Goal: Task Accomplishment & Management: Manage account settings

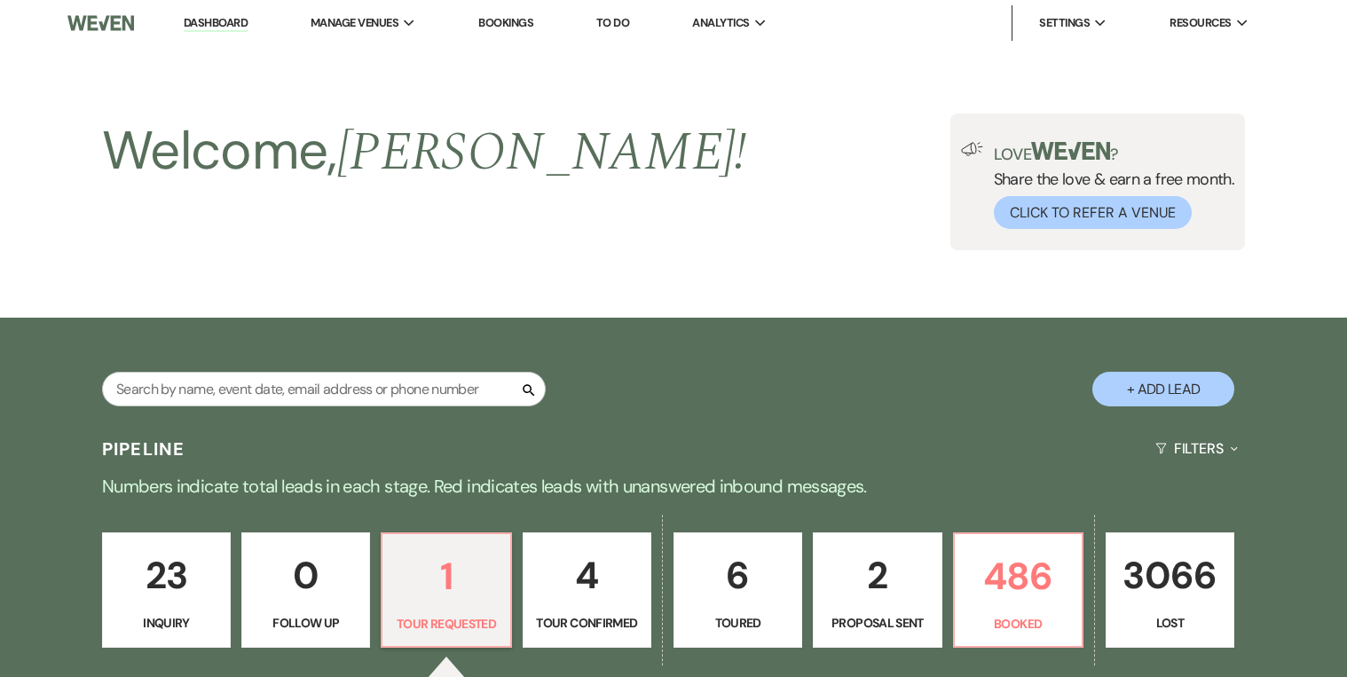
select select "2"
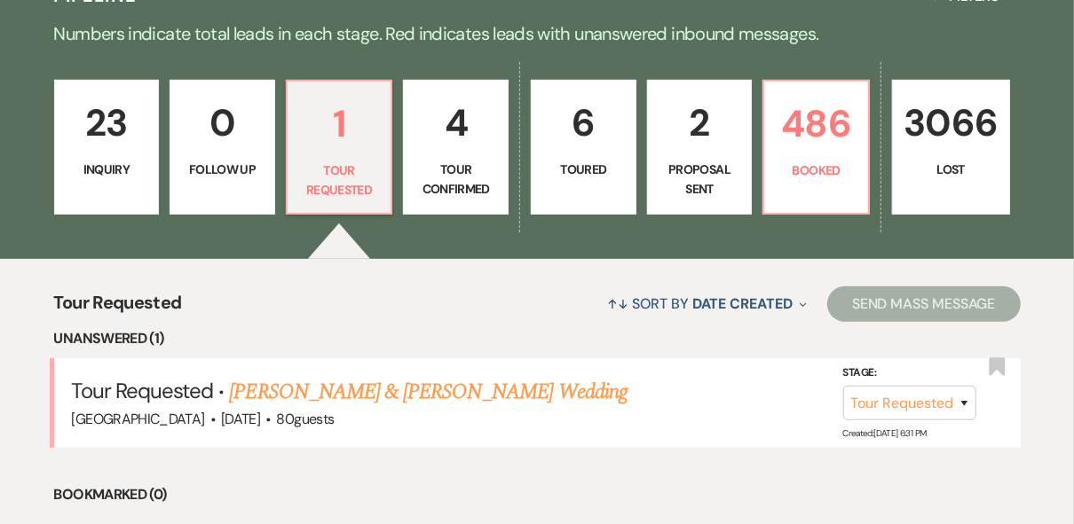
scroll to position [64, 0]
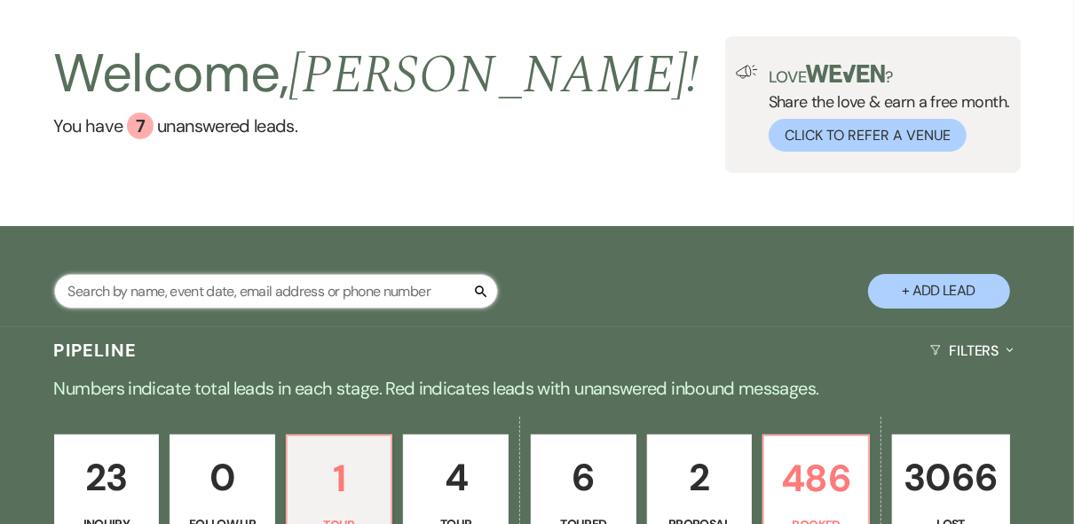
click at [228, 286] on input "text" at bounding box center [276, 291] width 444 height 35
type input "[PERSON_NAME]"
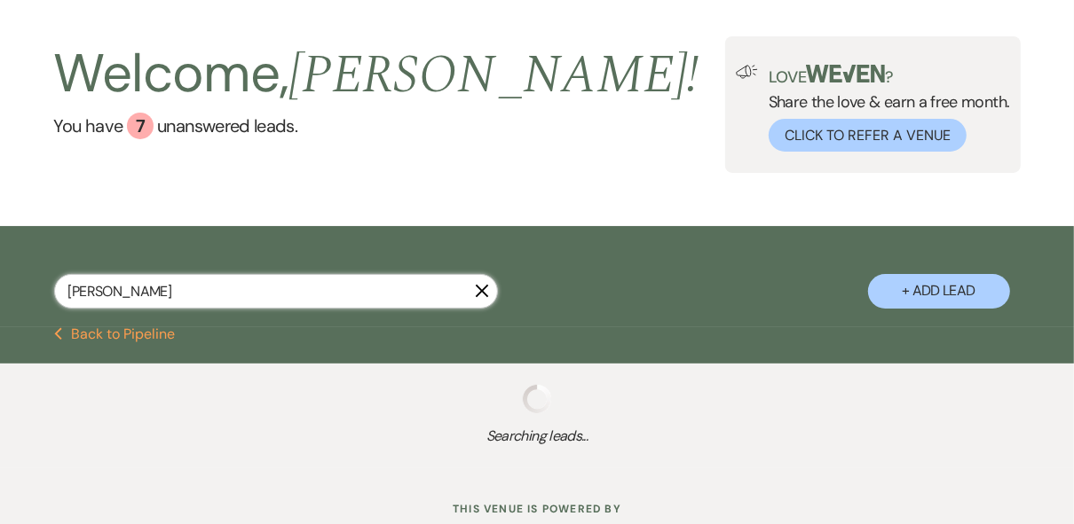
select select "8"
select select "5"
select select "8"
select select "5"
select select "8"
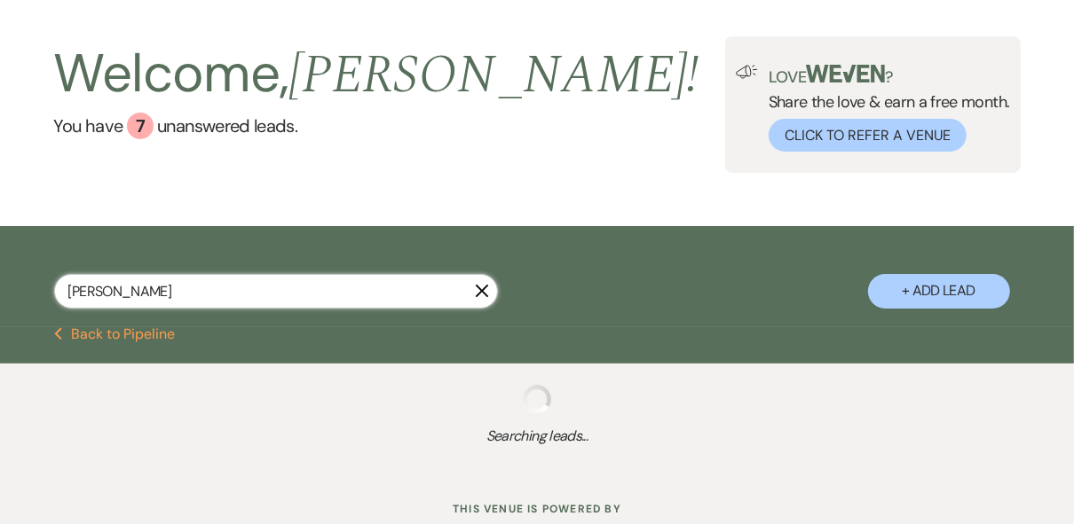
select select "5"
select select "8"
select select "5"
select select "8"
select select "5"
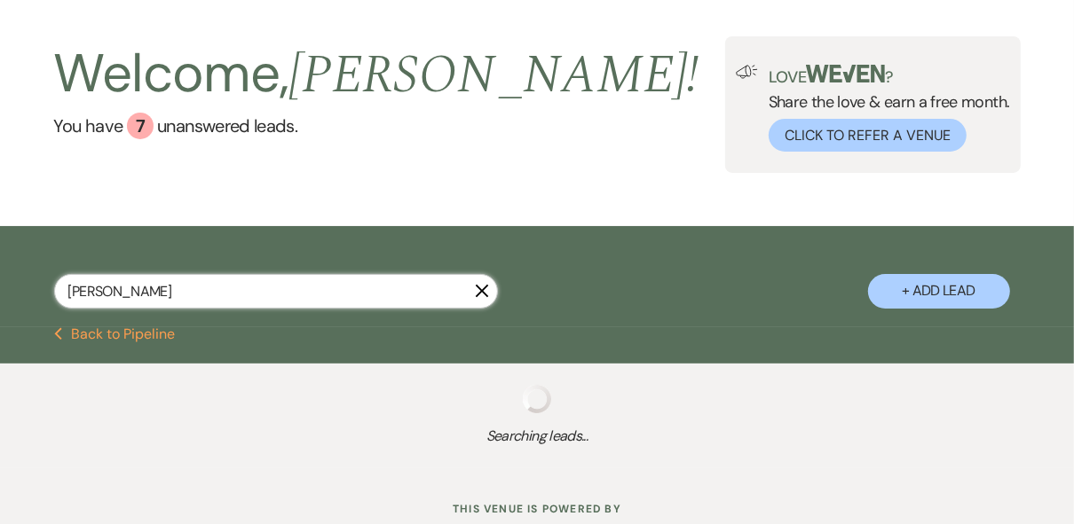
select select "8"
select select "5"
select select "8"
select select "5"
select select "8"
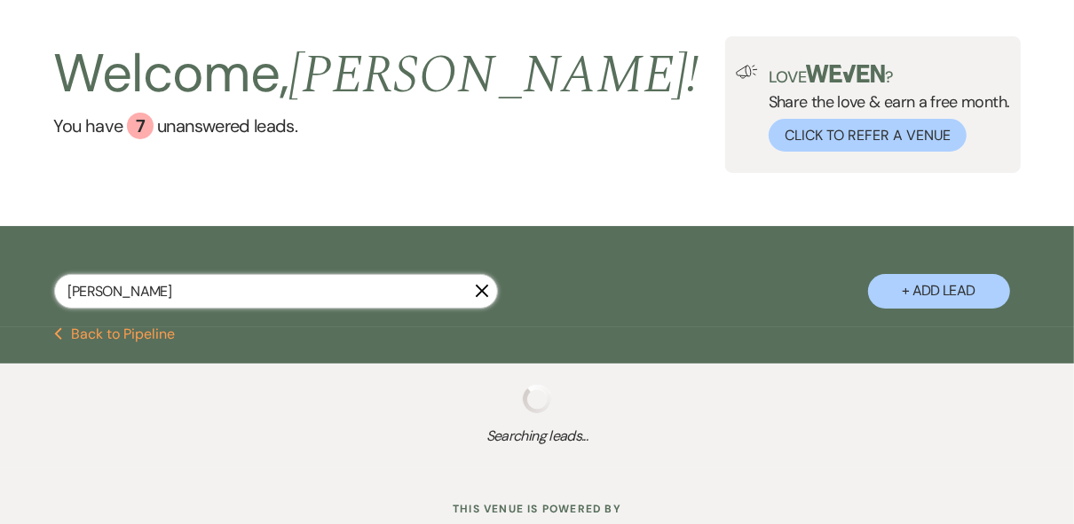
select select "5"
select select "8"
select select "5"
select select "8"
select select "5"
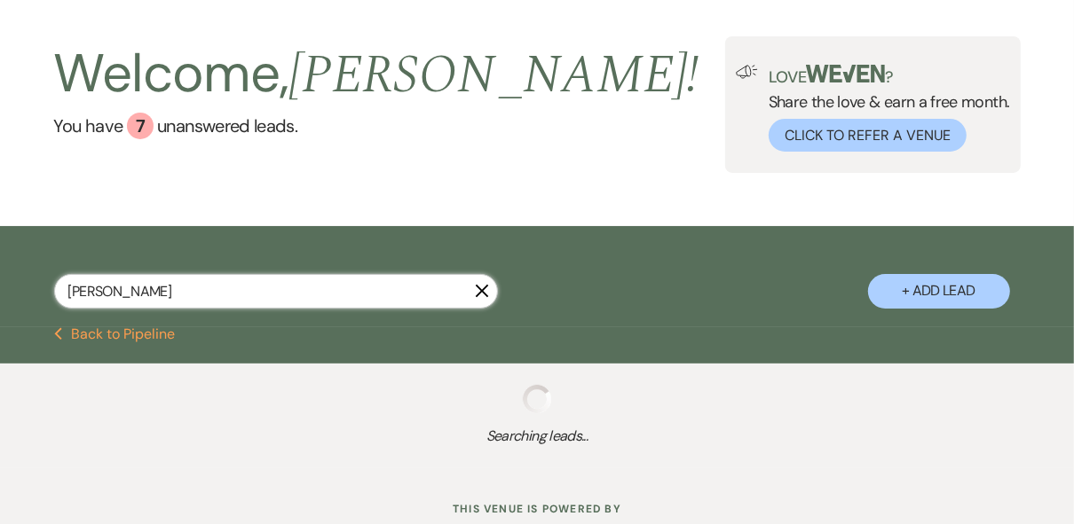
select select "8"
select select "5"
select select "8"
select select "5"
select select "8"
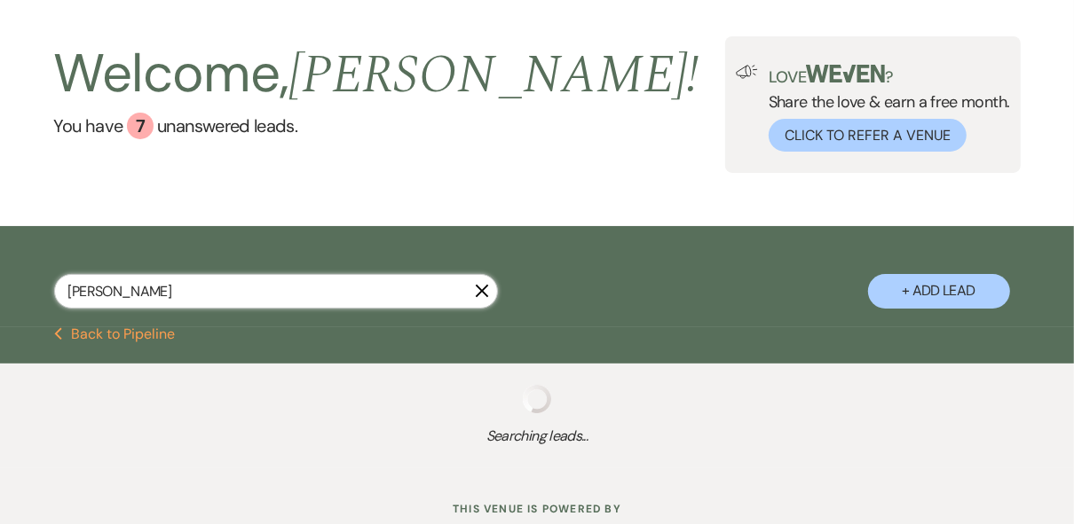
select select "5"
select select "8"
select select "5"
select select "8"
select select "5"
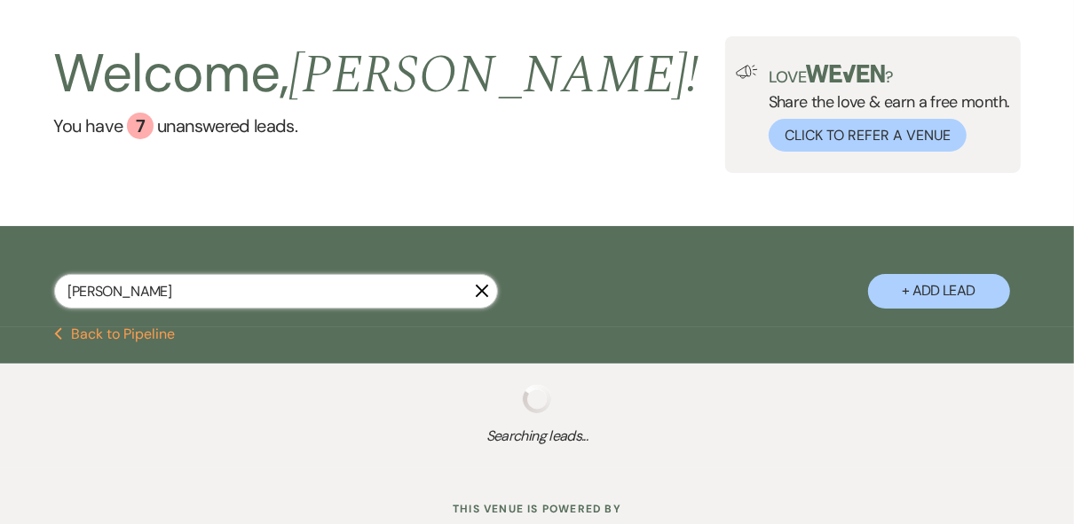
select select "8"
select select "5"
select select "8"
select select "5"
select select "8"
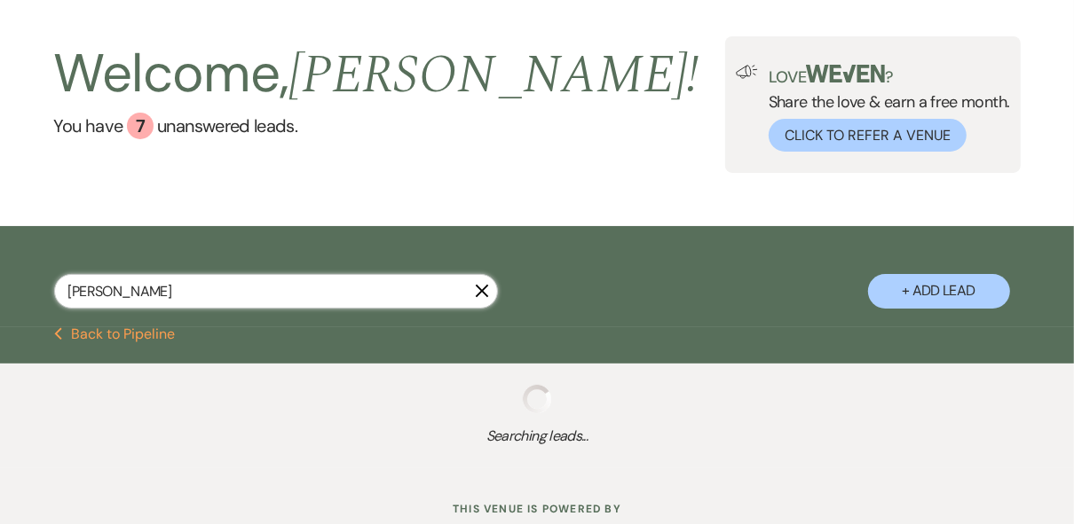
select select "5"
select select "8"
select select "5"
select select "8"
select select "5"
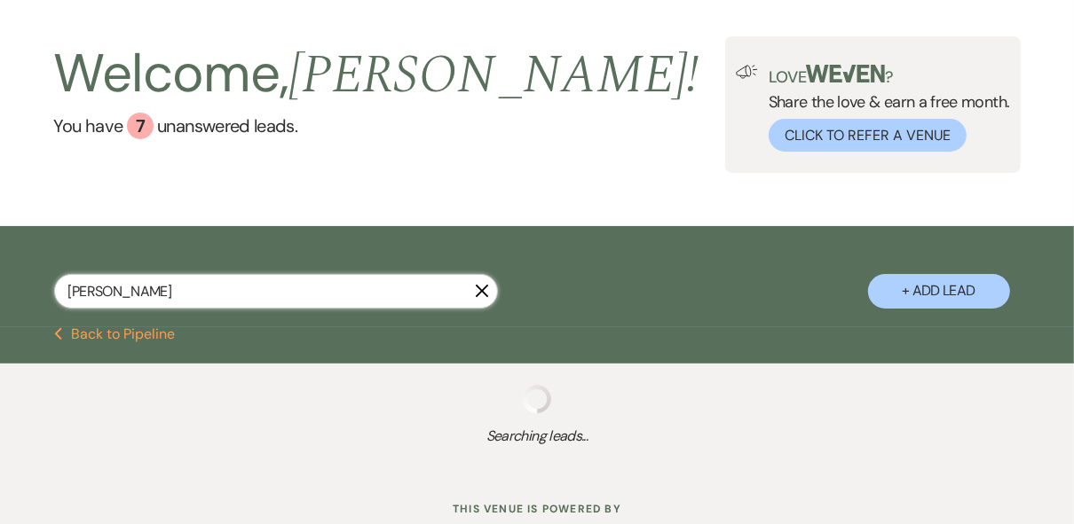
select select "8"
select select "5"
select select "8"
select select "5"
select select "8"
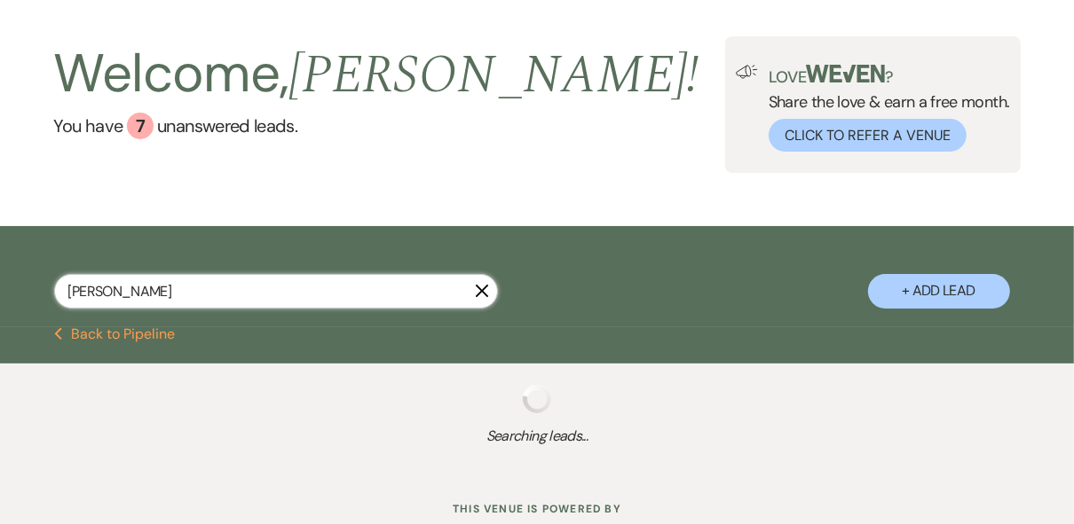
select select "5"
select select "8"
select select "5"
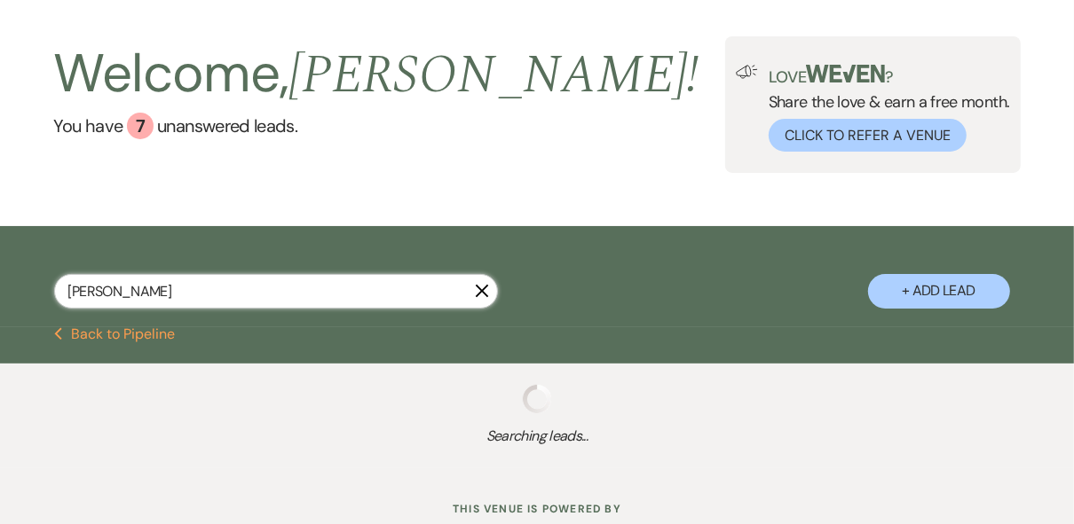
select select "8"
select select "5"
select select "8"
select select "5"
select select "8"
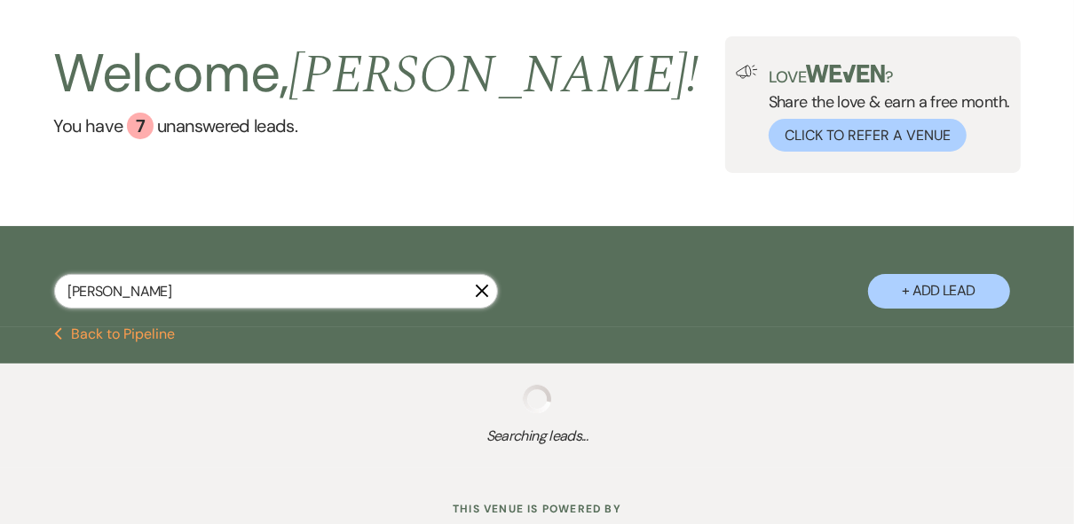
select select "5"
select select "8"
select select "5"
select select "8"
select select "5"
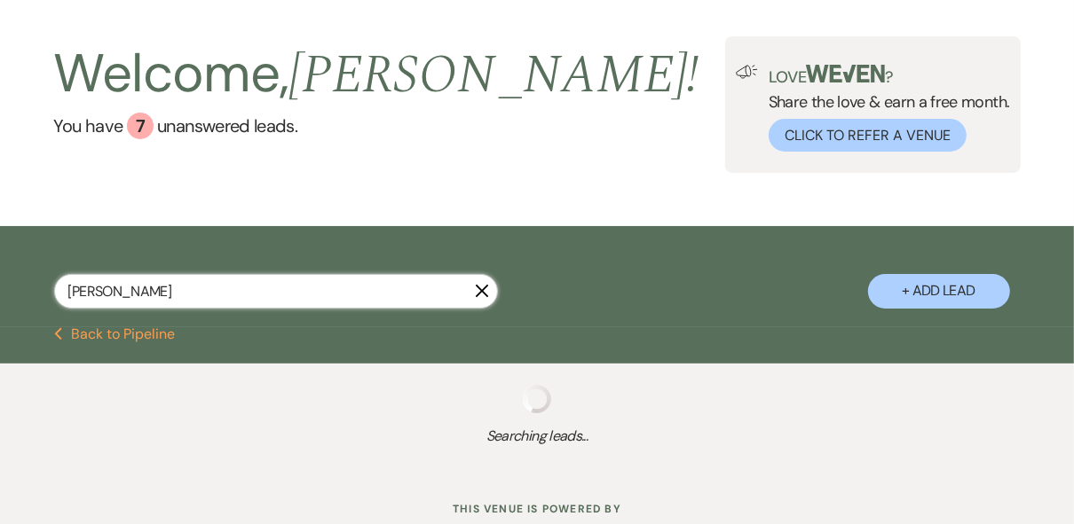
select select "8"
select select "5"
select select "8"
select select "5"
select select "8"
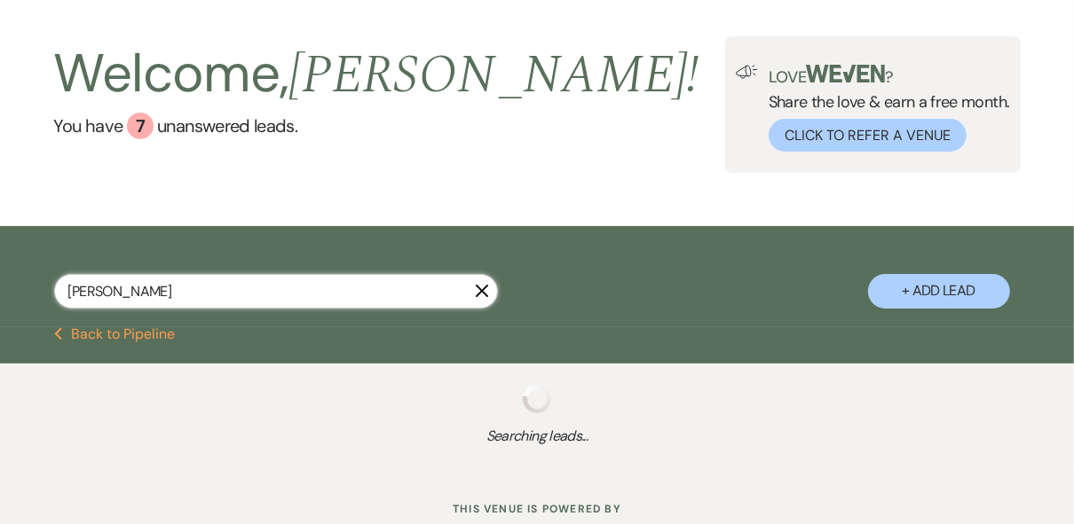
select select "5"
select select "8"
select select "4"
select select "8"
select select "5"
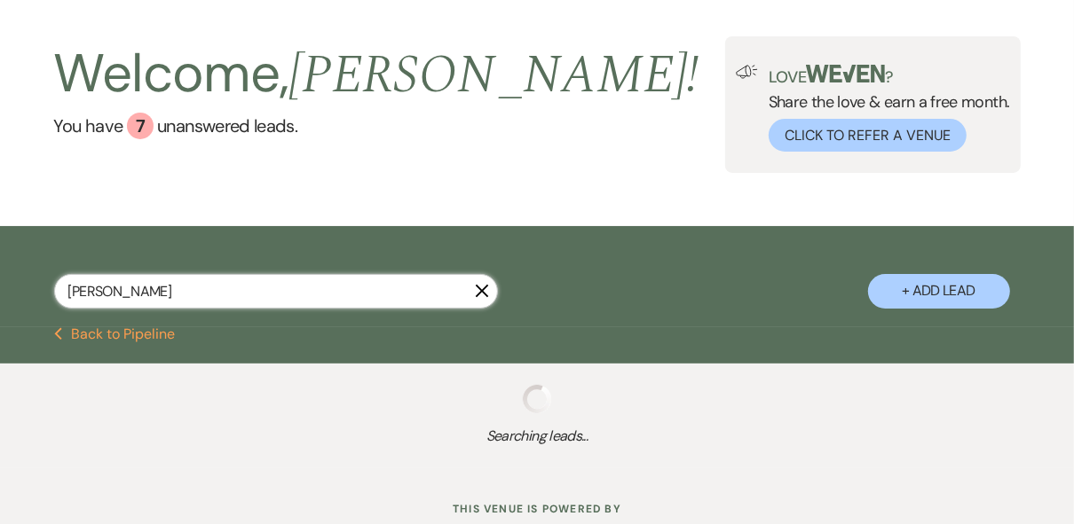
select select "8"
select select "5"
select select "8"
select select "5"
select select "8"
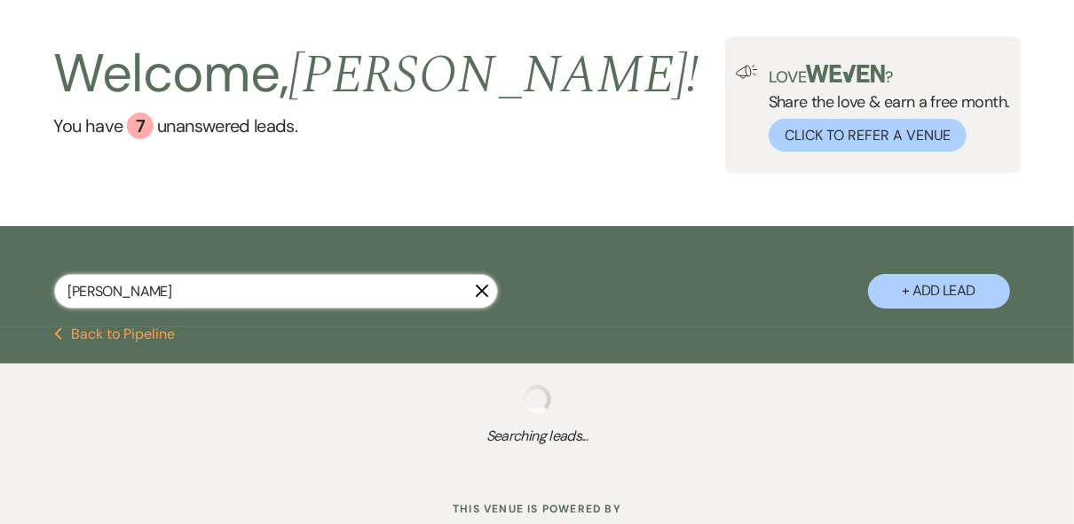
select select "5"
select select "8"
select select "5"
select select "8"
select select "5"
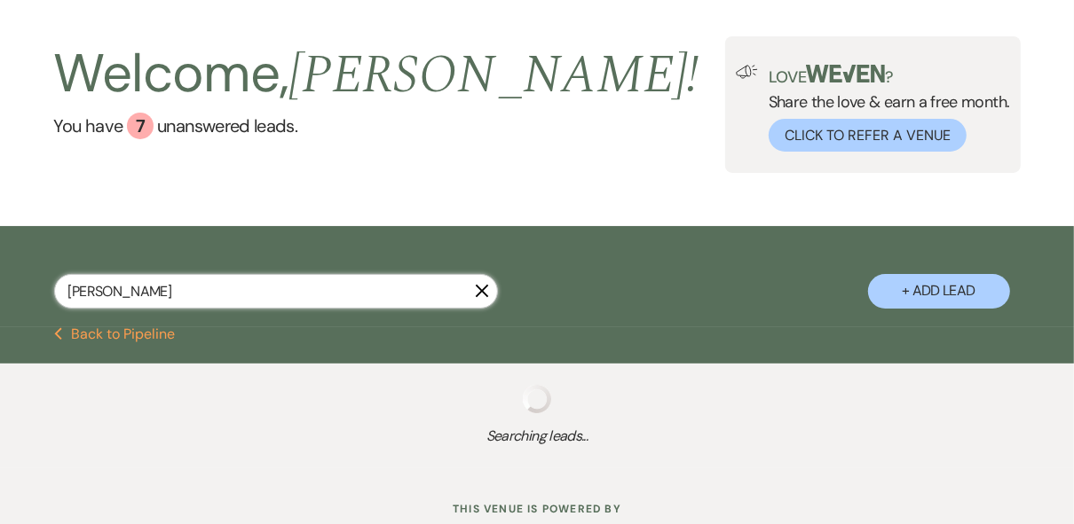
select select "8"
select select "5"
select select "8"
select select "5"
select select "8"
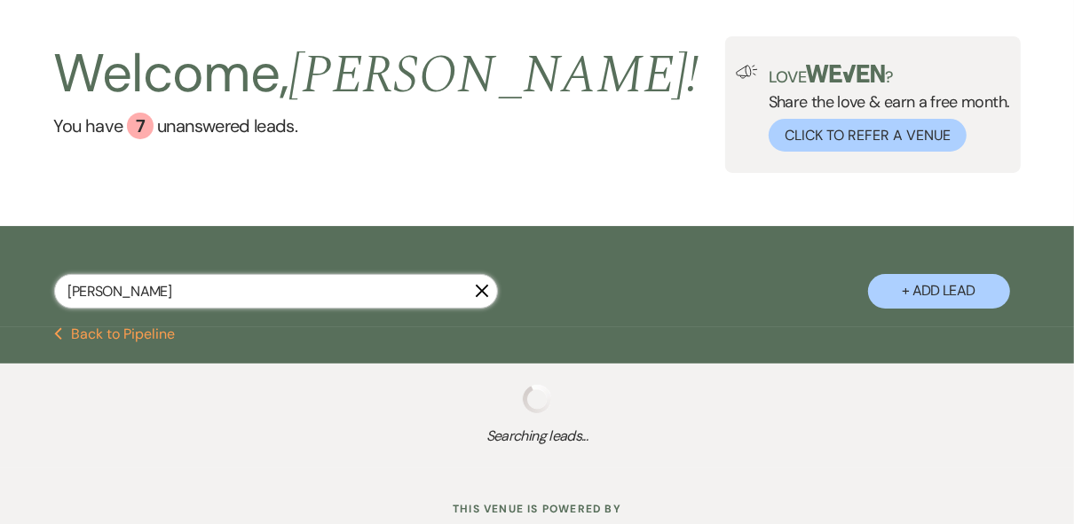
select select "5"
select select "8"
select select "5"
select select "8"
select select "5"
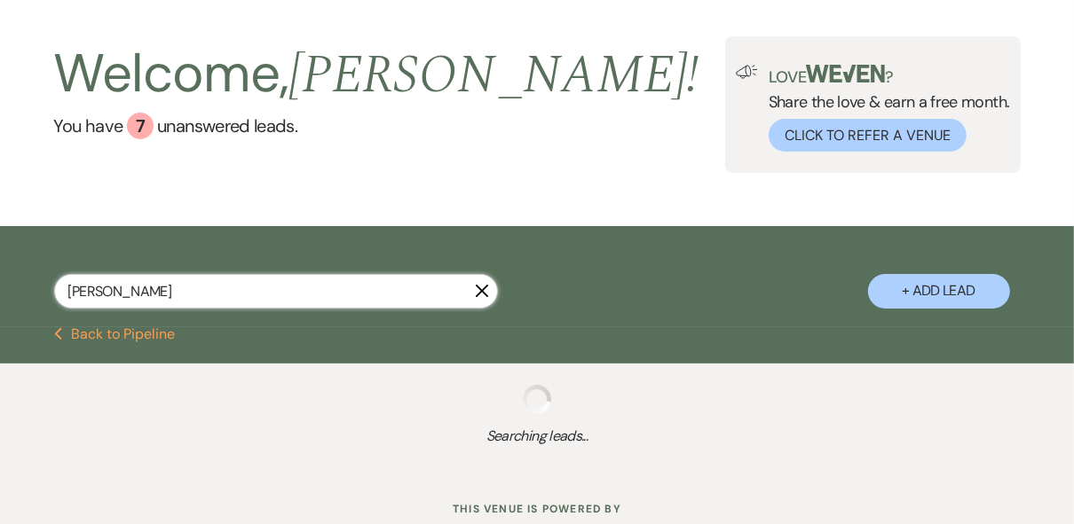
select select "8"
select select "5"
select select "8"
select select "5"
select select "8"
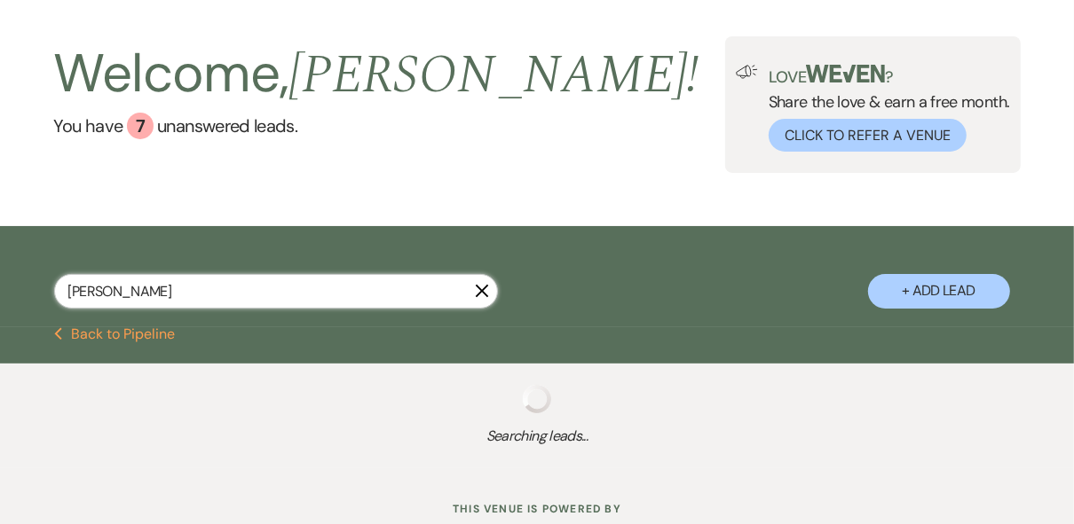
select select "5"
select select "8"
select select "5"
select select "8"
select select "5"
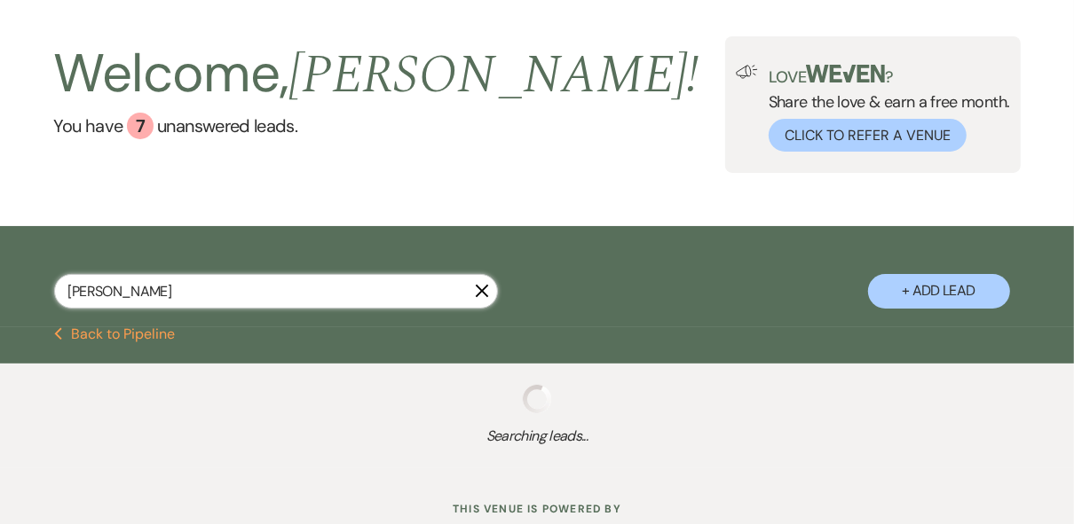
select select "8"
select select "5"
select select "8"
select select "5"
select select "8"
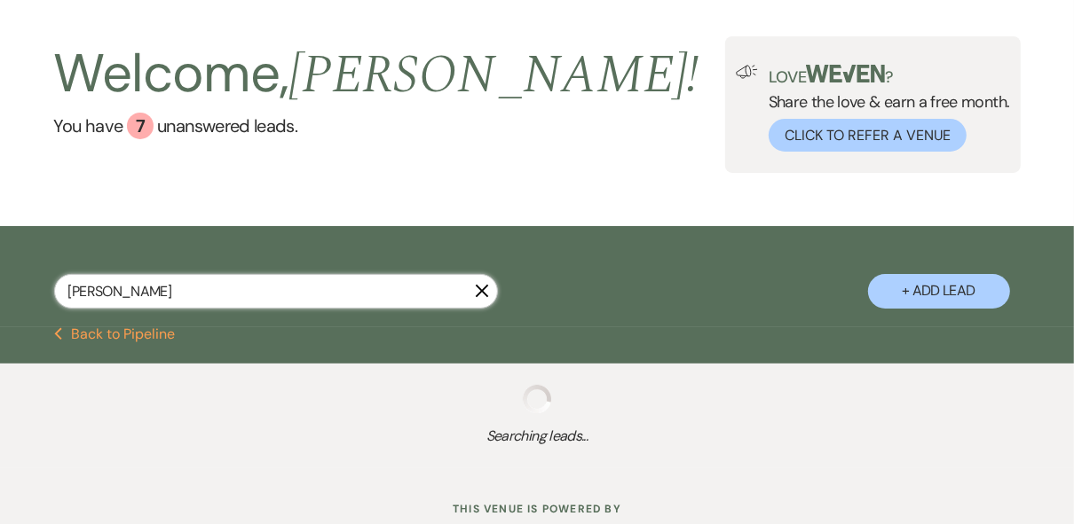
select select "5"
select select "8"
select select "7"
select select "8"
select select "5"
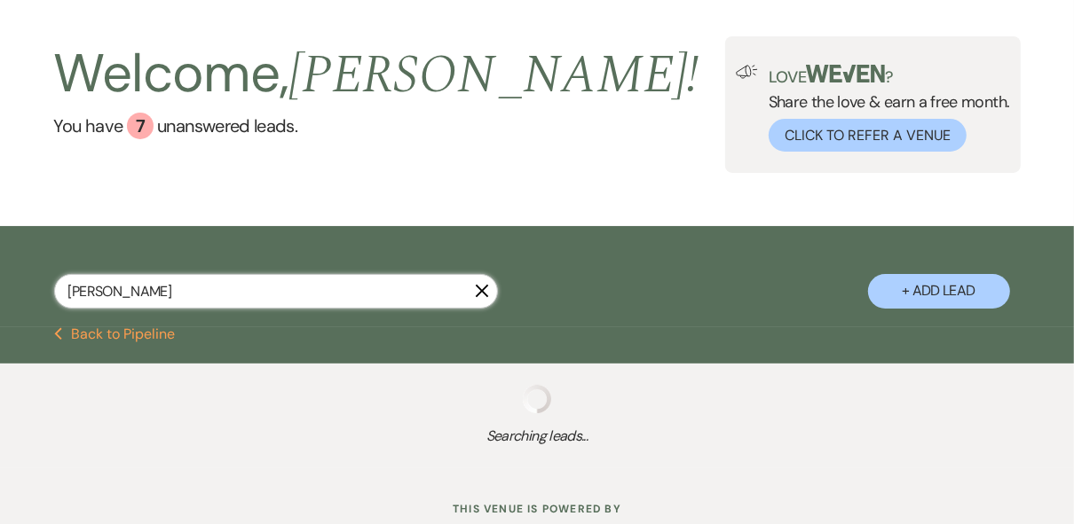
select select "8"
select select "5"
select select "8"
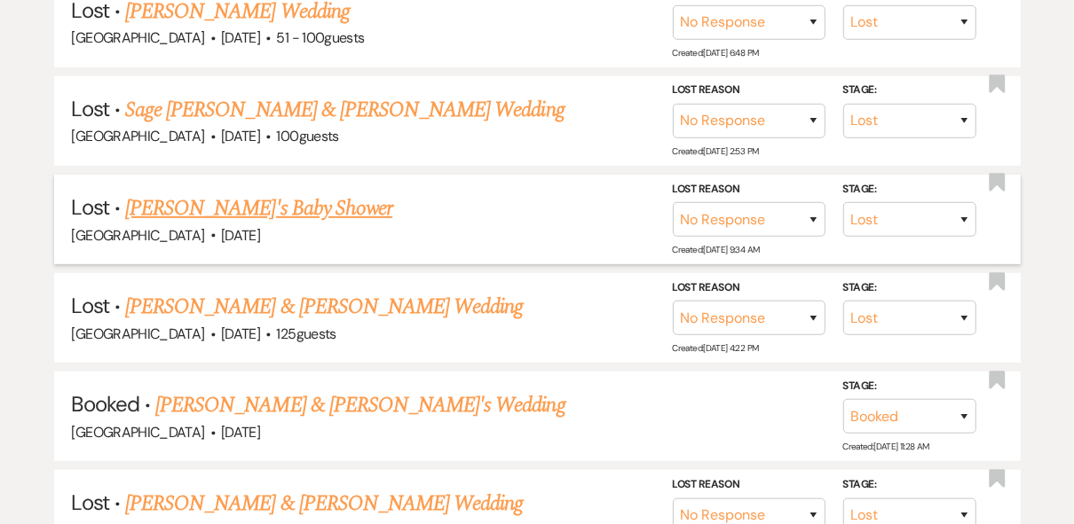
scroll to position [561, 0]
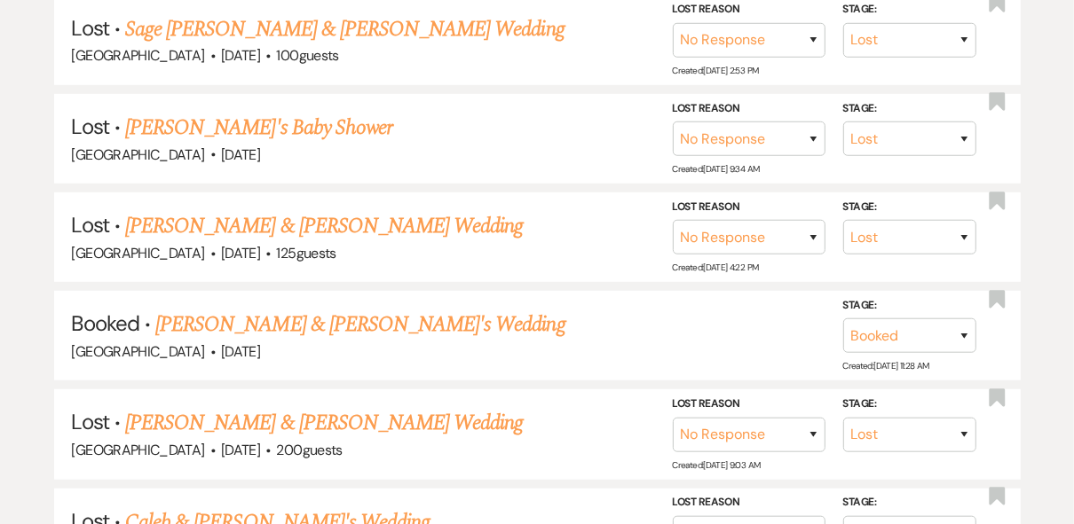
type input "[PERSON_NAME]"
click at [394, 322] on link "[PERSON_NAME] & [PERSON_NAME]'s Wedding" at bounding box center [360, 325] width 410 height 32
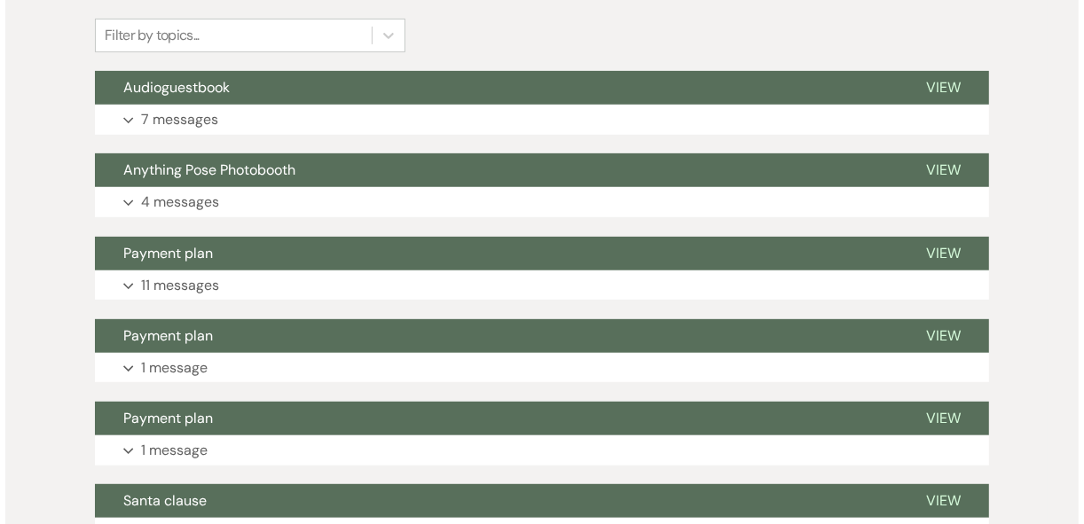
scroll to position [142, 0]
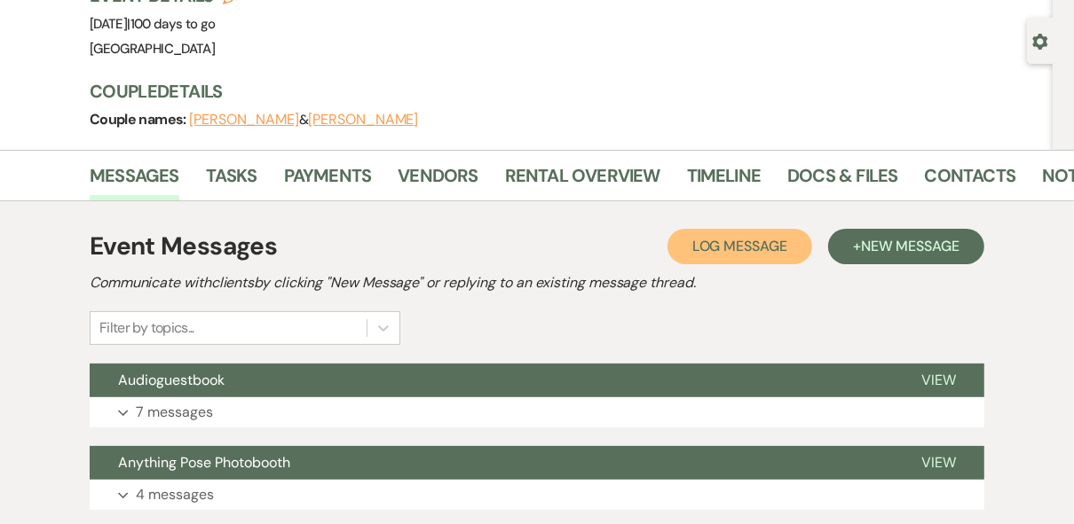
click at [728, 249] on span "Log Message" at bounding box center [739, 246] width 95 height 19
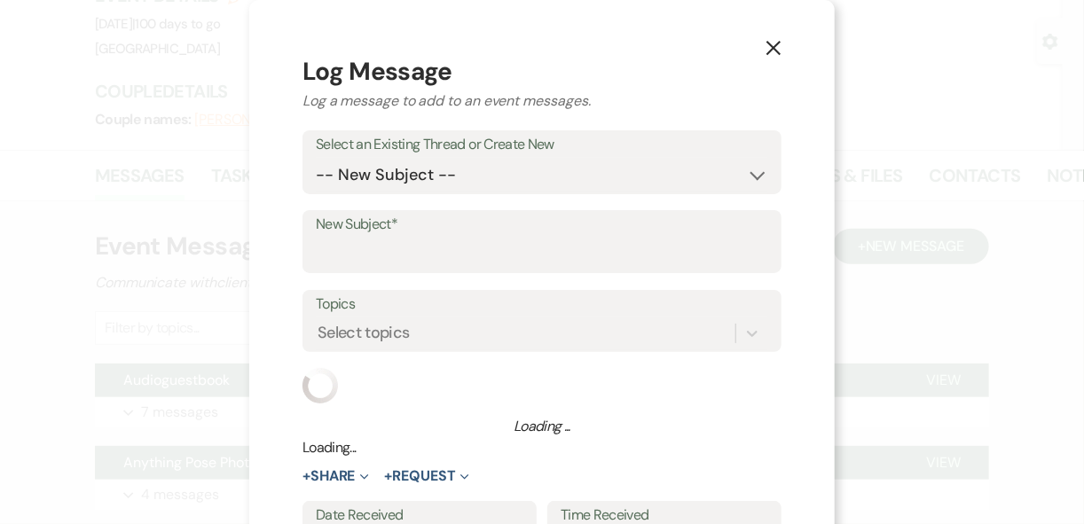
scroll to position [48, 0]
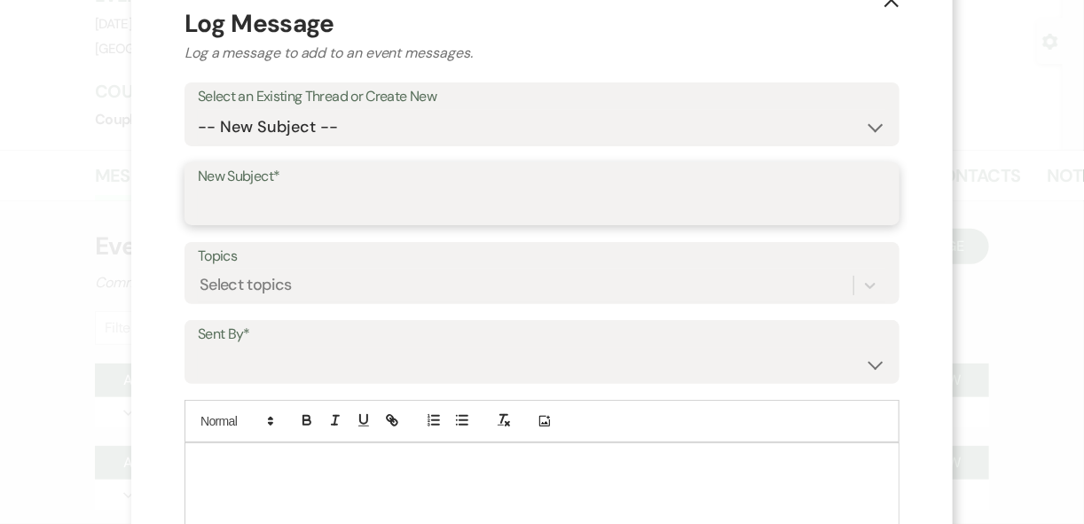
click at [356, 201] on input "New Subject*" at bounding box center [542, 206] width 688 height 35
type input "Aisle Purchase"
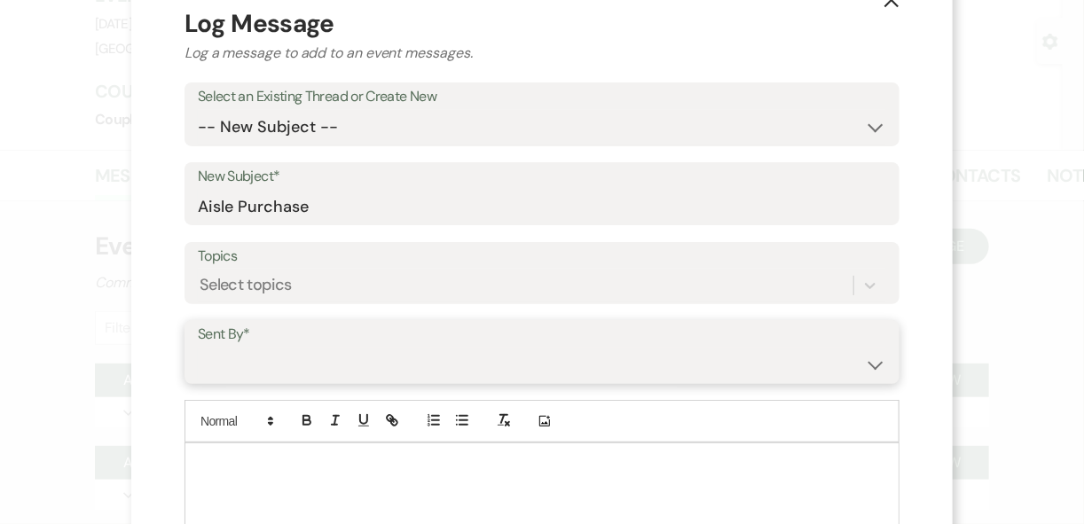
click at [404, 360] on select "[PERSON_NAME] ([PERSON_NAME][EMAIL_ADDRESS][DOMAIN_NAME]) [PERSON_NAME] ([PERSO…" at bounding box center [542, 365] width 688 height 35
select select "contact-351504"
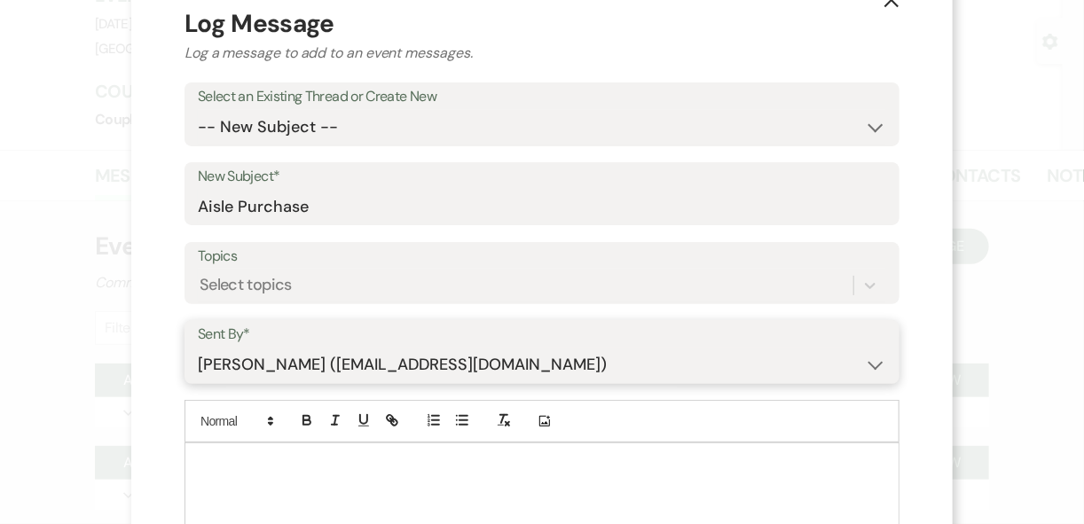
click at [266, 348] on select "[PERSON_NAME] ([PERSON_NAME][EMAIL_ADDRESS][DOMAIN_NAME]) [PERSON_NAME] ([PERSO…" at bounding box center [542, 365] width 688 height 35
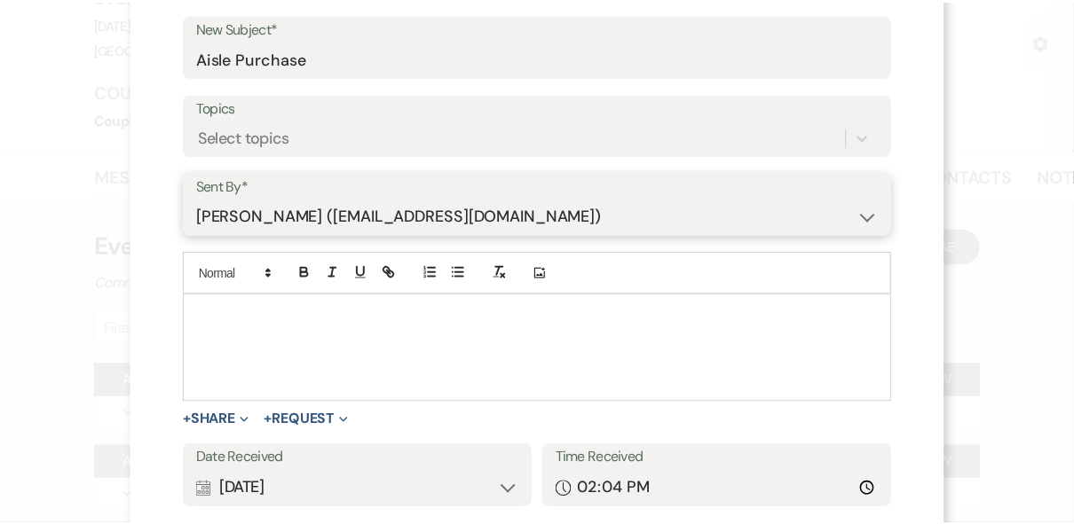
scroll to position [314, 0]
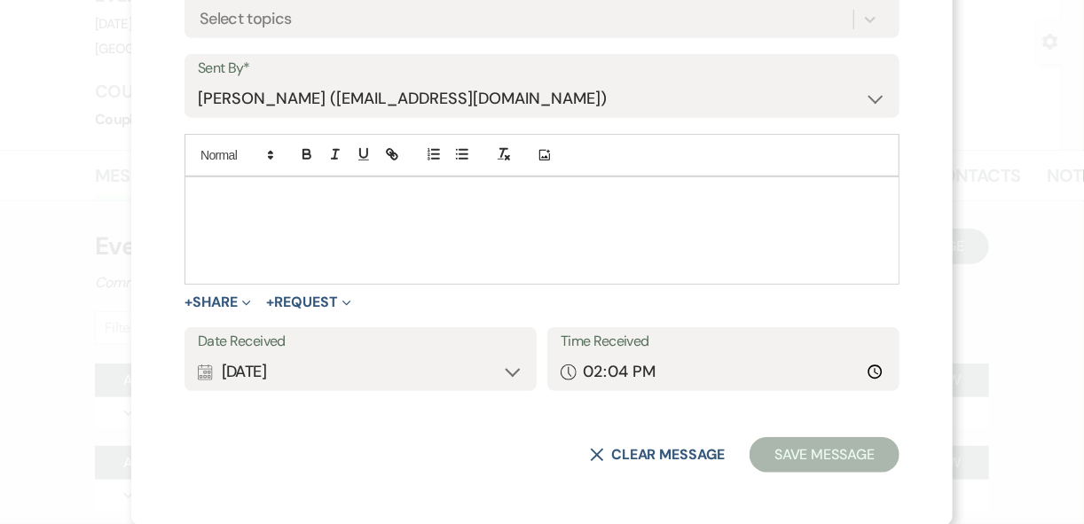
click at [275, 202] on p at bounding box center [542, 198] width 687 height 20
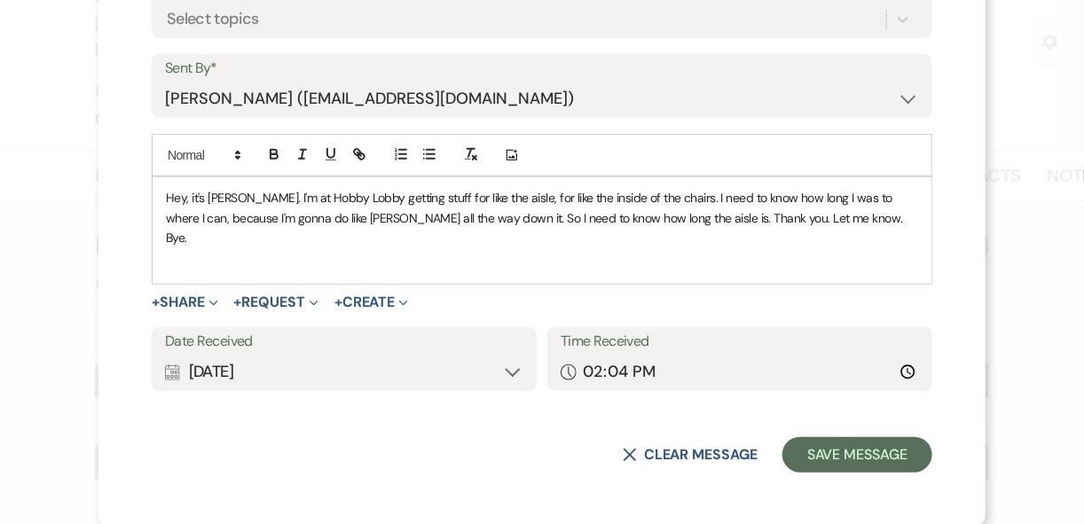
click at [495, 245] on div "Hey, it's [PERSON_NAME]. I'm at Hobby Lobby getting stuff for like the aisle, f…" at bounding box center [542, 230] width 779 height 106
click at [812, 461] on button "Save Message" at bounding box center [858, 454] width 150 height 35
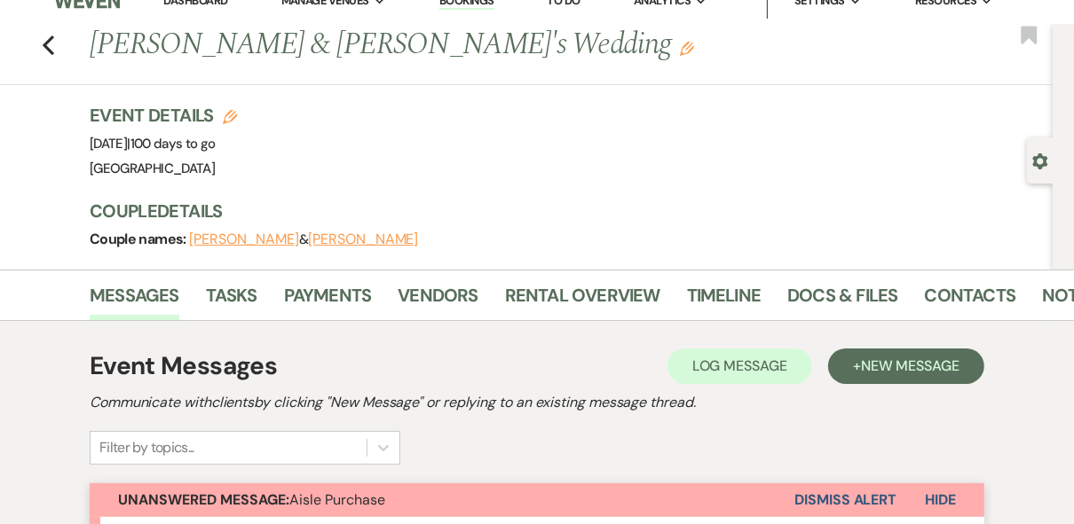
scroll to position [0, 0]
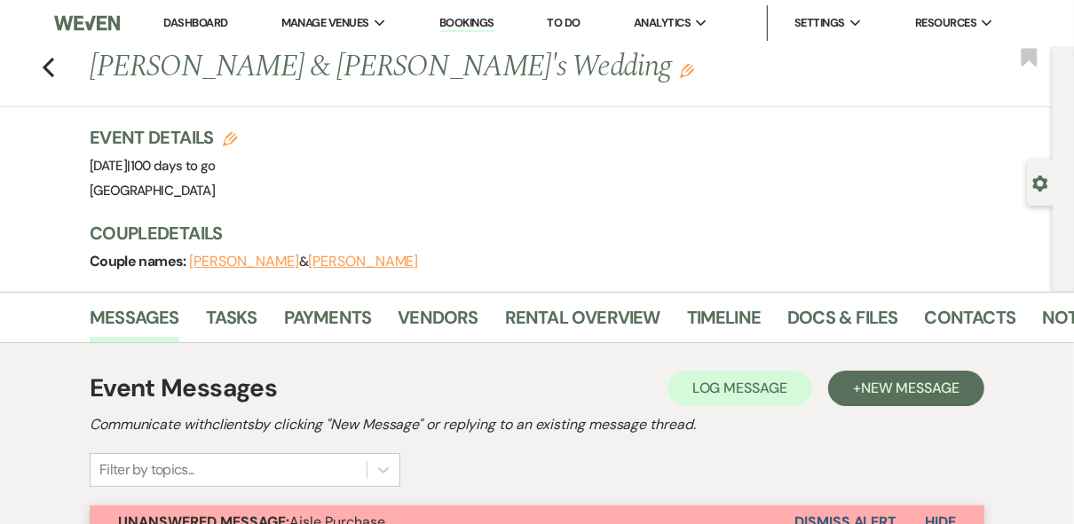
click at [190, 27] on link "Dashboard" at bounding box center [195, 22] width 64 height 15
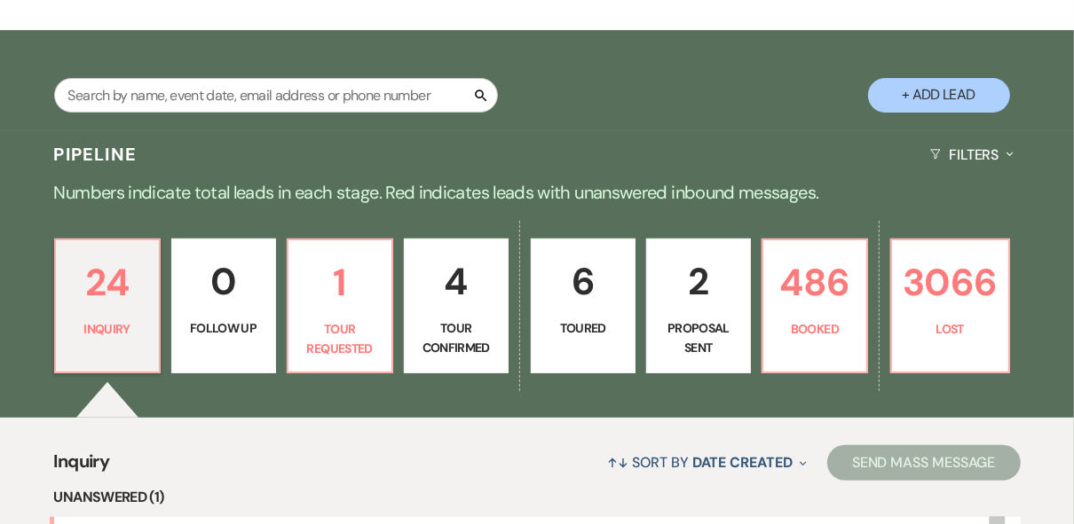
scroll to position [284, 0]
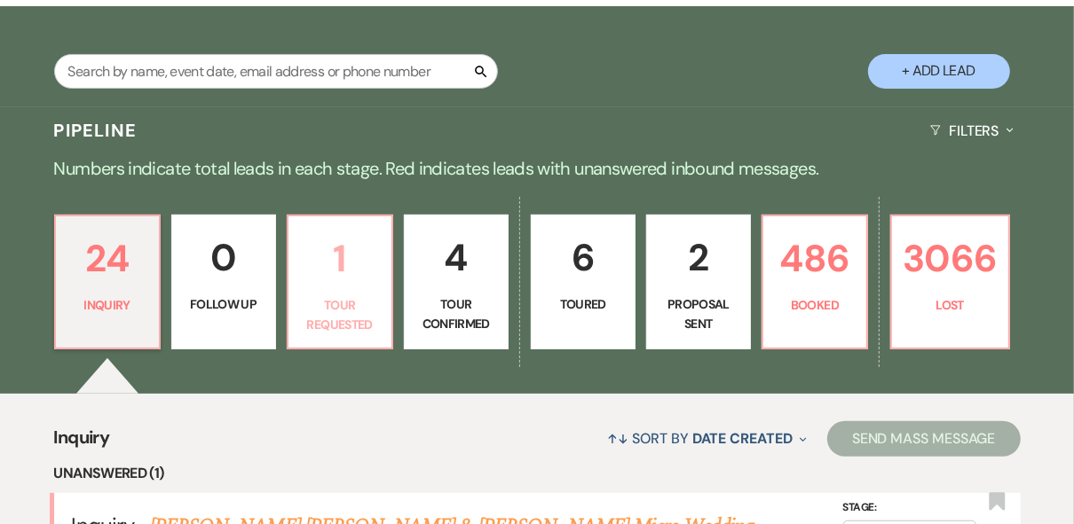
click at [335, 277] on p "1" at bounding box center [340, 258] width 82 height 59
select select "2"
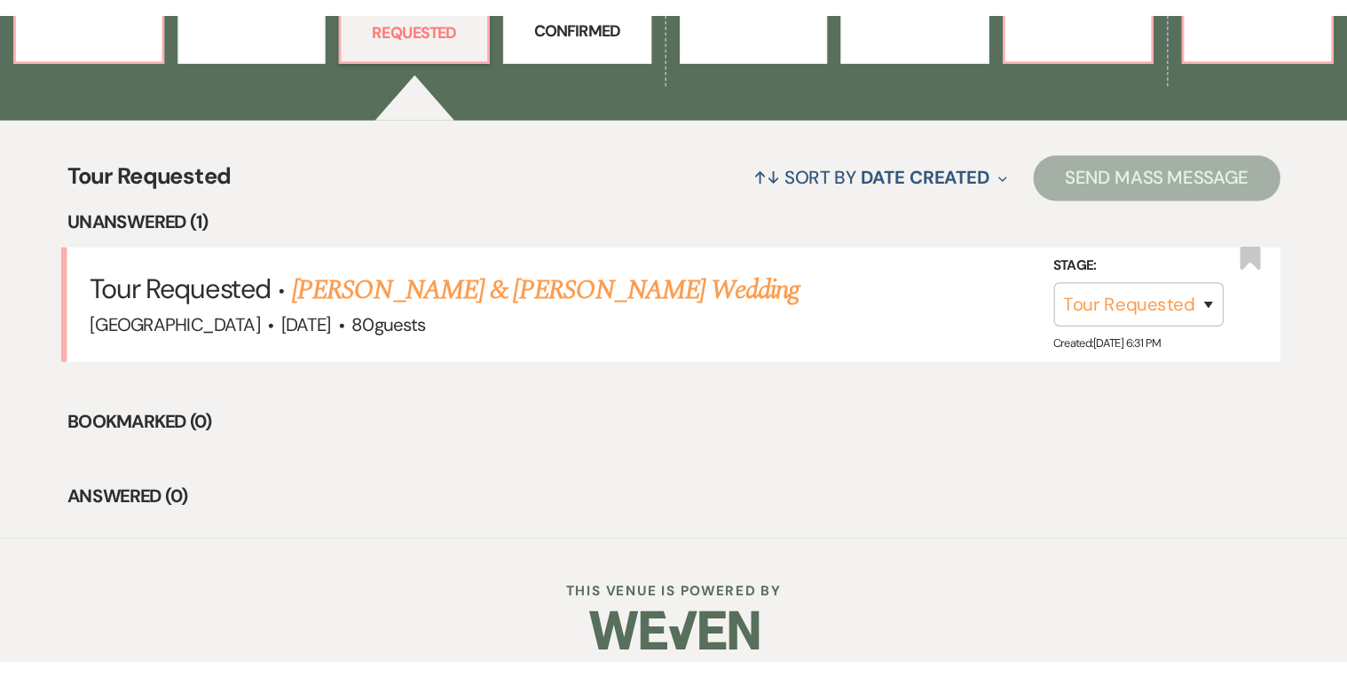
scroll to position [454, 0]
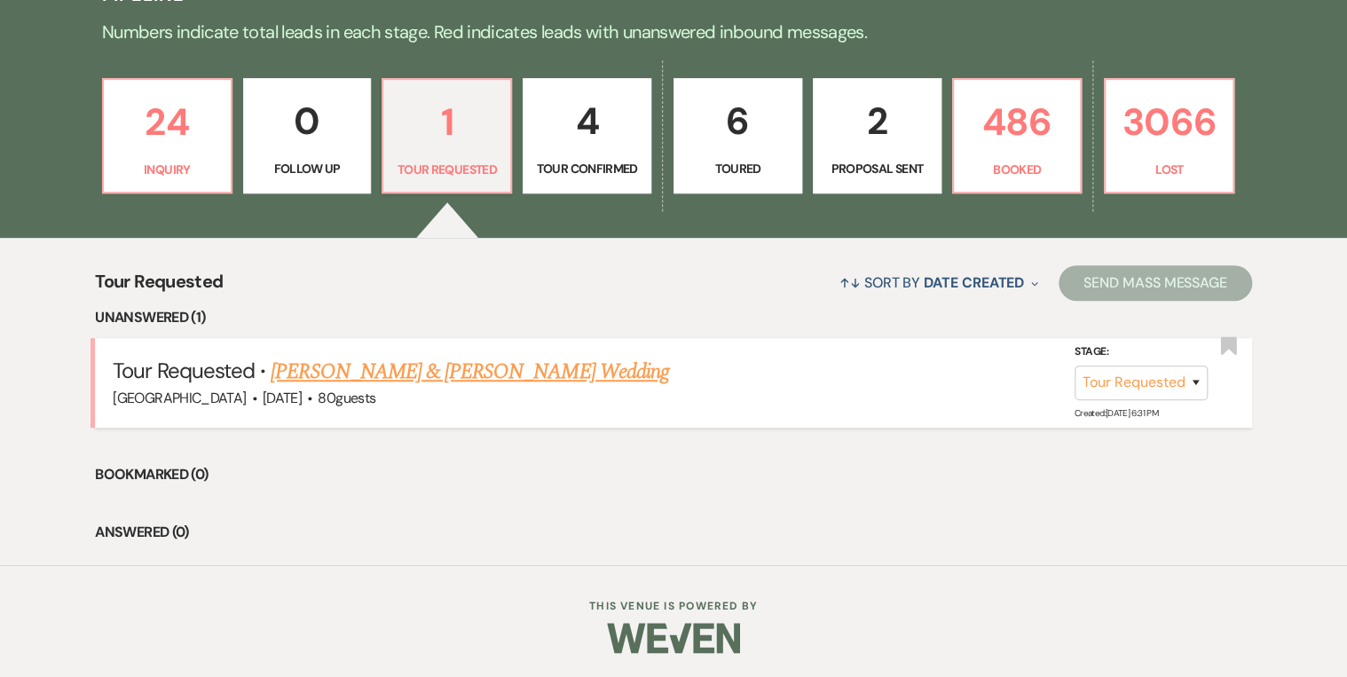
click at [433, 373] on link "[PERSON_NAME] & [PERSON_NAME] Wedding" at bounding box center [469, 372] width 397 height 32
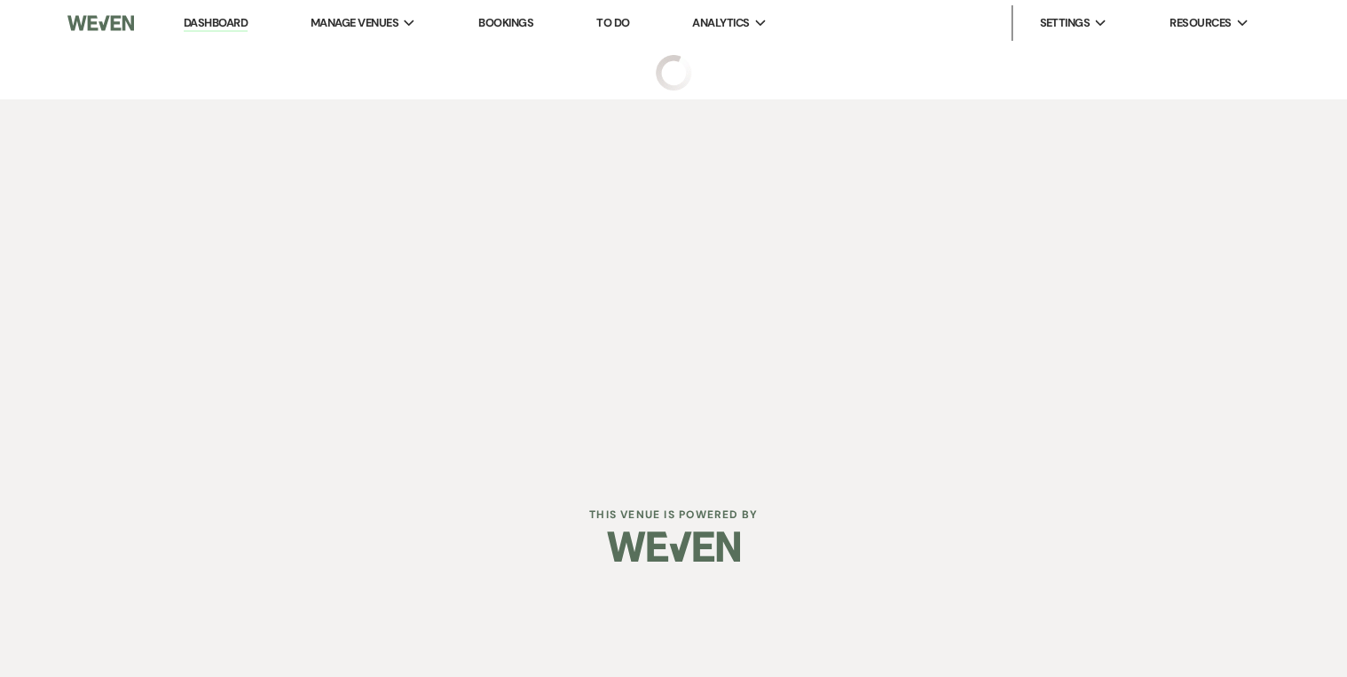
select select "2"
select select "5"
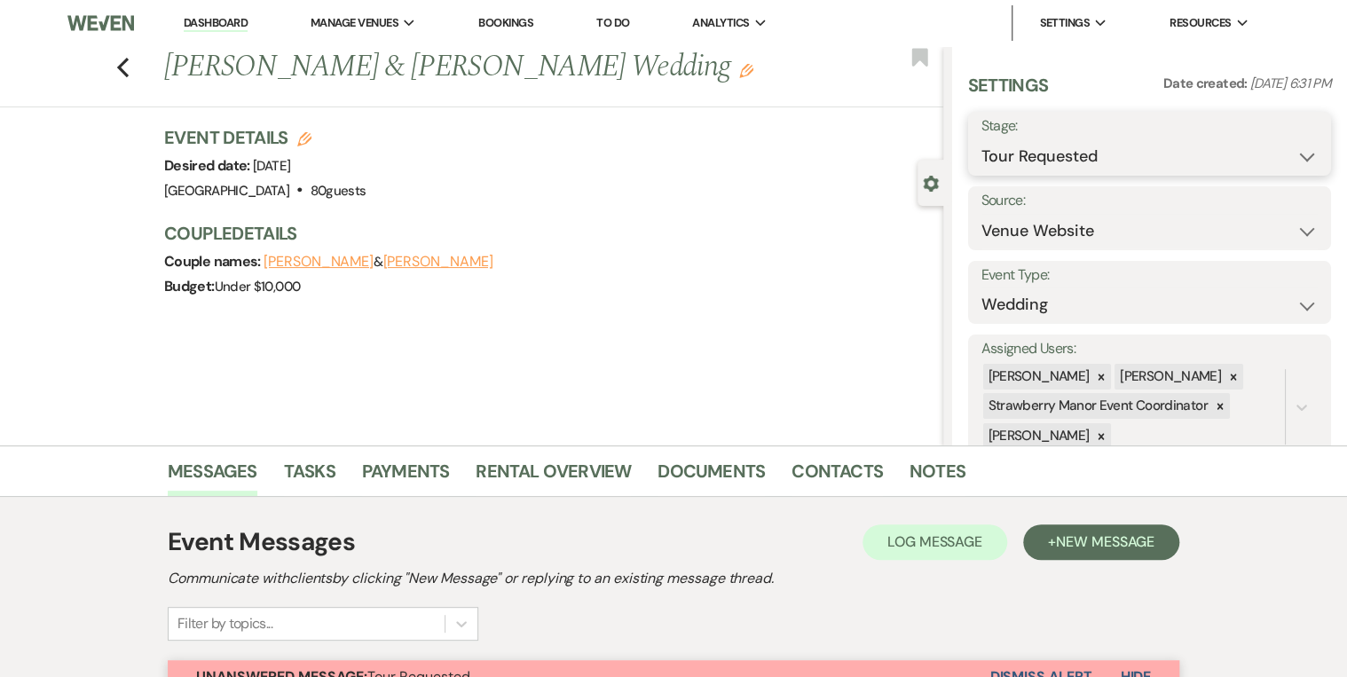
click at [1290, 152] on select "Inquiry Follow Up Tour Requested Tour Confirmed Toured Proposal Sent Booked Lost" at bounding box center [1149, 156] width 336 height 35
select select "1"
click at [981, 139] on select "Inquiry Follow Up Tour Requested Tour Confirmed Toured Proposal Sent Booked Lost" at bounding box center [1149, 156] width 336 height 35
click at [1271, 138] on button "Save" at bounding box center [1292, 143] width 75 height 35
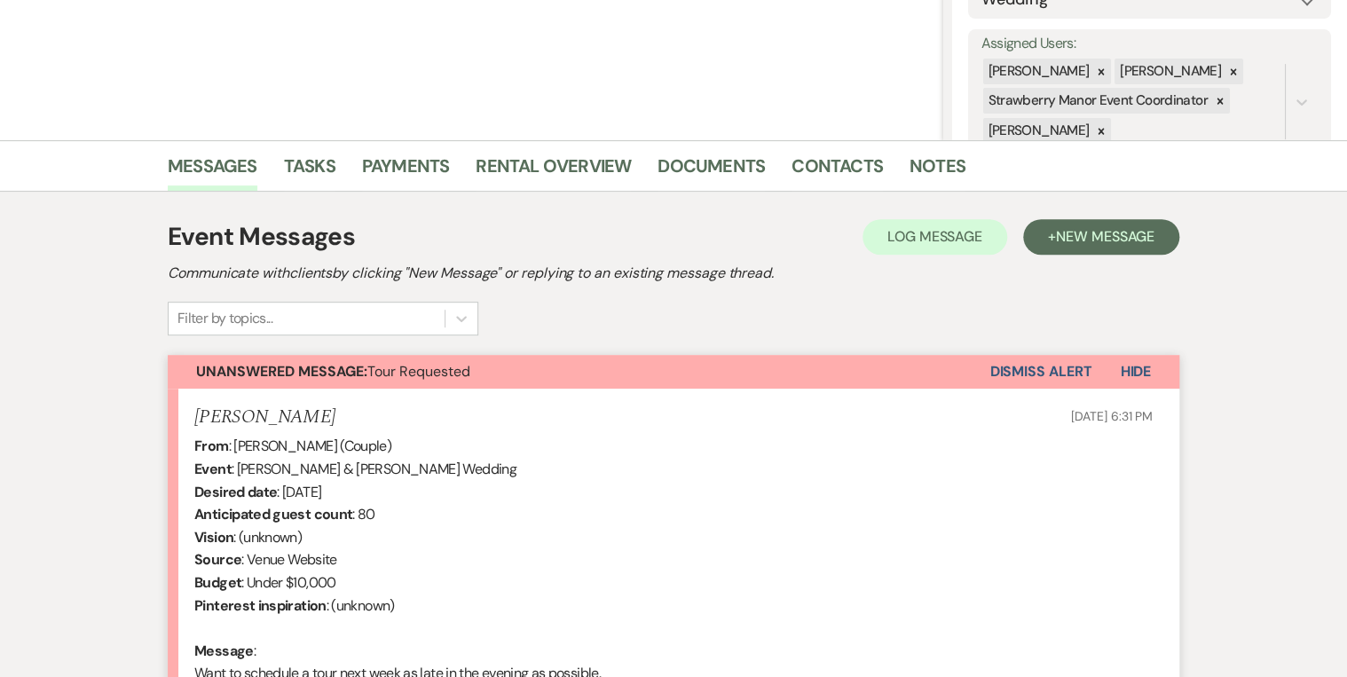
scroll to position [497, 0]
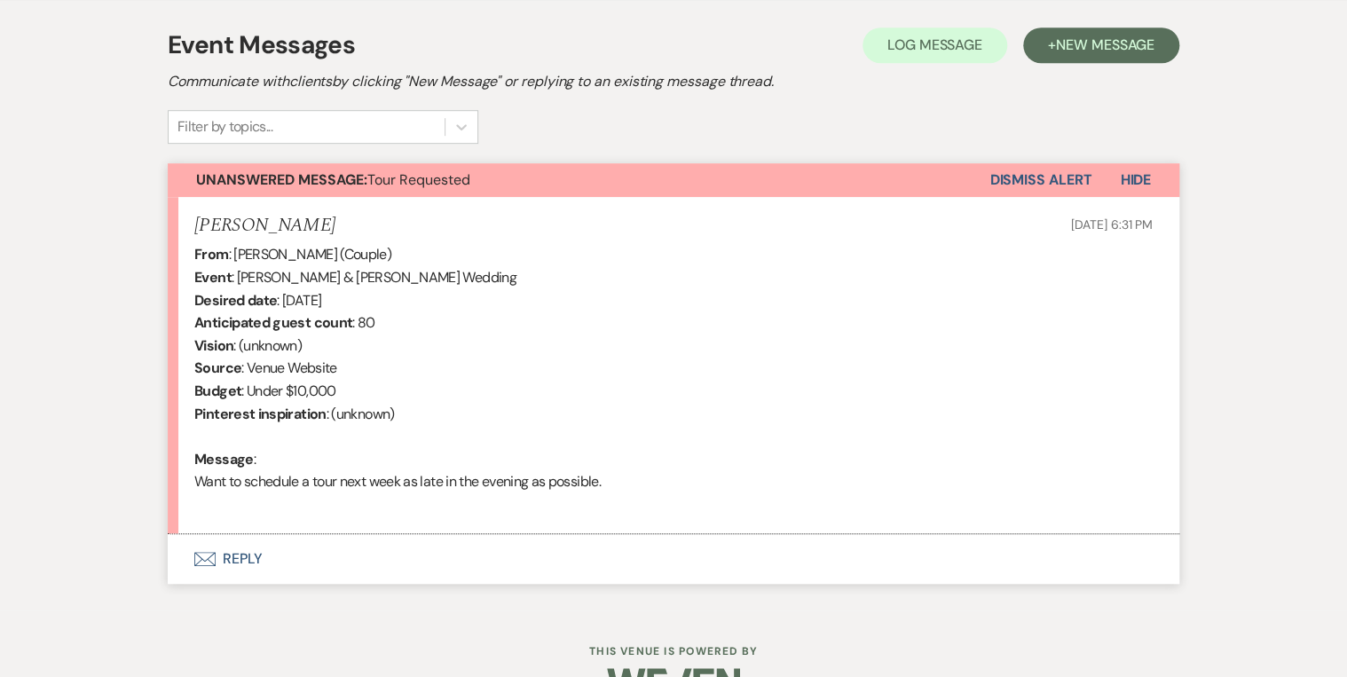
click at [232, 562] on button "Envelope Reply" at bounding box center [673, 559] width 1011 height 50
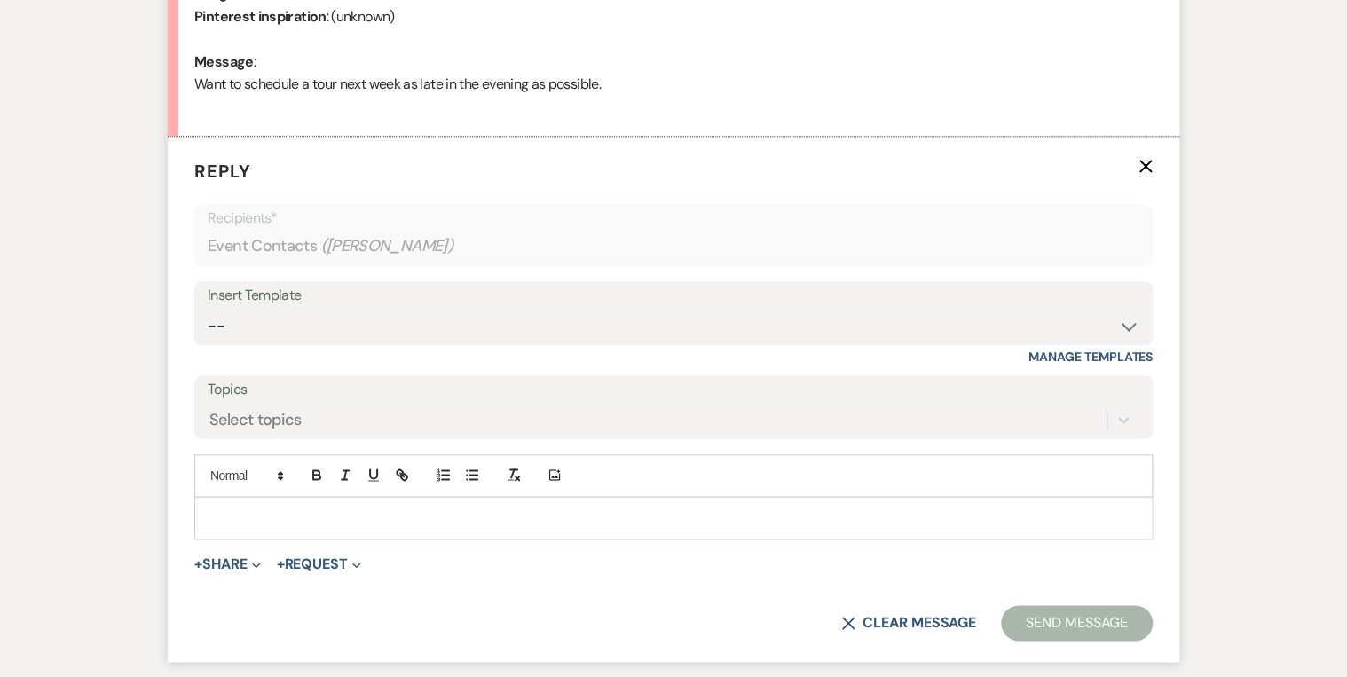
scroll to position [954, 0]
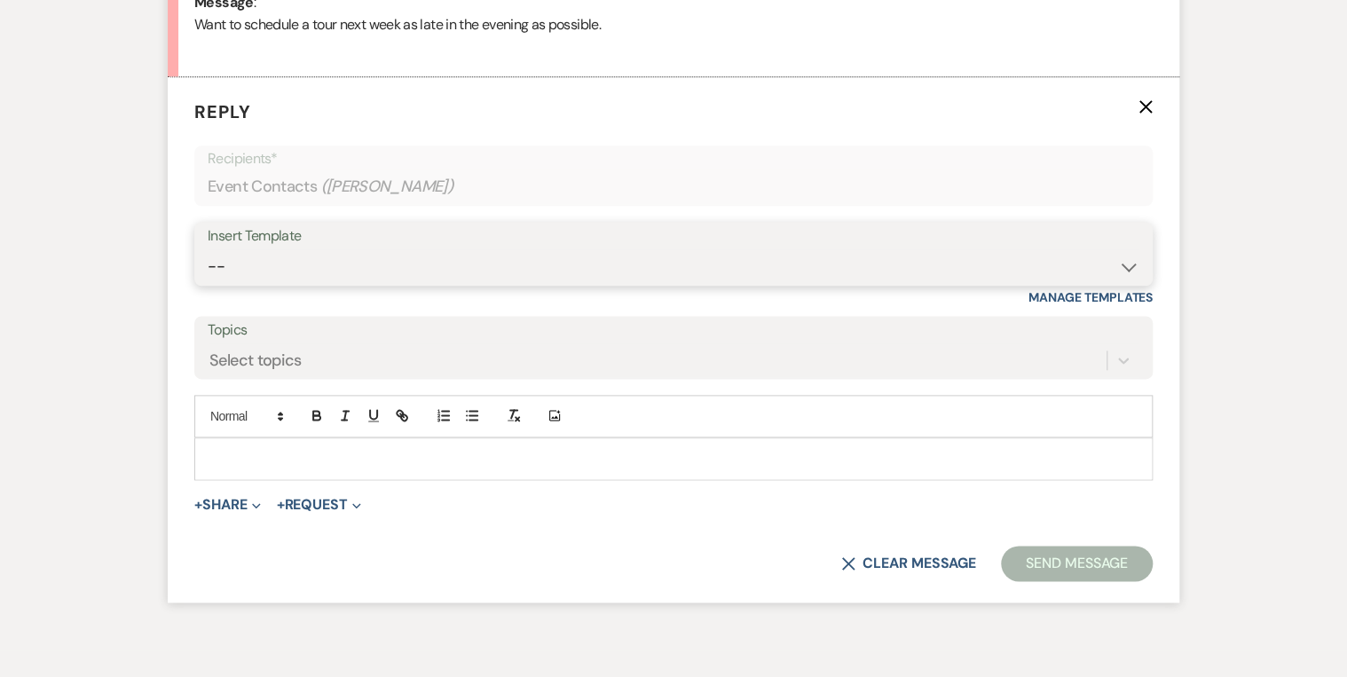
click at [246, 252] on select "-- Weven Planning Portal Introduction (Booked Events) Private Party Inquiry Res…" at bounding box center [674, 266] width 932 height 35
click at [208, 249] on select "-- Weven Planning Portal Introduction (Booked Events) Private Party Inquiry Res…" at bounding box center [674, 266] width 932 height 35
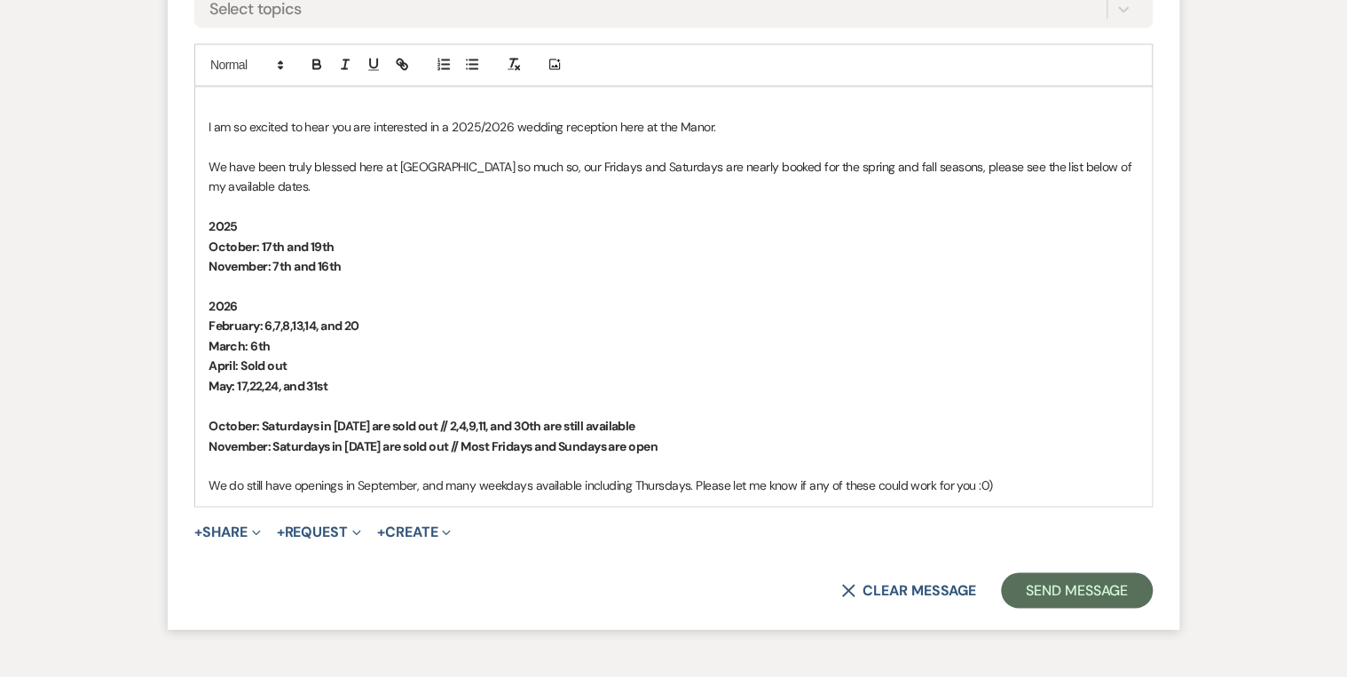
scroll to position [1309, 0]
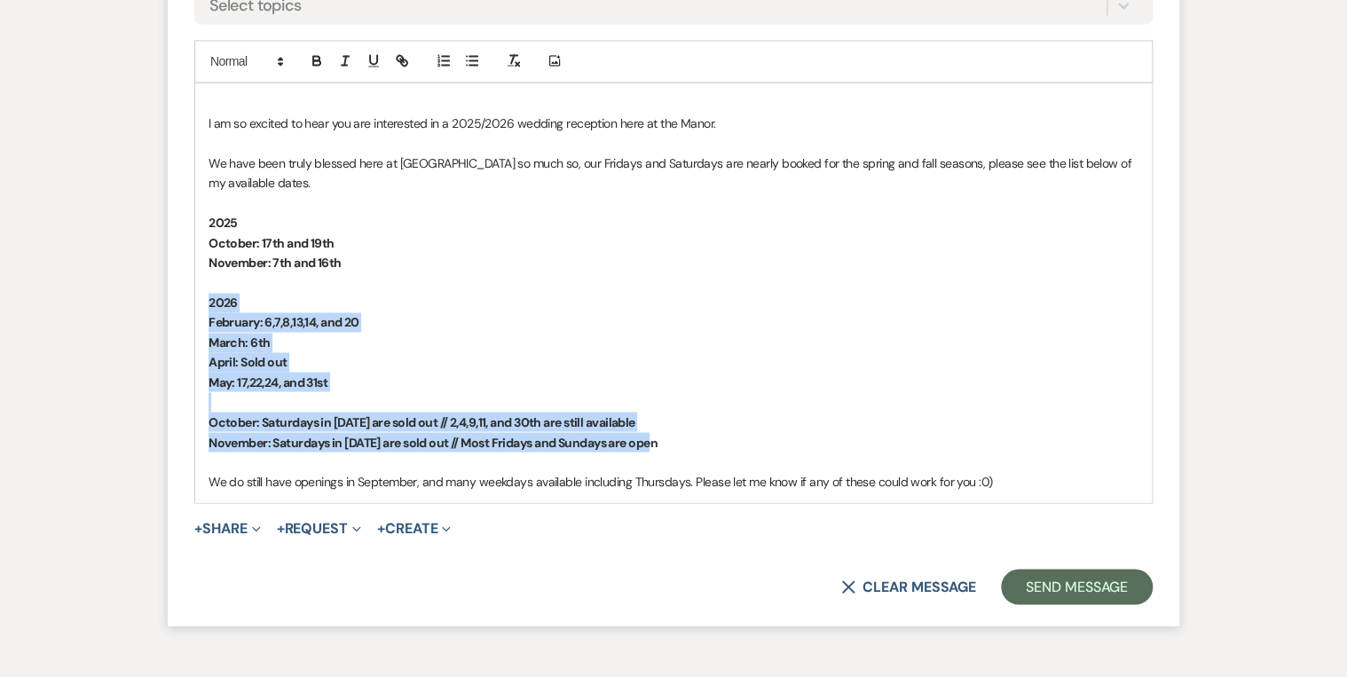
drag, startPoint x: 510, startPoint y: 444, endPoint x: 206, endPoint y: 300, distance: 336.6
click at [206, 300] on div "I am so excited to hear you are interested in a 2025/2026 wedding reception her…" at bounding box center [673, 292] width 956 height 419
copy div "[DATE]: 6,7,8,13,14, and [DATE]: [DATE]: Sold out May: 17,22,24, and [DATE]: Sa…"
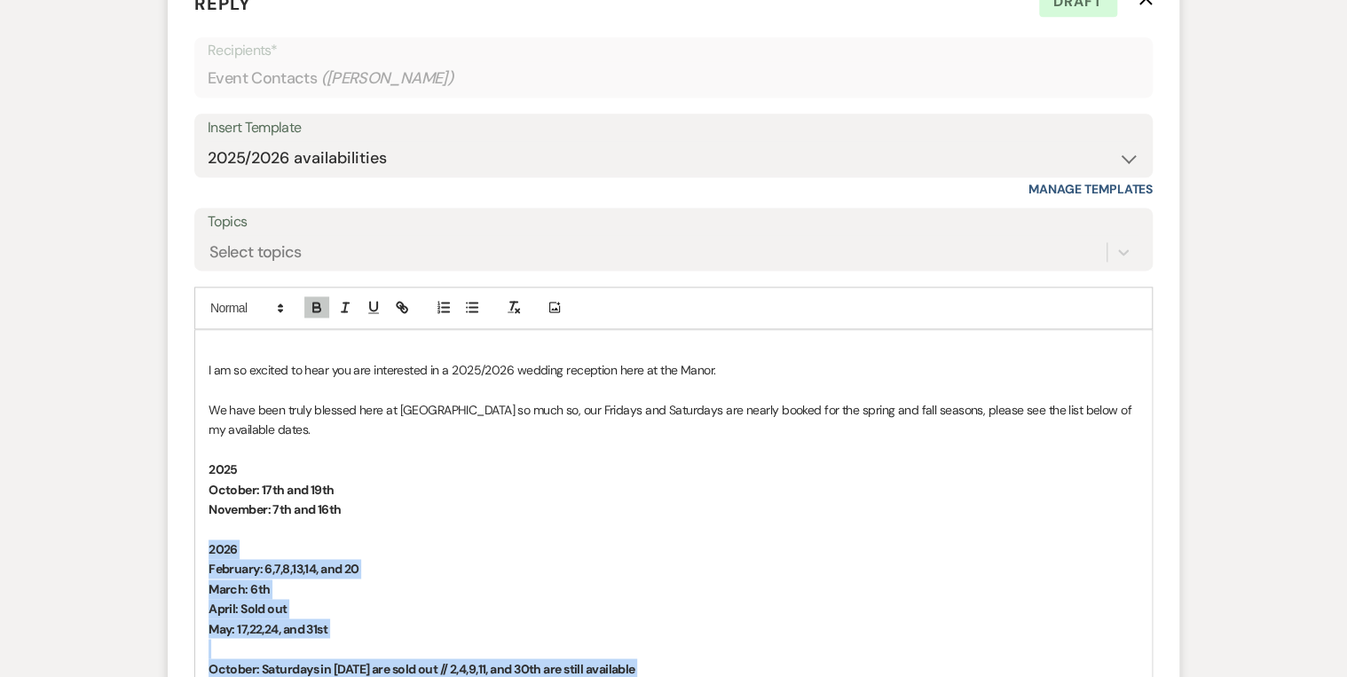
scroll to position [812, 0]
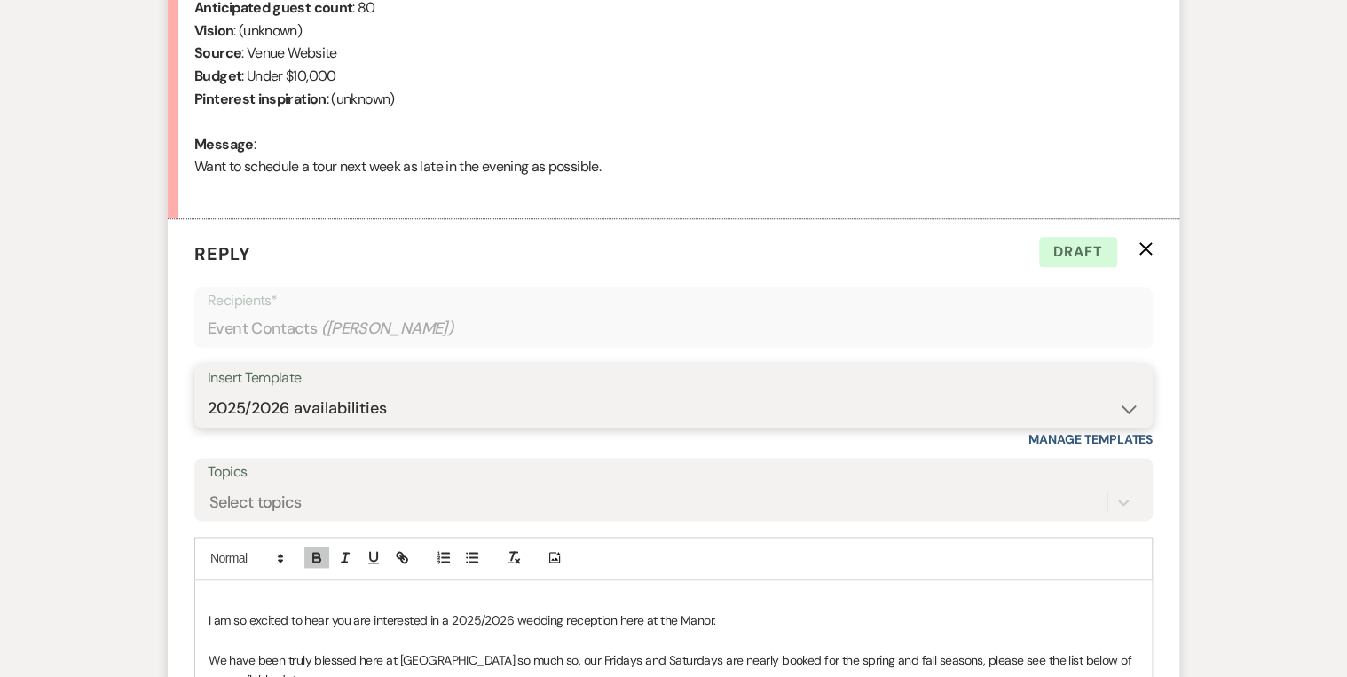
click at [381, 394] on select "-- Weven Planning Portal Introduction (Booked Events) Private Party Inquiry Res…" at bounding box center [674, 408] width 932 height 35
select select "5376"
click at [208, 391] on select "-- Weven Planning Portal Introduction (Booked Events) Private Party Inquiry Res…" at bounding box center [674, 408] width 932 height 35
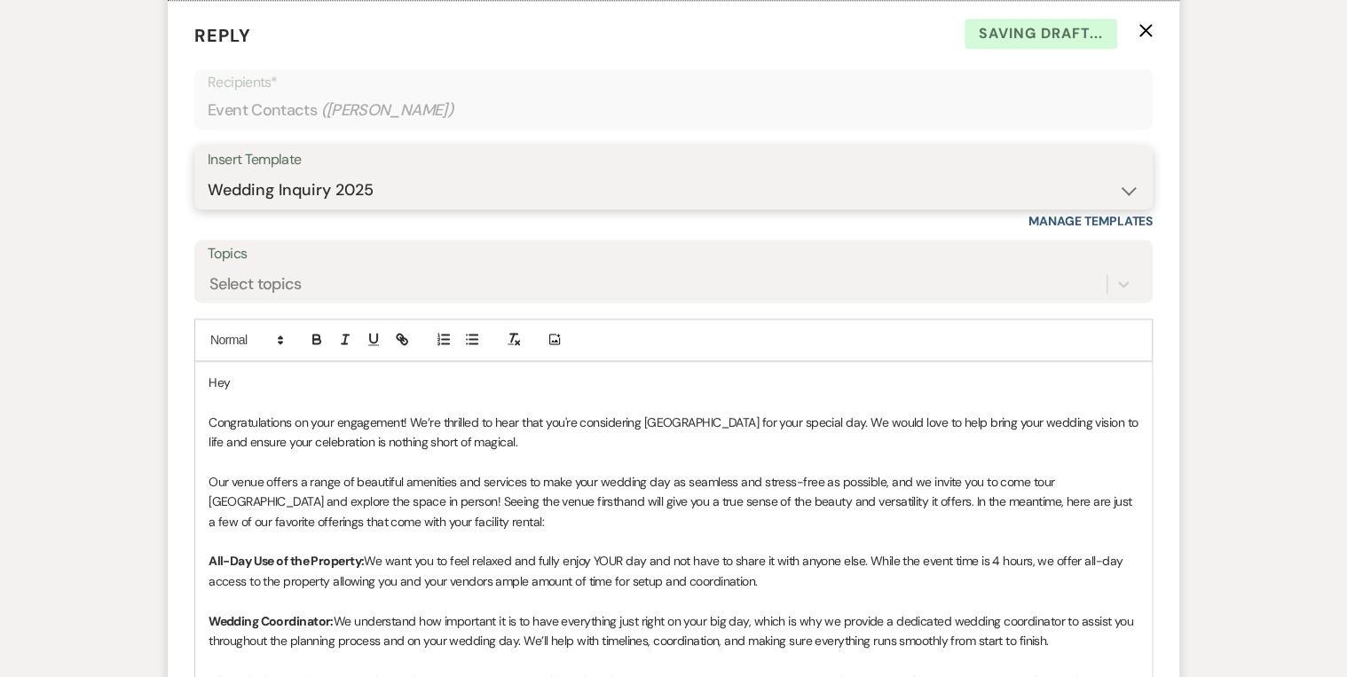
scroll to position [1238, 0]
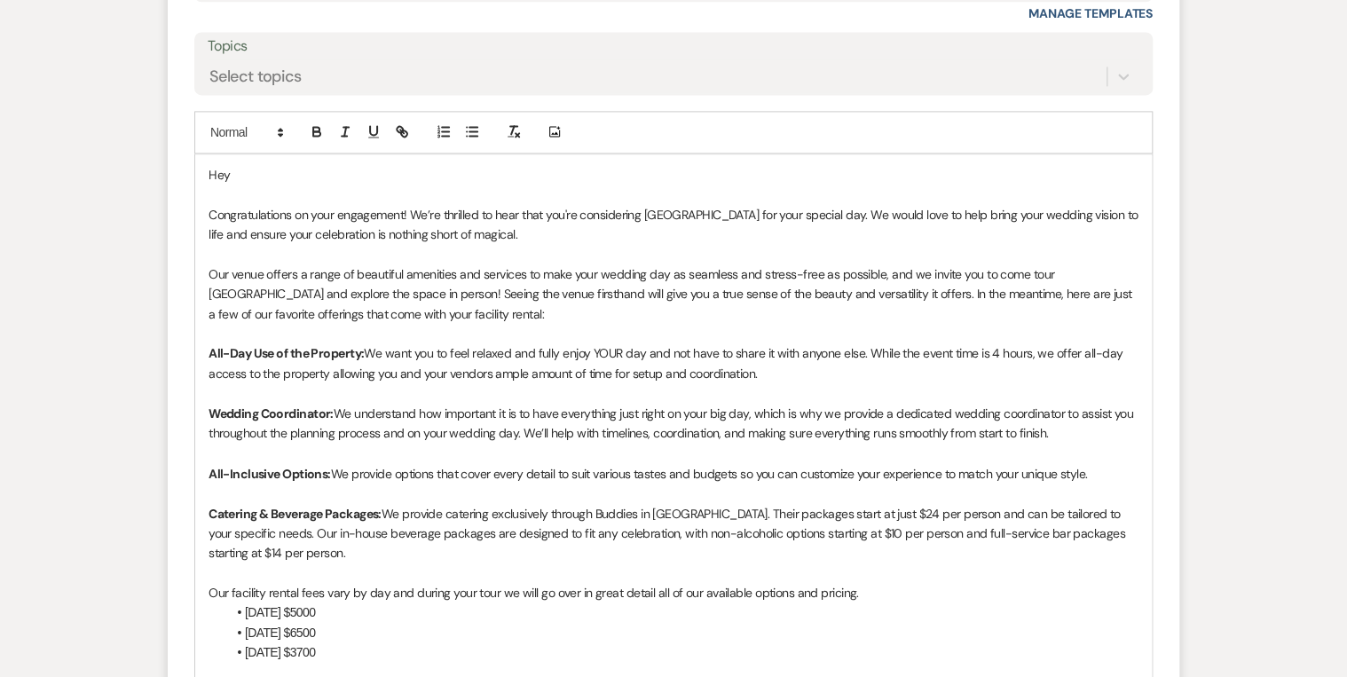
click at [255, 169] on p "Hey" at bounding box center [673, 175] width 930 height 20
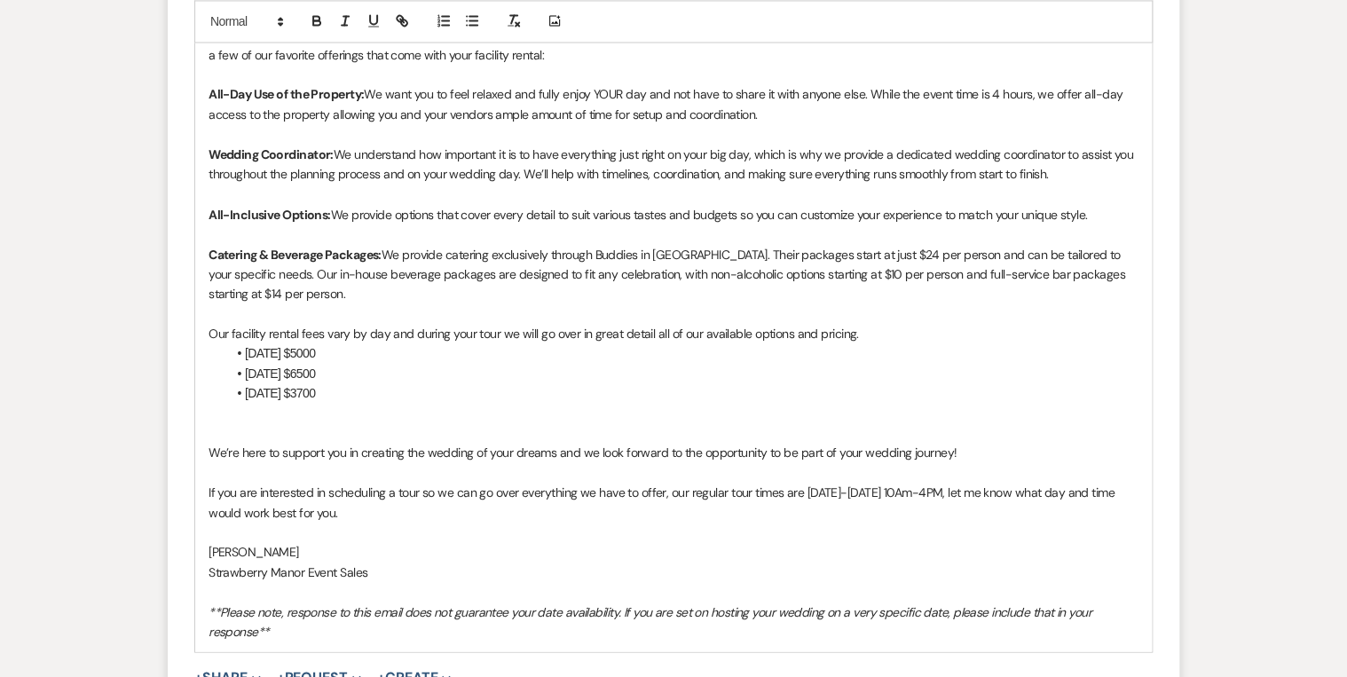
scroll to position [1522, 0]
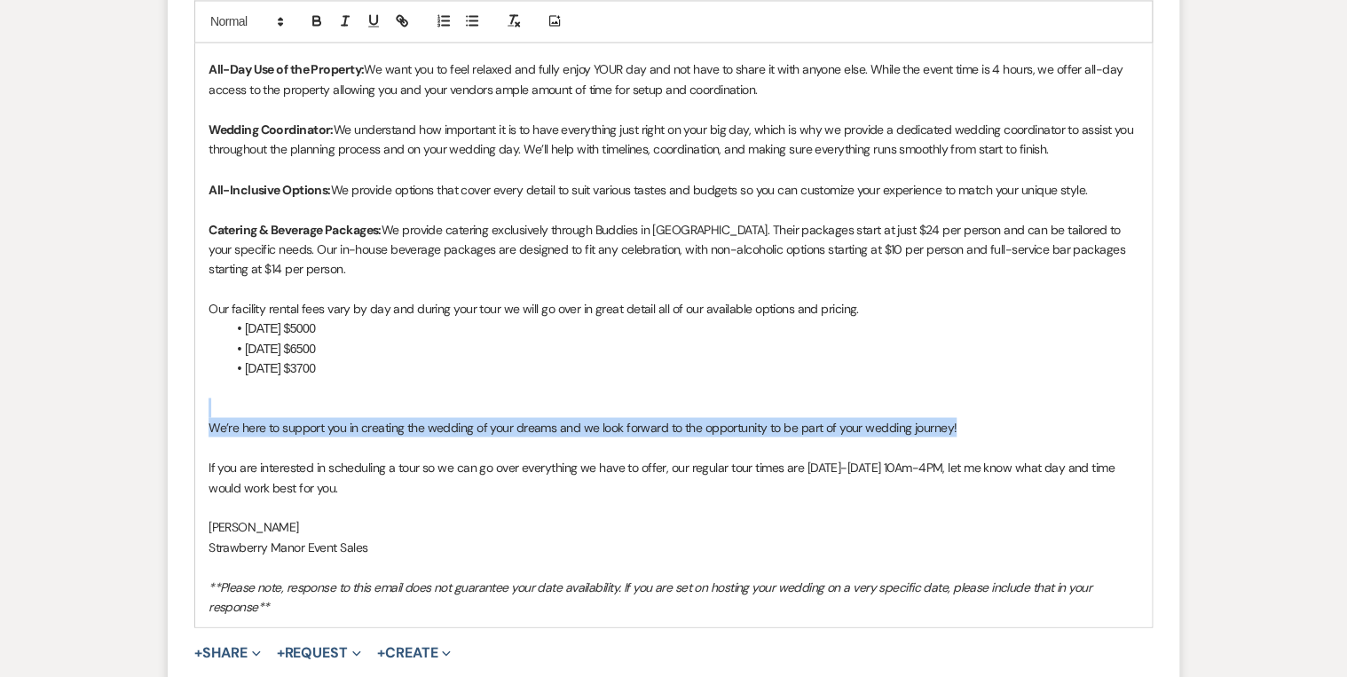
drag, startPoint x: 977, startPoint y: 420, endPoint x: 271, endPoint y: 412, distance: 706.3
click at [271, 412] on div "Hey [PERSON_NAME]! Congratulations on your engagement! We’re thrilled to hear t…" at bounding box center [673, 248] width 956 height 756
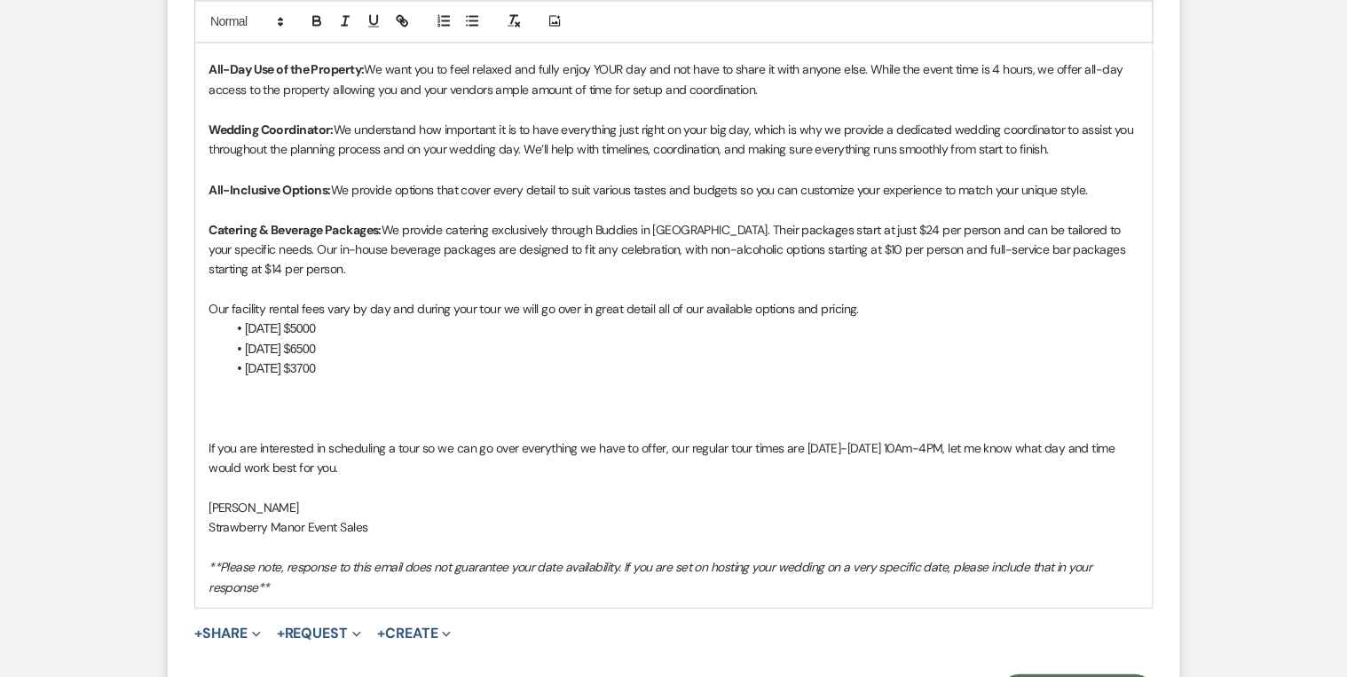
click at [201, 444] on div "Hey [PERSON_NAME]! Congratulations on your engagement! We’re thrilled to hear t…" at bounding box center [673, 238] width 956 height 736
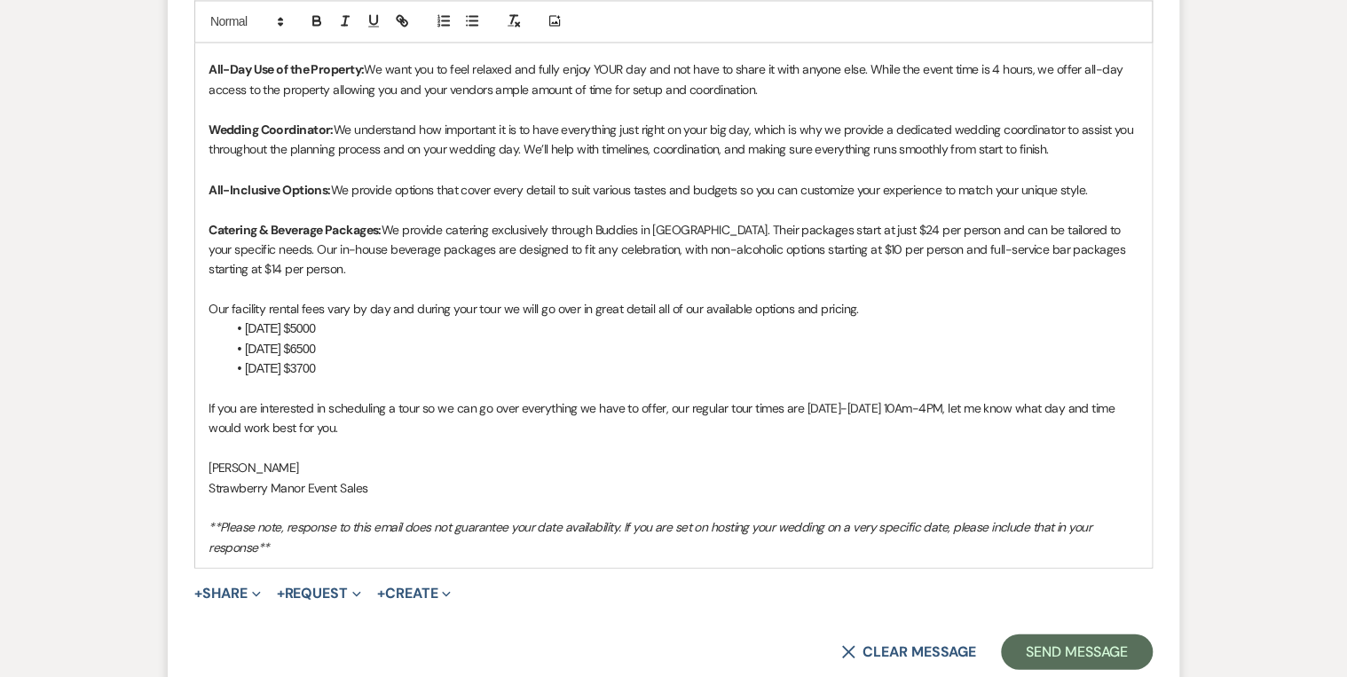
click at [367, 424] on p "If you are interested in scheduling a tour so we can go over everything we have…" at bounding box center [673, 417] width 930 height 40
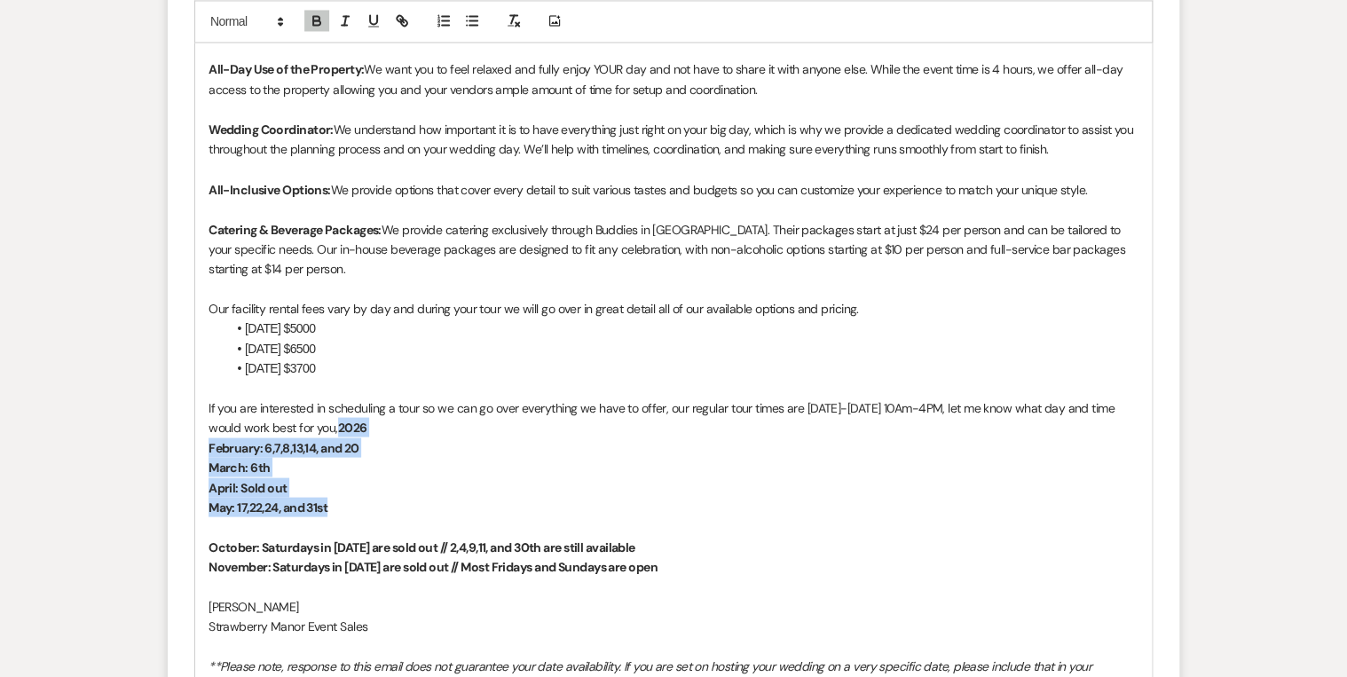
drag, startPoint x: 339, startPoint y: 506, endPoint x: 340, endPoint y: 422, distance: 83.4
click at [340, 422] on div "Hey [PERSON_NAME]! Congratulations on your engagement! We’re thrilled to hear t…" at bounding box center [673, 288] width 956 height 836
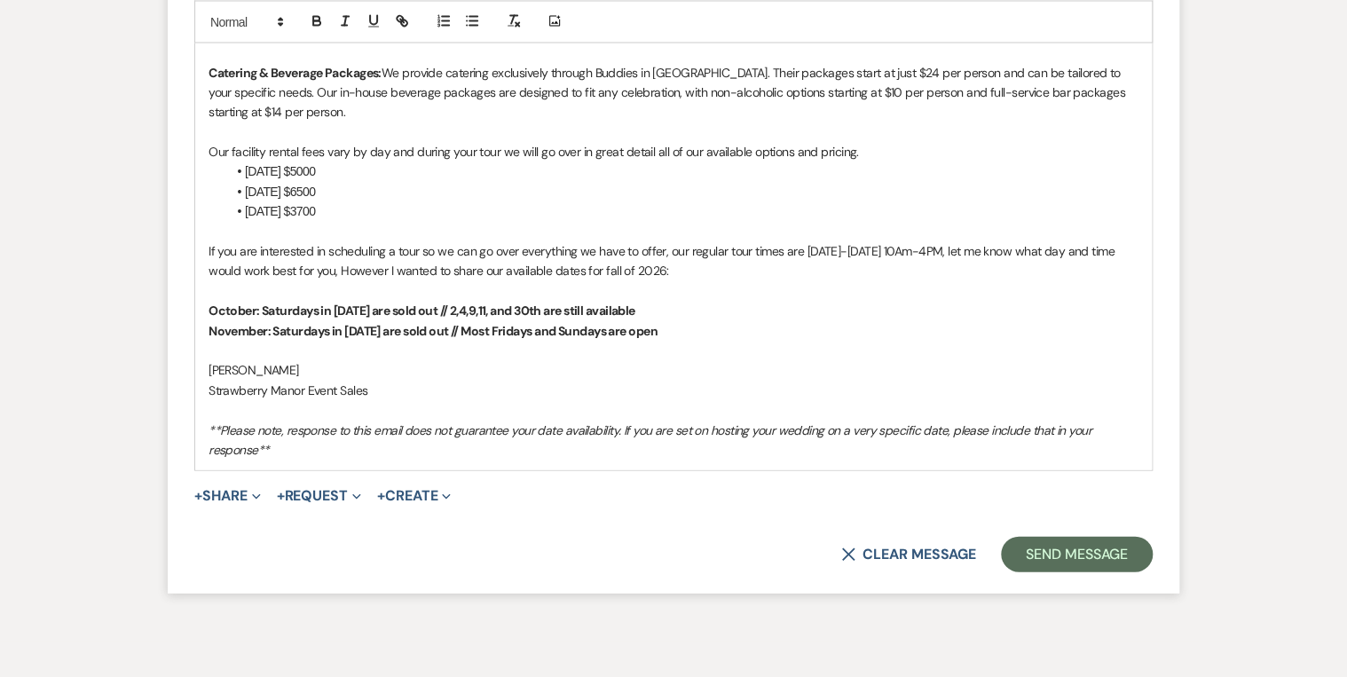
scroll to position [1612, 0]
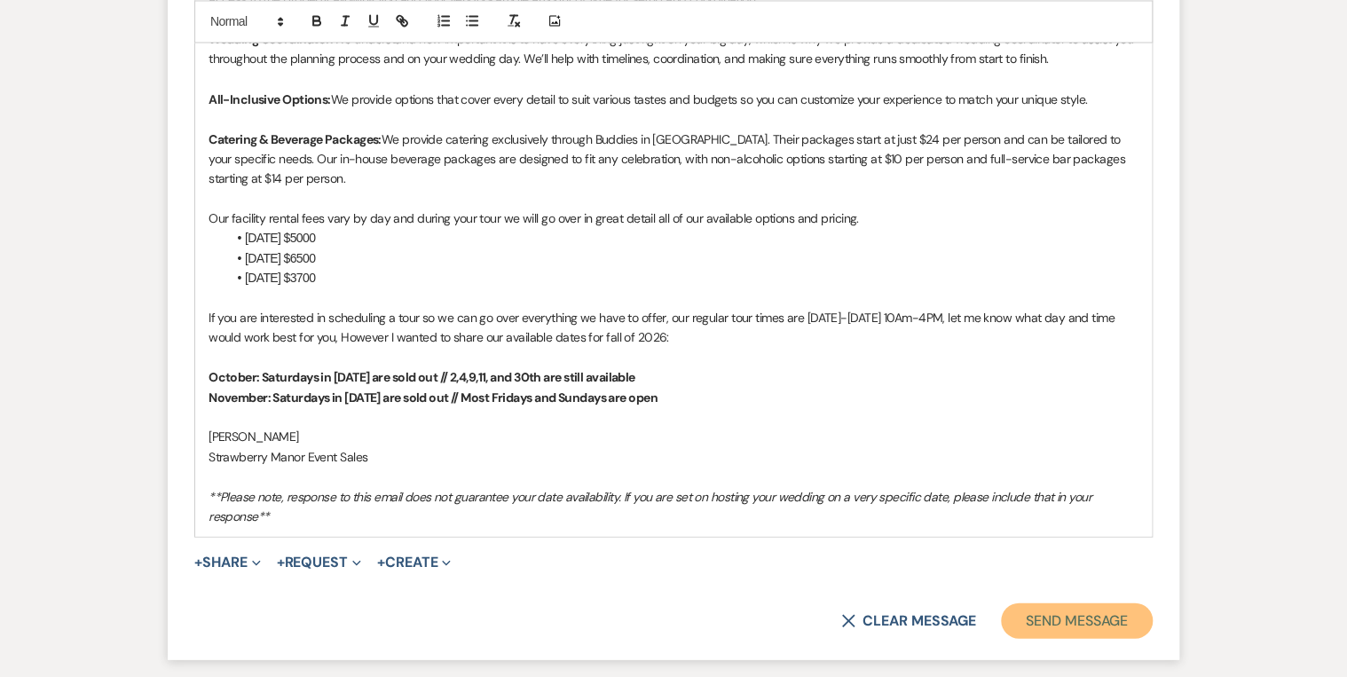
click at [1071, 622] on button "Send Message" at bounding box center [1077, 619] width 152 height 35
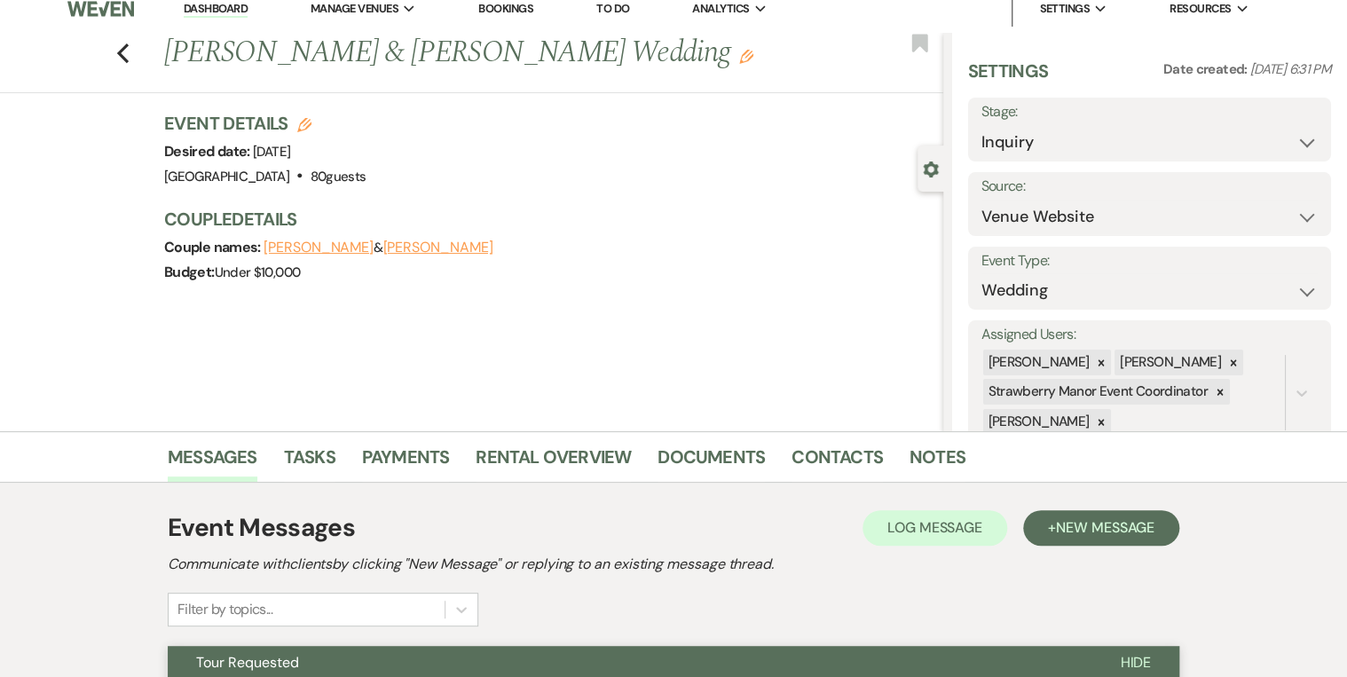
scroll to position [0, 0]
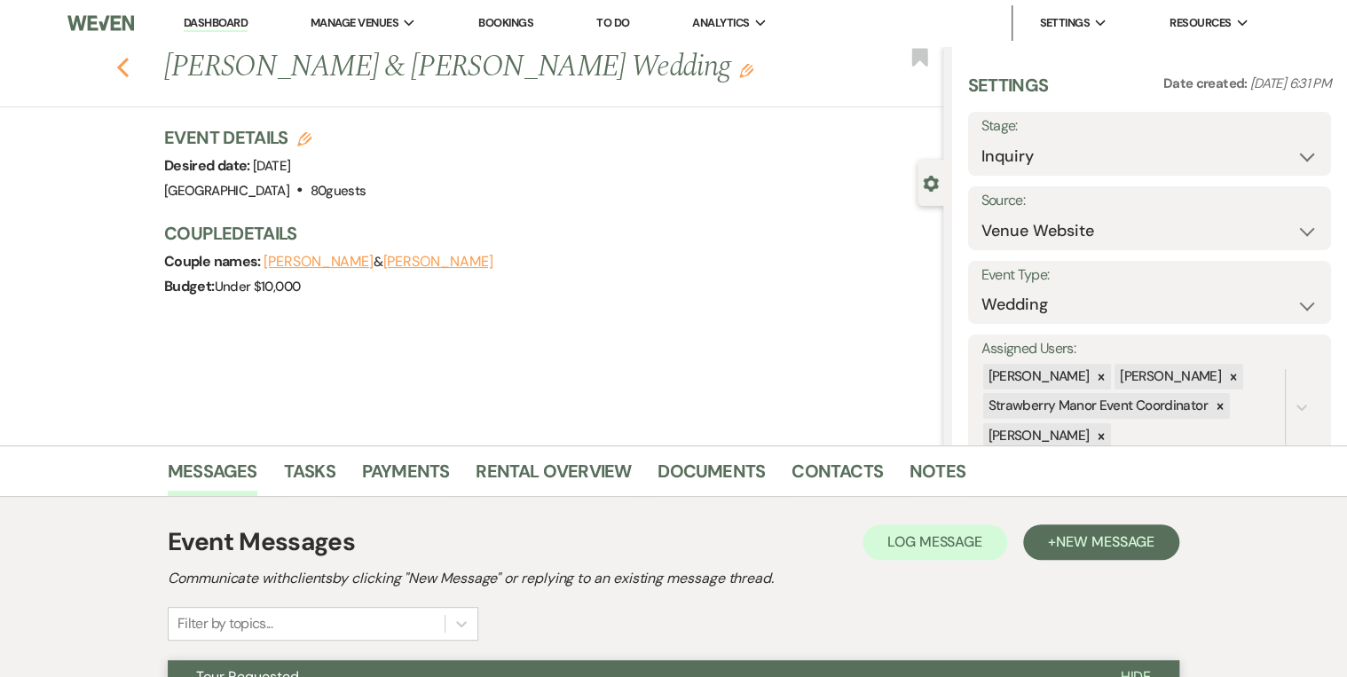
click at [130, 68] on icon "Previous" at bounding box center [122, 67] width 13 height 21
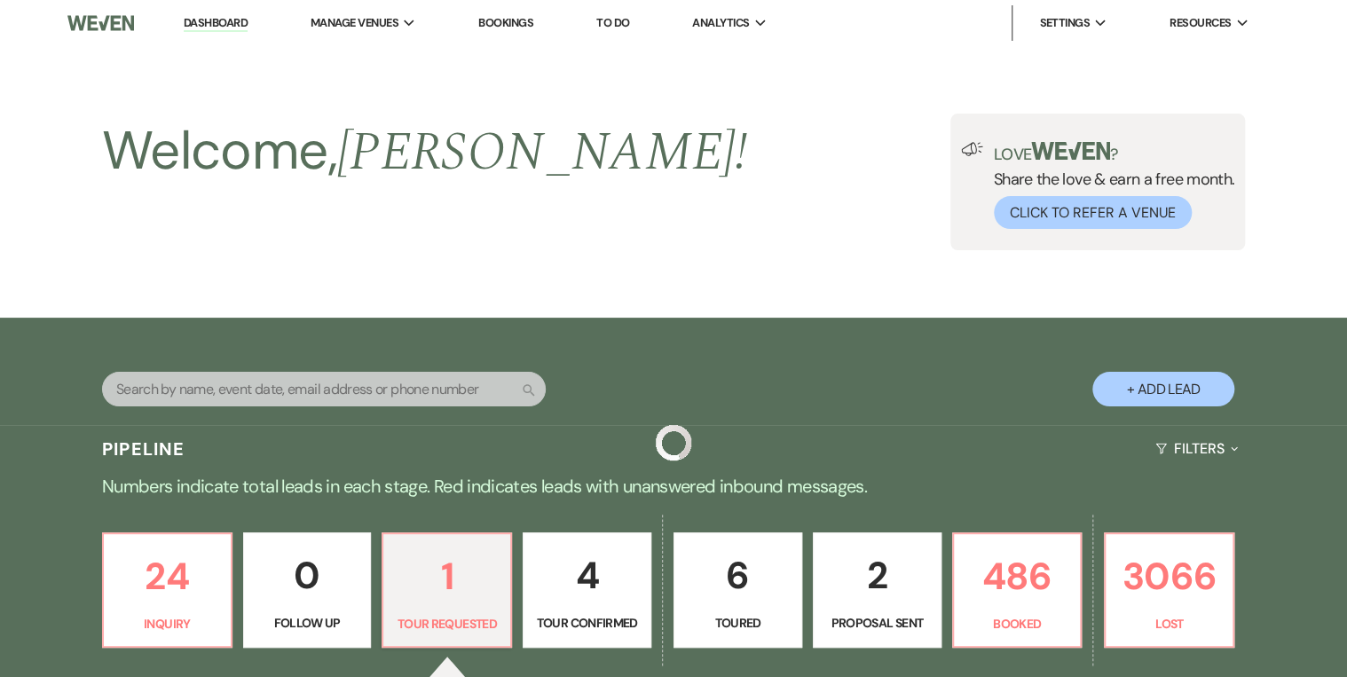
scroll to position [277, 0]
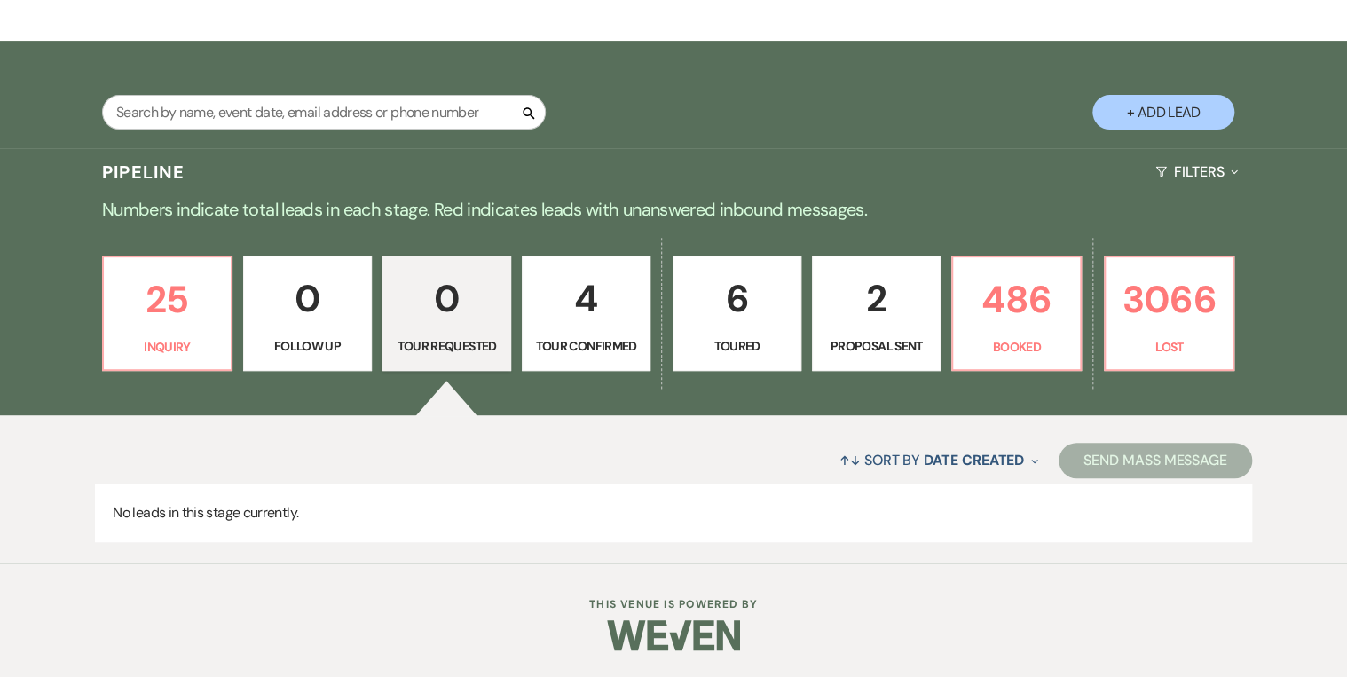
click at [908, 316] on p "2" at bounding box center [876, 298] width 106 height 59
select select "6"
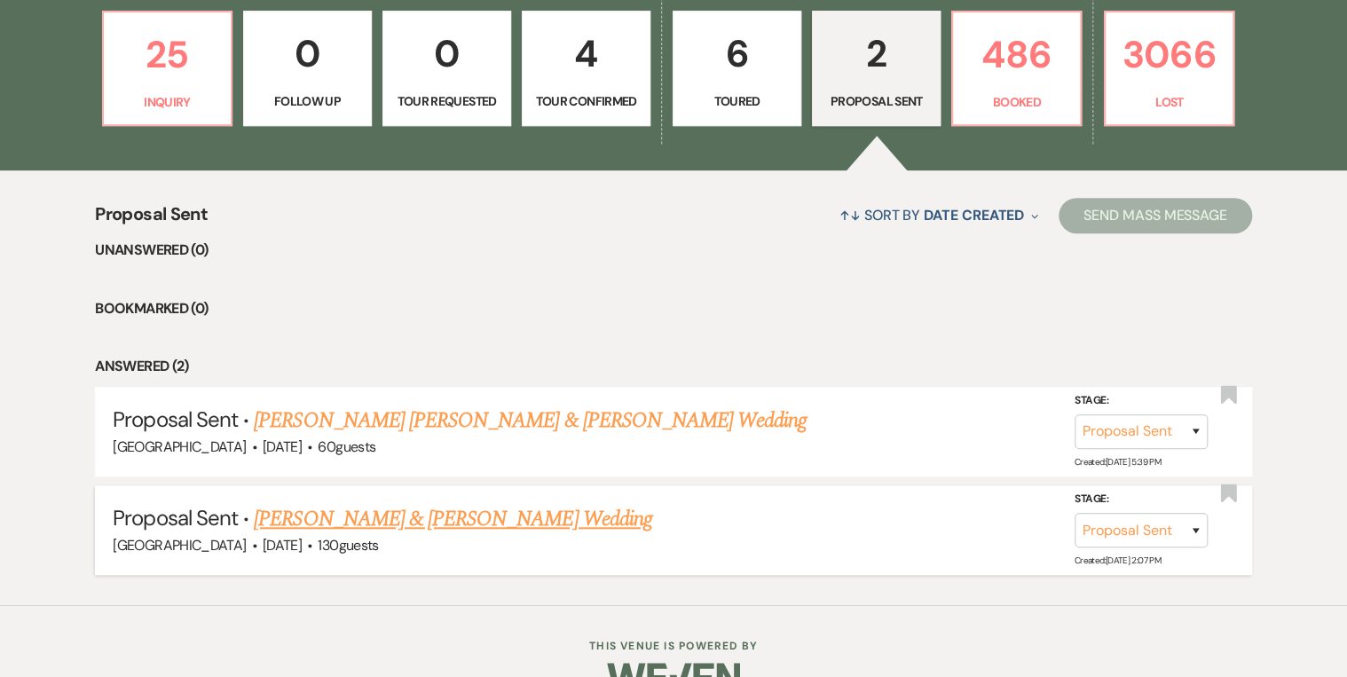
scroll to position [561, 0]
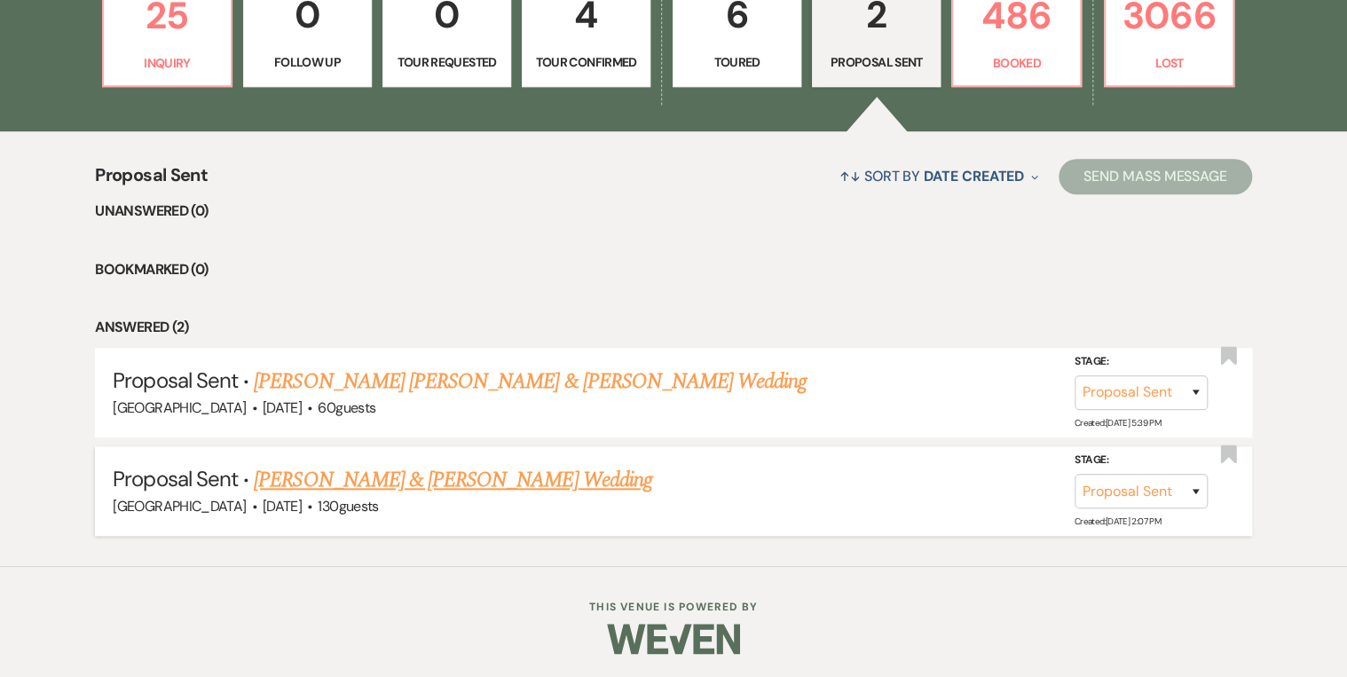
click at [473, 482] on link "[PERSON_NAME] & [PERSON_NAME] Wedding" at bounding box center [452, 480] width 397 height 32
select select "6"
select select "12"
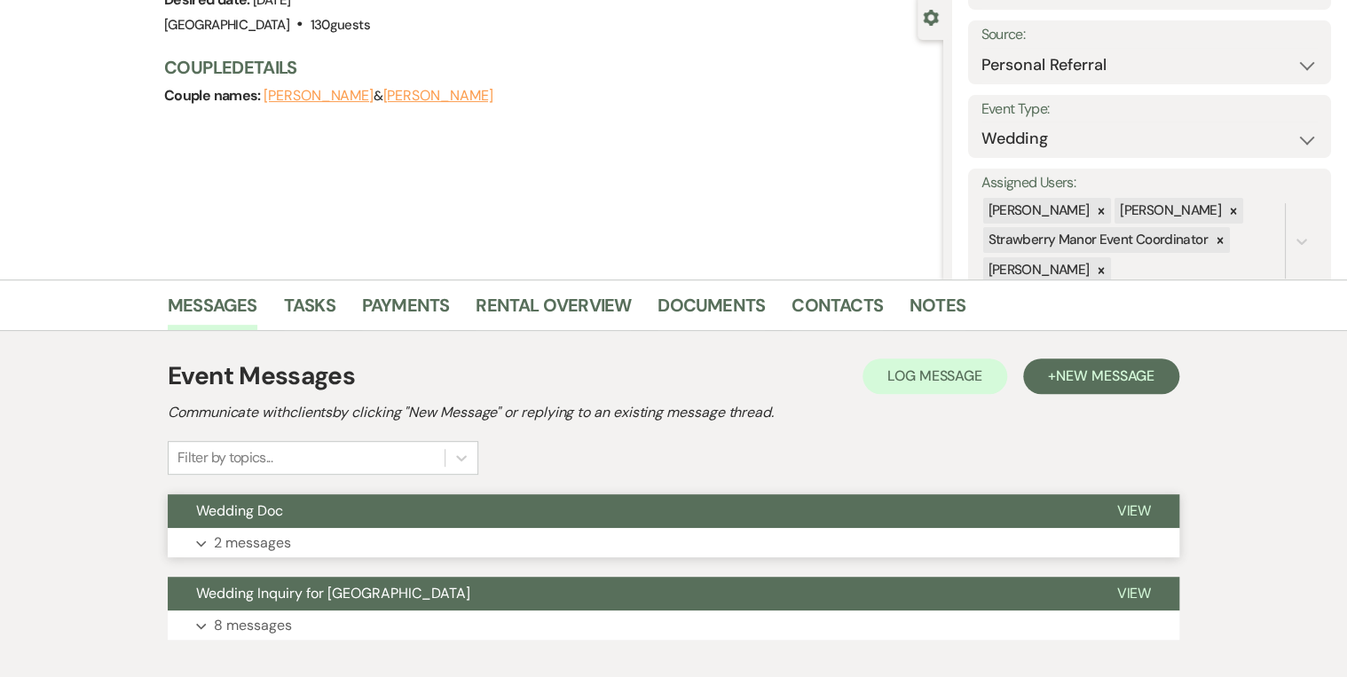
scroll to position [269, 0]
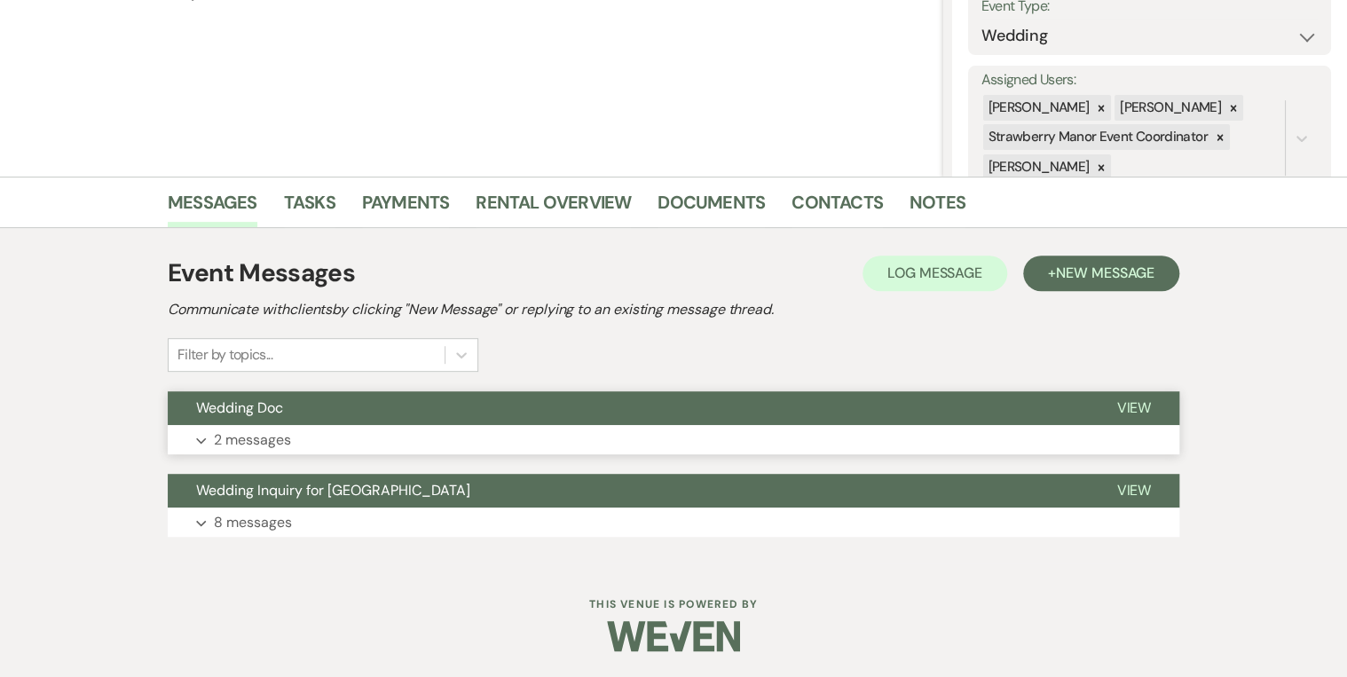
click at [1129, 403] on span "View" at bounding box center [1133, 407] width 35 height 19
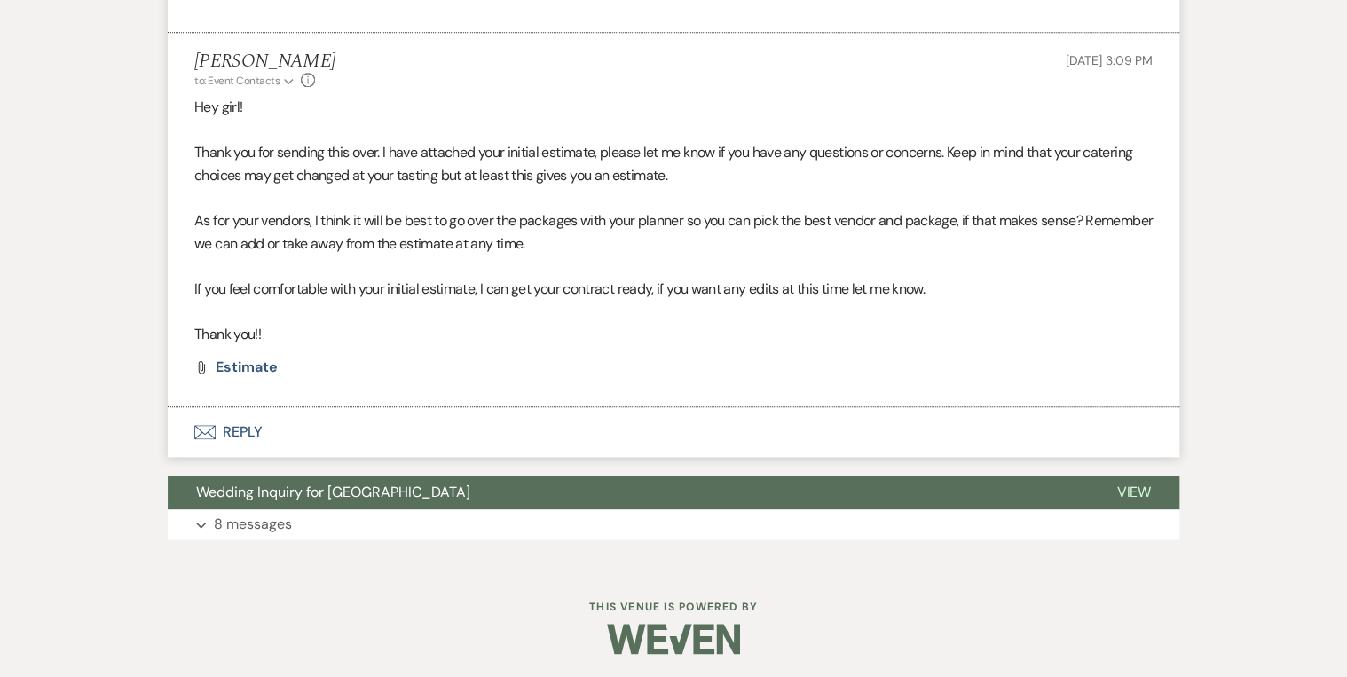
scroll to position [825, 0]
click at [234, 426] on button "Envelope Reply" at bounding box center [673, 430] width 1011 height 50
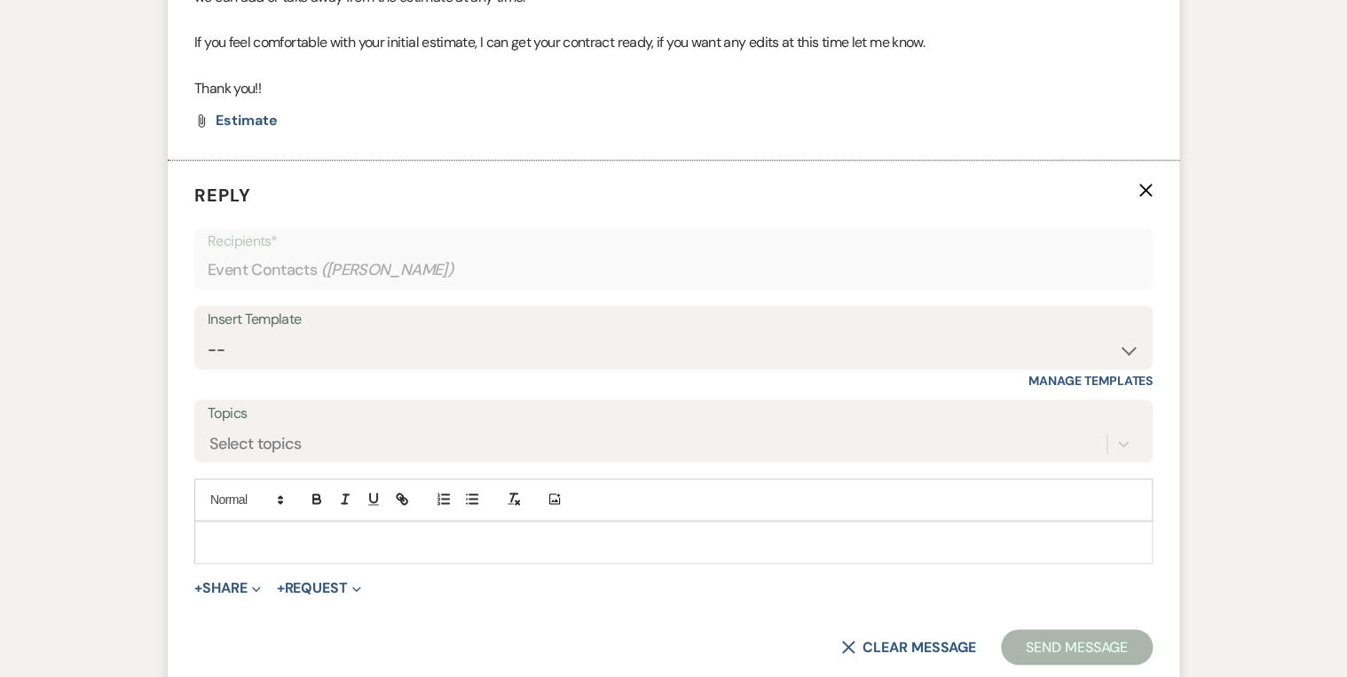
scroll to position [1153, 0]
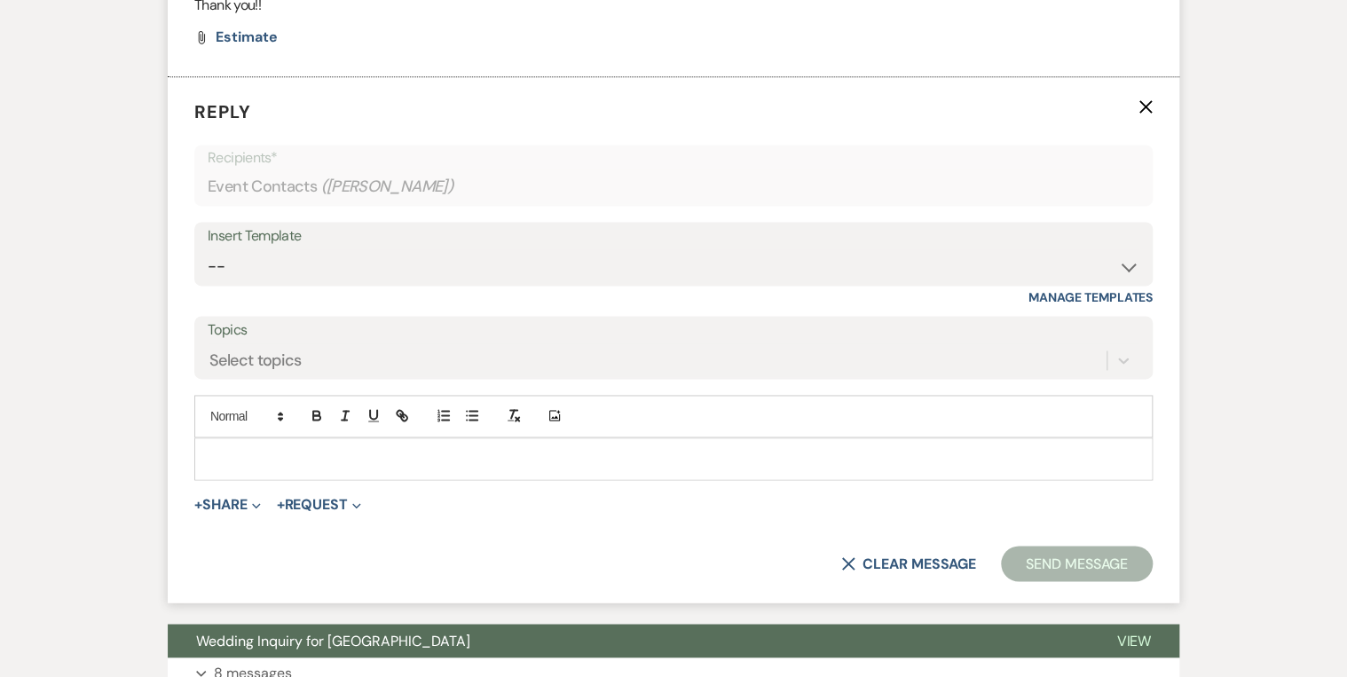
click at [254, 450] on p at bounding box center [673, 459] width 930 height 20
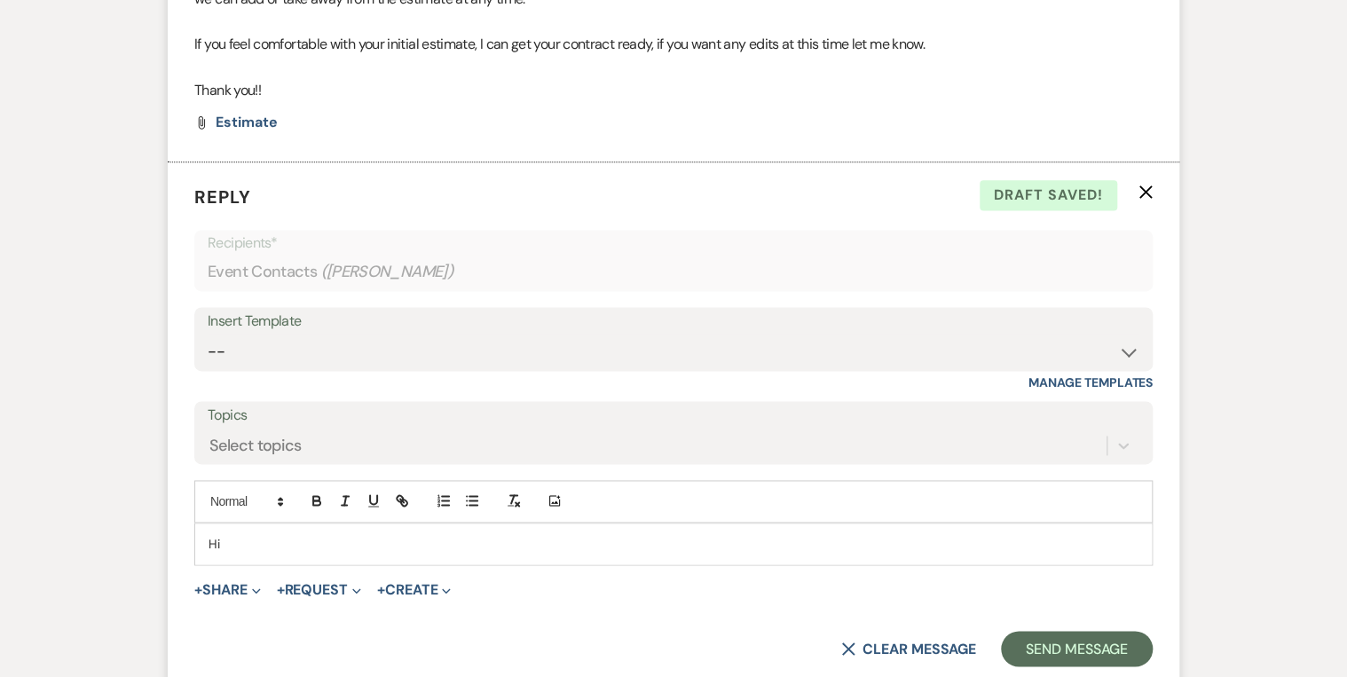
scroll to position [1295, 0]
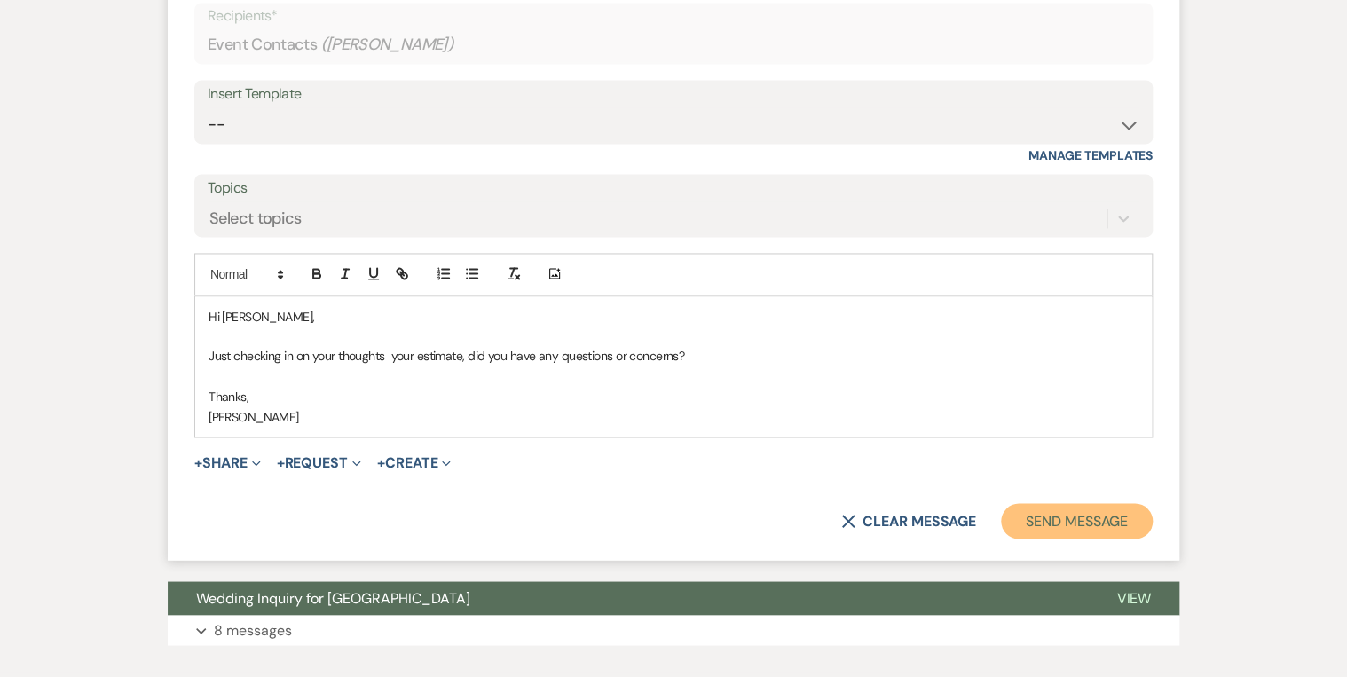
click at [1018, 525] on button "Send Message" at bounding box center [1077, 520] width 152 height 35
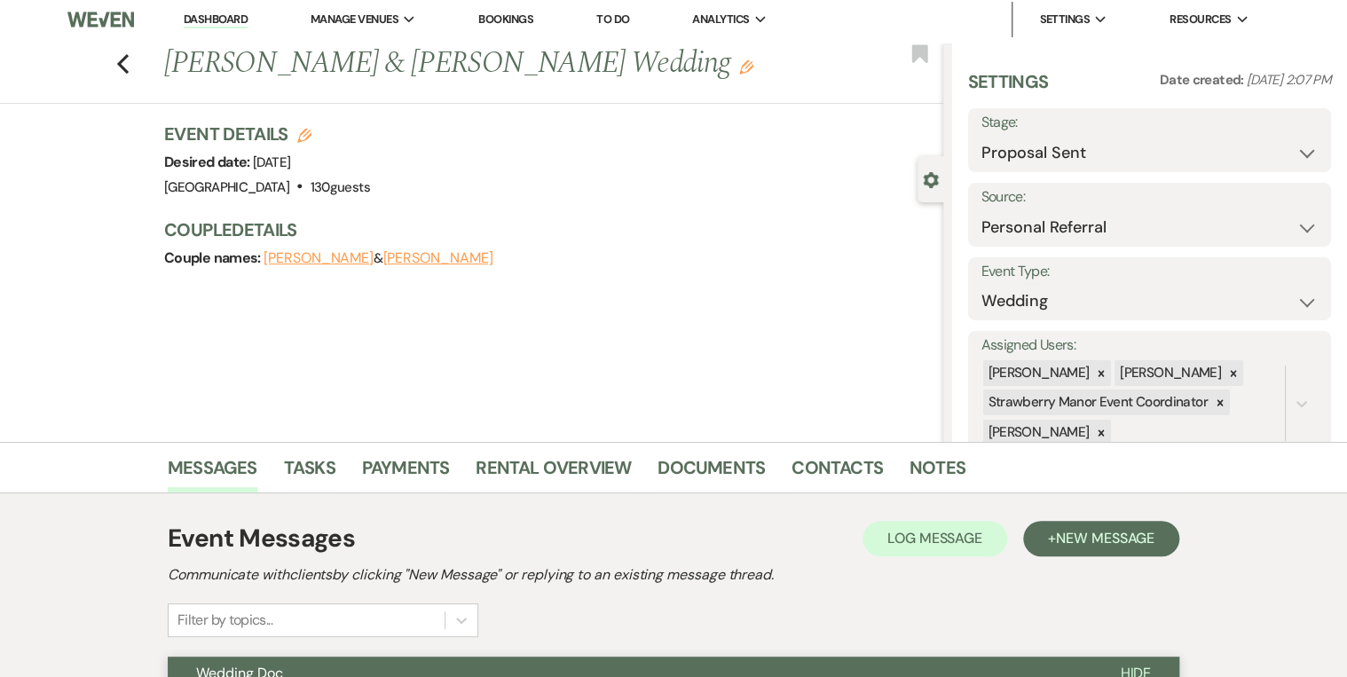
scroll to position [0, 0]
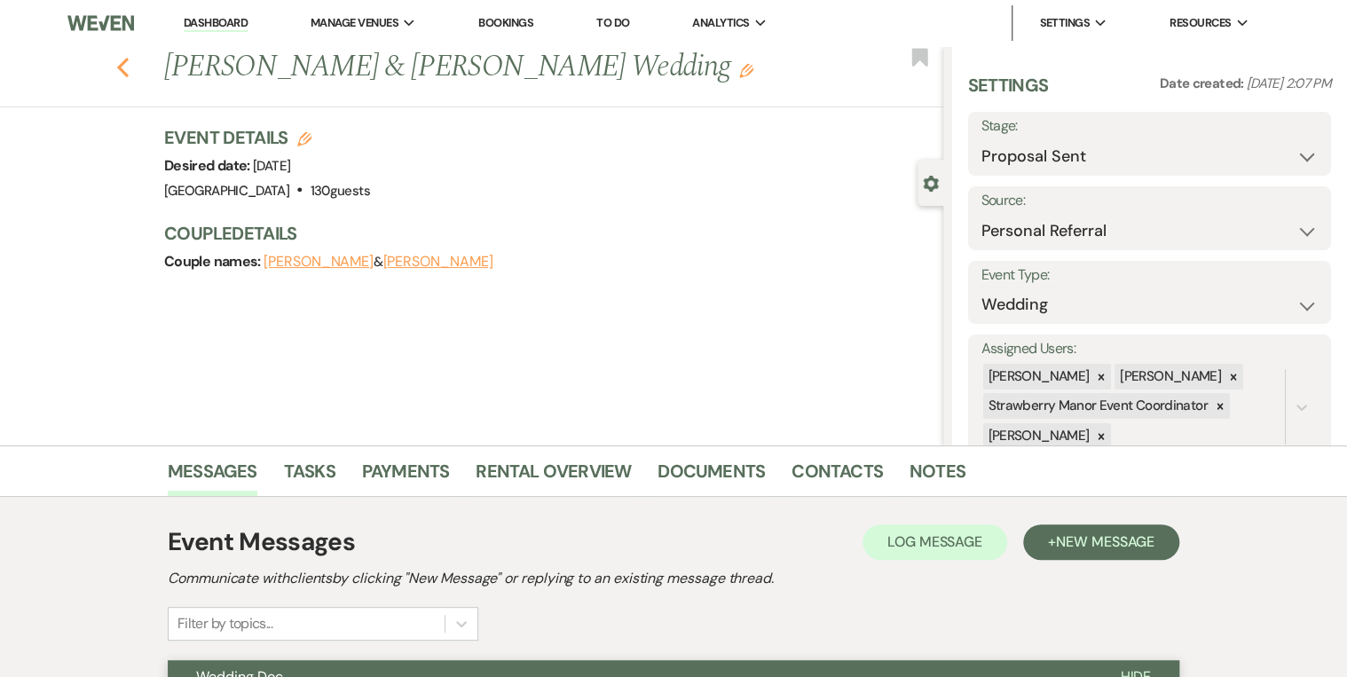
click at [130, 67] on icon "Previous" at bounding box center [122, 67] width 13 height 21
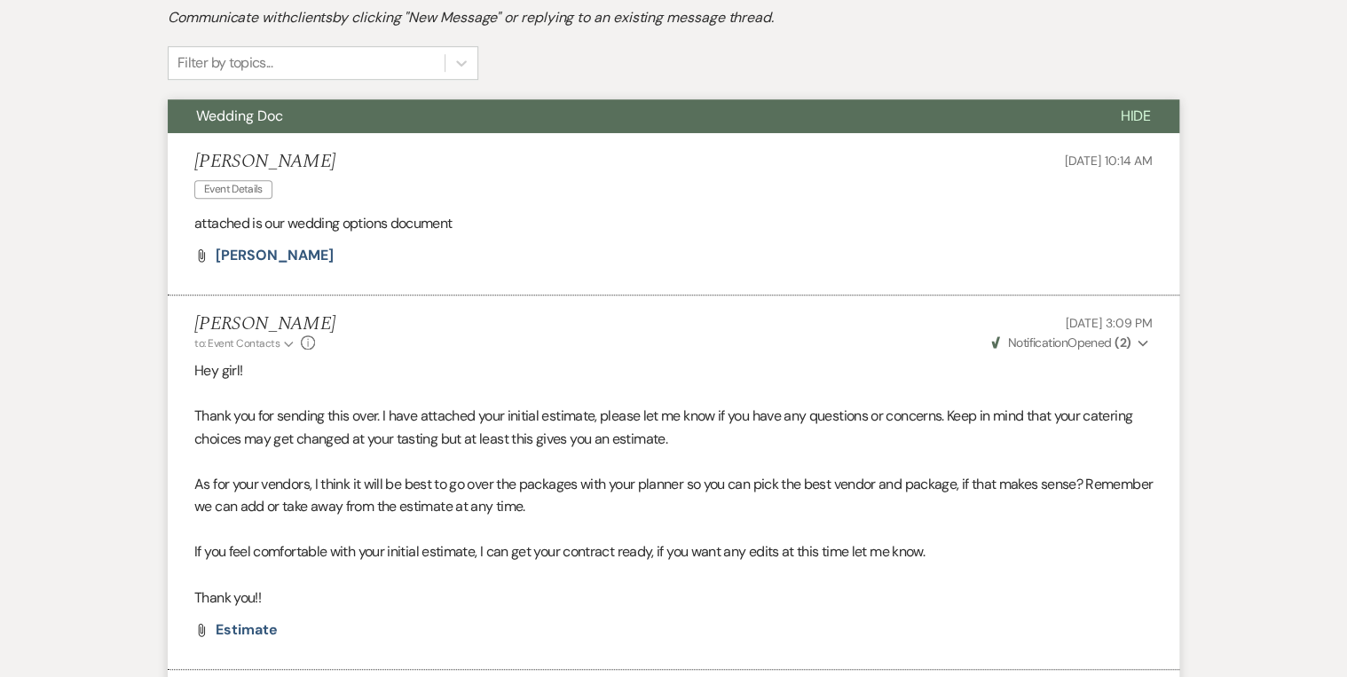
select select "6"
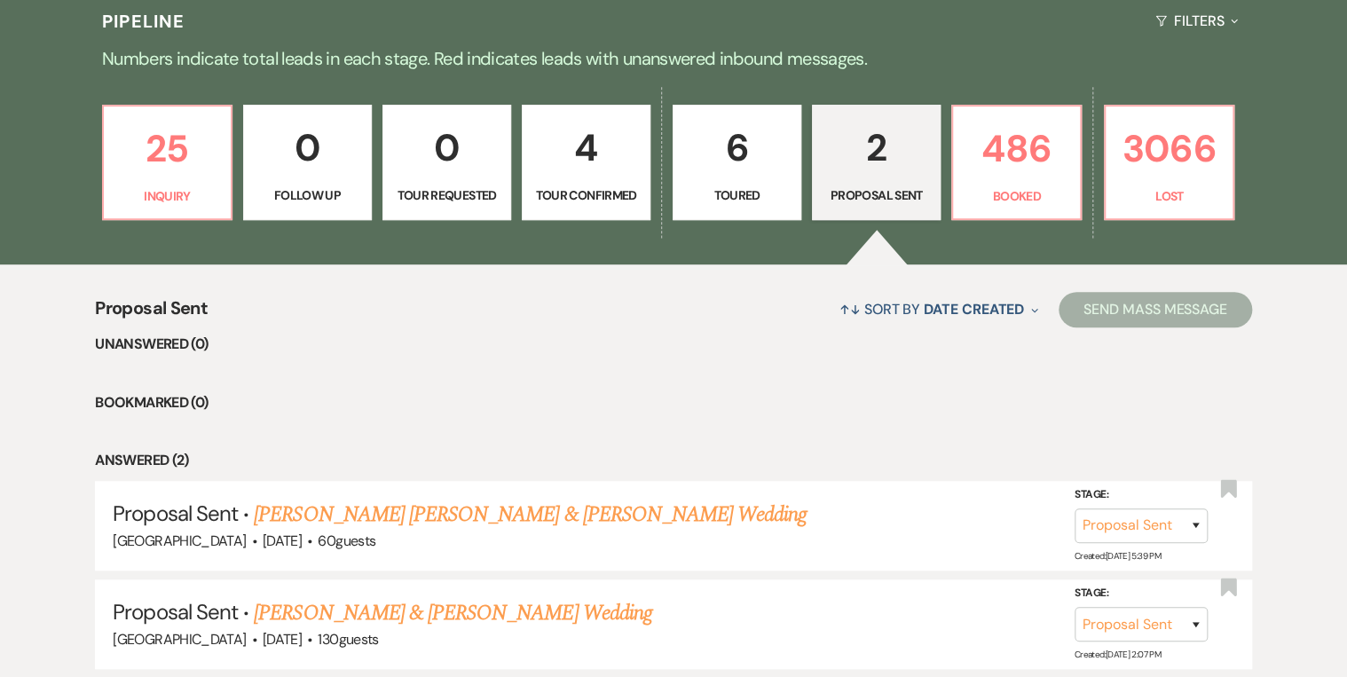
scroll to position [419, 0]
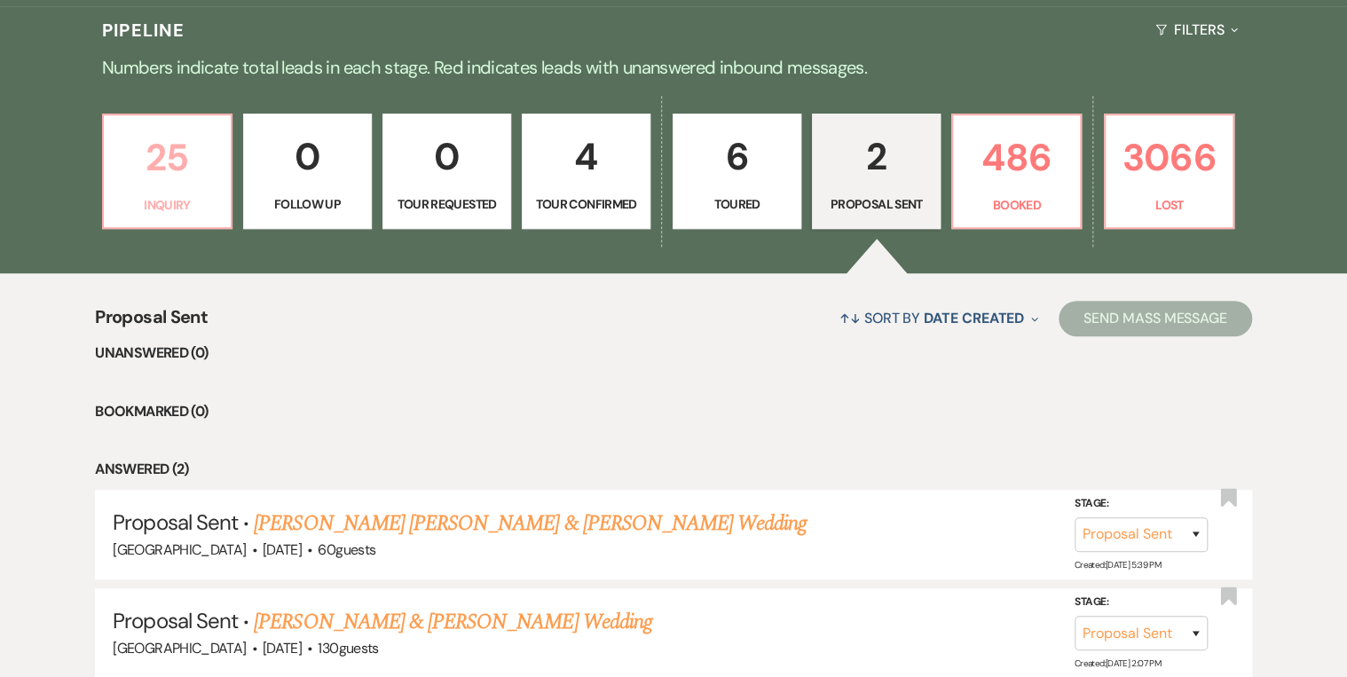
click at [153, 179] on p "25" at bounding box center [167, 157] width 106 height 59
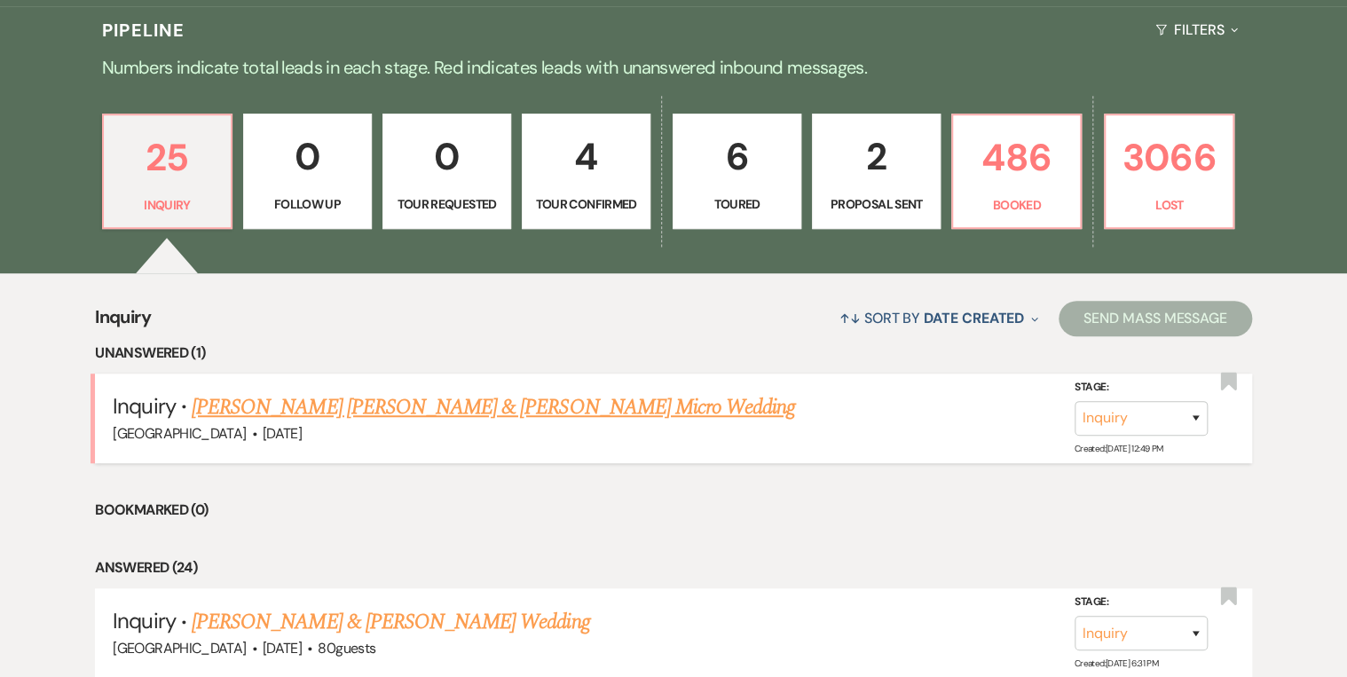
drag, startPoint x: 493, startPoint y: 403, endPoint x: 559, endPoint y: 402, distance: 65.7
click at [494, 403] on link "[PERSON_NAME] [PERSON_NAME] & [PERSON_NAME] Micro Wedding" at bounding box center [493, 407] width 603 height 32
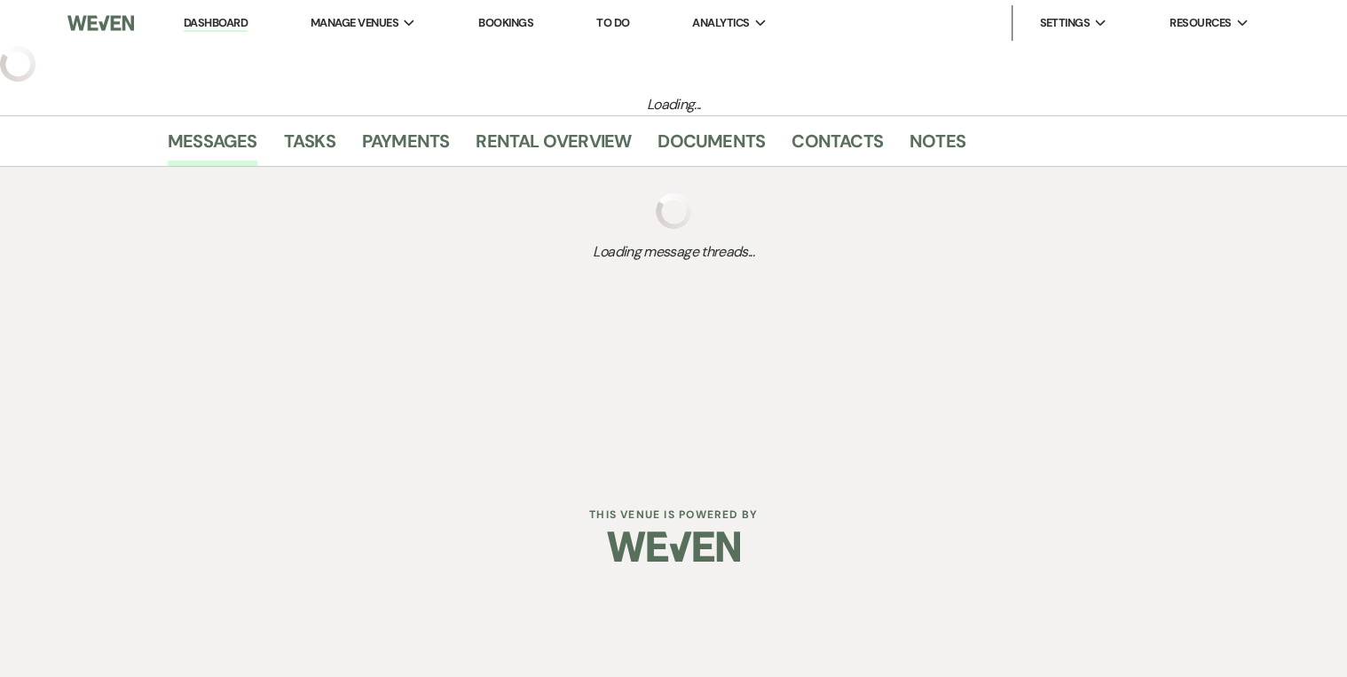
select select "5"
select select "16"
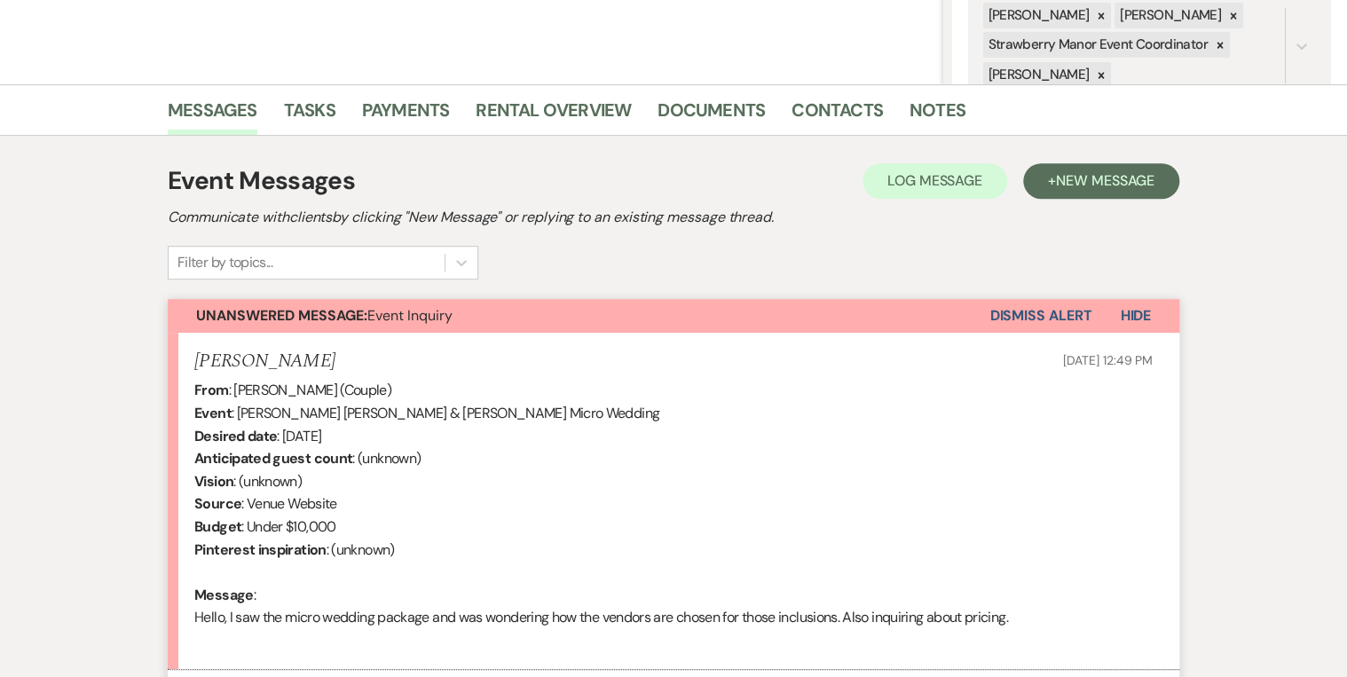
scroll to position [543, 0]
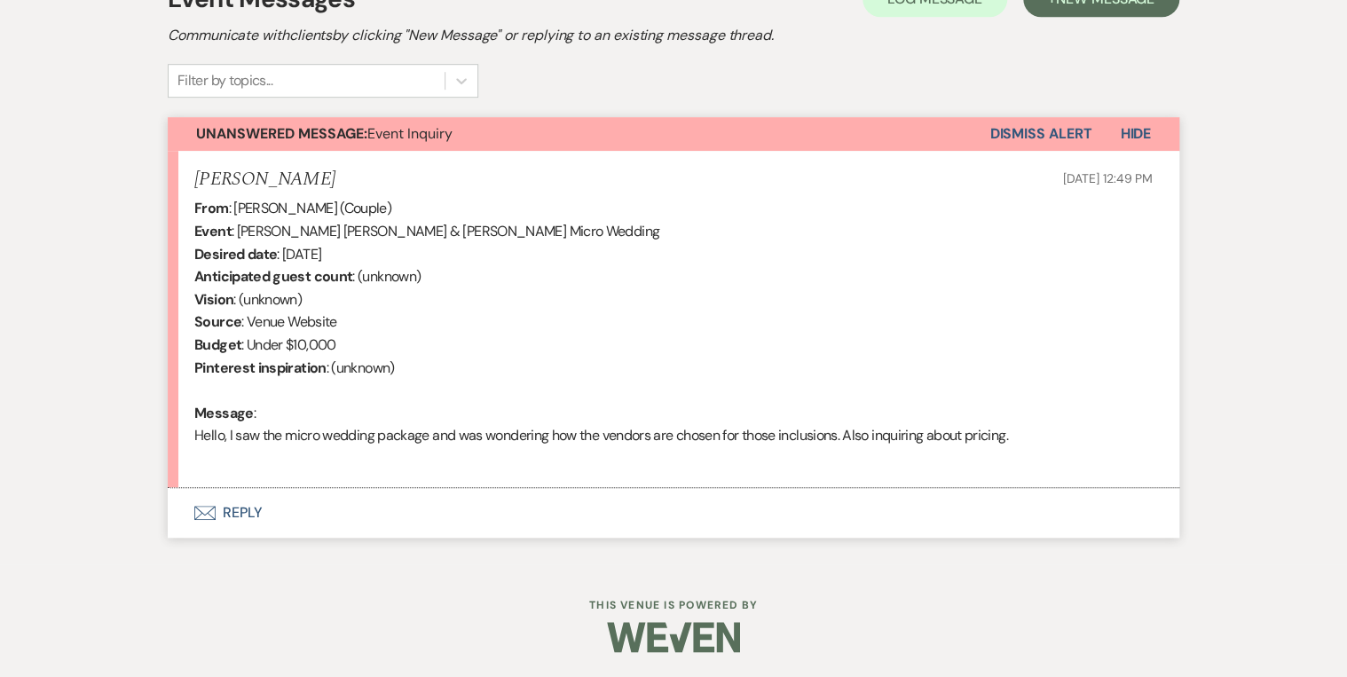
click at [240, 507] on button "Envelope Reply" at bounding box center [673, 513] width 1011 height 50
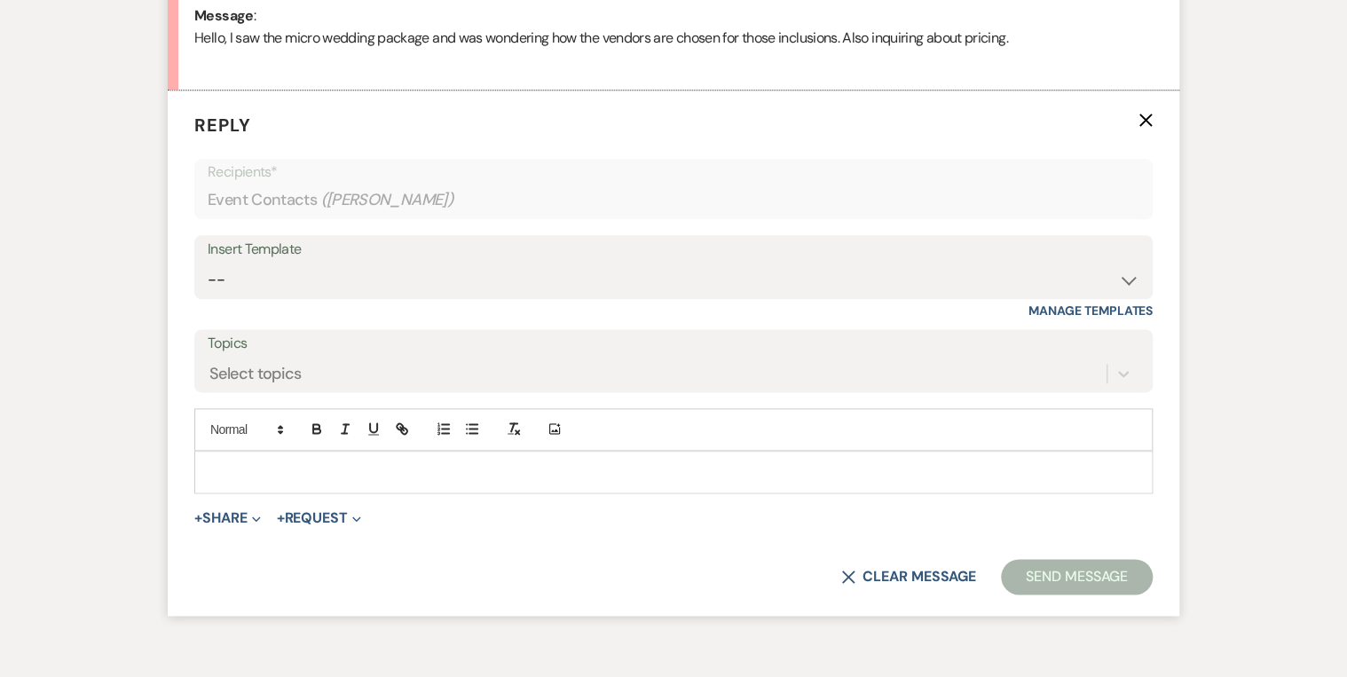
scroll to position [954, 0]
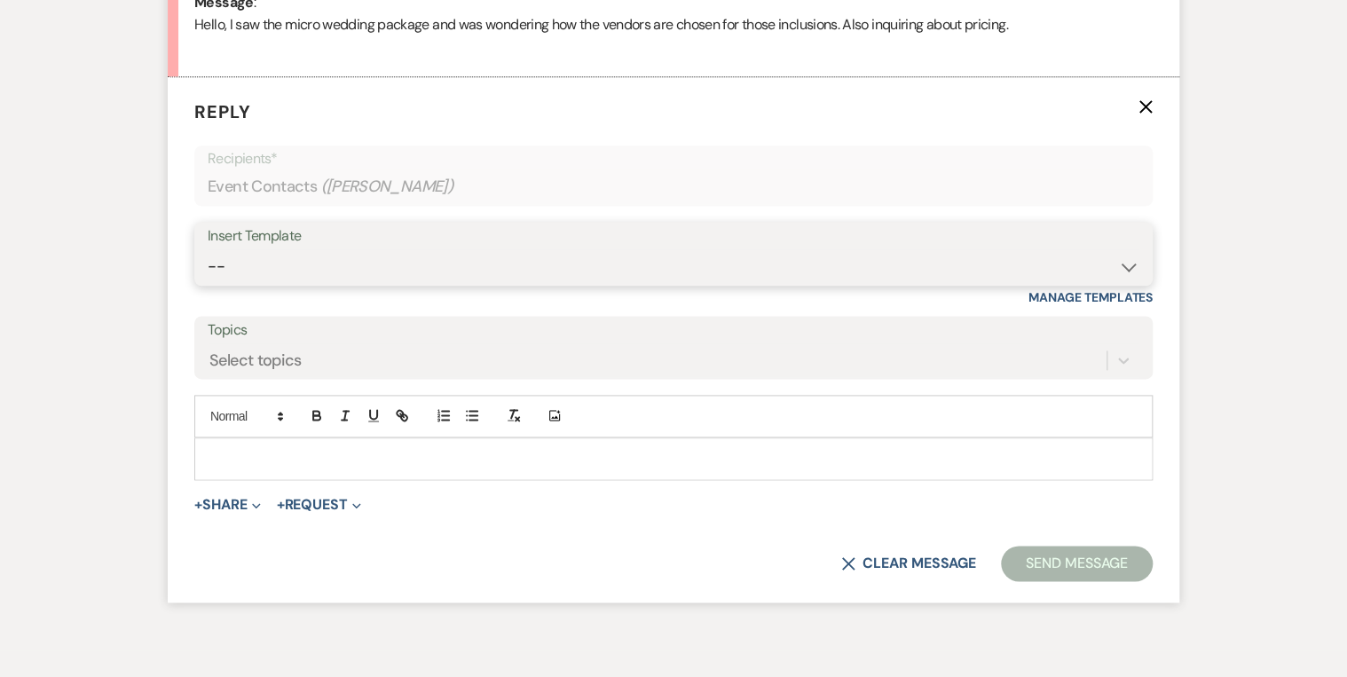
click at [240, 269] on select "-- Weven Planning Portal Introduction (Booked Events) Private Party Inquiry Res…" at bounding box center [674, 266] width 932 height 35
select select "2994"
click at [208, 249] on select "-- Weven Planning Portal Introduction (Booked Events) Private Party Inquiry Res…" at bounding box center [674, 266] width 932 height 35
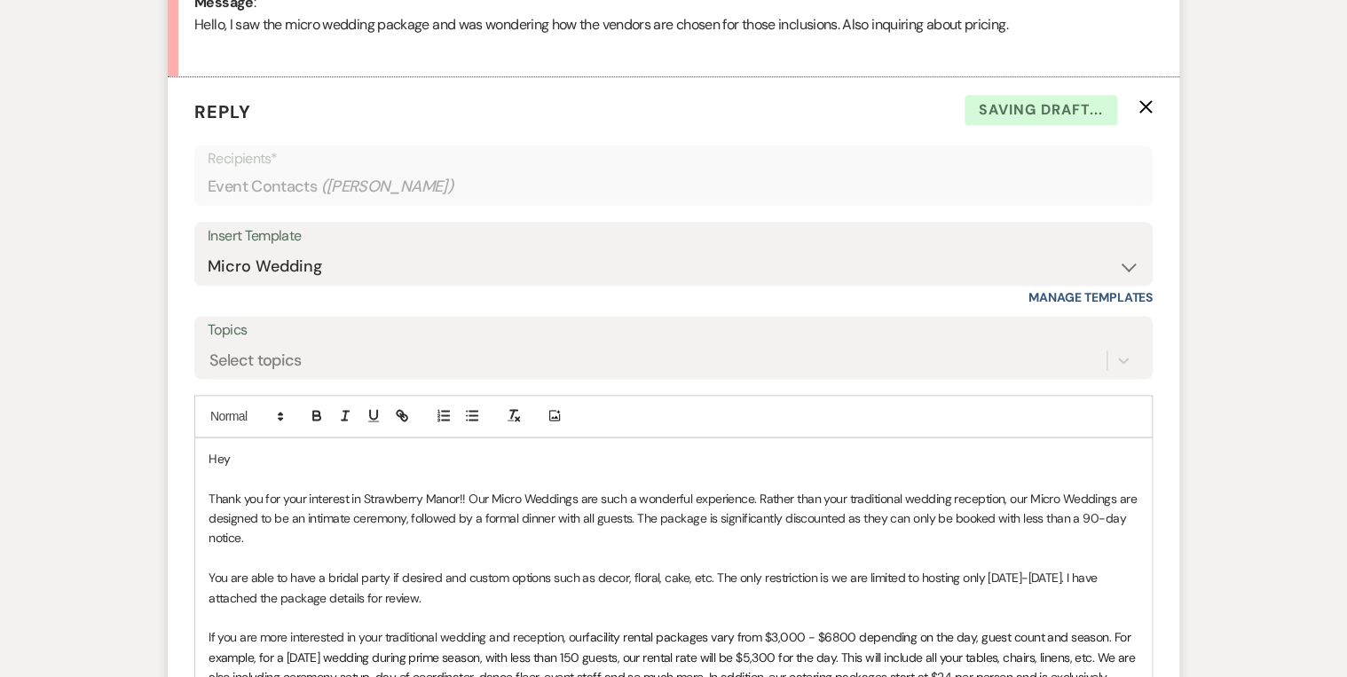
click at [256, 464] on p "Hey" at bounding box center [673, 459] width 930 height 20
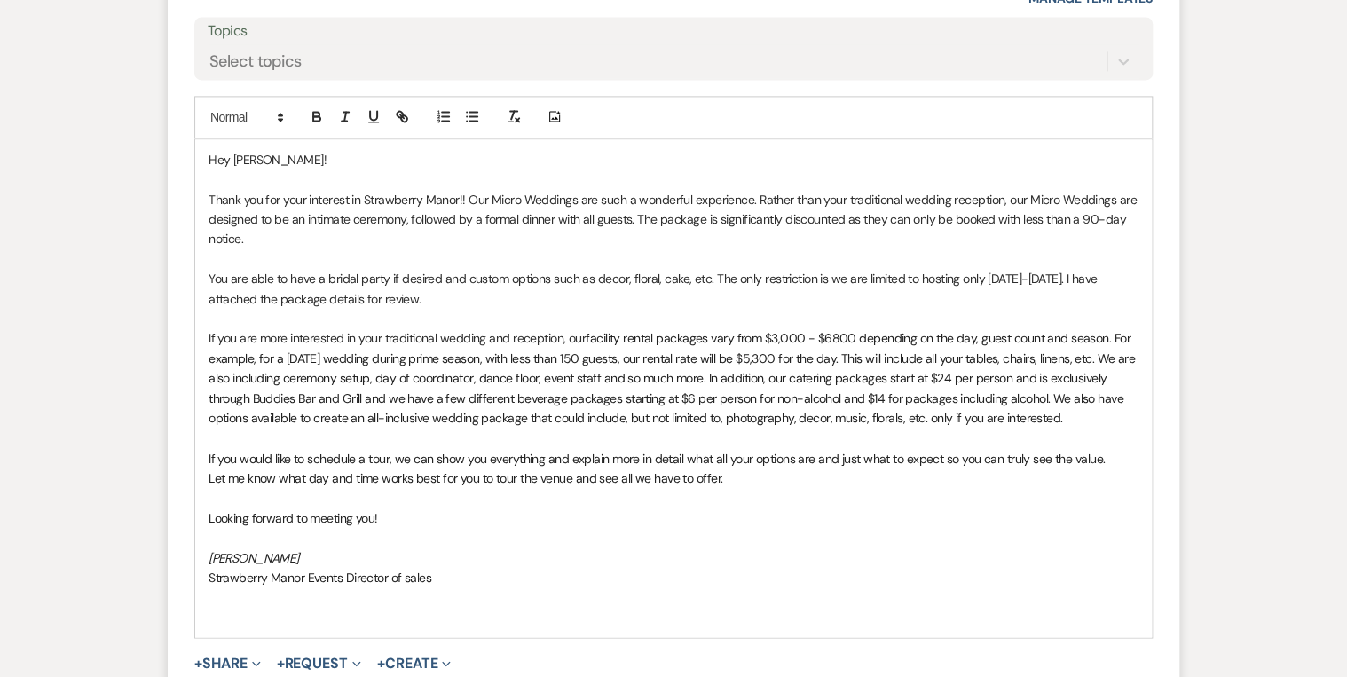
scroll to position [1380, 0]
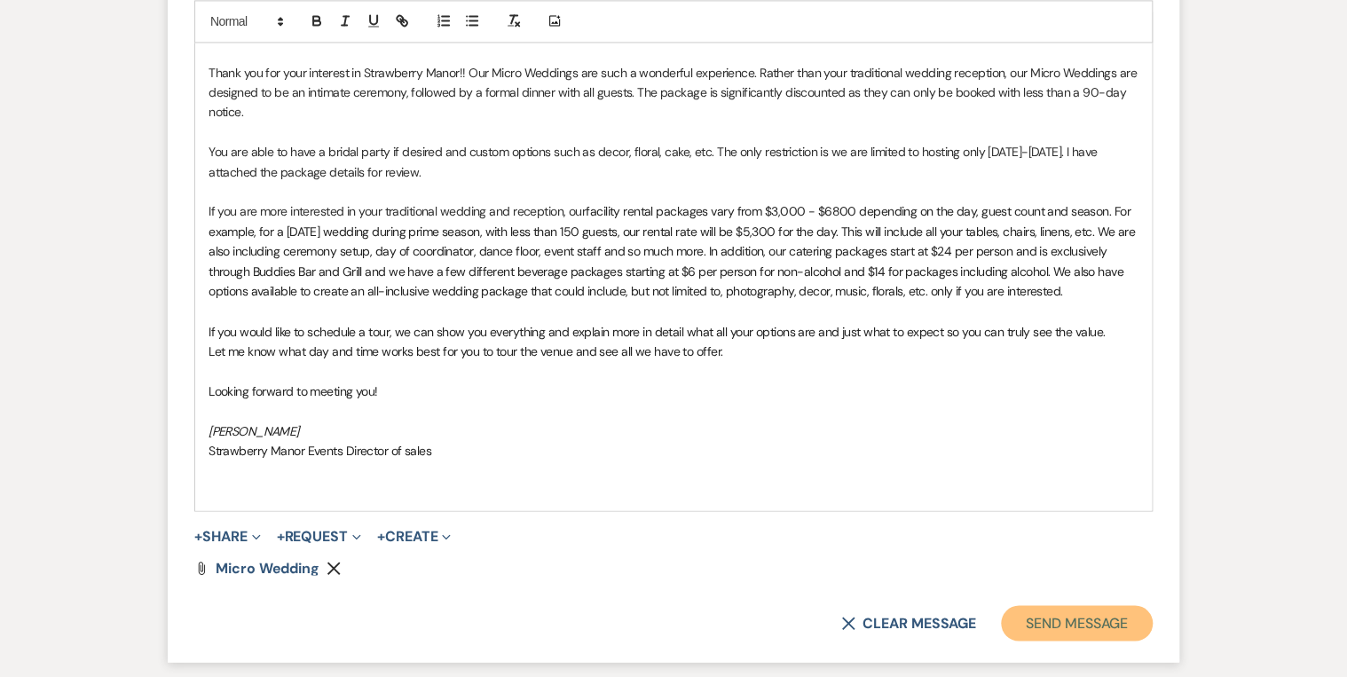
click at [1041, 625] on button "Send Message" at bounding box center [1077, 622] width 152 height 35
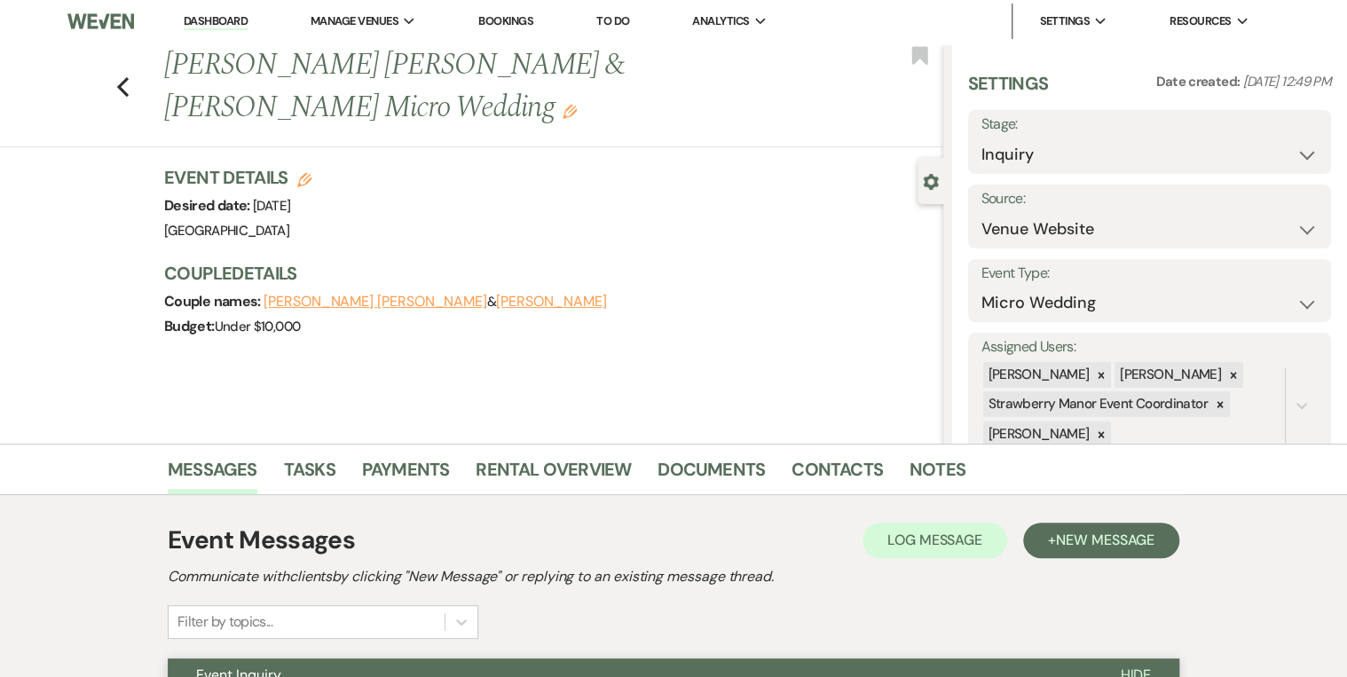
scroll to position [0, 0]
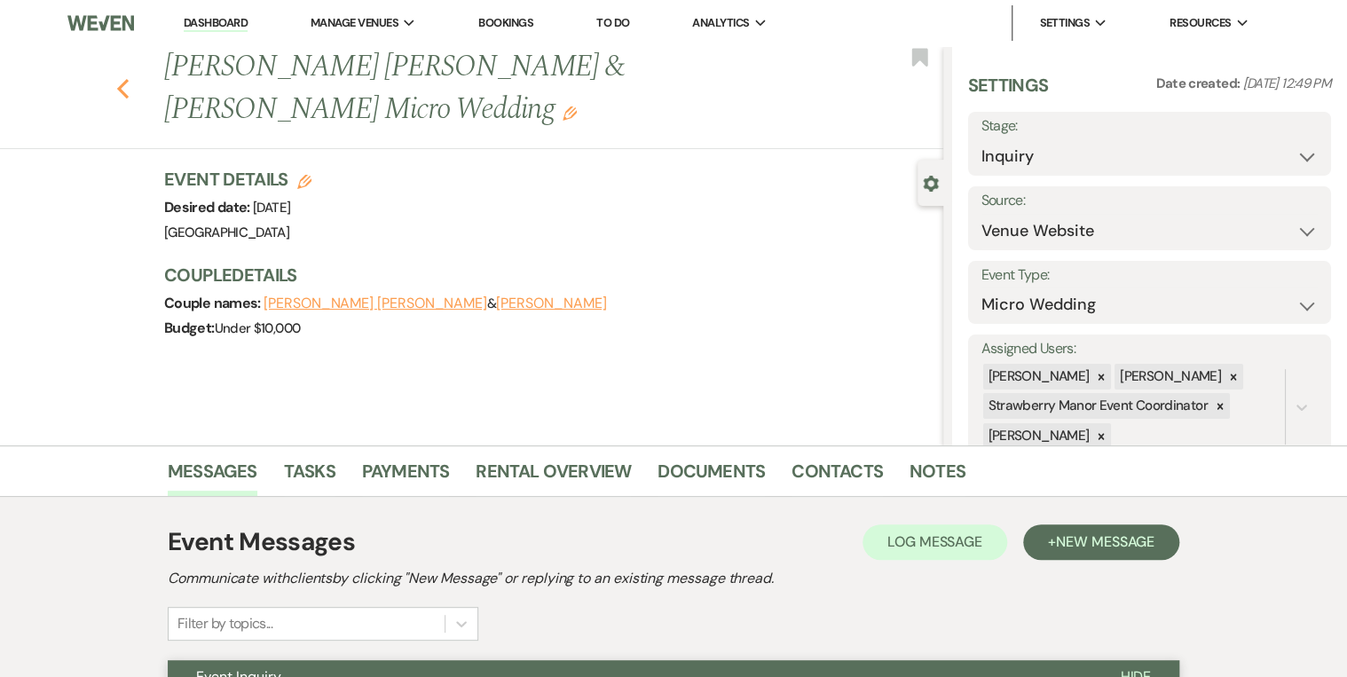
click at [124, 90] on use "button" at bounding box center [123, 89] width 12 height 20
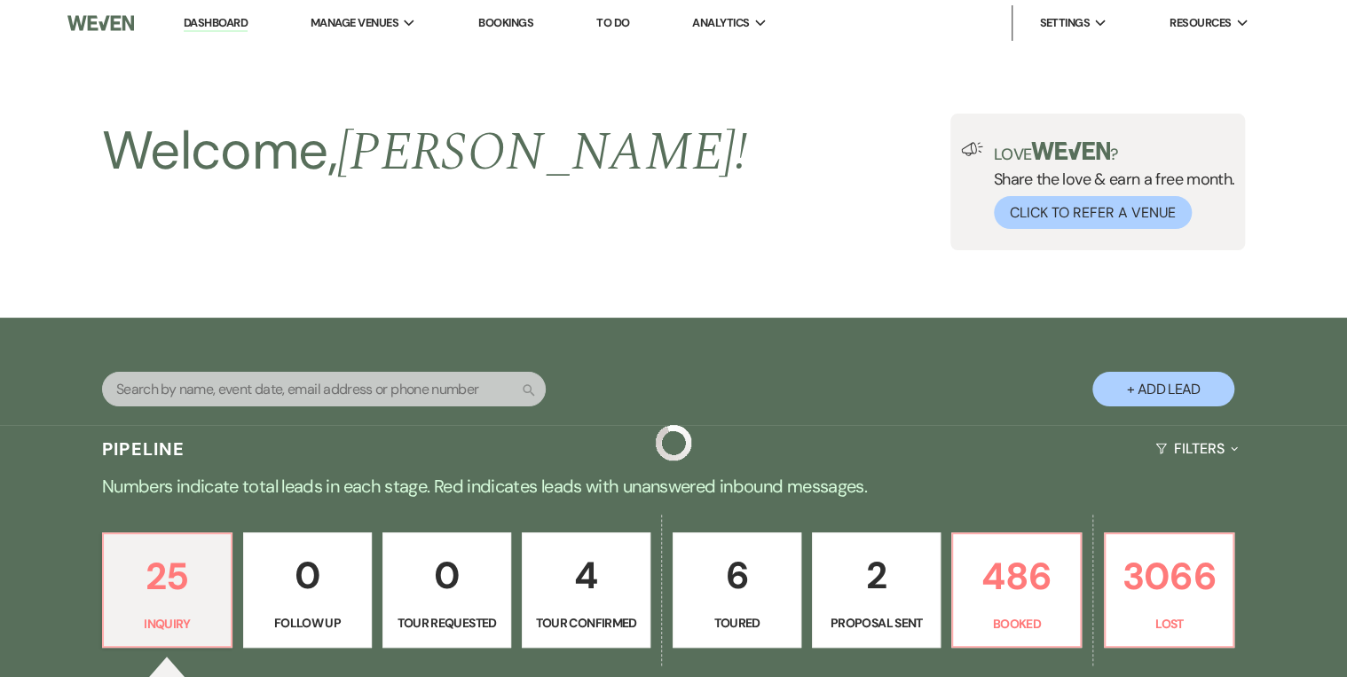
scroll to position [419, 0]
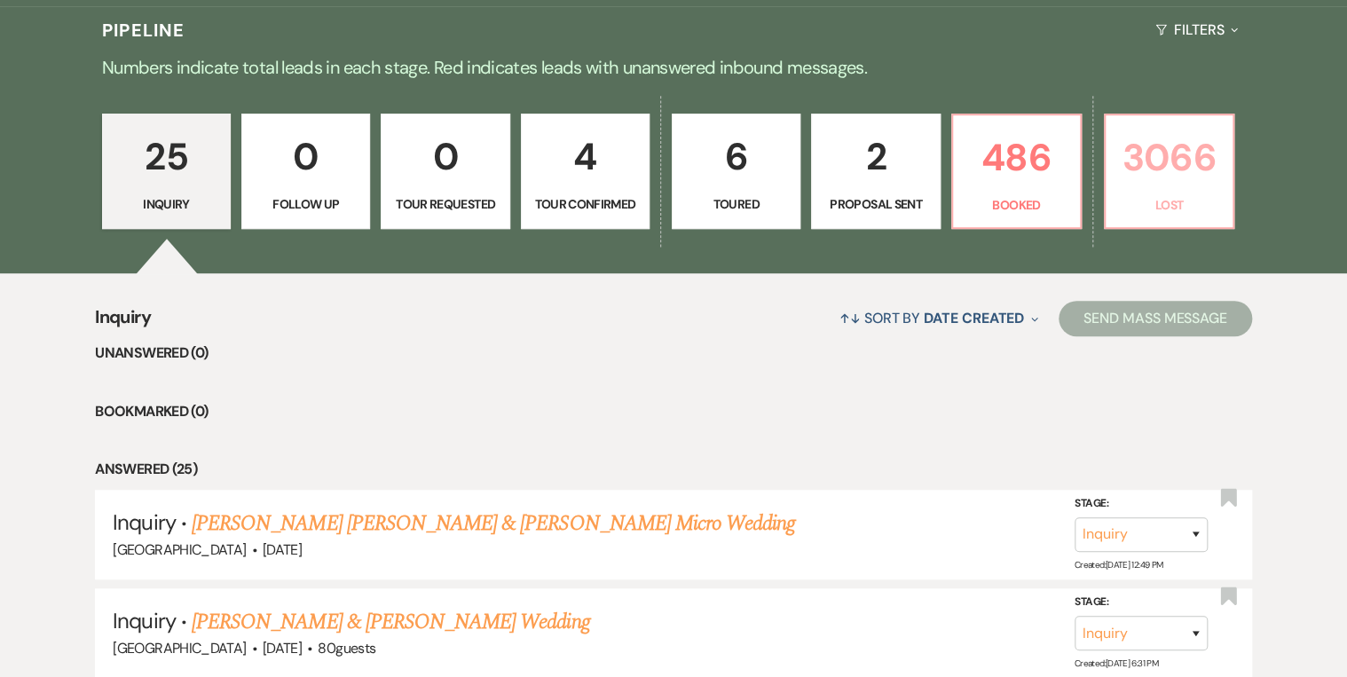
click at [1179, 193] on link "3066 Lost" at bounding box center [1169, 171] width 130 height 115
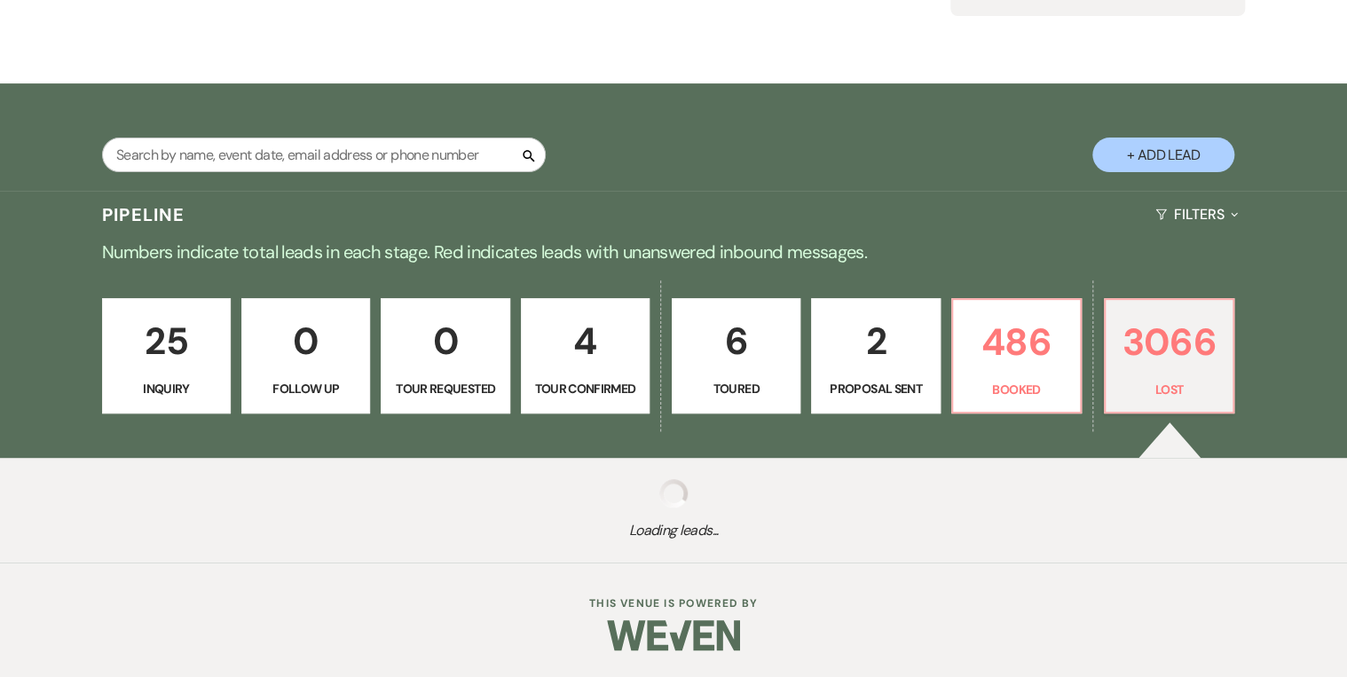
scroll to position [233, 0]
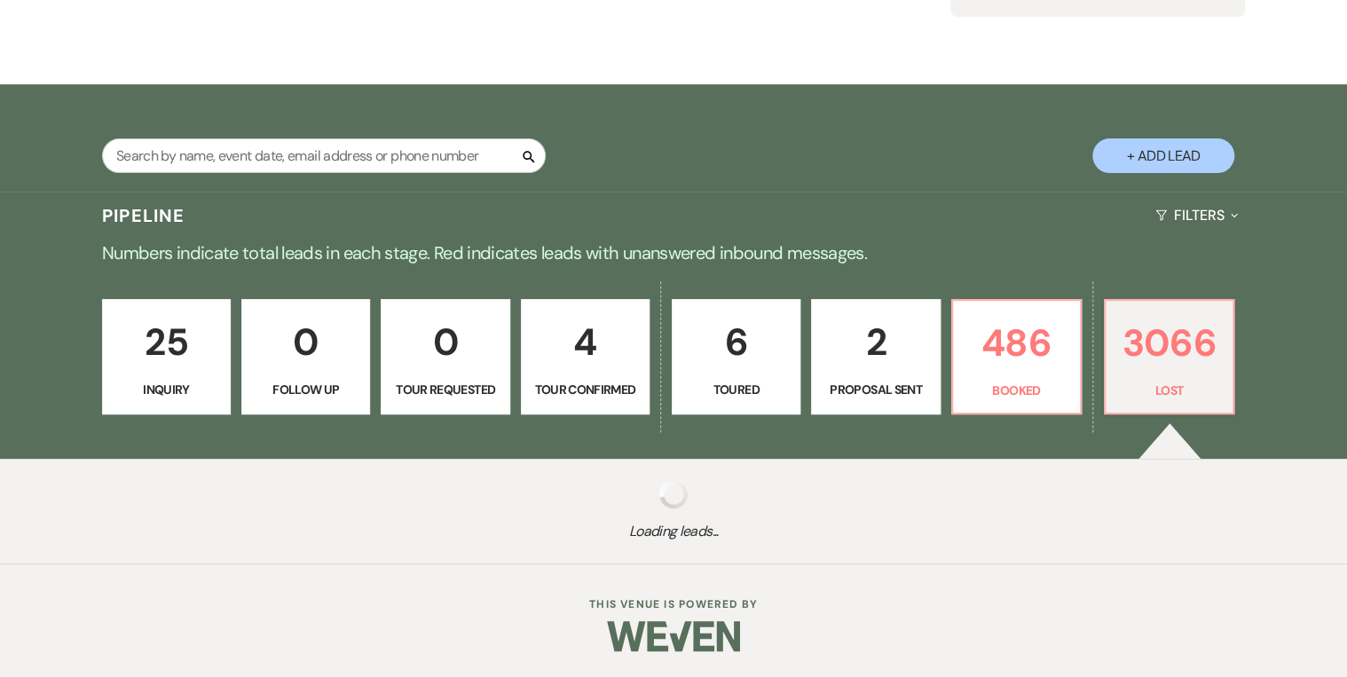
select select "8"
select select "5"
select select "8"
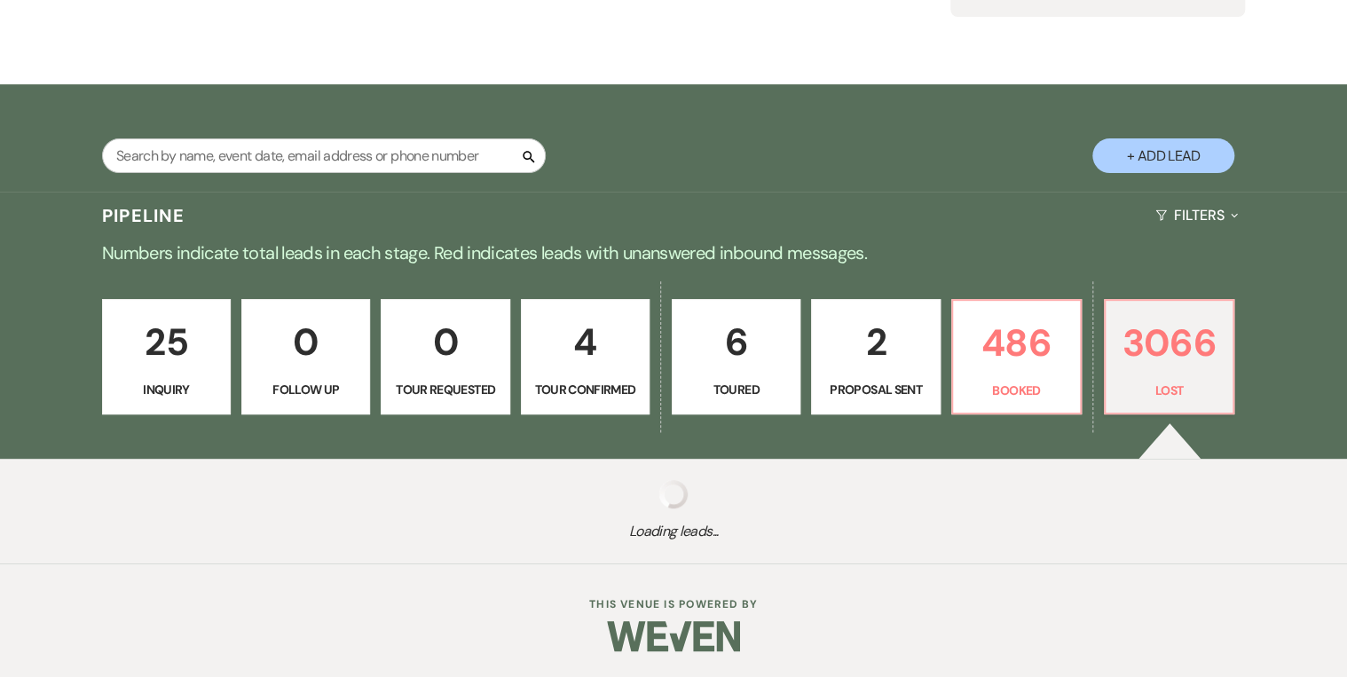
select select "8"
select select "11"
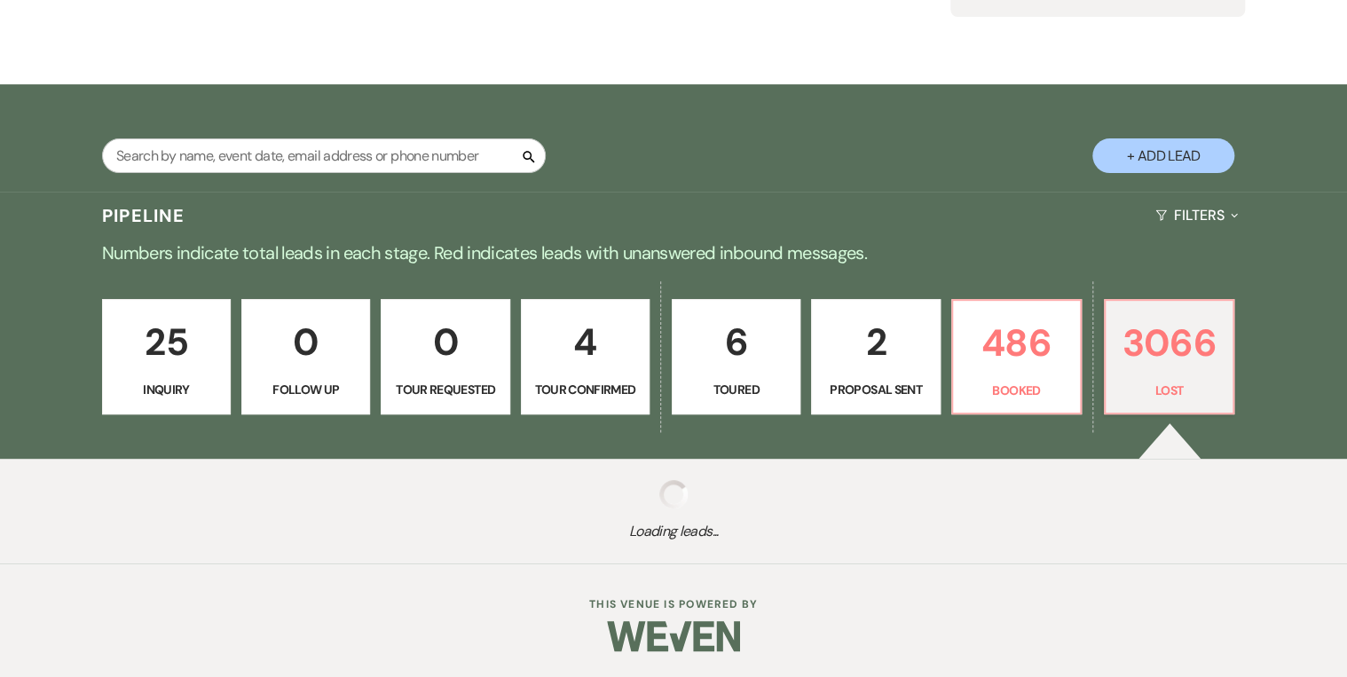
select select "8"
select select "5"
select select "8"
select select "5"
select select "8"
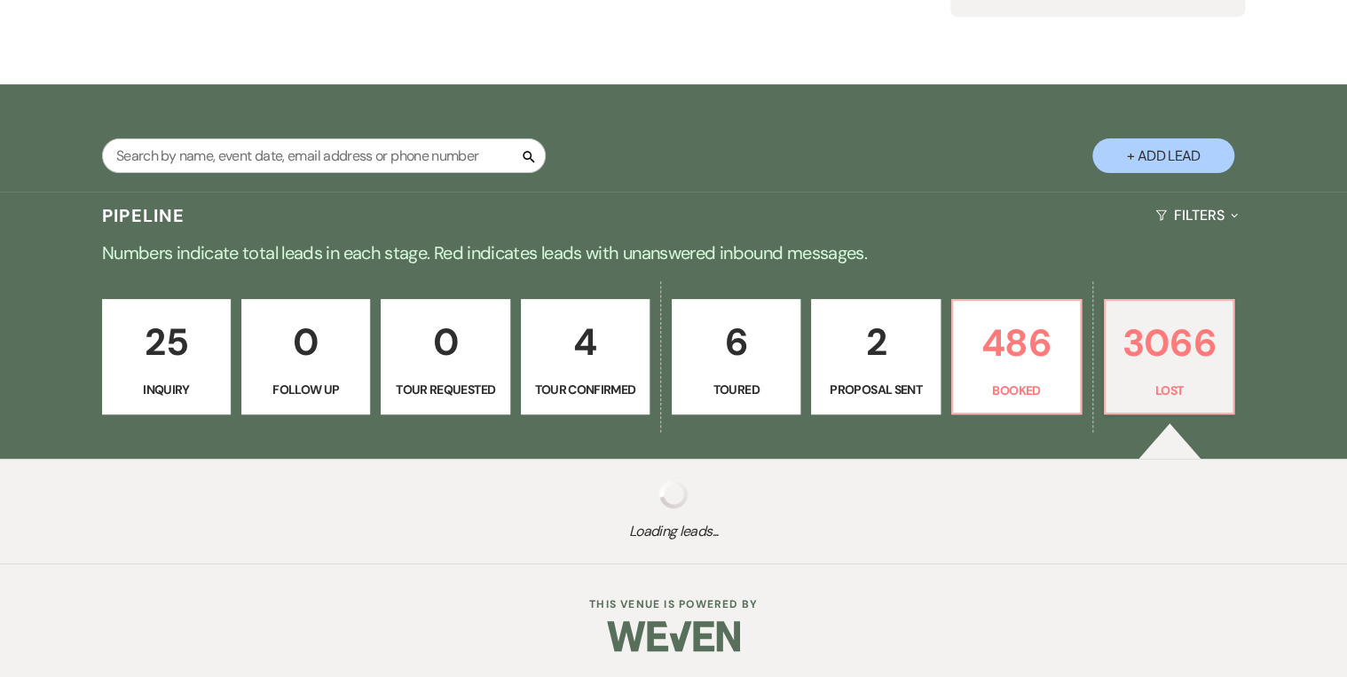
select select "5"
select select "8"
select select "5"
select select "8"
select select "5"
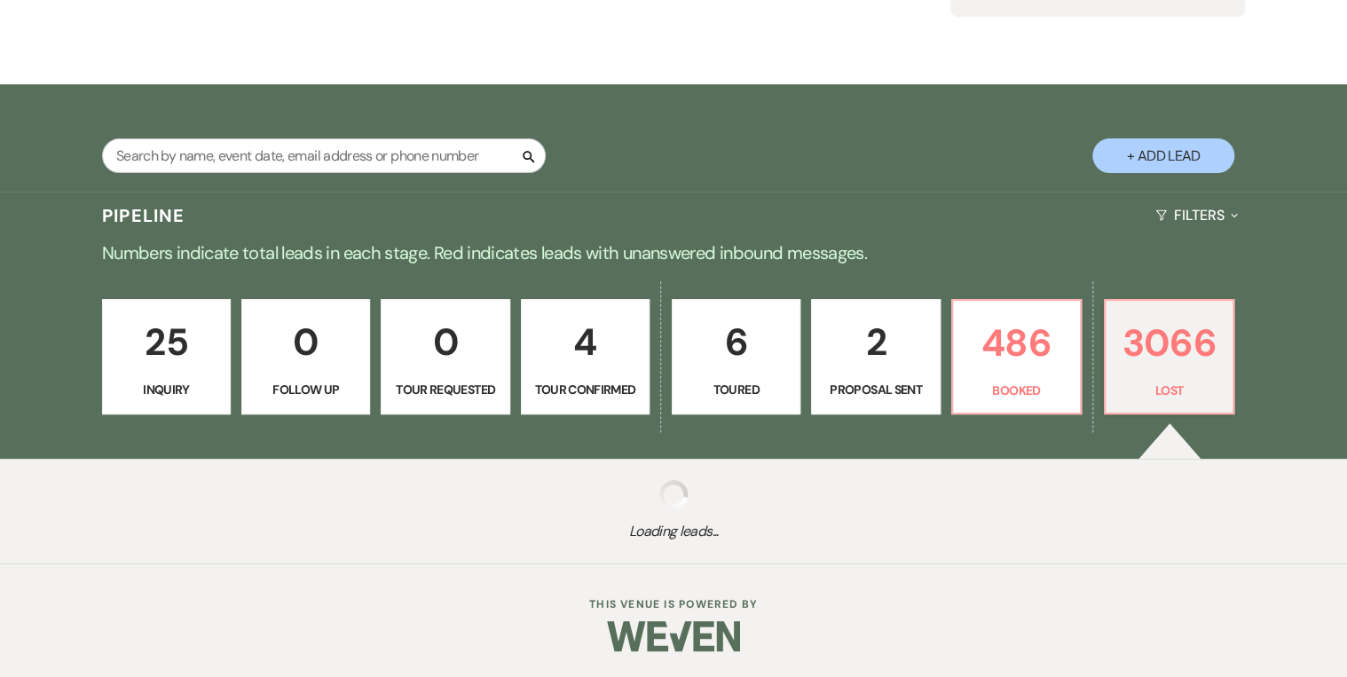
select select "8"
select select "5"
select select "8"
select select "5"
select select "8"
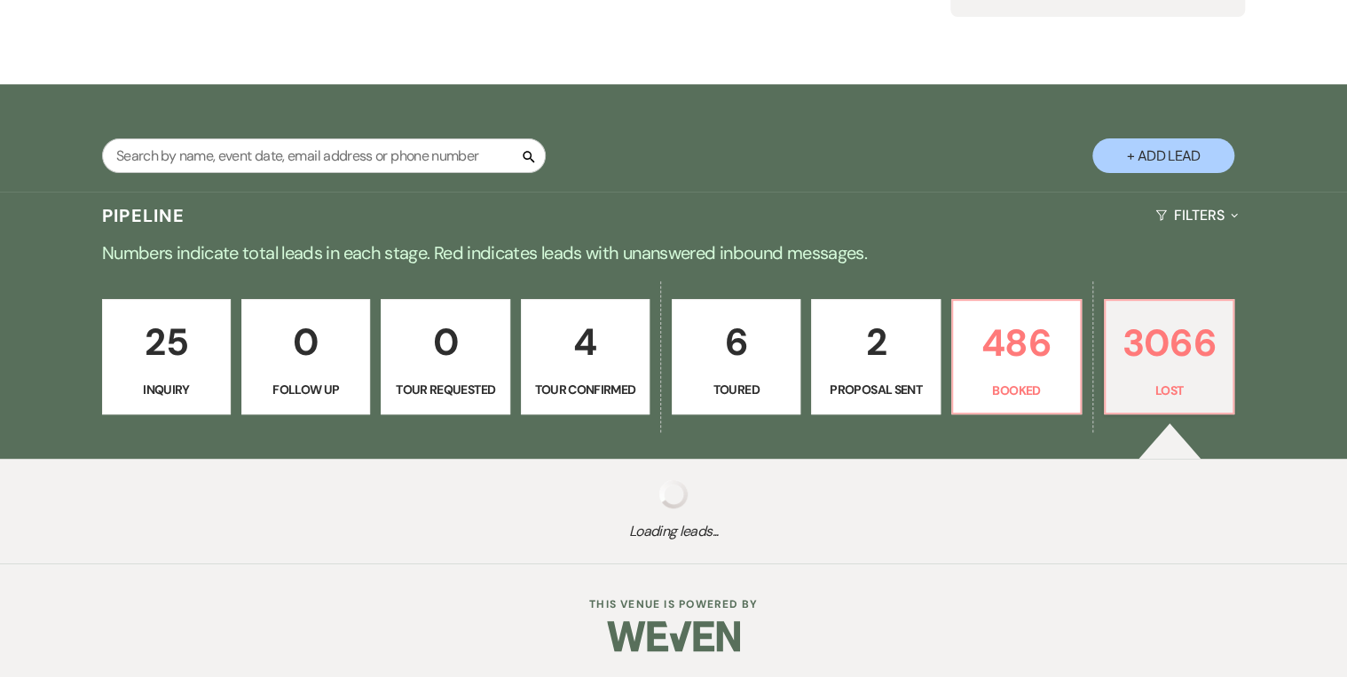
select select "5"
select select "8"
select select "5"
select select "8"
select select "5"
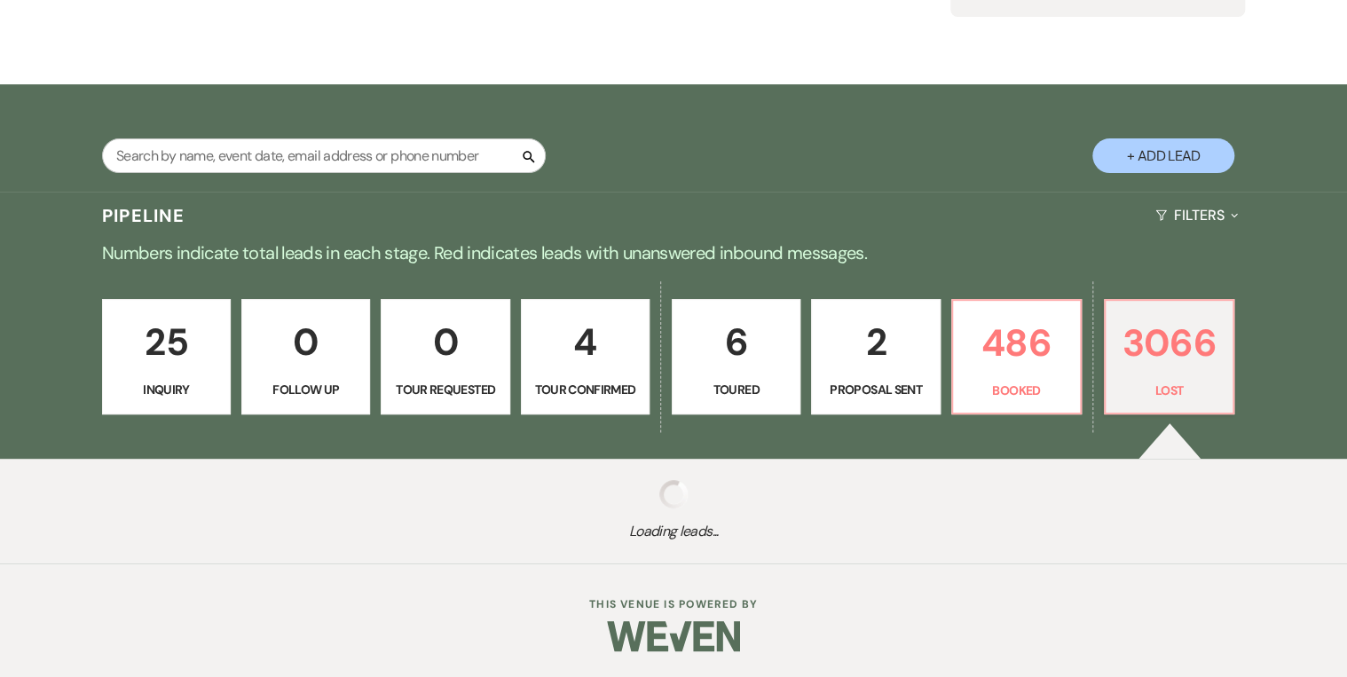
select select "8"
select select "5"
select select "8"
select select "5"
select select "8"
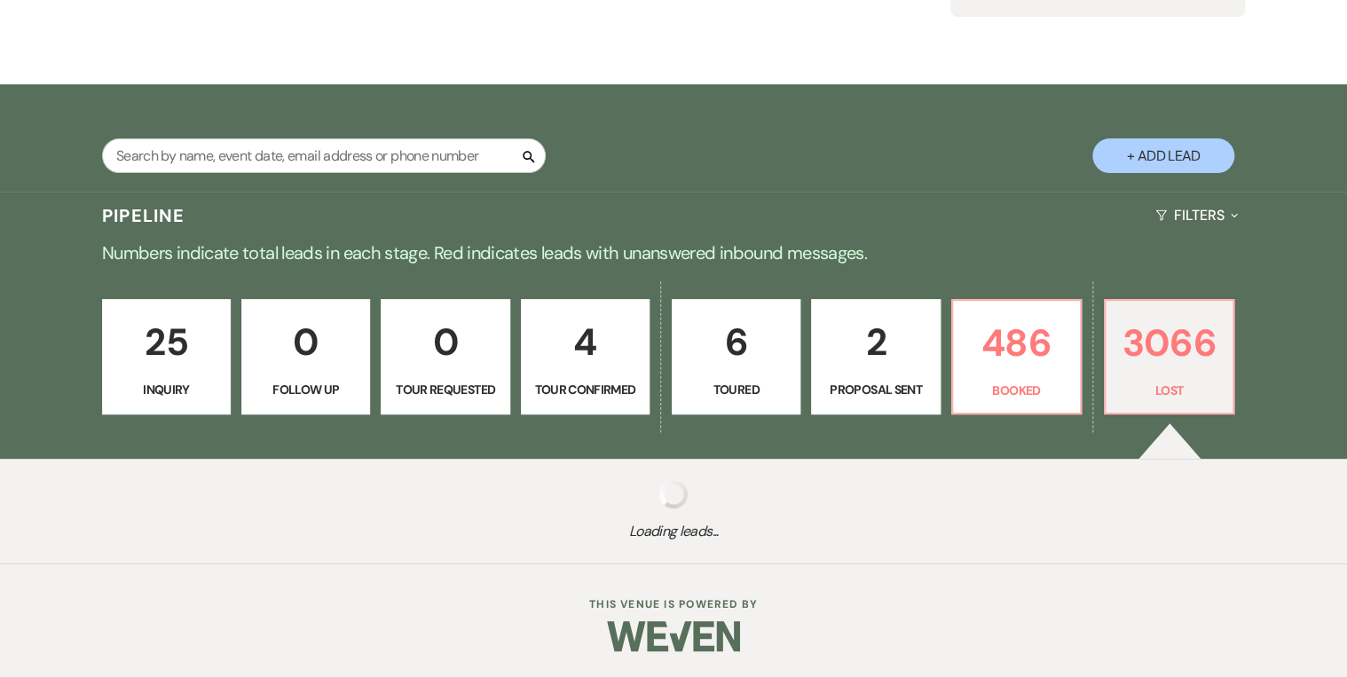
select select "5"
select select "8"
select select "5"
select select "8"
select select "5"
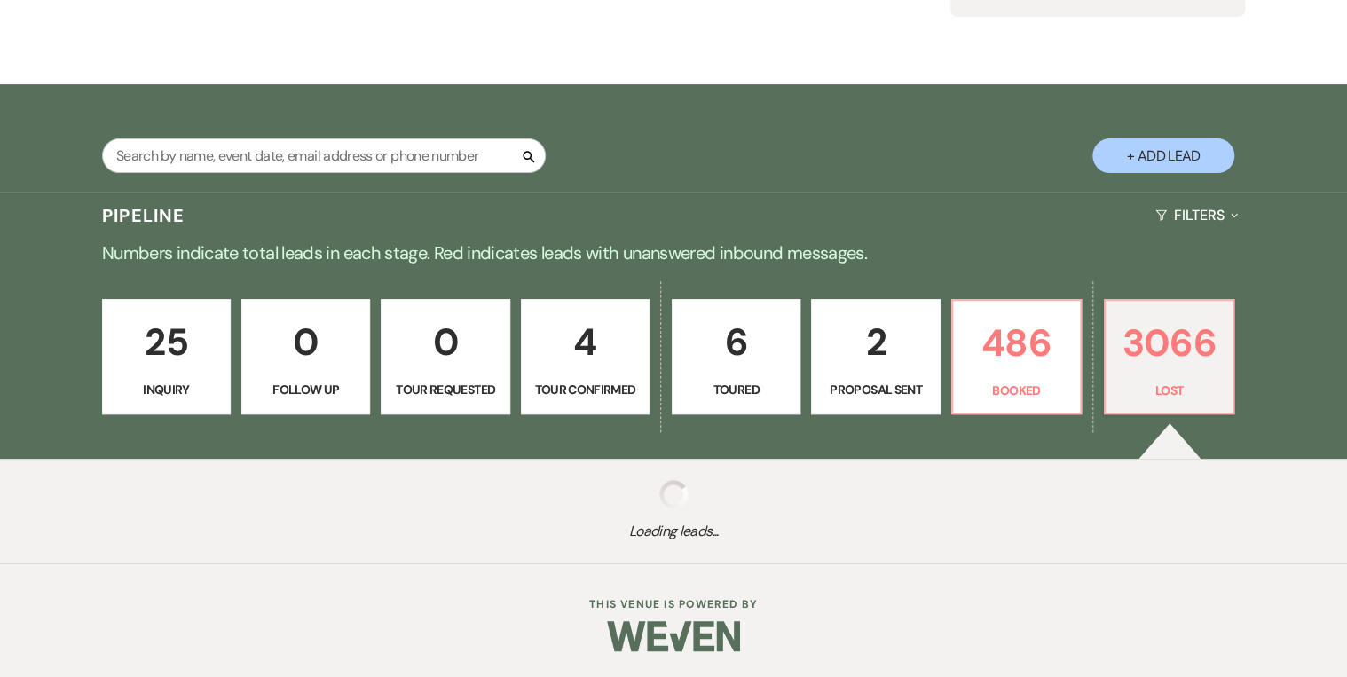
select select "8"
select select "5"
select select "8"
select select "5"
select select "8"
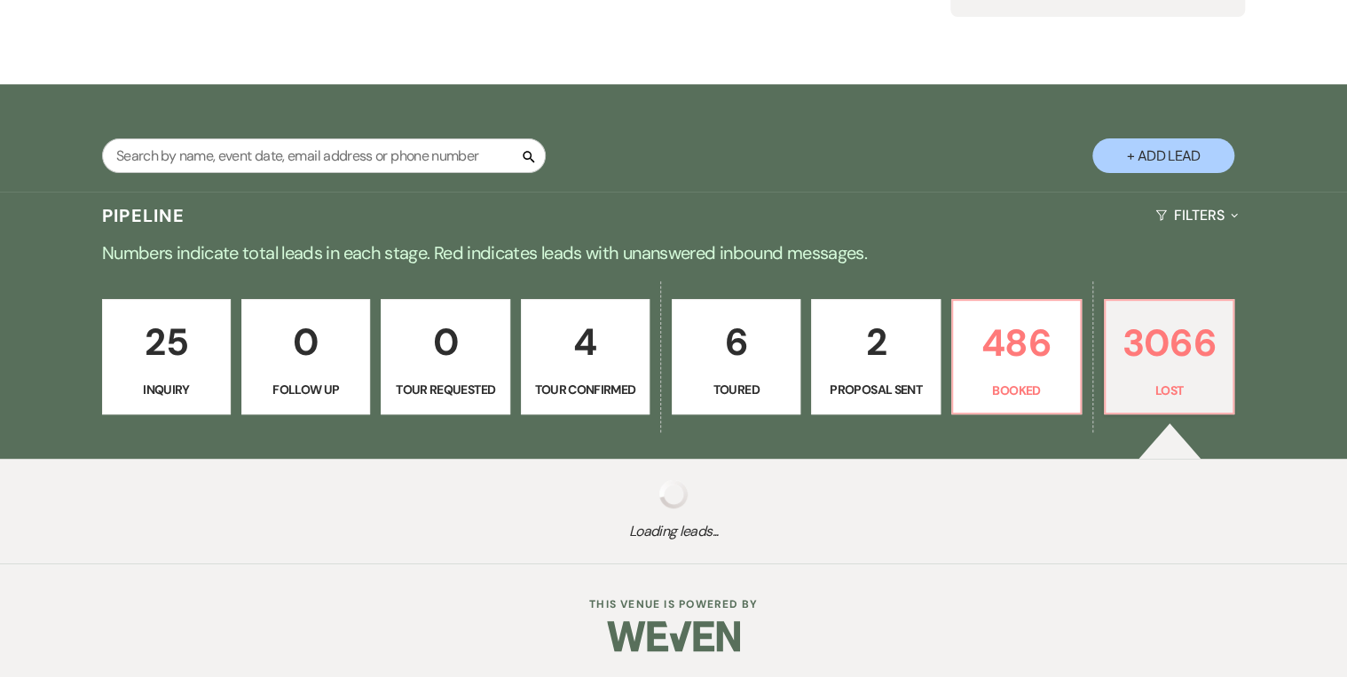
select select "5"
select select "8"
select select "5"
select select "8"
select select "5"
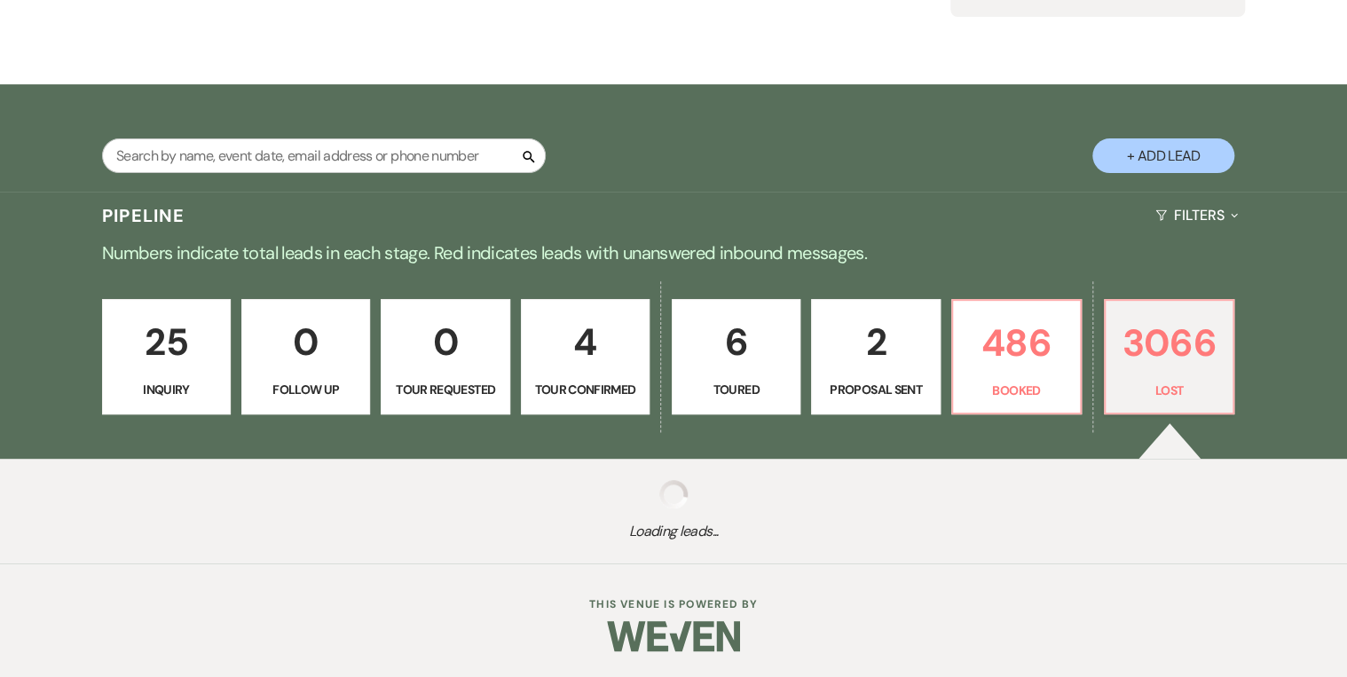
select select "8"
select select "5"
select select "8"
select select "6"
select select "8"
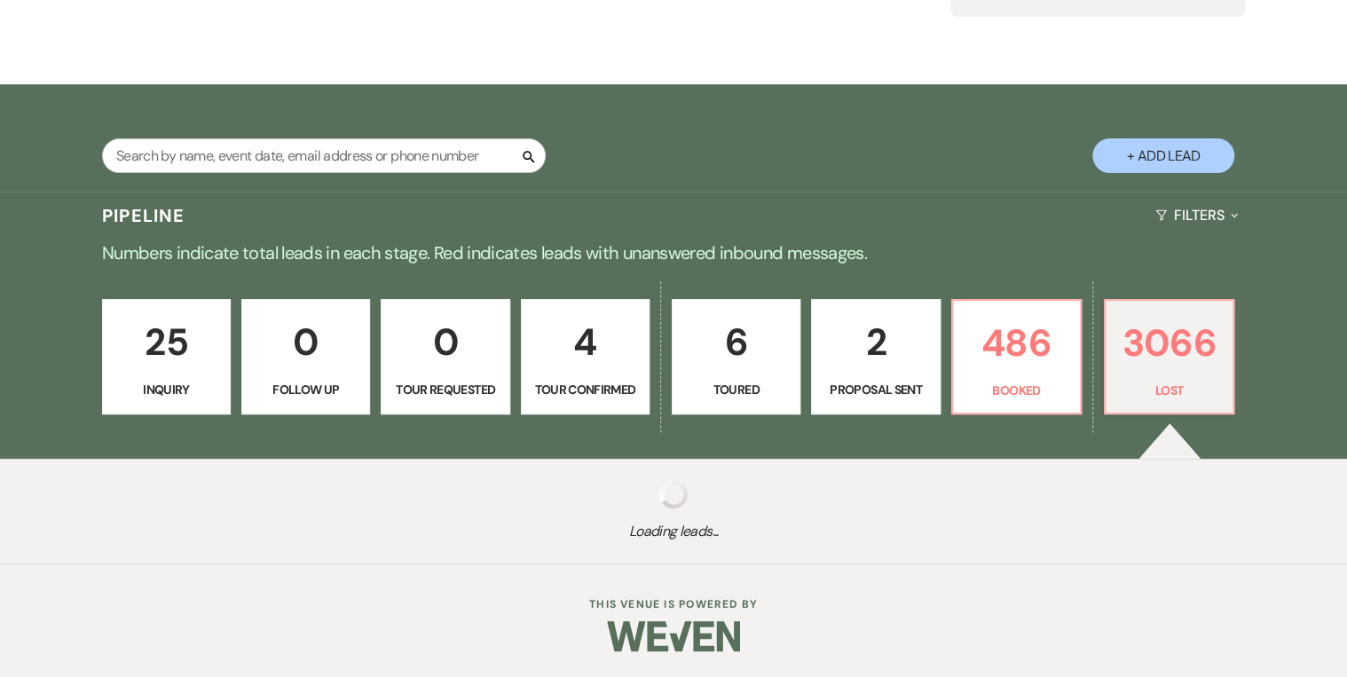
select select "5"
select select "8"
select select "5"
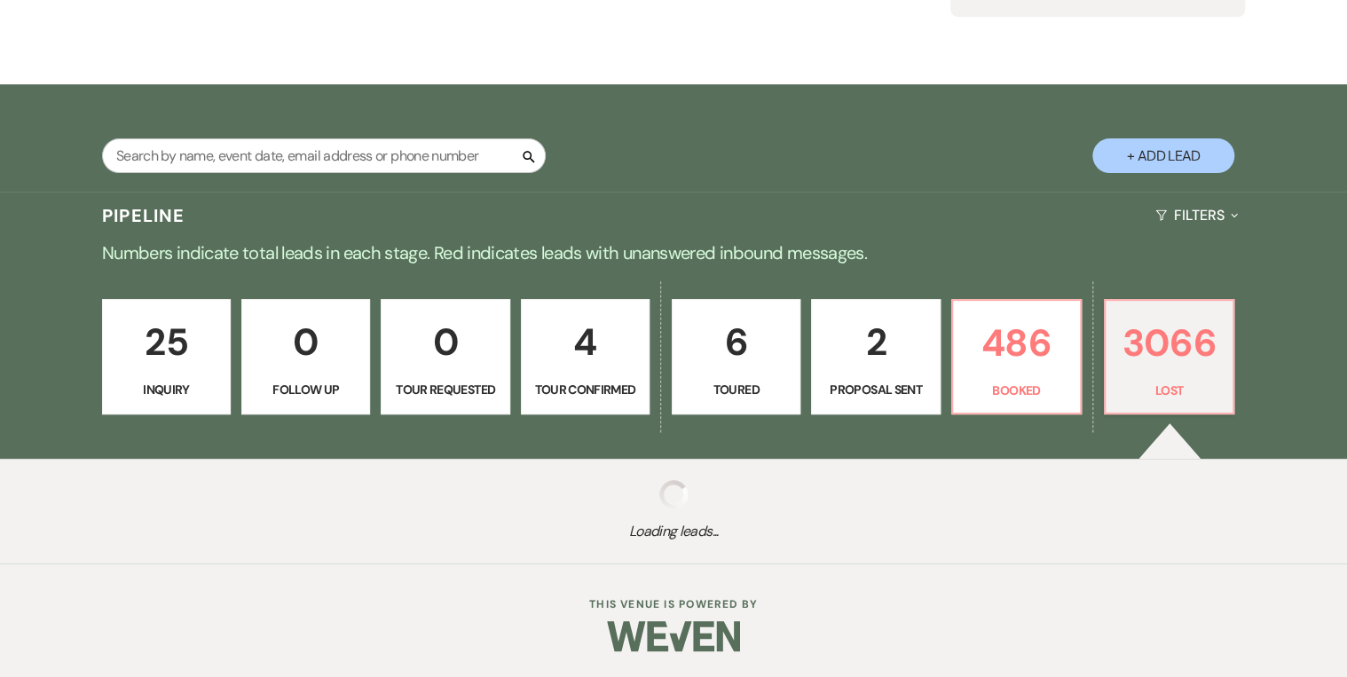
select select "8"
select select "5"
select select "8"
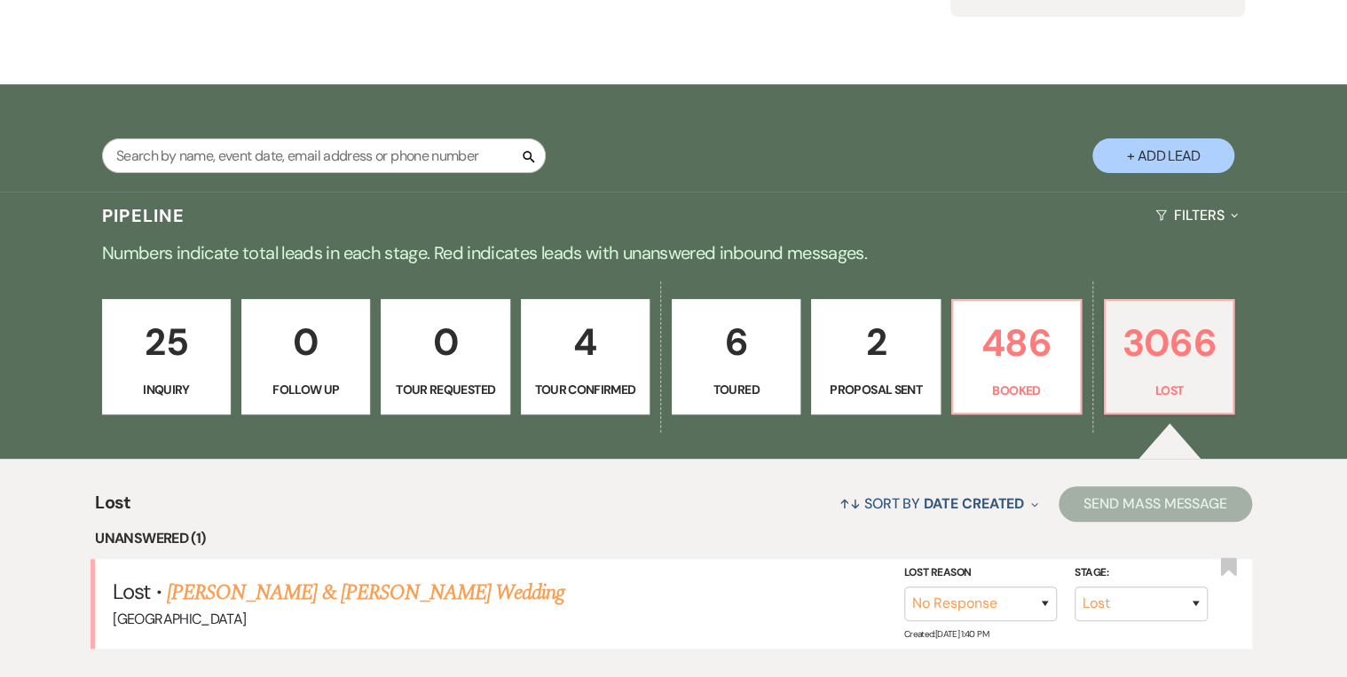
scroll to position [419, 0]
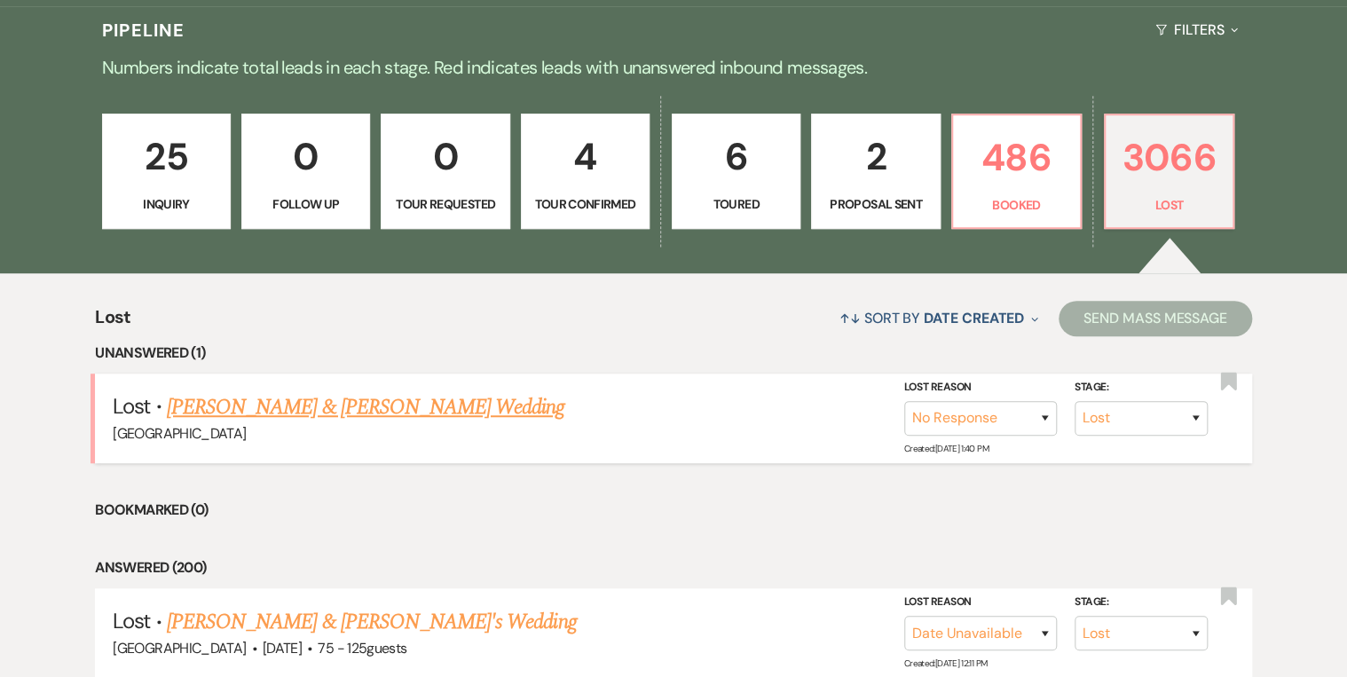
click at [358, 408] on link "[PERSON_NAME] & [PERSON_NAME] Wedding" at bounding box center [365, 407] width 397 height 32
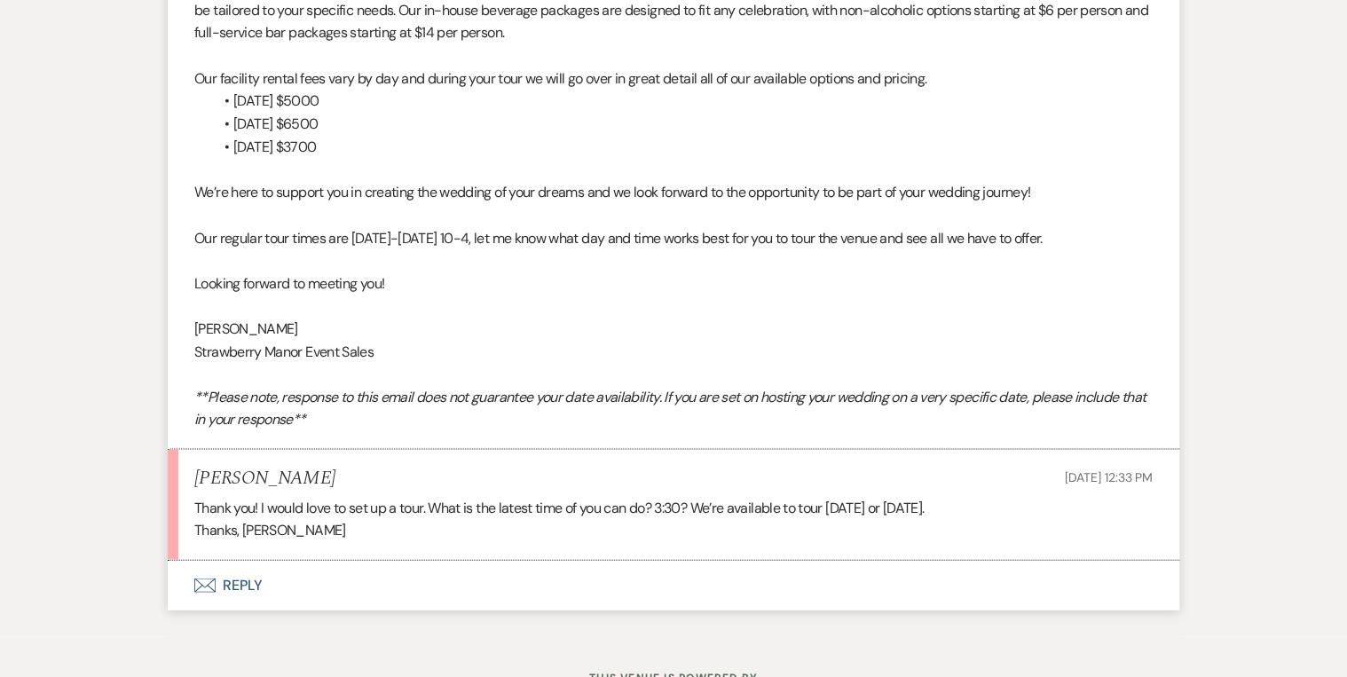
scroll to position [1622, 0]
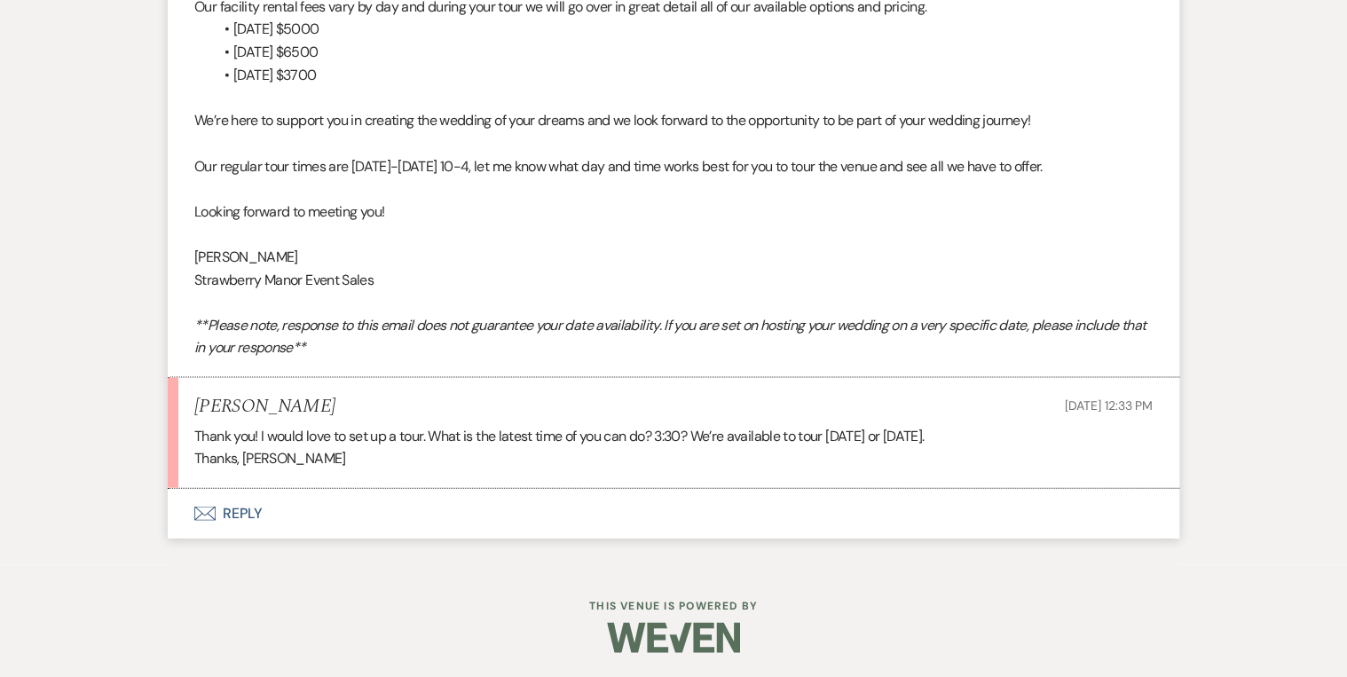
click at [244, 515] on button "Envelope Reply" at bounding box center [673, 513] width 1011 height 50
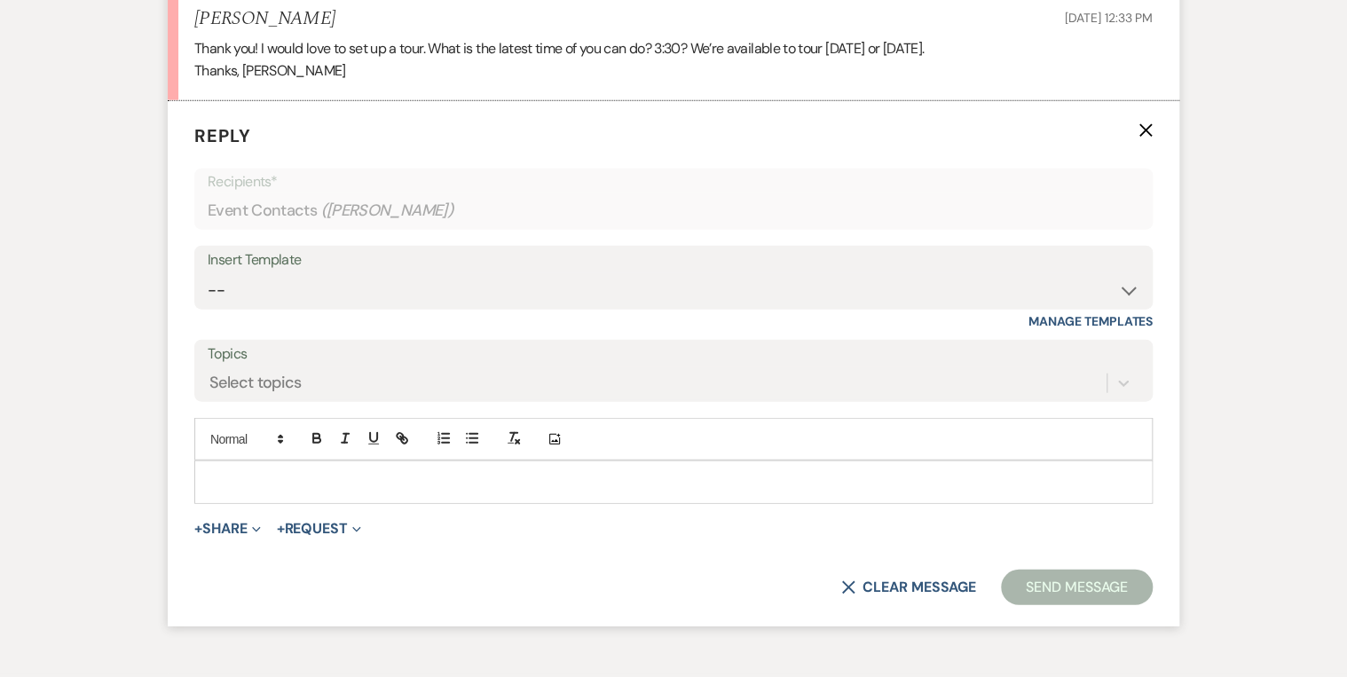
scroll to position [2033, 0]
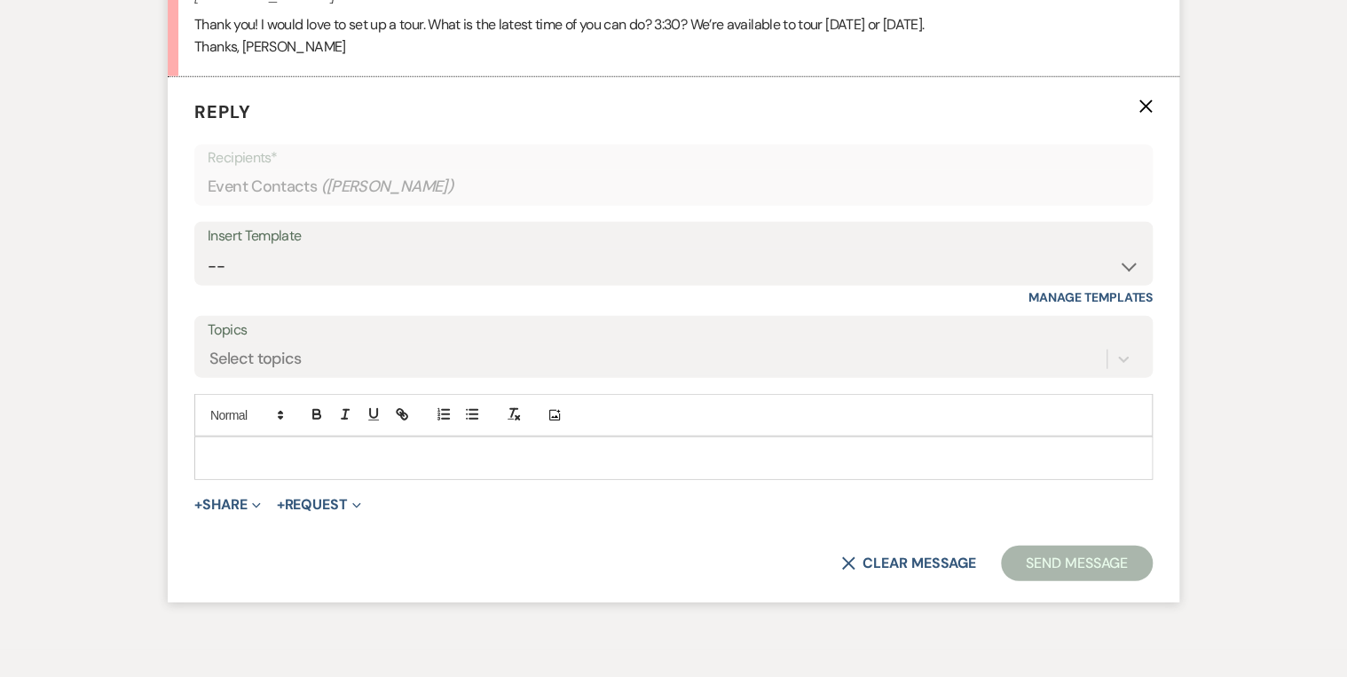
click at [235, 464] on p at bounding box center [673, 458] width 930 height 20
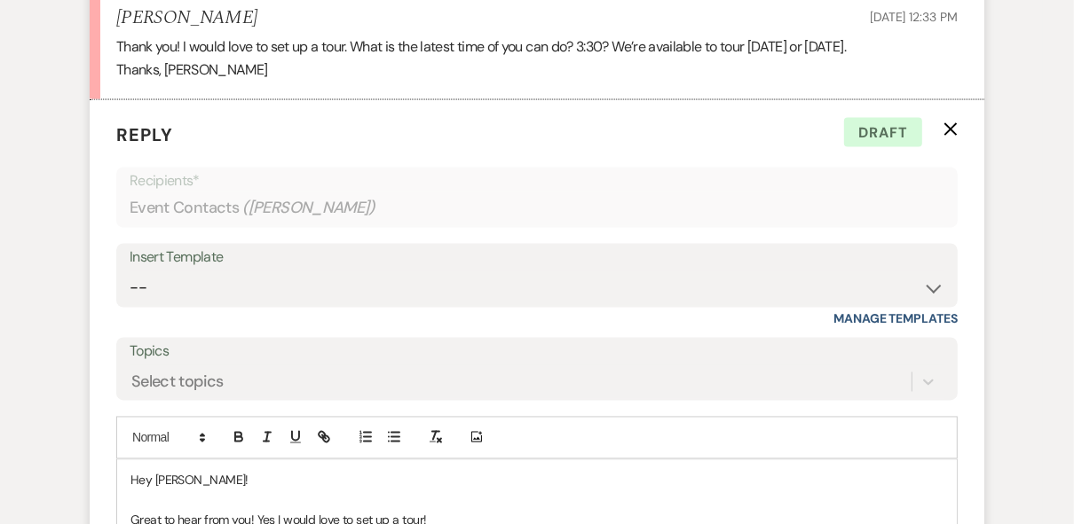
scroll to position [2246, 0]
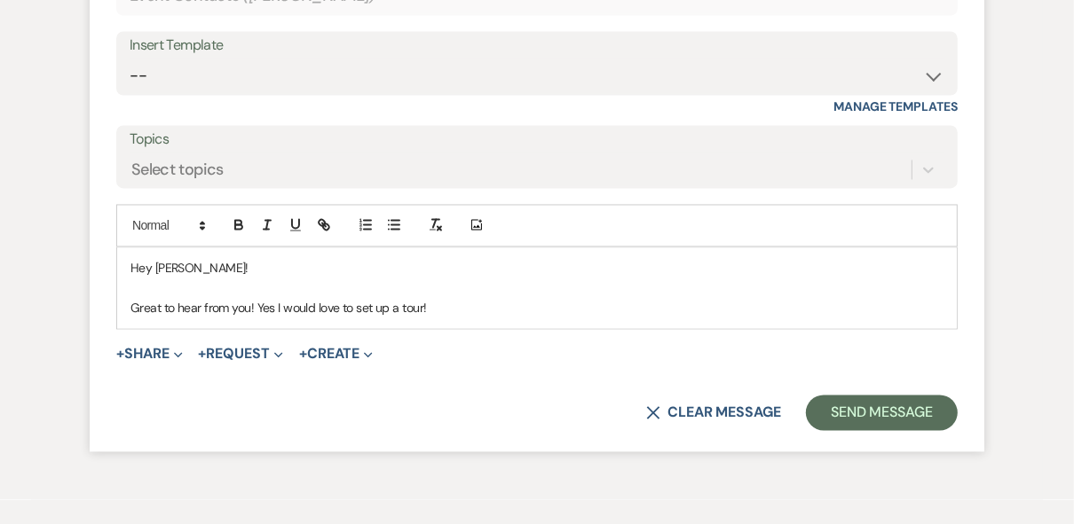
click at [463, 318] on p "Great to hear from you! Yes I would love to set up a tour!" at bounding box center [536, 308] width 813 height 20
click at [480, 318] on p "Great to hear from you! Yes I would love to set up a tour! I have a 3;30 for bo…" at bounding box center [536, 308] width 813 height 20
click at [885, 318] on p "Great to hear from you! Yes I would love to set up a tour! I have a 3:30 for bo…" at bounding box center [536, 308] width 813 height 20
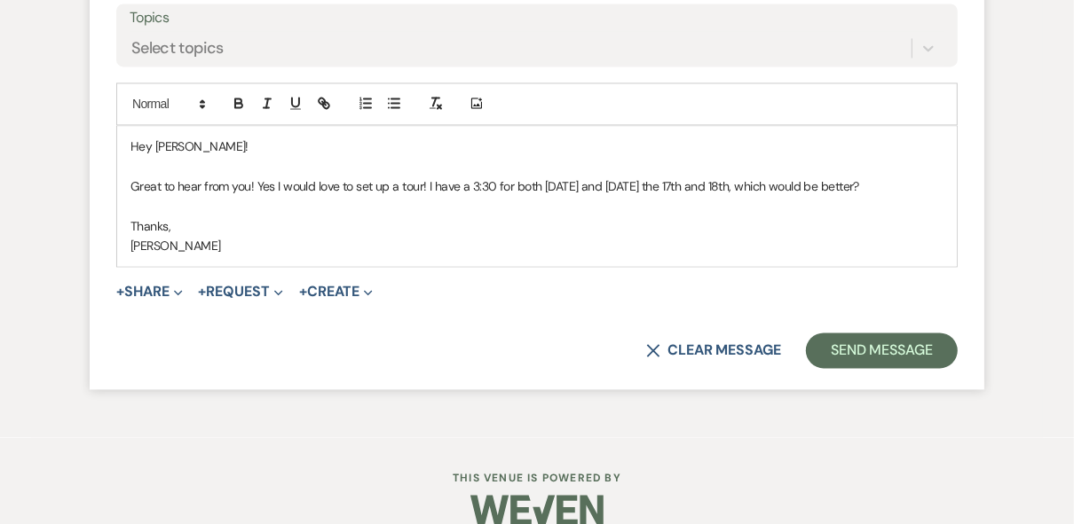
scroll to position [2458, 0]
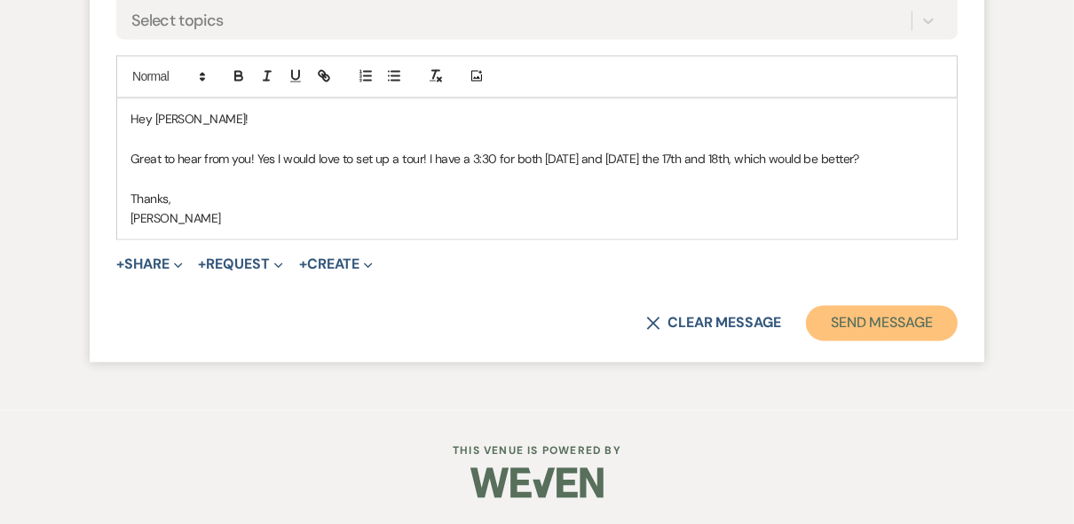
click at [870, 328] on button "Send Message" at bounding box center [882, 322] width 152 height 35
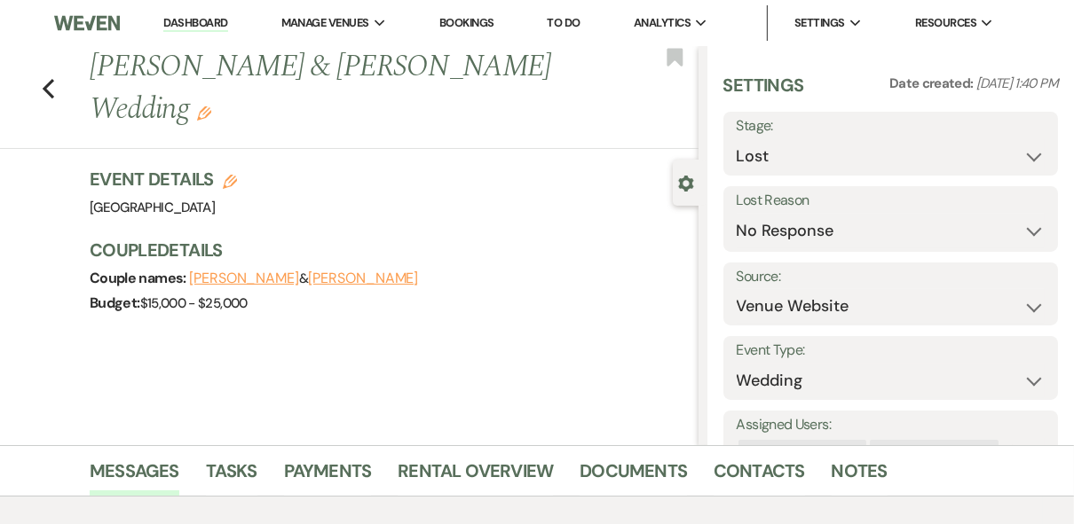
scroll to position [0, 0]
click at [191, 26] on link "Dashboard" at bounding box center [195, 23] width 64 height 17
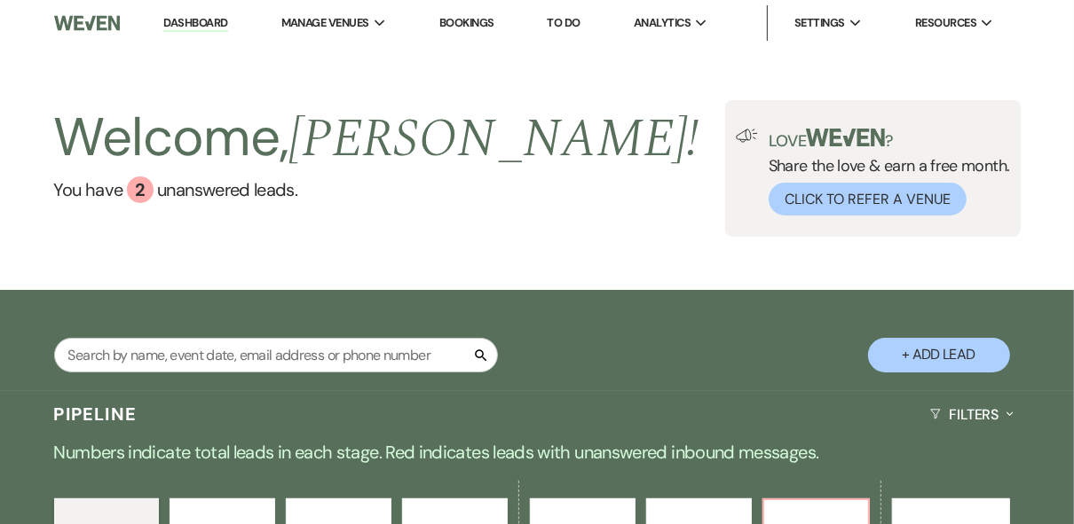
click at [505, 193] on div "Welcome, [PERSON_NAME] ! You have 2 unanswered lead s . Love ? Share the love &…" at bounding box center [537, 168] width 1074 height 137
click at [193, 14] on li "Dashboard" at bounding box center [195, 22] width 82 height 35
click at [193, 28] on link "Dashboard" at bounding box center [195, 23] width 64 height 17
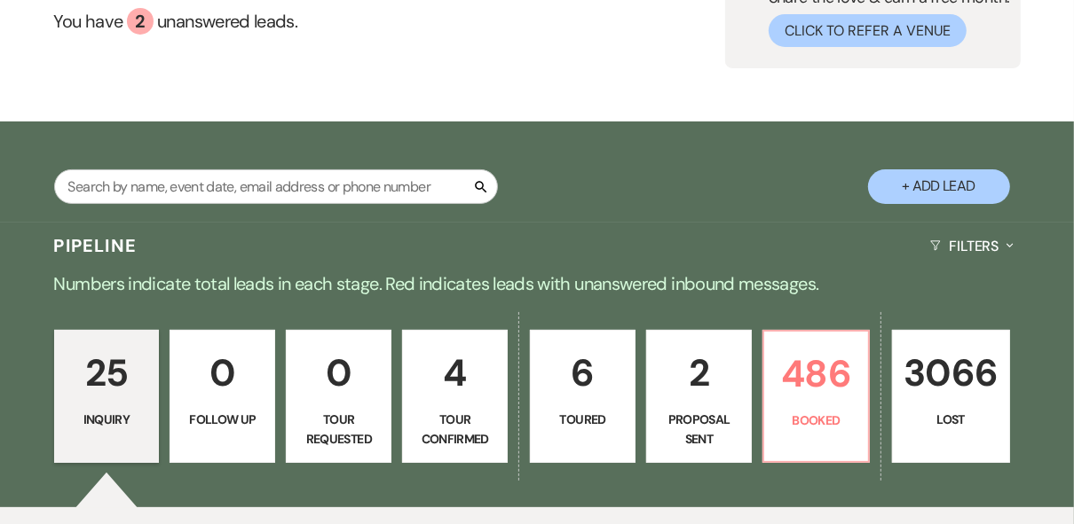
scroll to position [497, 0]
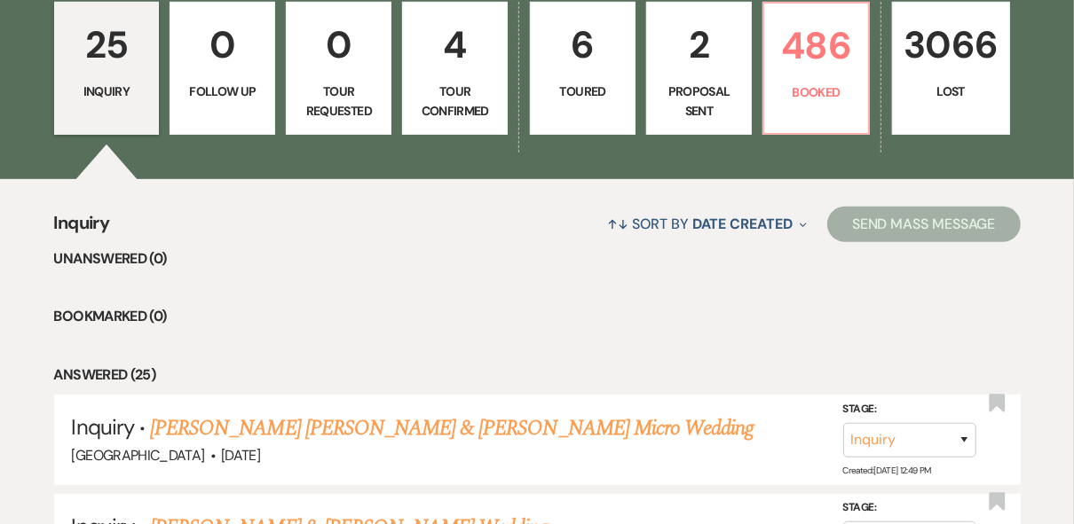
click at [463, 93] on p "Tour Confirmed" at bounding box center [454, 102] width 83 height 40
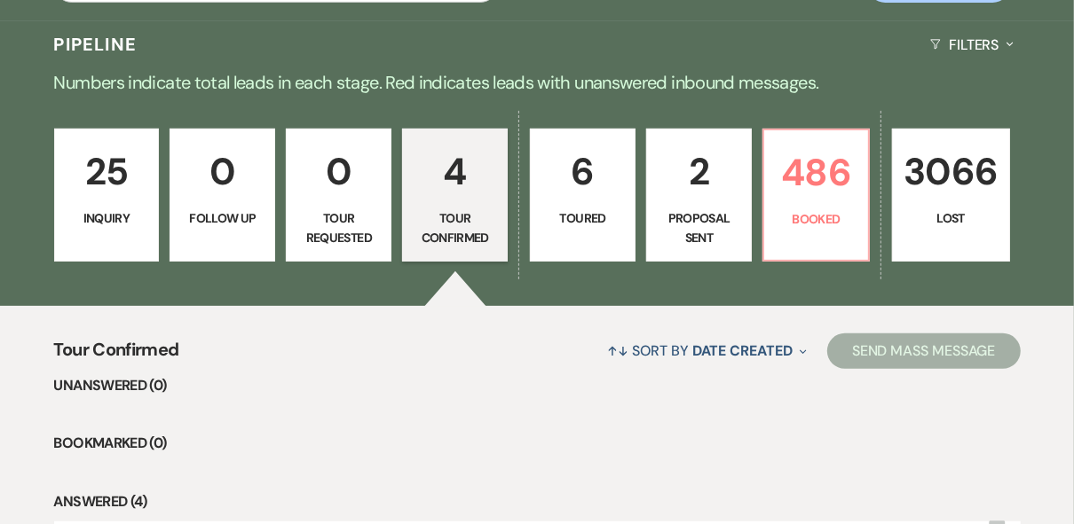
scroll to position [497, 0]
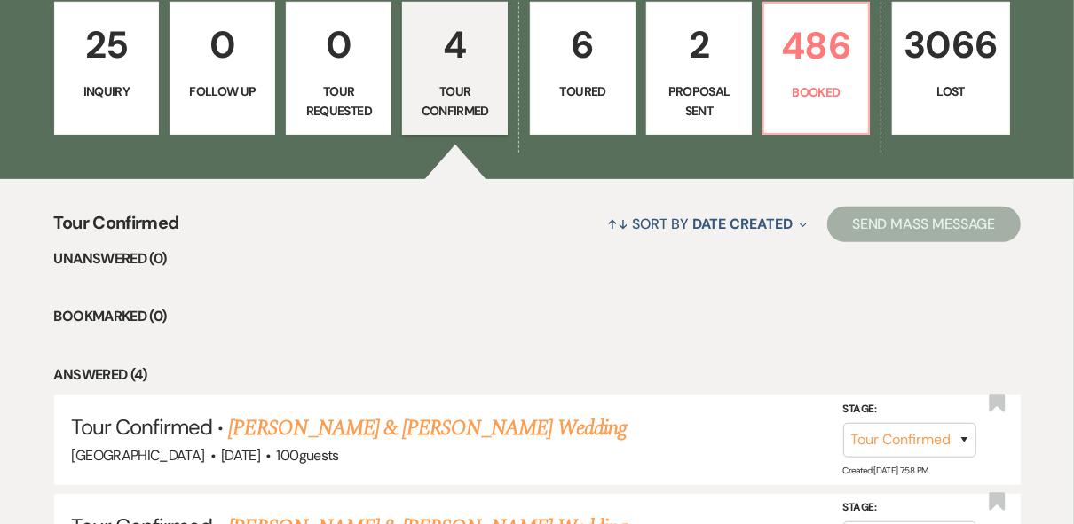
click at [719, 72] on p "2" at bounding box center [698, 44] width 83 height 59
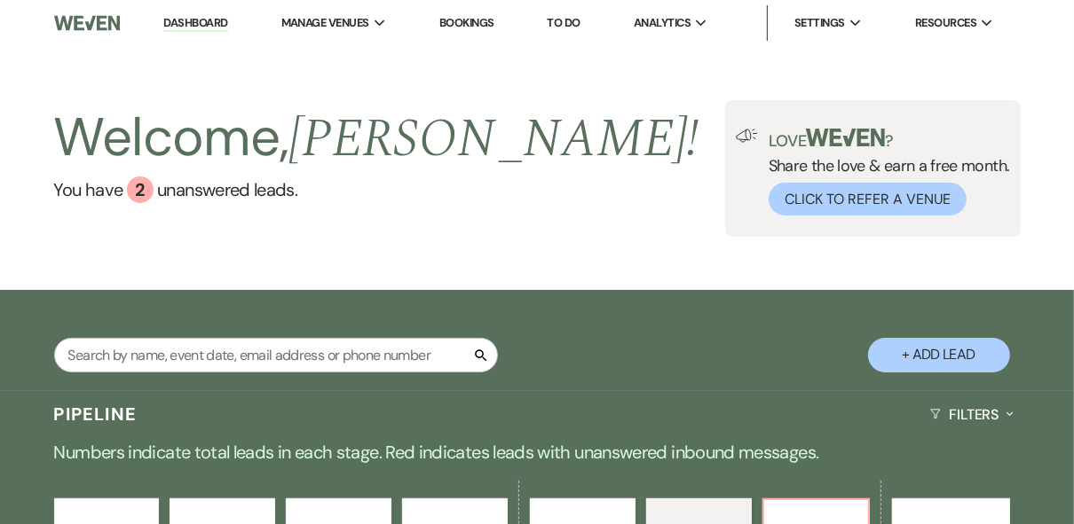
click at [216, 28] on link "Dashboard" at bounding box center [195, 23] width 64 height 17
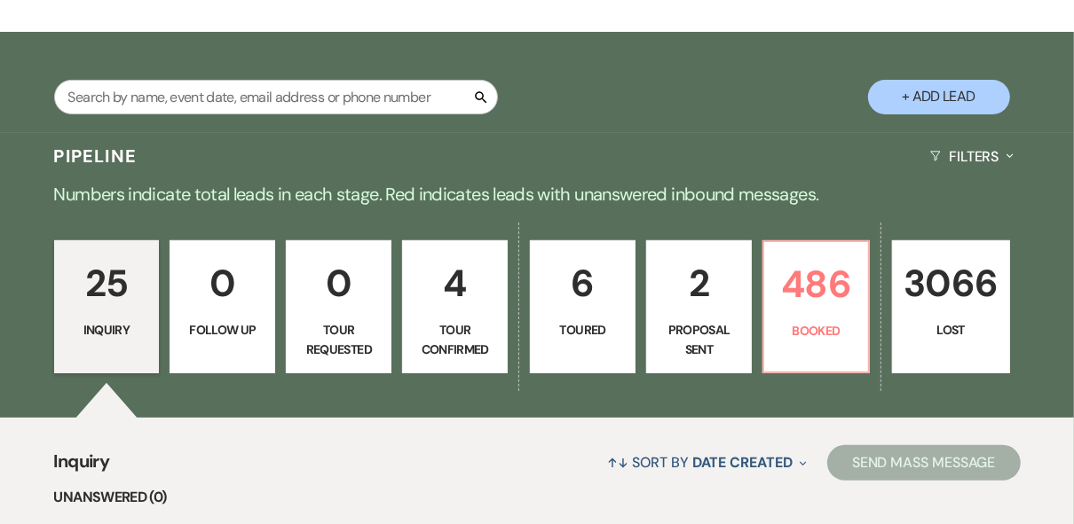
scroll to position [284, 0]
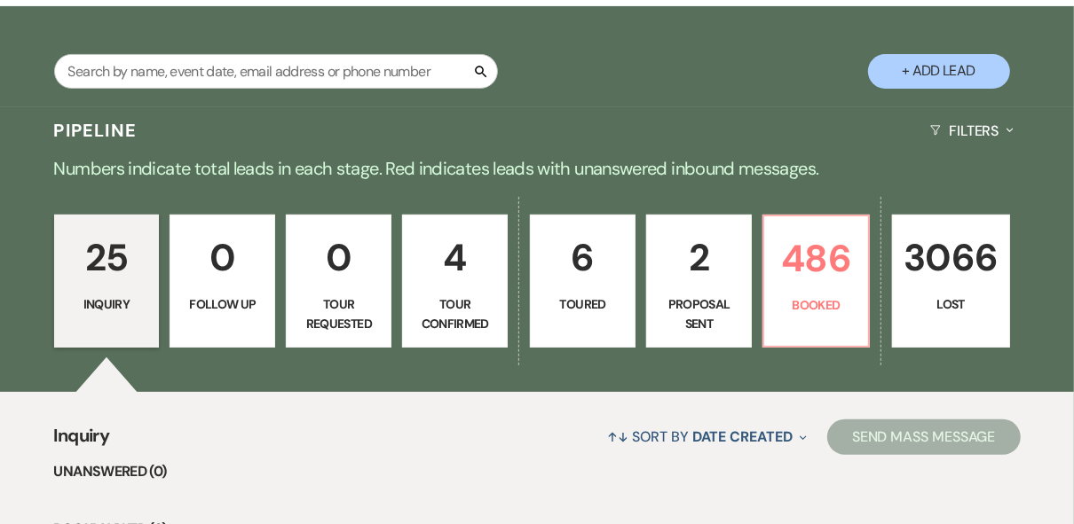
click at [473, 283] on p "4" at bounding box center [454, 257] width 83 height 59
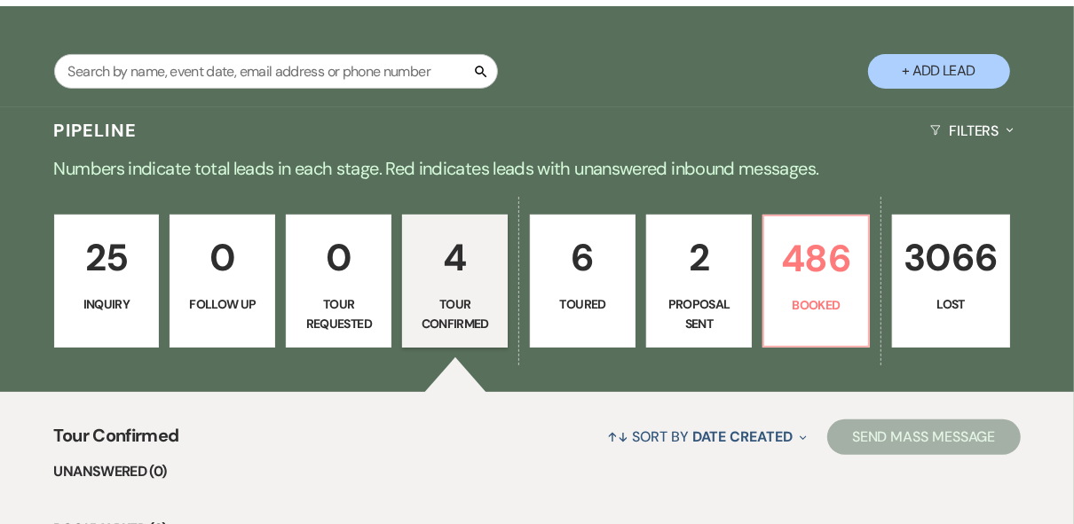
click at [574, 311] on p "Toured" at bounding box center [582, 305] width 83 height 20
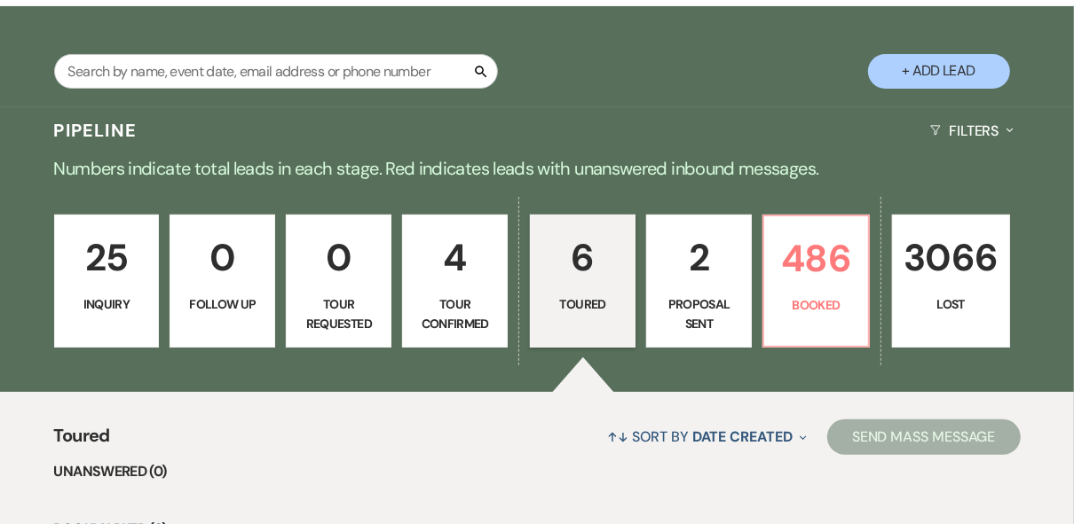
click at [710, 274] on p "2" at bounding box center [698, 257] width 83 height 59
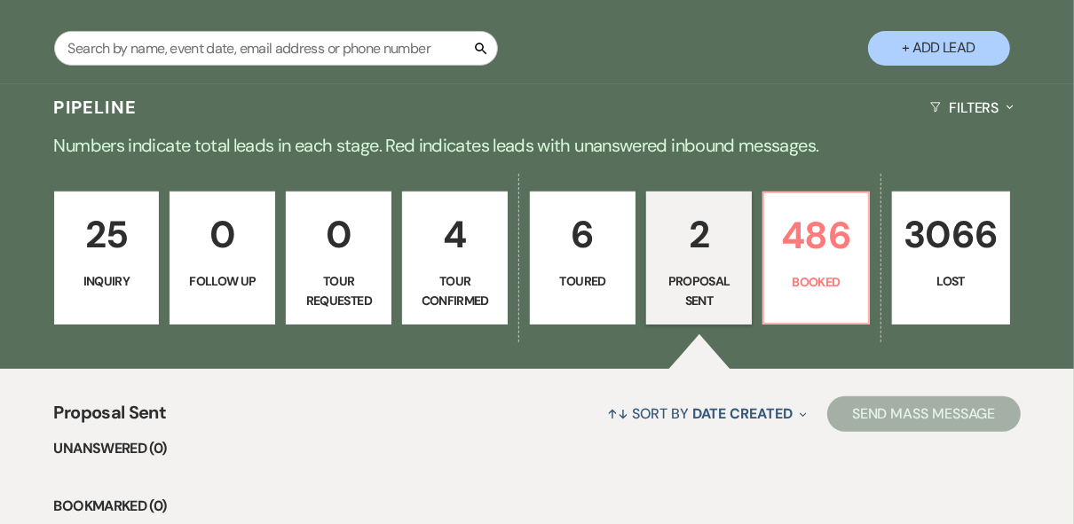
scroll to position [284, 0]
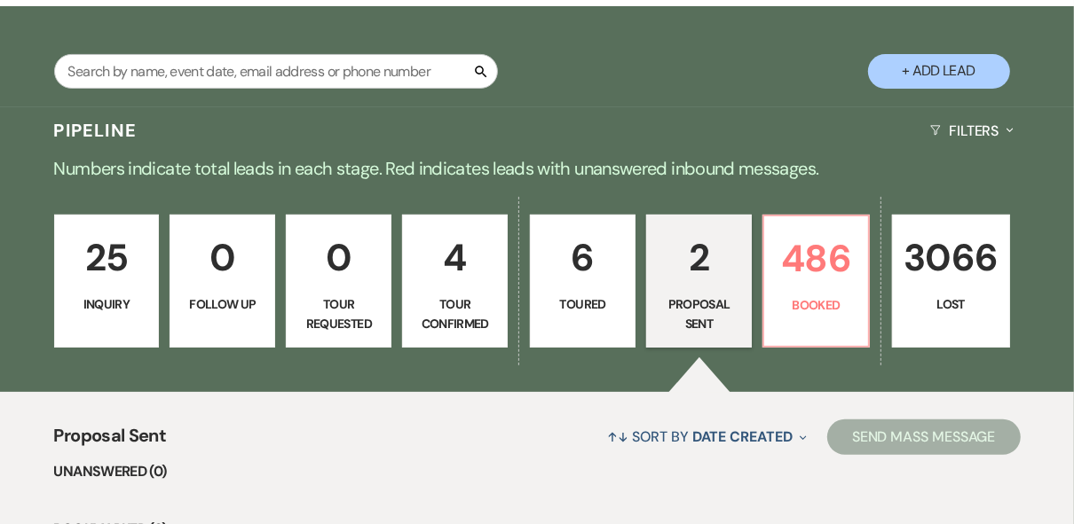
click at [86, 308] on p "Inquiry" at bounding box center [107, 305] width 83 height 20
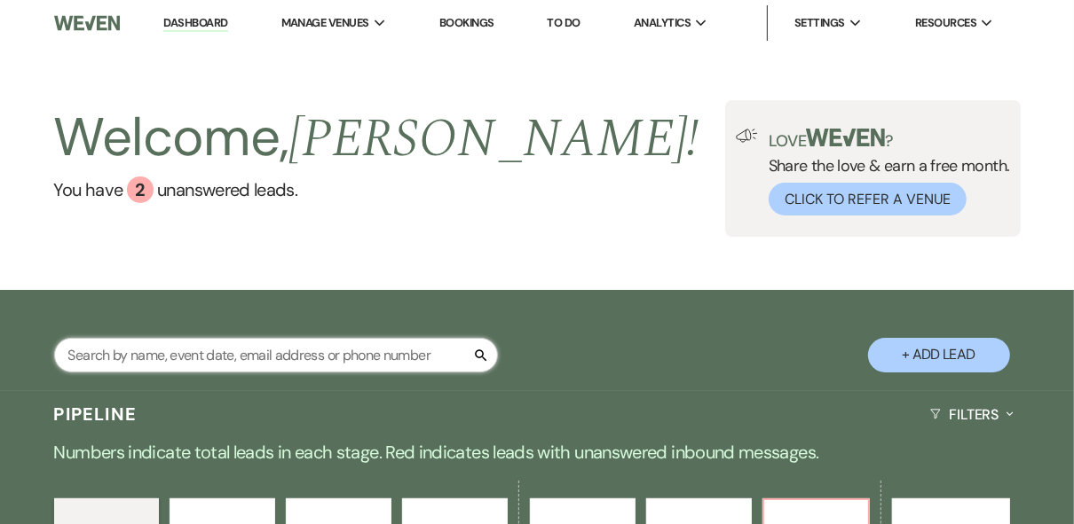
click at [282, 356] on input "text" at bounding box center [276, 355] width 444 height 35
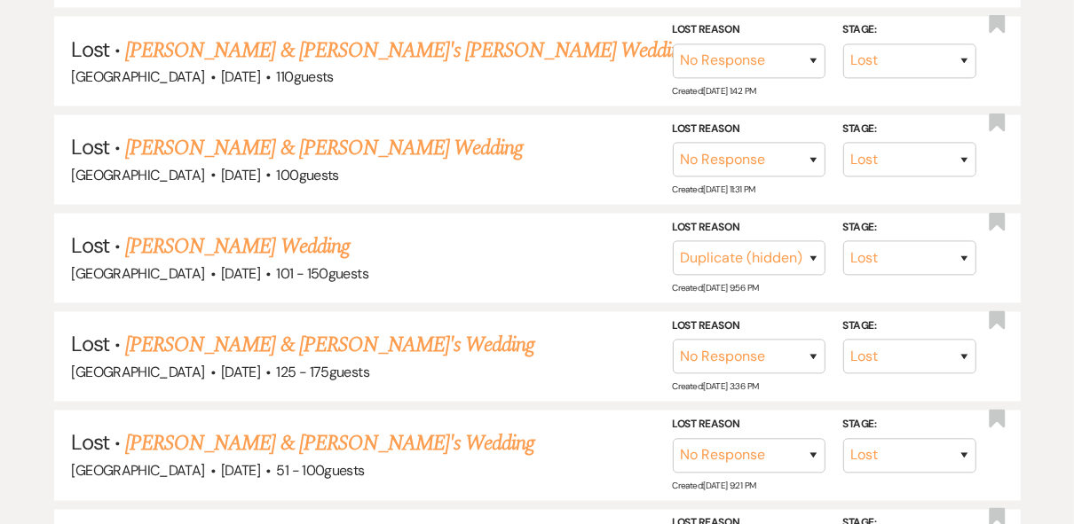
scroll to position [2096, 0]
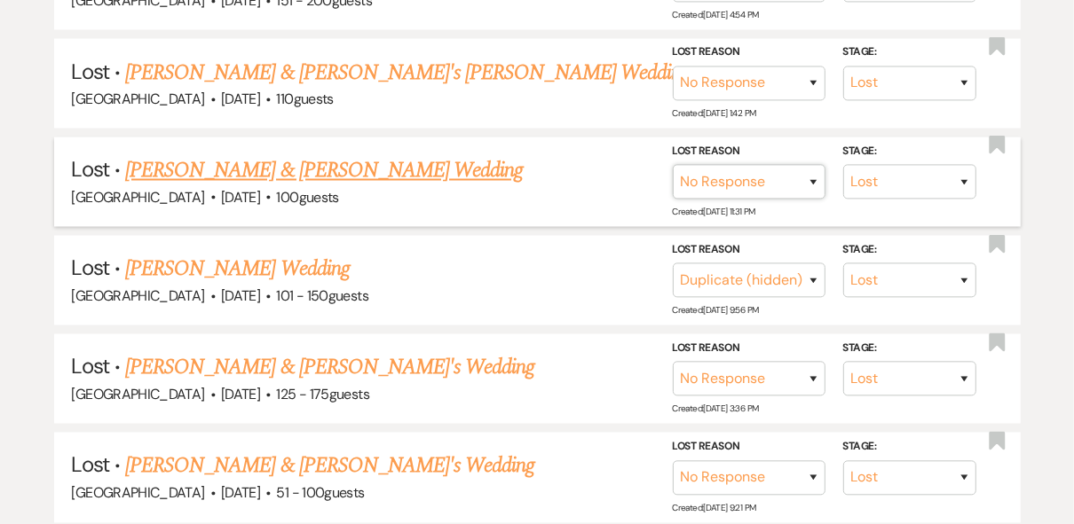
click at [814, 165] on select "Booked Elsewhere Budget Date Unavailable No Response Not a Good Match Capacity …" at bounding box center [749, 182] width 153 height 35
click at [673, 165] on select "Booked Elsewhere Budget Date Unavailable No Response Not a Good Match Capacity …" at bounding box center [749, 182] width 153 height 35
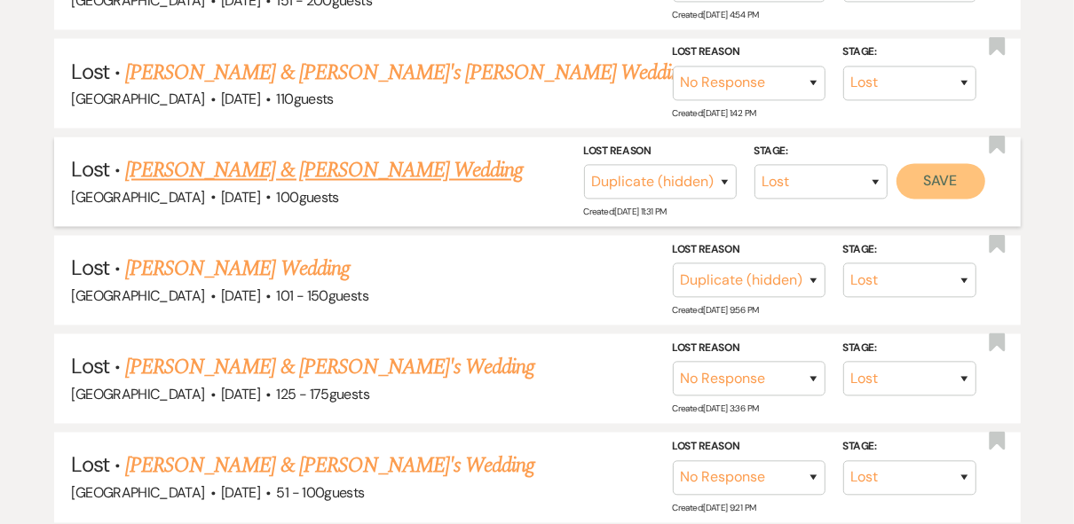
click at [930, 164] on button "Save" at bounding box center [940, 181] width 89 height 35
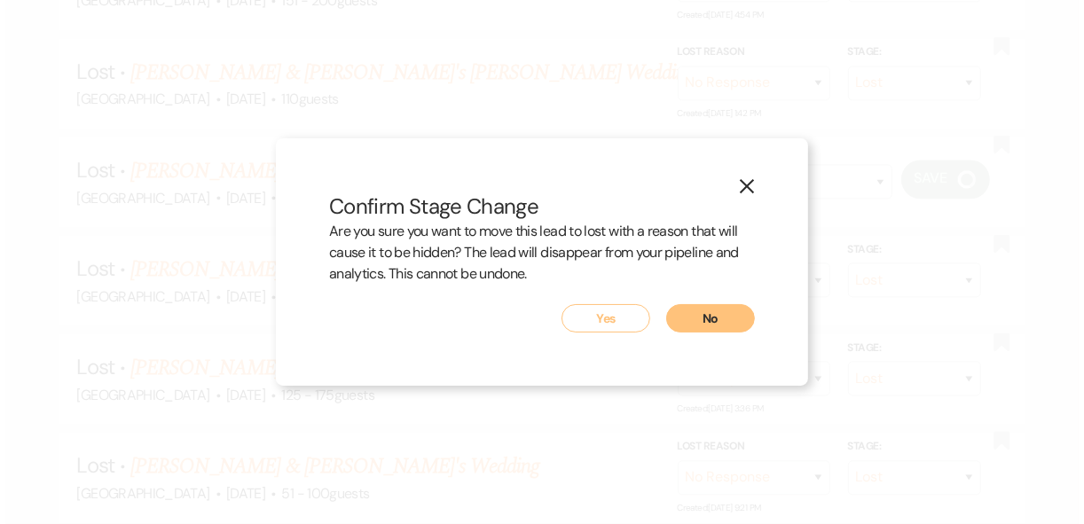
scroll to position [2097, 0]
click at [625, 319] on button "Yes" at bounding box center [606, 318] width 89 height 28
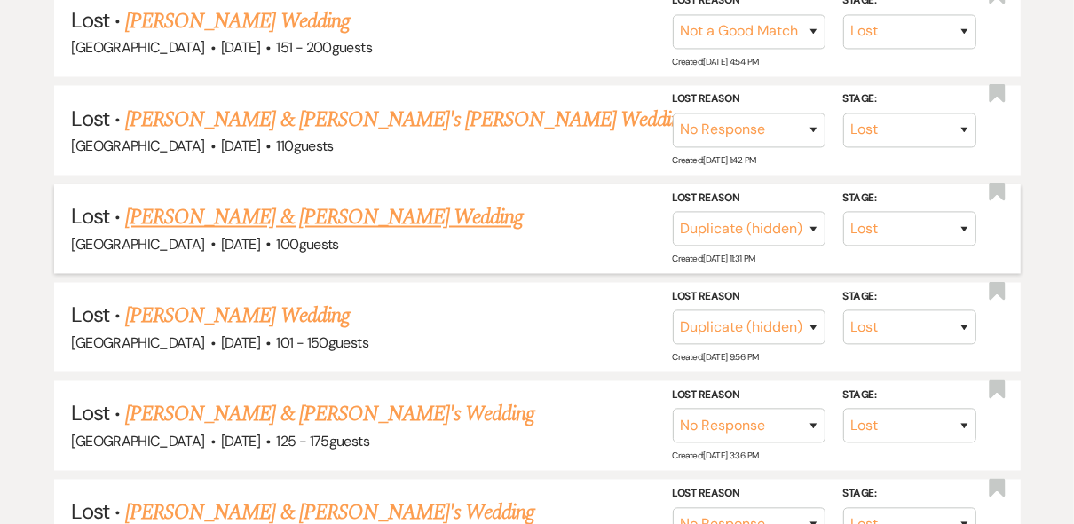
scroll to position [2025, 0]
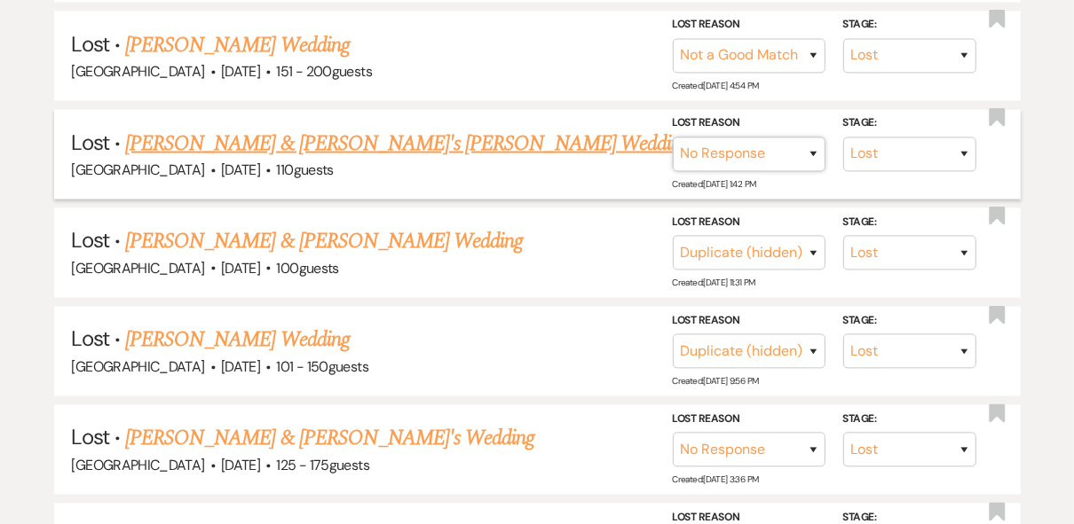
click at [814, 138] on select "Booked Elsewhere Budget Date Unavailable No Response Not a Good Match Capacity …" at bounding box center [749, 155] width 153 height 35
click at [673, 138] on select "Booked Elsewhere Budget Date Unavailable No Response Not a Good Match Capacity …" at bounding box center [749, 155] width 153 height 35
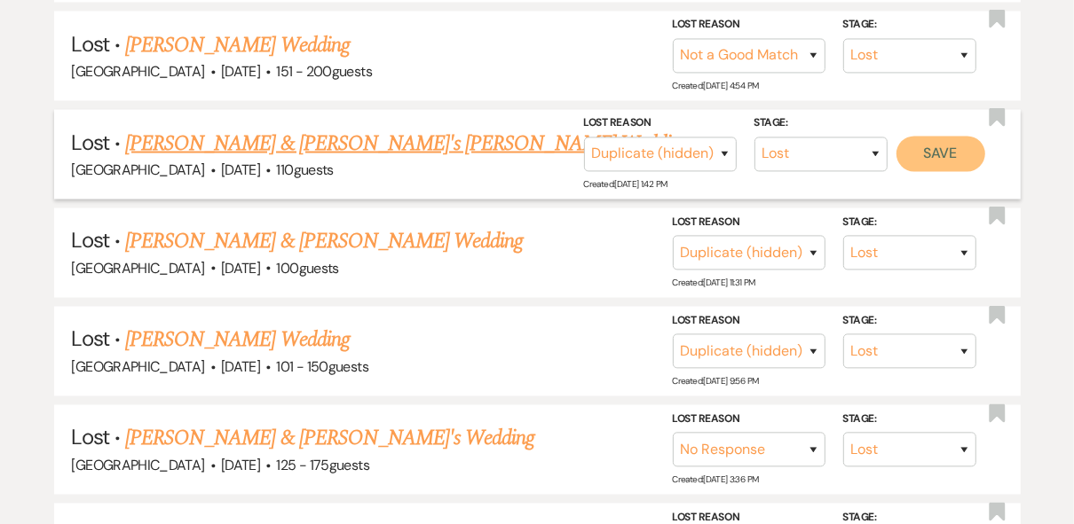
click at [928, 137] on button "Save" at bounding box center [940, 154] width 89 height 35
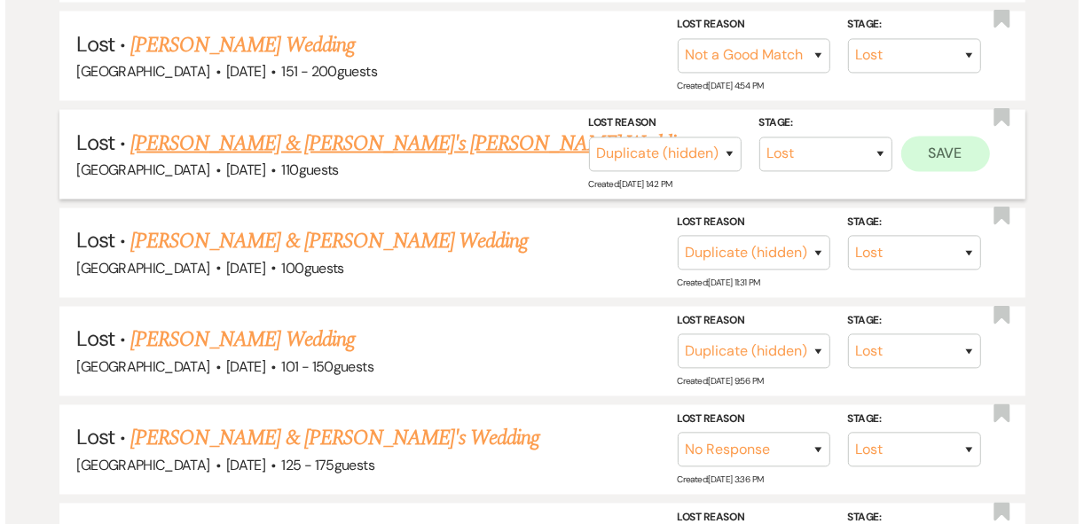
scroll to position [2026, 0]
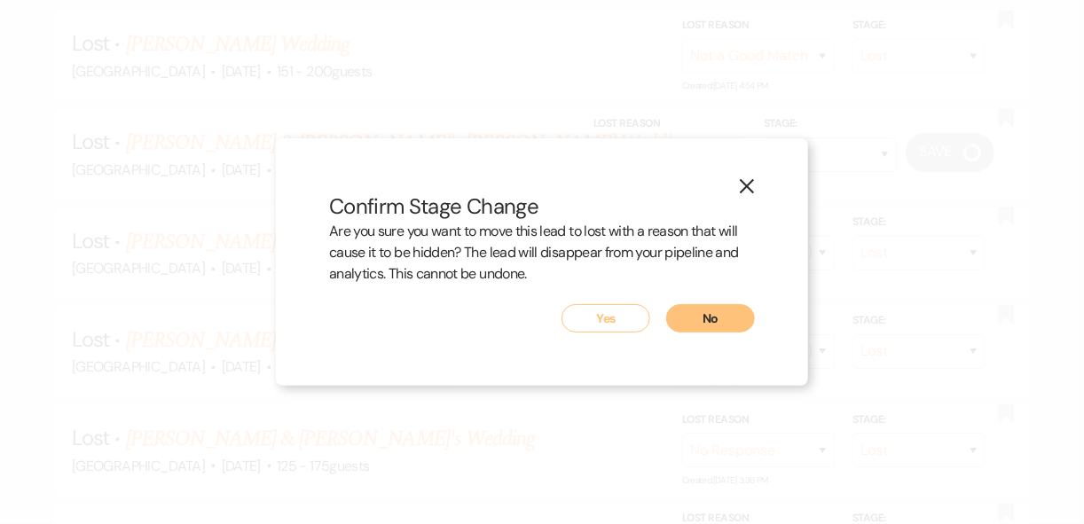
click at [590, 317] on button "Yes" at bounding box center [606, 318] width 89 height 28
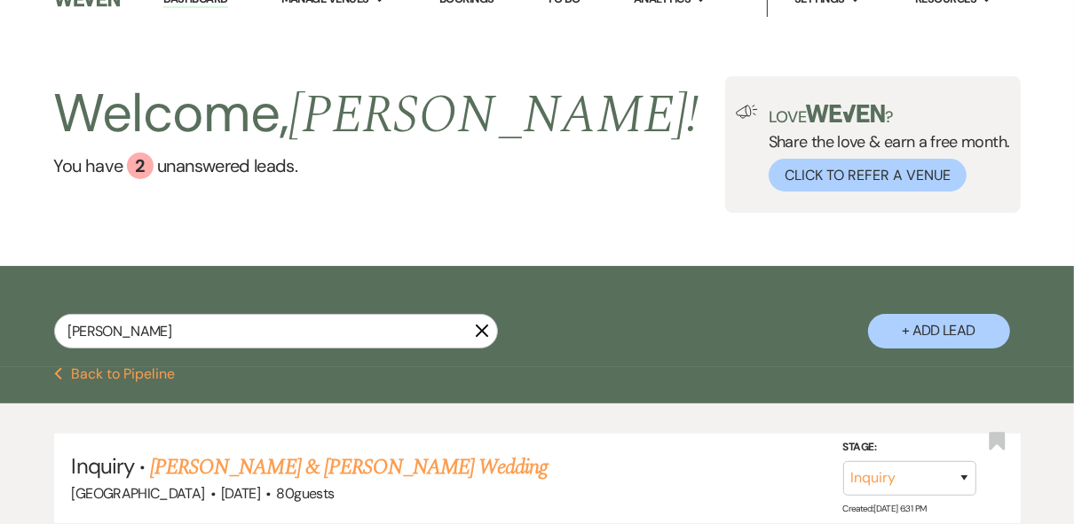
scroll to position [0, 0]
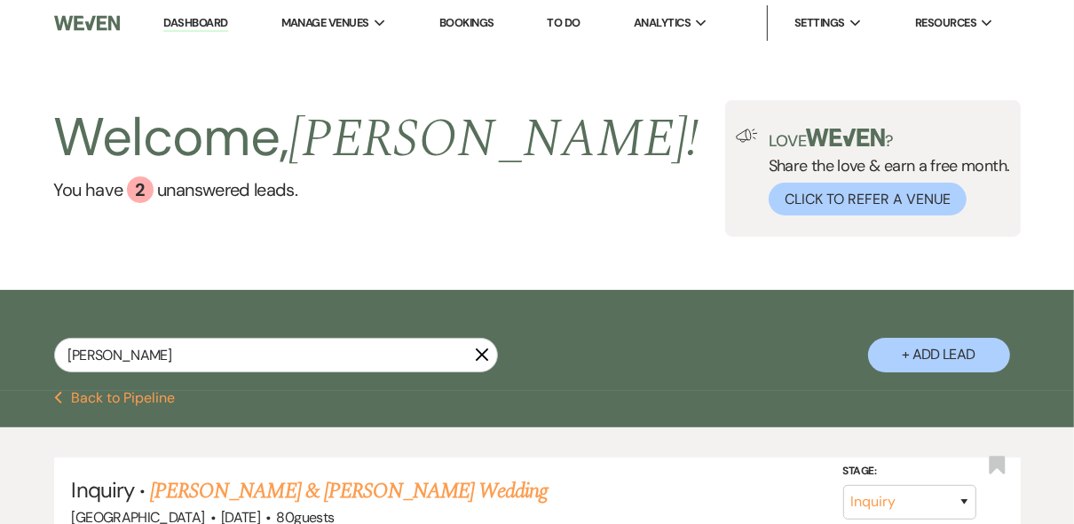
click at [207, 32] on li "Dashboard" at bounding box center [195, 22] width 82 height 35
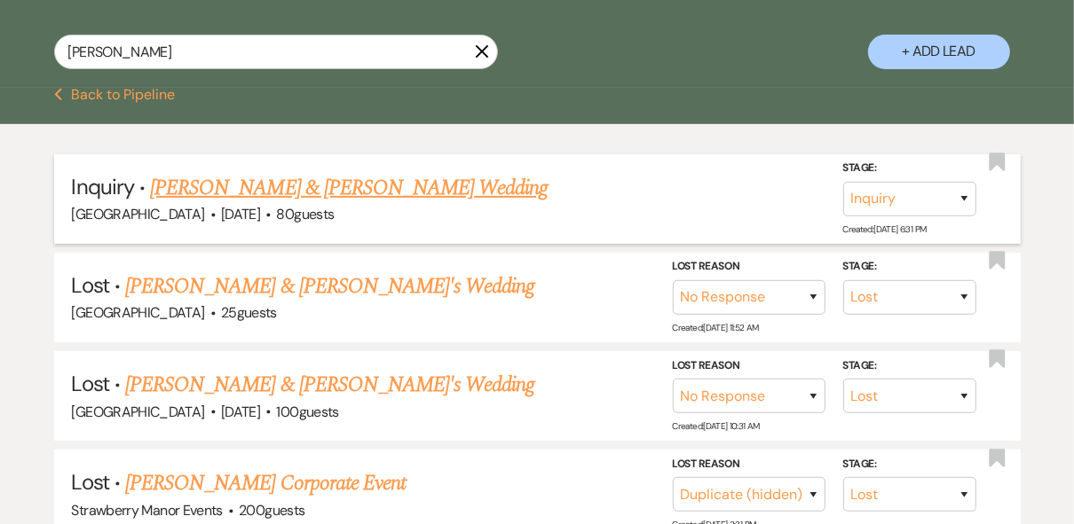
scroll to position [284, 0]
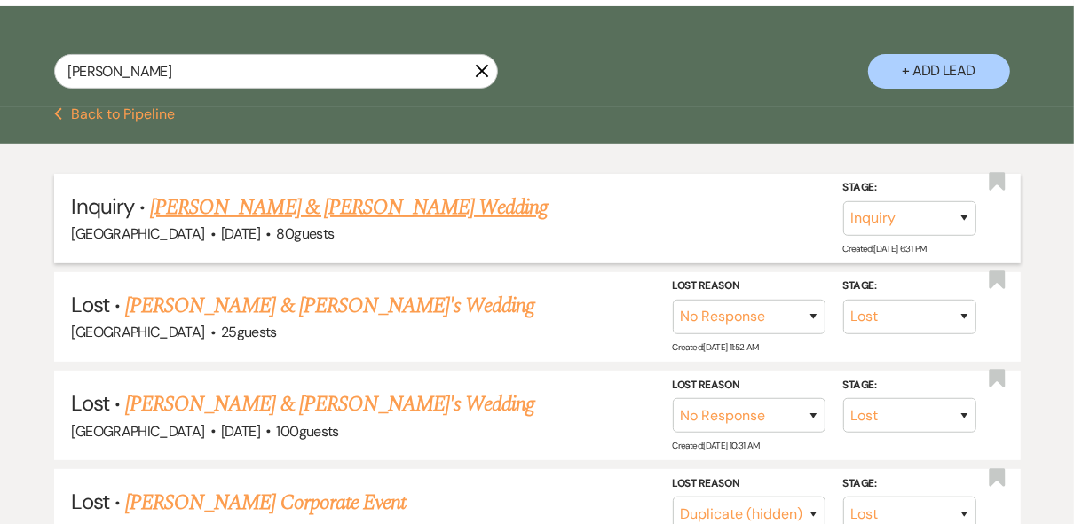
click at [287, 204] on link "[PERSON_NAME] & [PERSON_NAME] Wedding" at bounding box center [348, 208] width 397 height 32
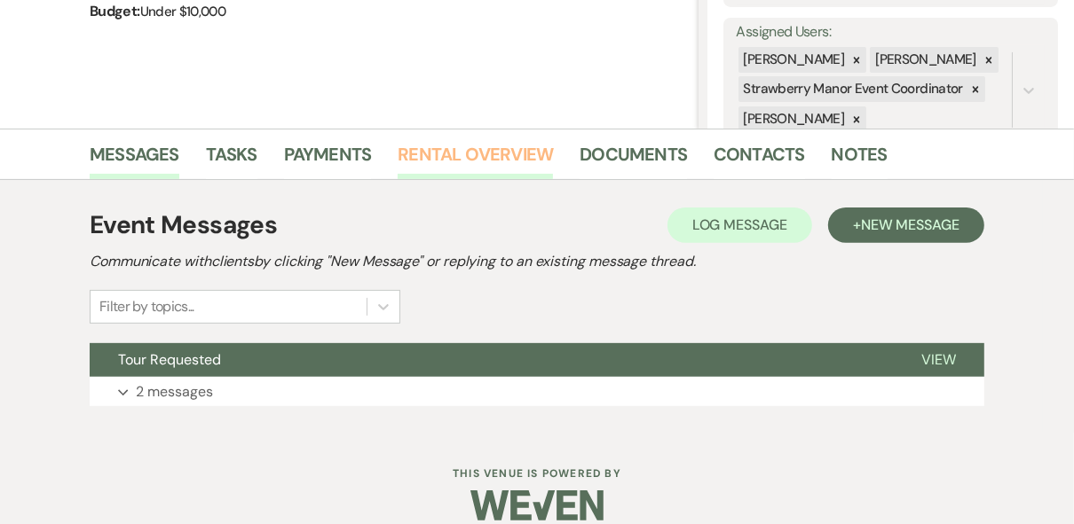
scroll to position [339, 0]
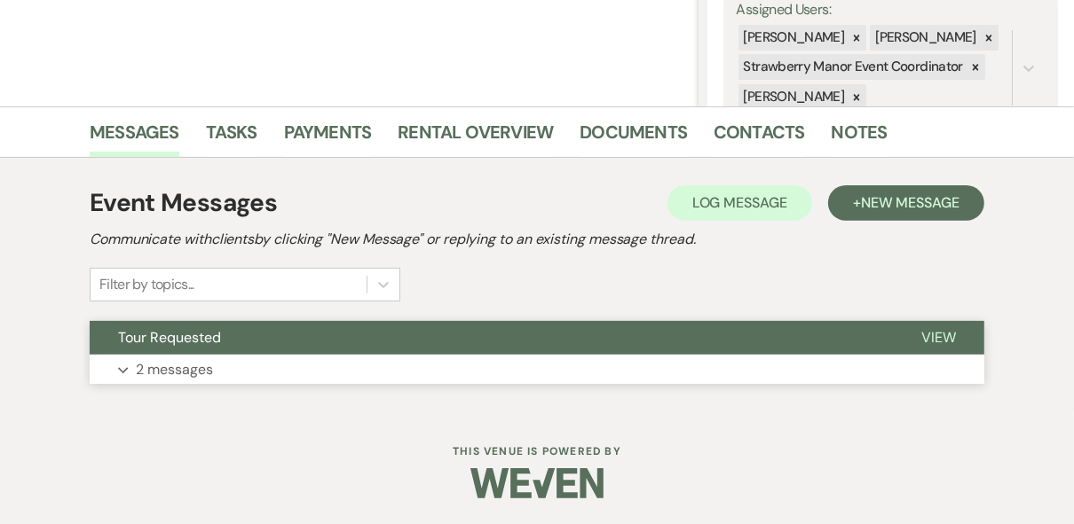
click at [940, 334] on span "View" at bounding box center [938, 337] width 35 height 19
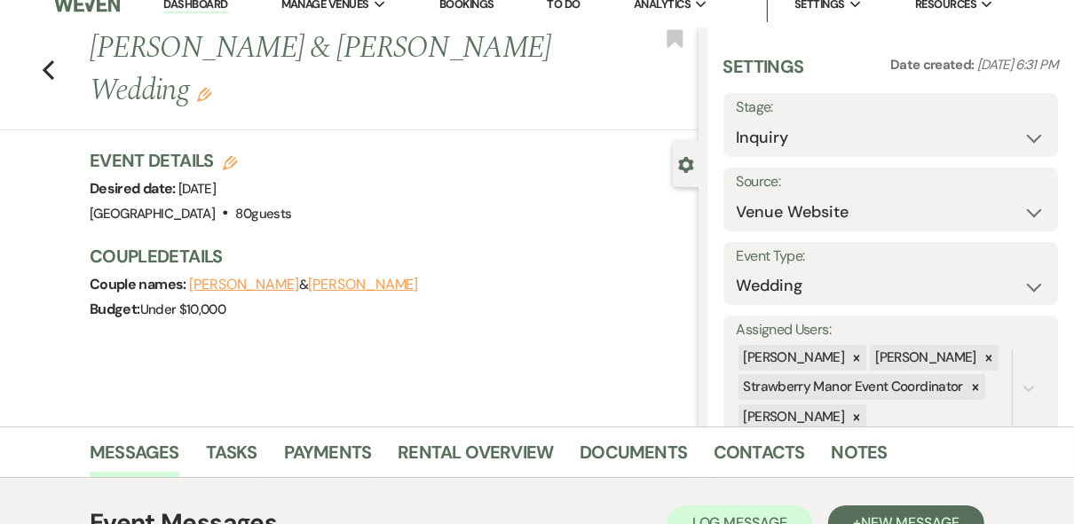
scroll to position [0, 0]
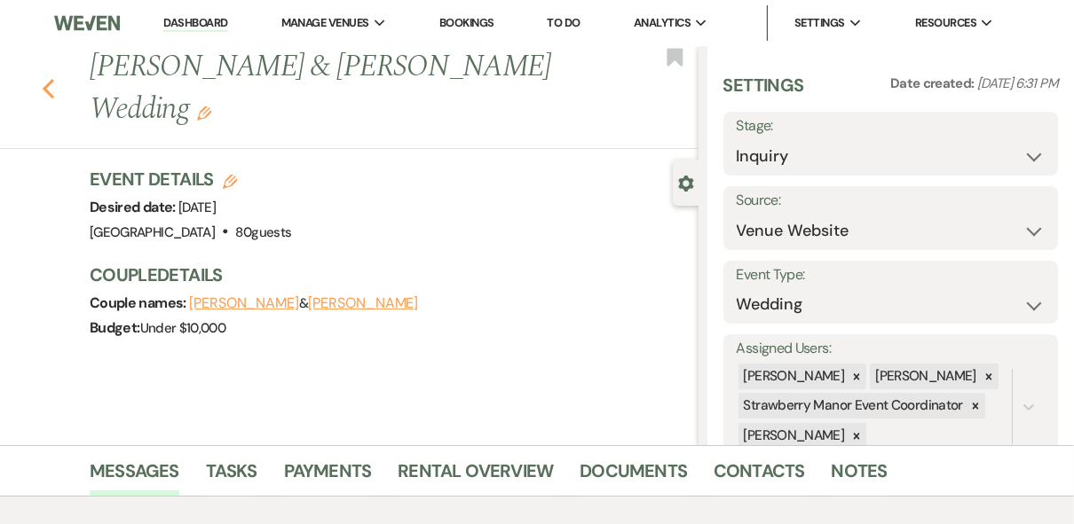
click at [50, 85] on icon "Previous" at bounding box center [48, 88] width 13 height 21
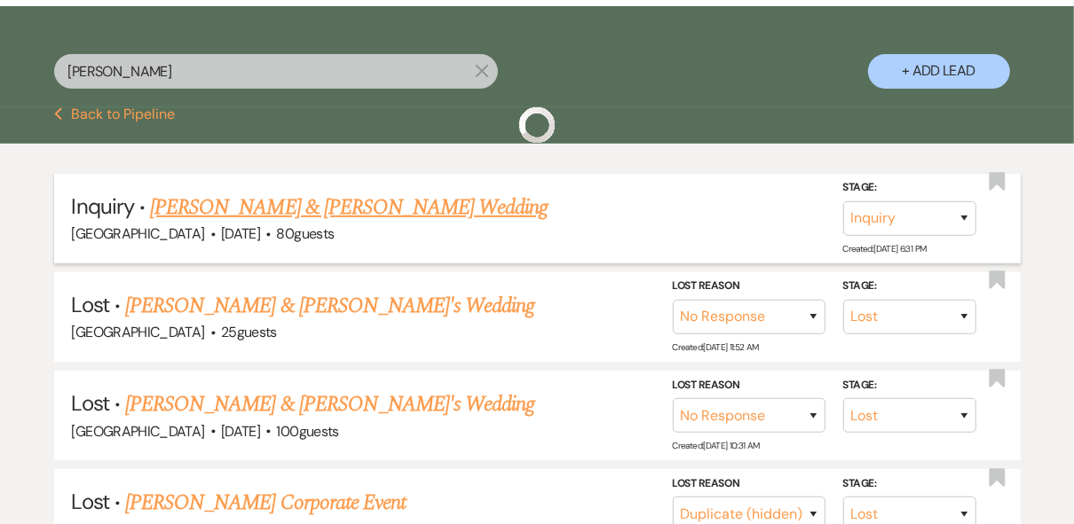
click at [739, 234] on div "[GEOGRAPHIC_DATA] · [DATE] · 80 guests" at bounding box center [537, 234] width 931 height 23
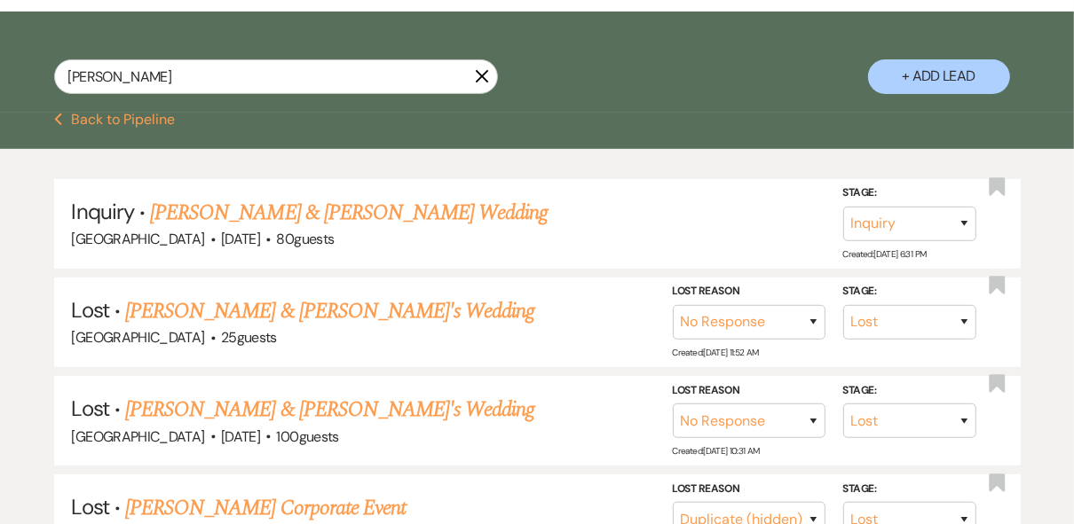
scroll to position [0, 0]
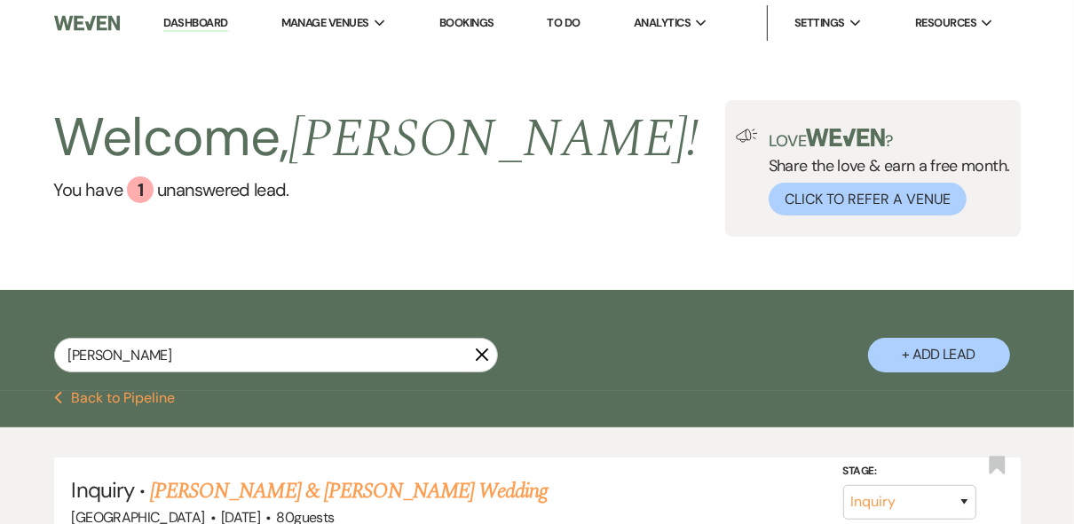
drag, startPoint x: 206, startPoint y: 24, endPoint x: 319, endPoint y: 50, distance: 116.4
click at [206, 24] on link "Dashboard" at bounding box center [195, 23] width 64 height 17
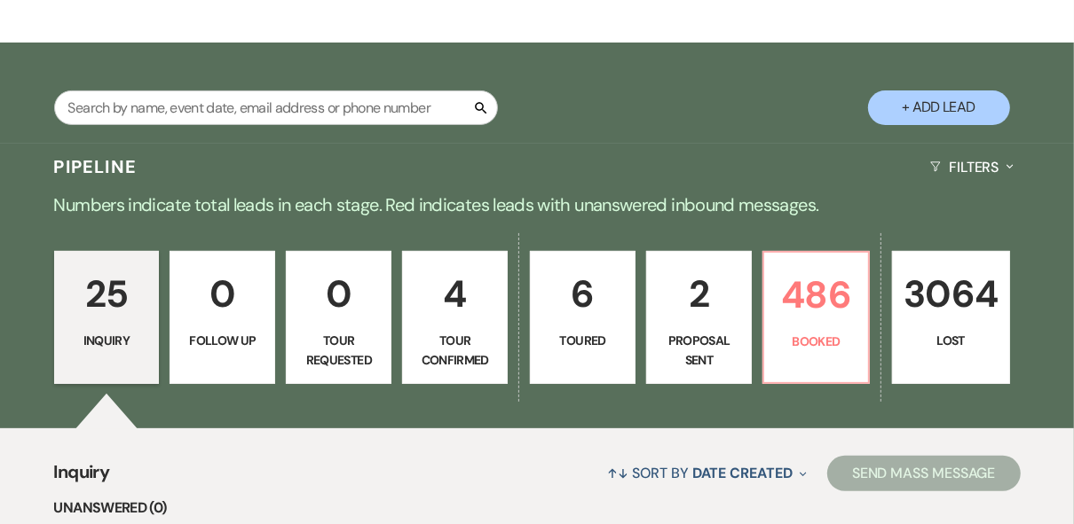
scroll to position [284, 0]
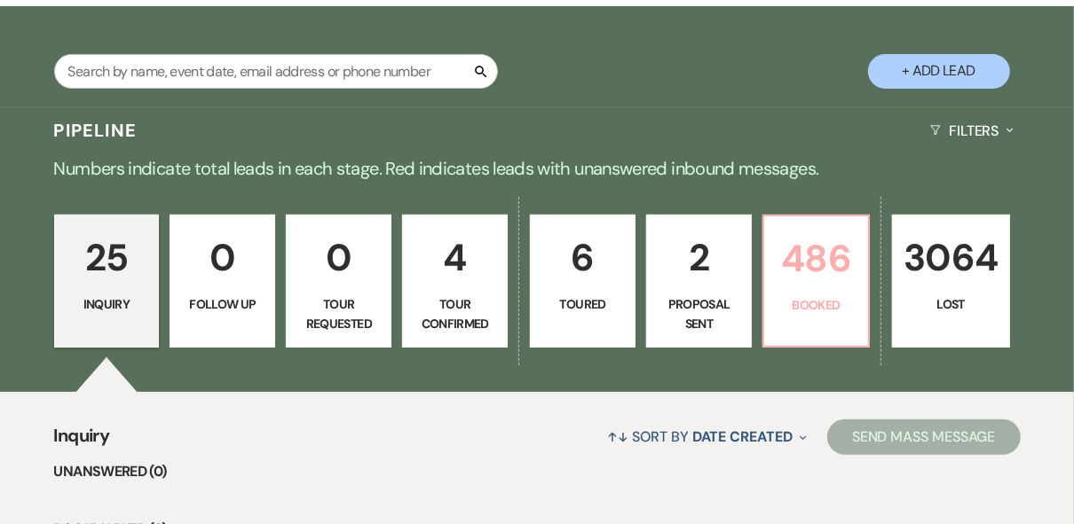
click at [812, 307] on p "Booked" at bounding box center [816, 305] width 83 height 20
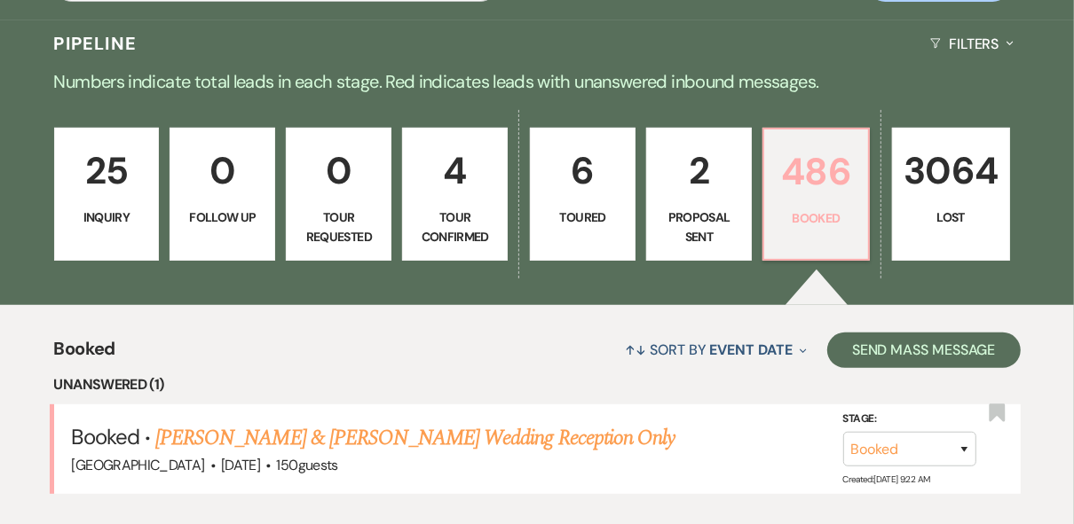
scroll to position [426, 0]
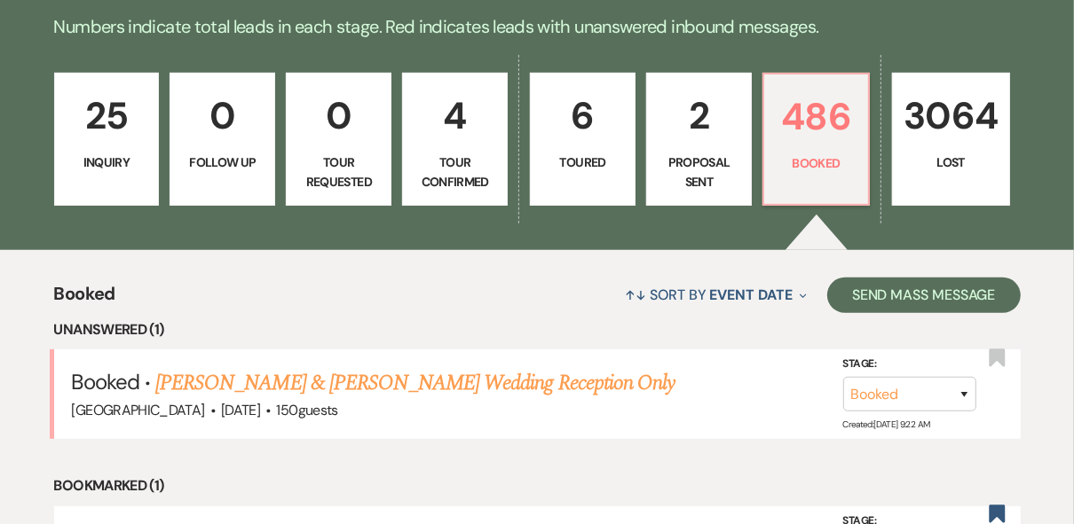
click at [88, 146] on link "25 Inquiry" at bounding box center [107, 139] width 106 height 133
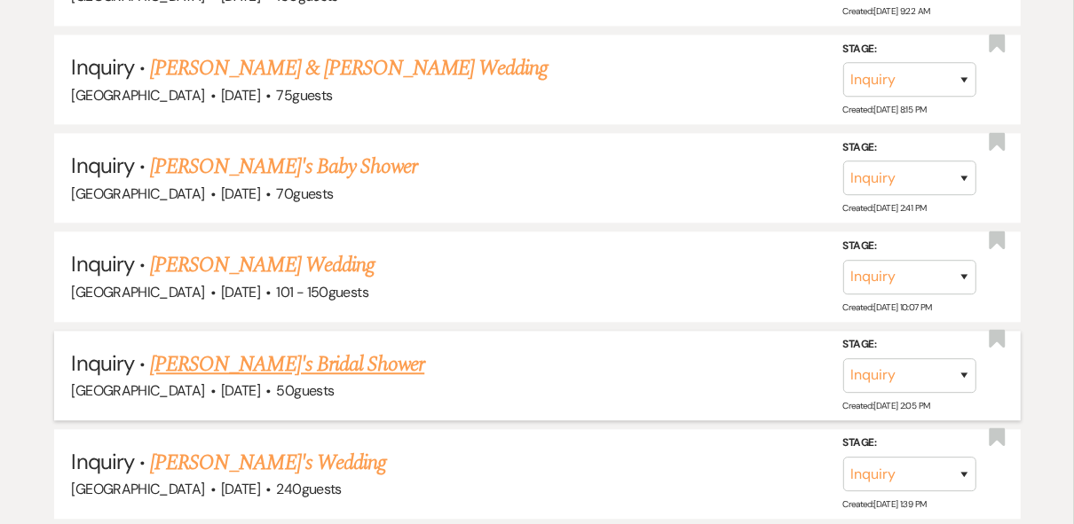
scroll to position [2939, 0]
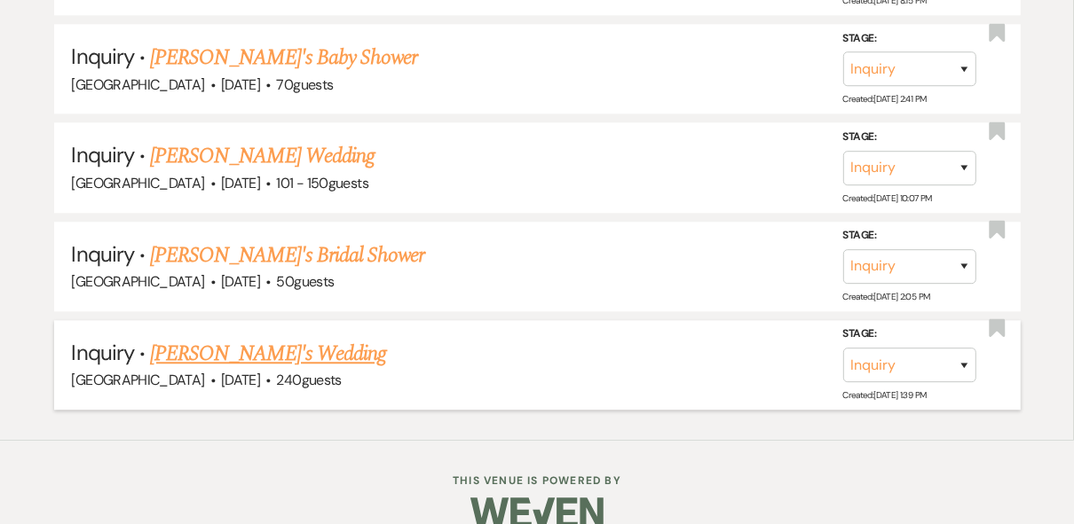
click at [239, 338] on link "[PERSON_NAME]'s Wedding" at bounding box center [268, 354] width 236 height 32
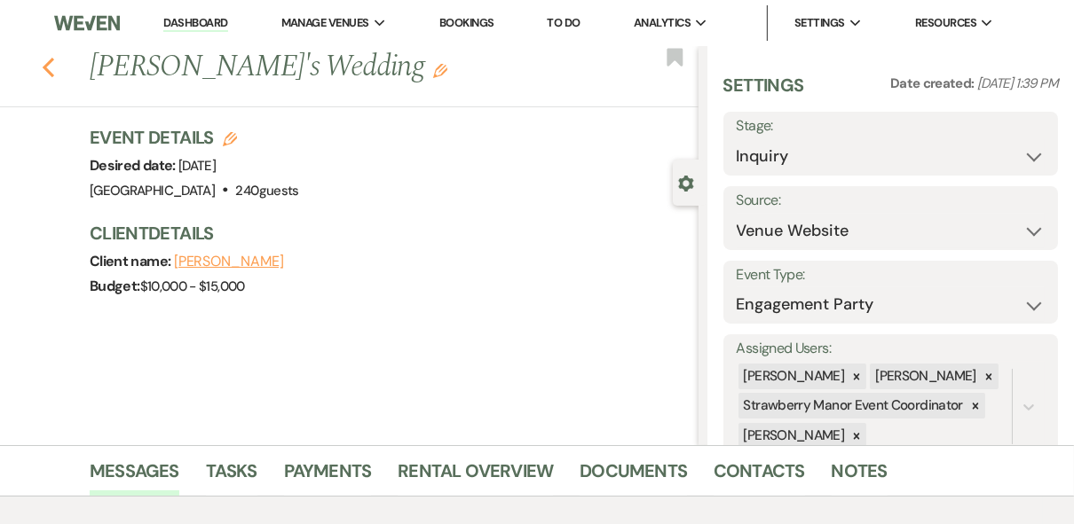
click at [53, 64] on use "button" at bounding box center [49, 68] width 12 height 20
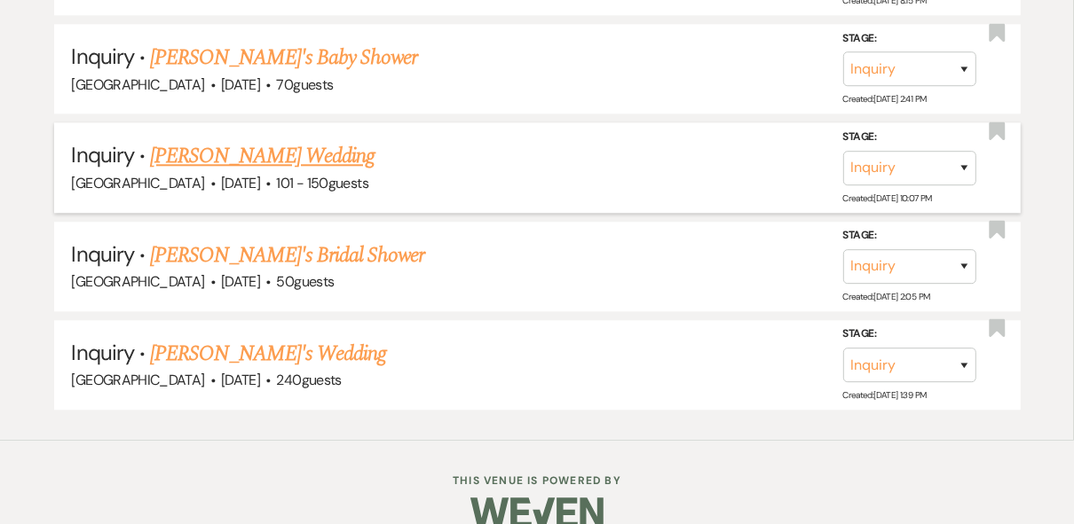
click at [292, 140] on link "[PERSON_NAME] Wedding" at bounding box center [262, 156] width 224 height 32
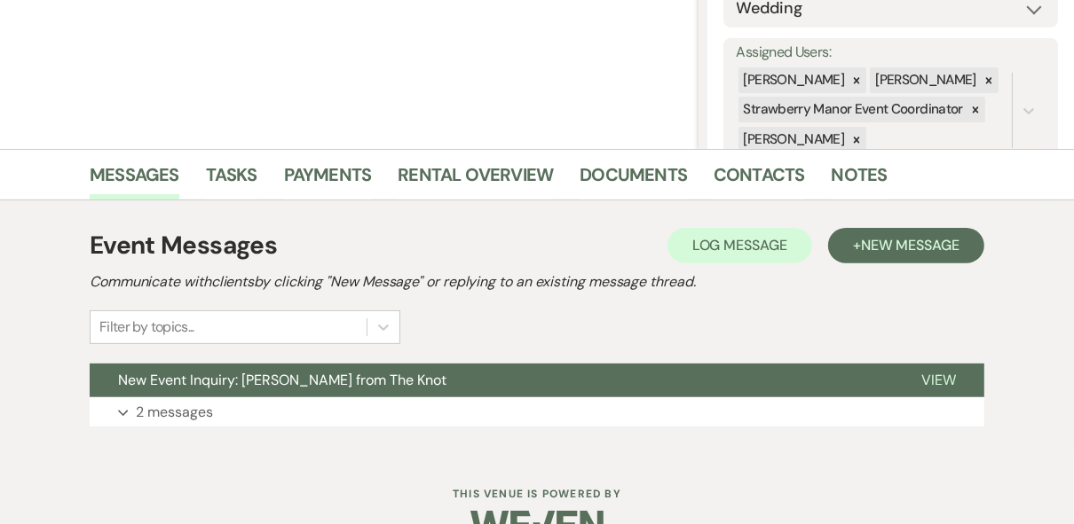
scroll to position [339, 0]
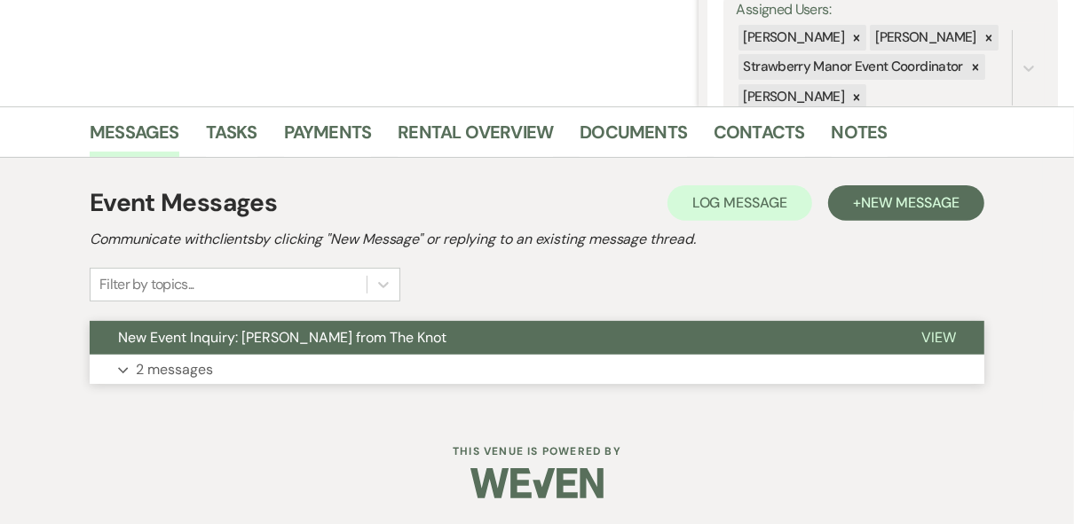
click at [938, 337] on span "View" at bounding box center [938, 337] width 35 height 19
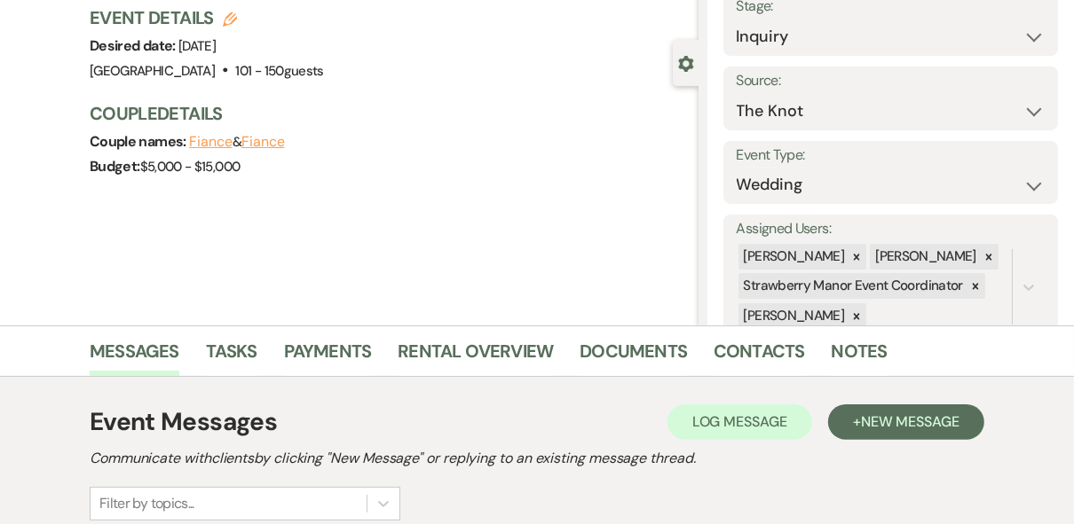
scroll to position [0, 0]
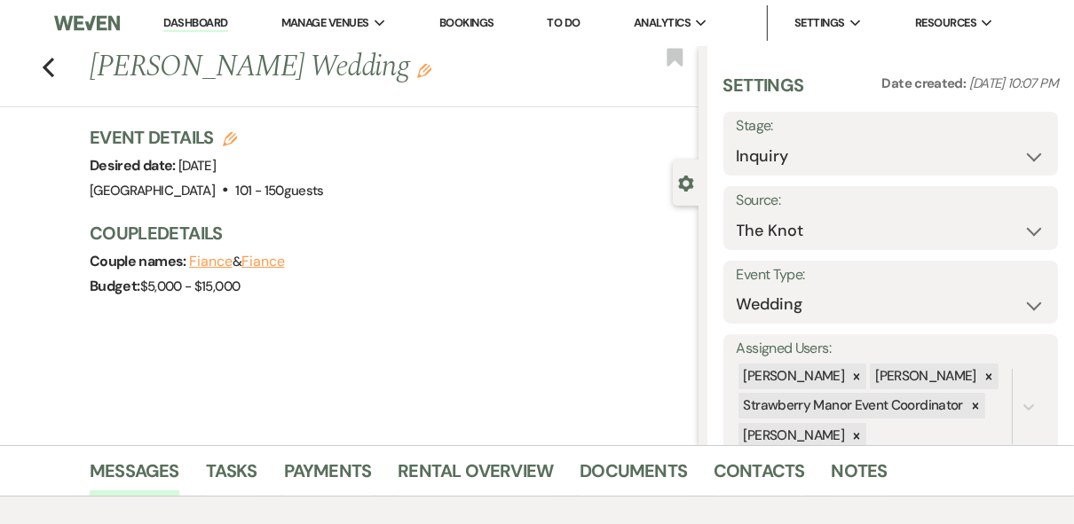
click at [194, 23] on link "Dashboard" at bounding box center [195, 23] width 64 height 17
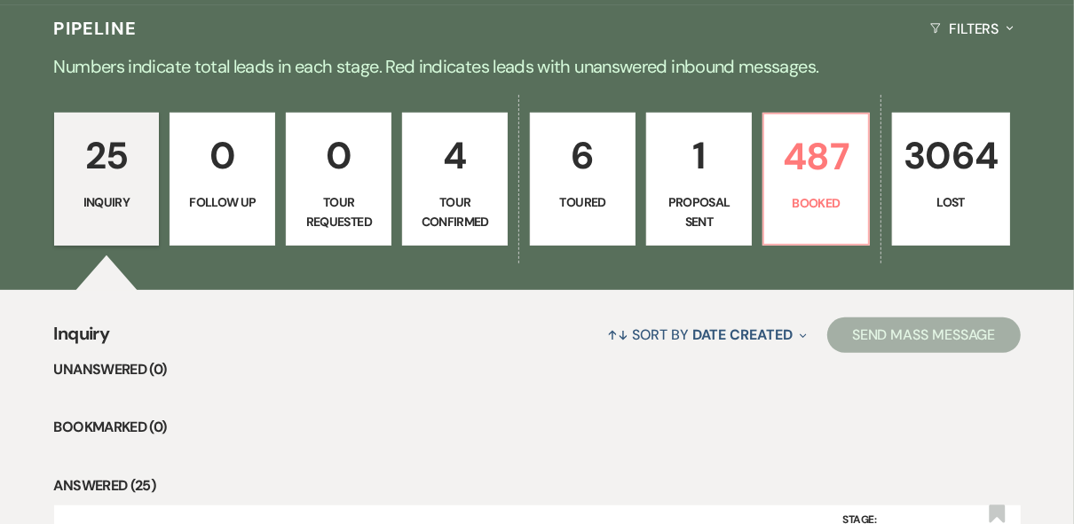
scroll to position [426, 0]
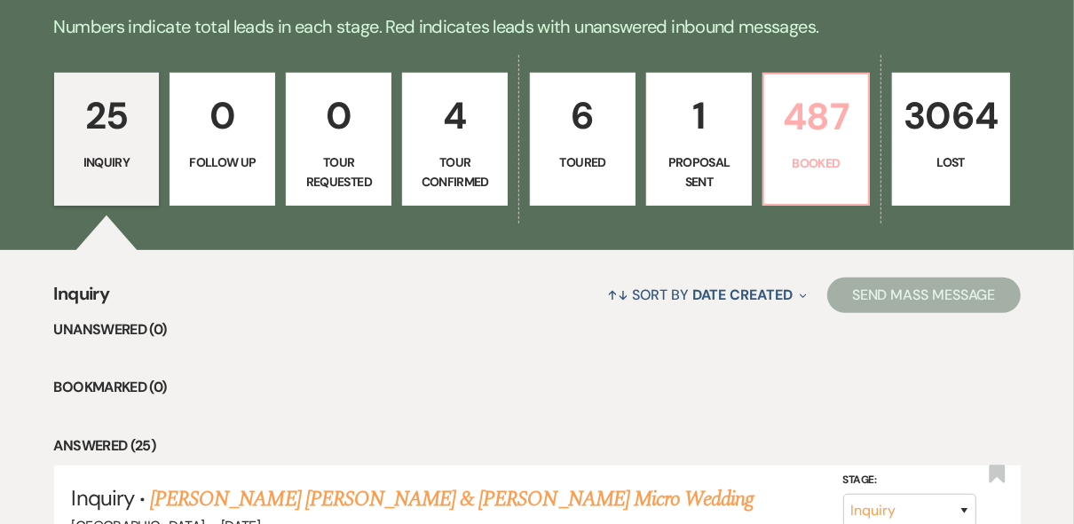
click at [809, 140] on p "487" at bounding box center [816, 116] width 83 height 59
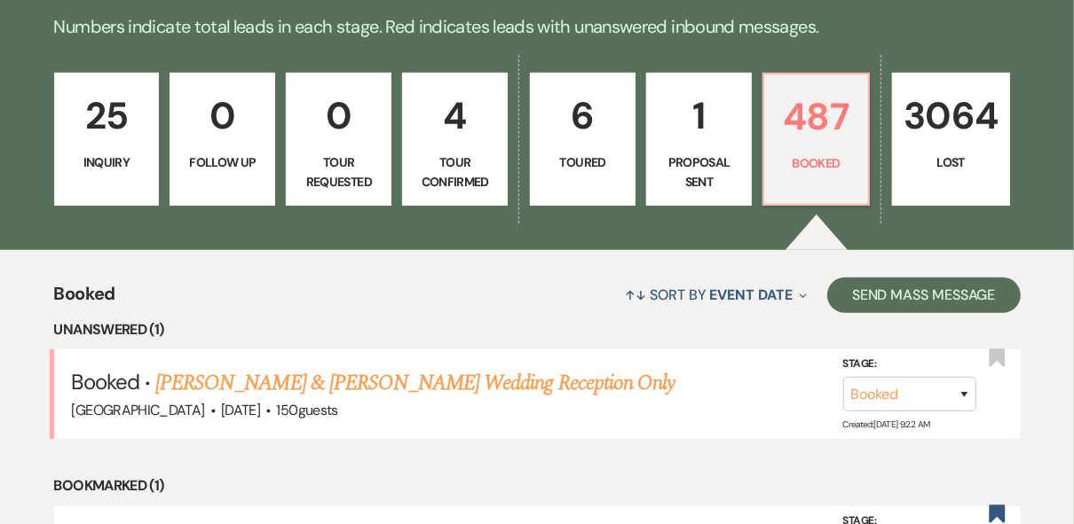
click at [90, 172] on link "25 Inquiry" at bounding box center [107, 139] width 106 height 133
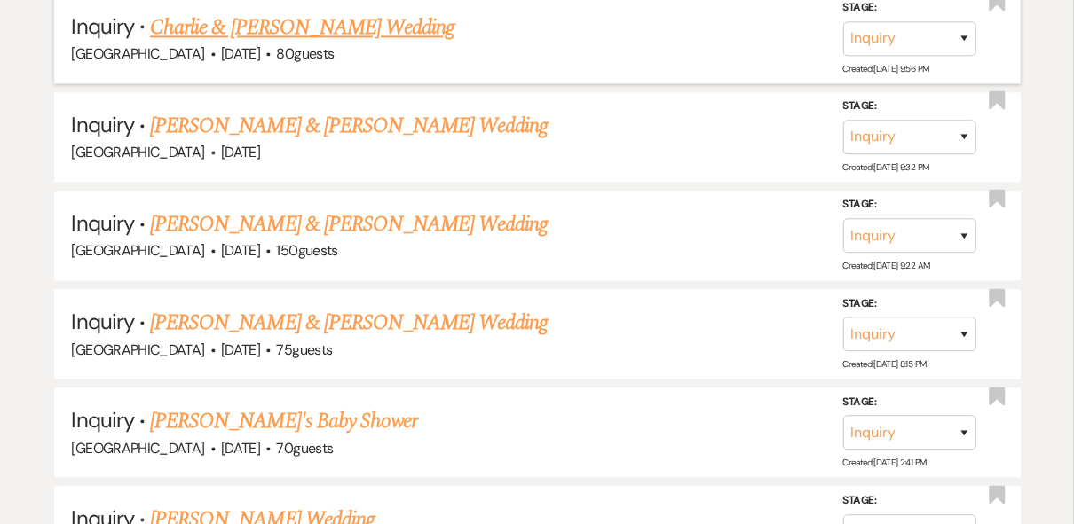
scroll to position [2555, 0]
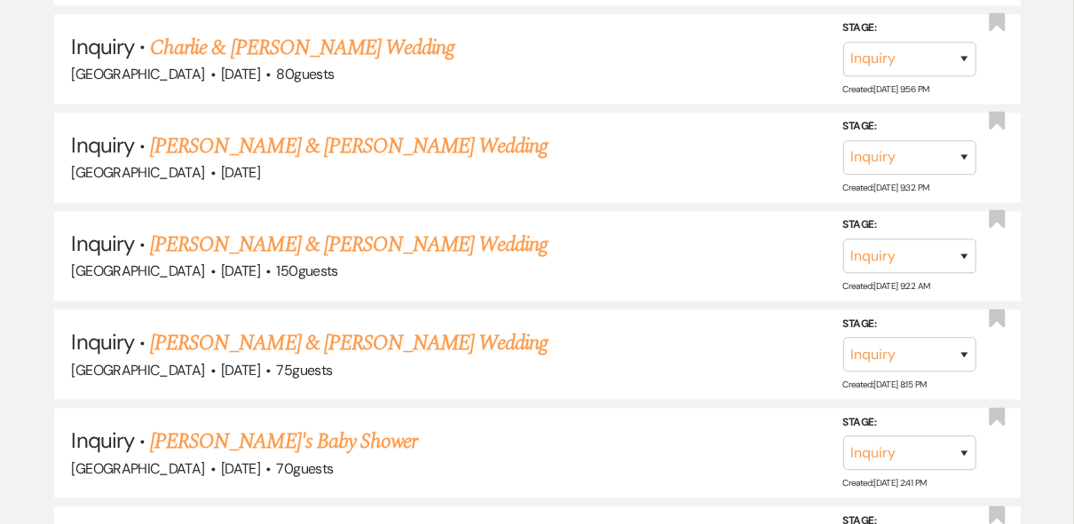
click at [279, 327] on link "[PERSON_NAME] & [PERSON_NAME] Wedding" at bounding box center [348, 343] width 397 height 32
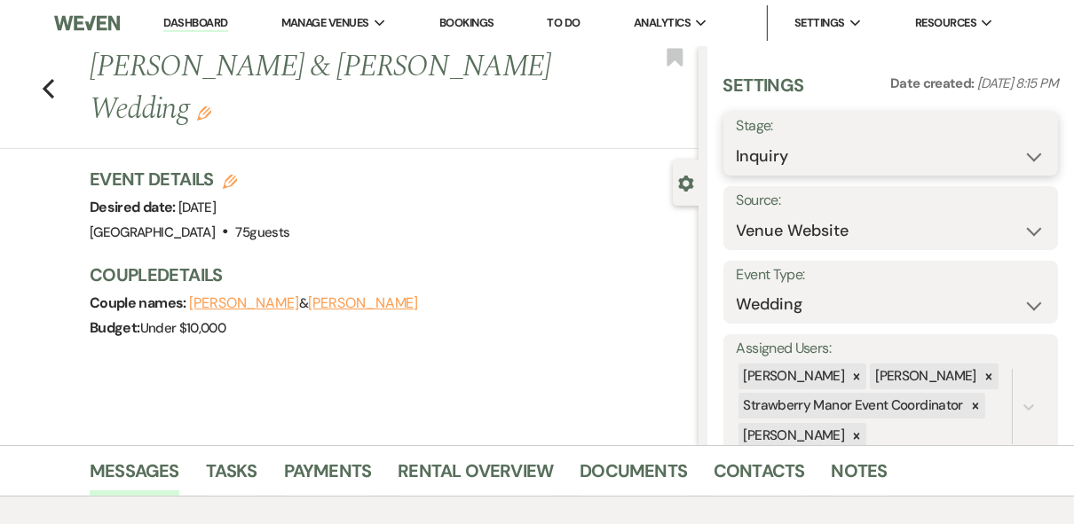
click at [1027, 153] on select "Inquiry Follow Up Tour Requested Tour Confirmed Toured Proposal Sent Booked Lost" at bounding box center [890, 156] width 309 height 35
click at [736, 139] on select "Inquiry Follow Up Tour Requested Tour Confirmed Toured Proposal Sent Booked Lost" at bounding box center [890, 156] width 309 height 35
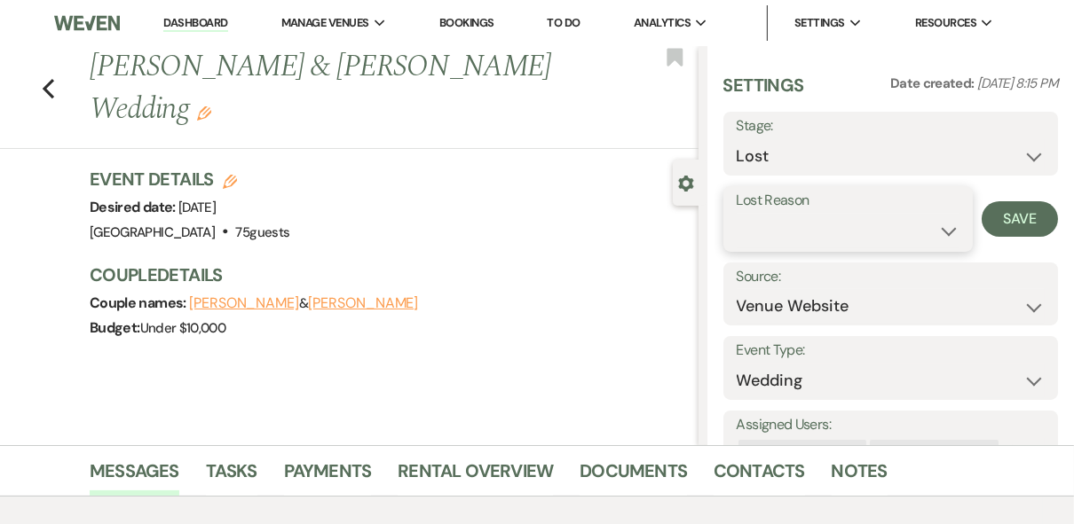
click at [862, 224] on select "Booked Elsewhere Budget Date Unavailable No Response Not a Good Match Capacity …" at bounding box center [847, 231] width 223 height 35
click at [736, 214] on select "Booked Elsewhere Budget Date Unavailable No Response Not a Good Match Capacity …" at bounding box center [847, 231] width 223 height 35
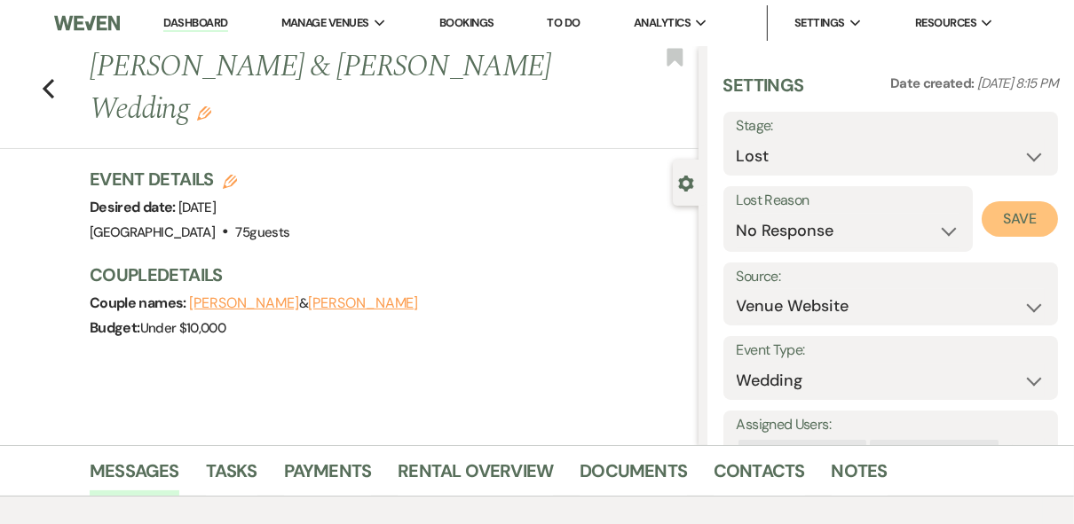
click at [1020, 228] on button "Save" at bounding box center [1019, 218] width 76 height 35
click at [53, 78] on icon "Previous" at bounding box center [48, 88] width 13 height 21
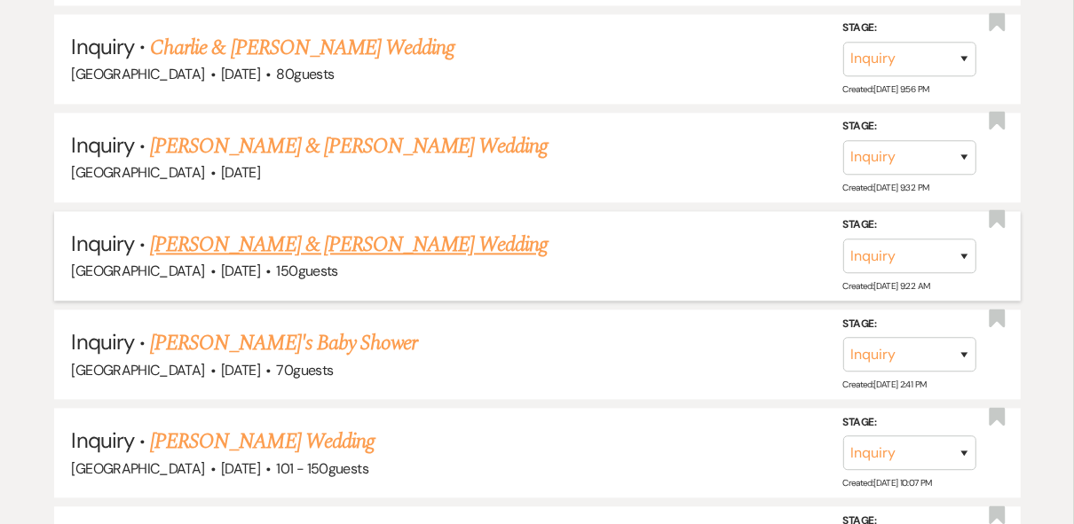
click at [329, 229] on link "[PERSON_NAME] & [PERSON_NAME] Wedding" at bounding box center [348, 245] width 397 height 32
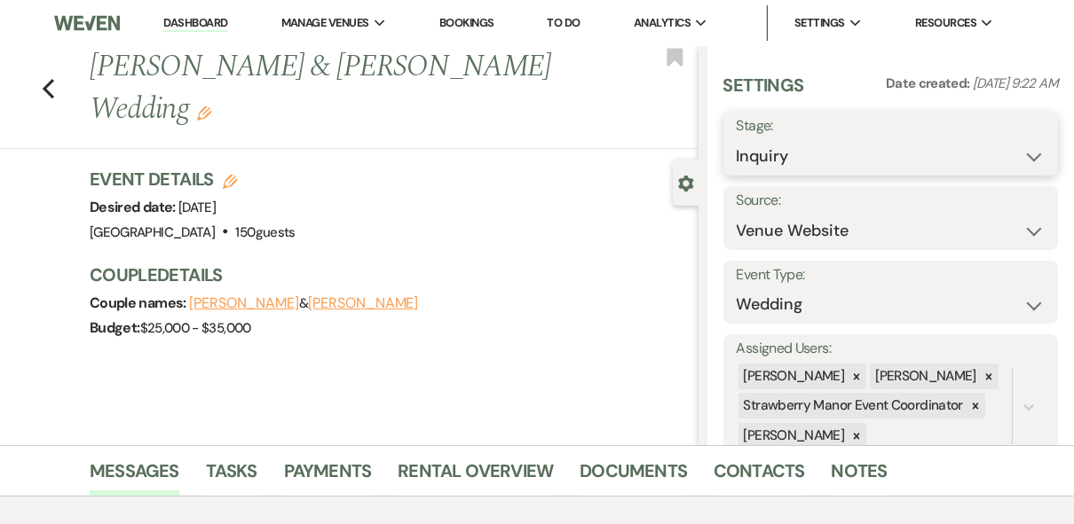
click at [1019, 163] on select "Inquiry Follow Up Tour Requested Tour Confirmed Toured Proposal Sent Booked Lost" at bounding box center [890, 156] width 309 height 35
click at [736, 139] on select "Inquiry Follow Up Tour Requested Tour Confirmed Toured Proposal Sent Booked Lost" at bounding box center [890, 156] width 309 height 35
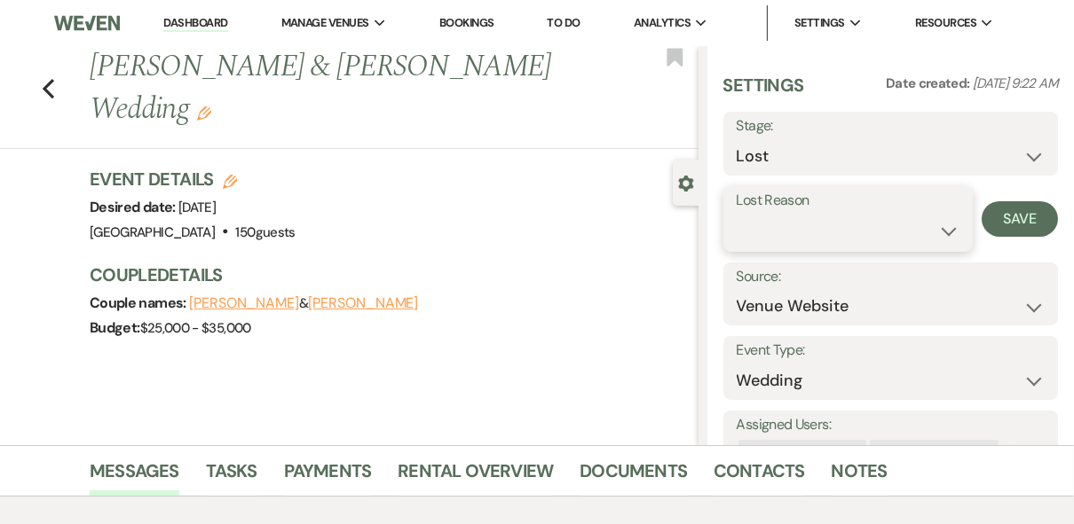
click at [840, 235] on select "Booked Elsewhere Budget Date Unavailable No Response Not a Good Match Capacity …" at bounding box center [847, 231] width 223 height 35
click at [736, 214] on select "Booked Elsewhere Budget Date Unavailable No Response Not a Good Match Capacity …" at bounding box center [847, 231] width 223 height 35
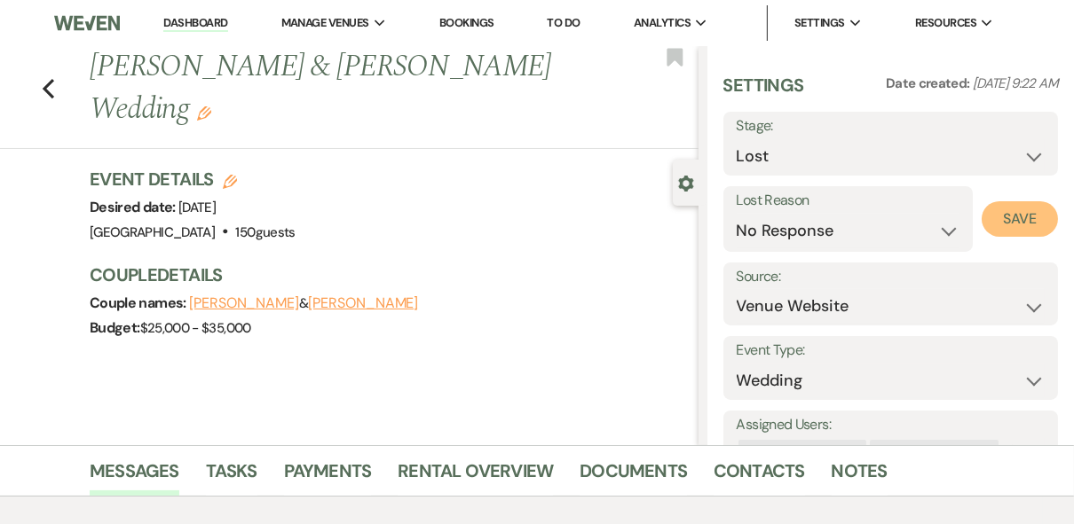
click at [1006, 217] on button "Save" at bounding box center [1019, 218] width 76 height 35
click at [200, 18] on link "Dashboard" at bounding box center [195, 23] width 64 height 17
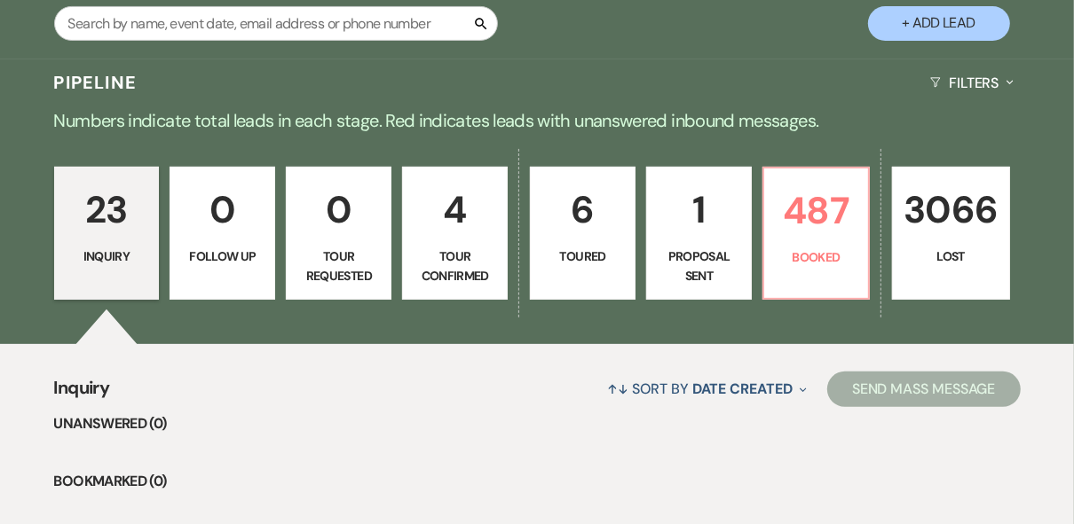
scroll to position [355, 0]
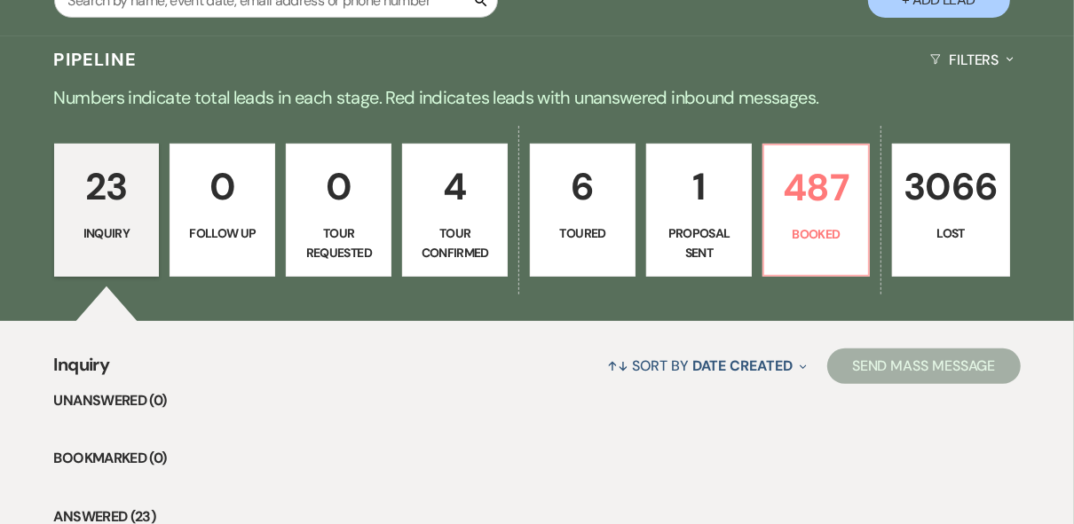
click at [710, 193] on p "1" at bounding box center [698, 186] width 83 height 59
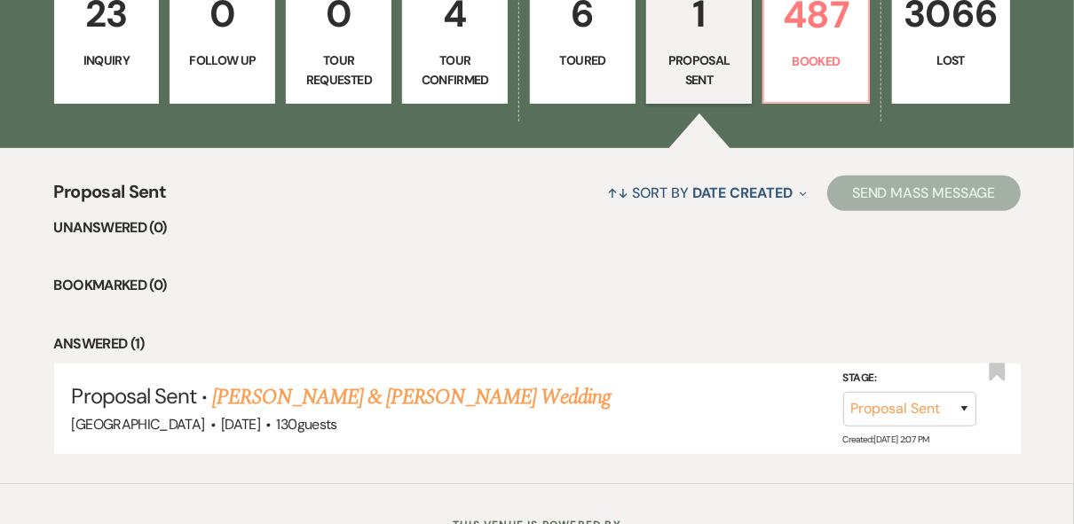
scroll to position [601, 0]
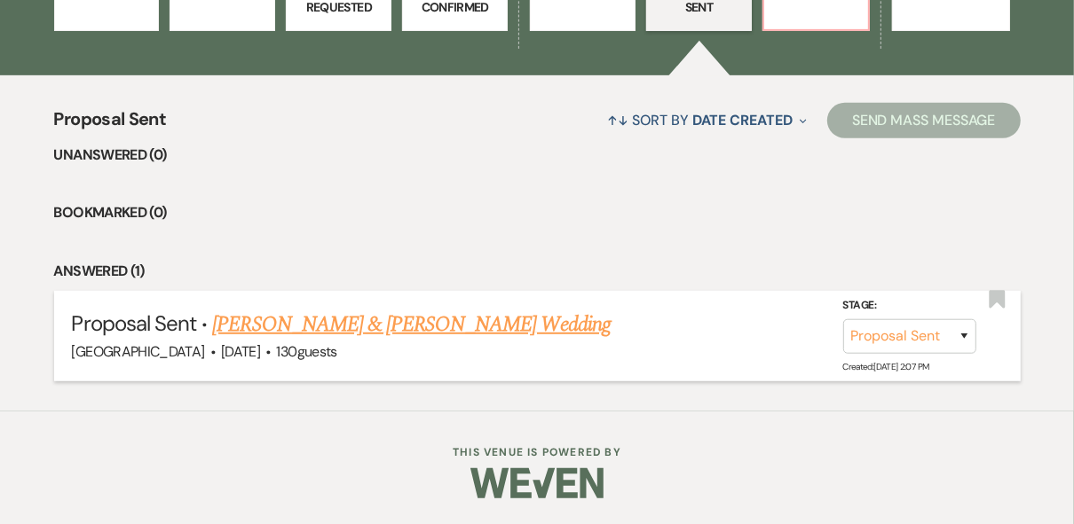
click at [430, 326] on link "[PERSON_NAME] & [PERSON_NAME] Wedding" at bounding box center [410, 325] width 397 height 32
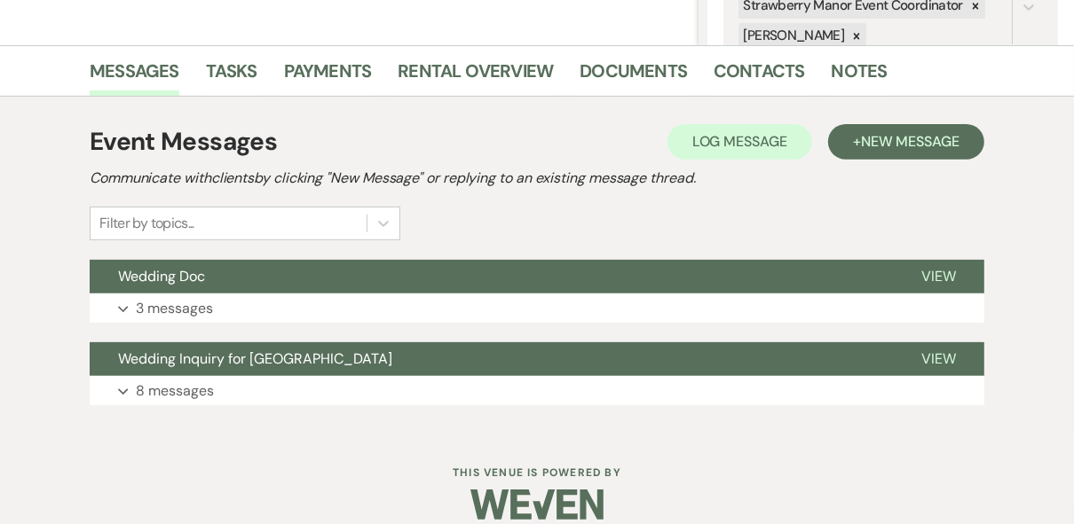
scroll to position [421, 0]
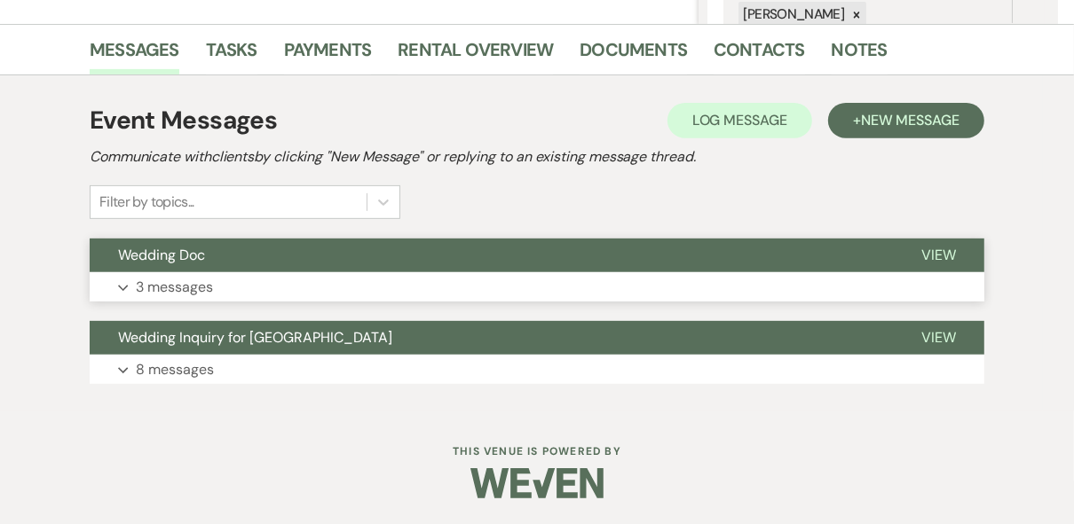
click at [942, 251] on span "View" at bounding box center [938, 255] width 35 height 19
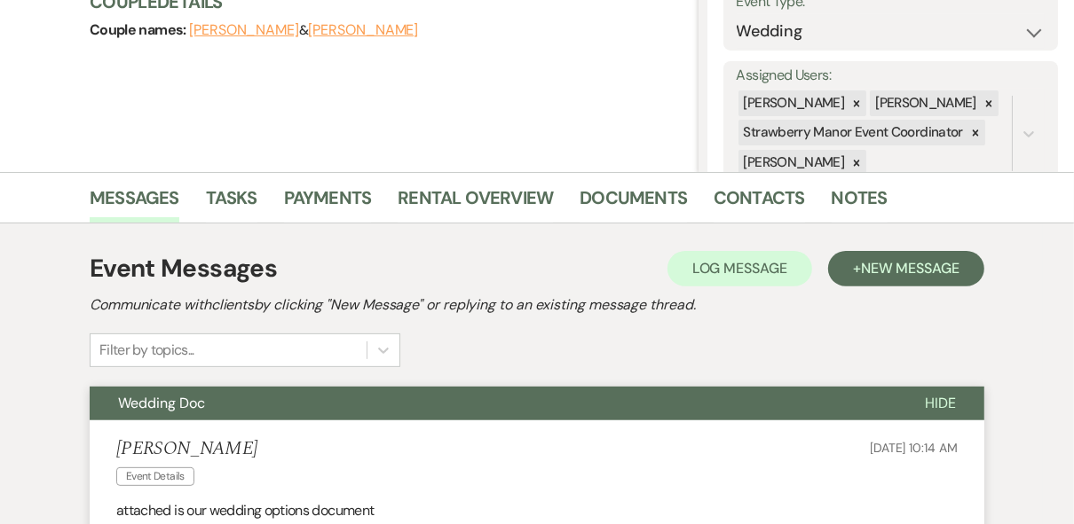
scroll to position [0, 0]
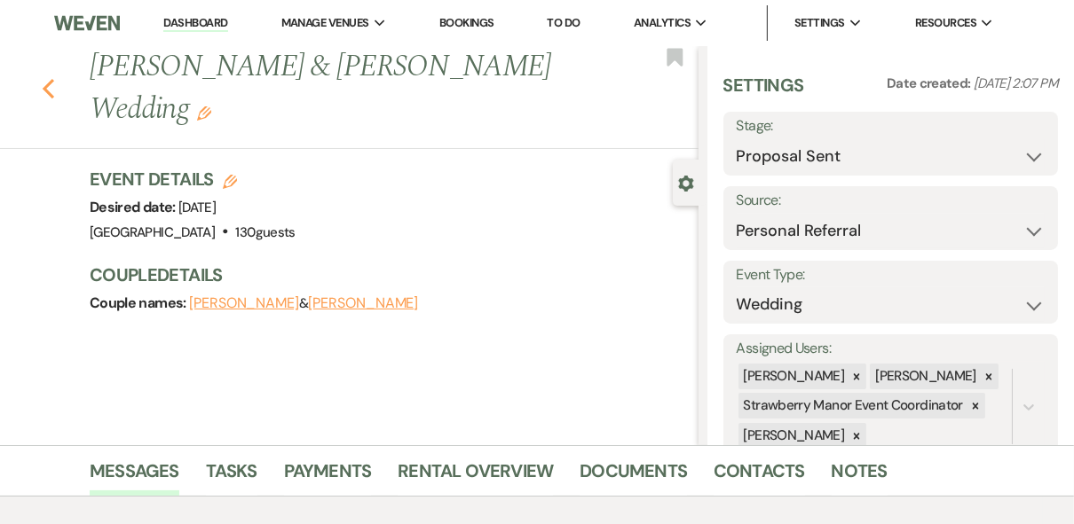
click at [53, 92] on use "button" at bounding box center [49, 89] width 12 height 20
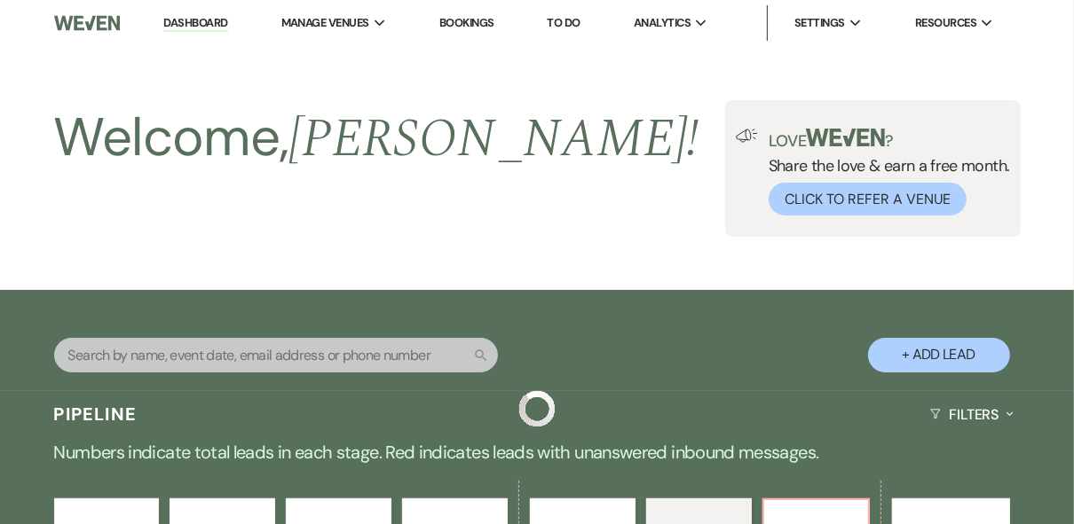
scroll to position [601, 0]
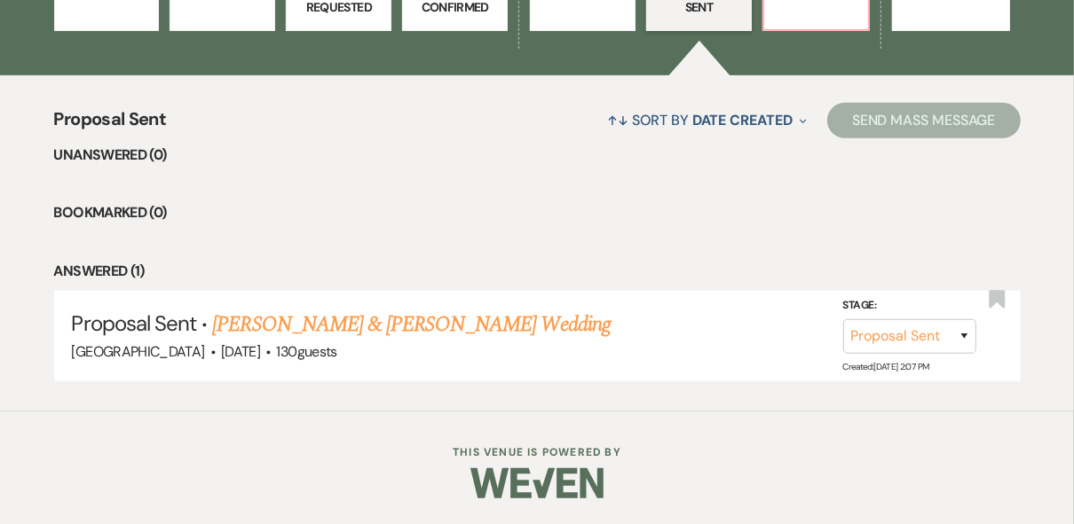
click at [524, 216] on li "Bookmarked (0)" at bounding box center [537, 212] width 966 height 23
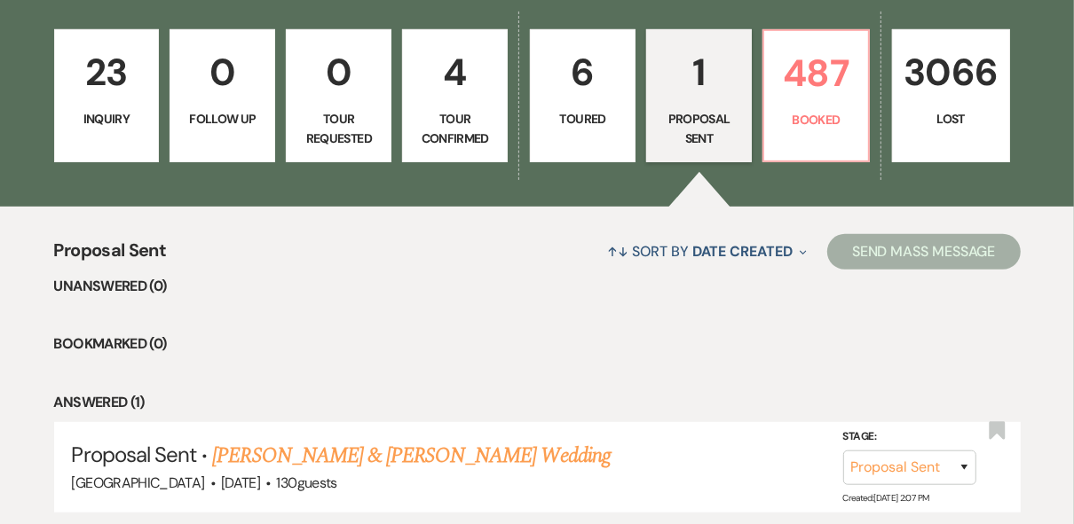
scroll to position [317, 0]
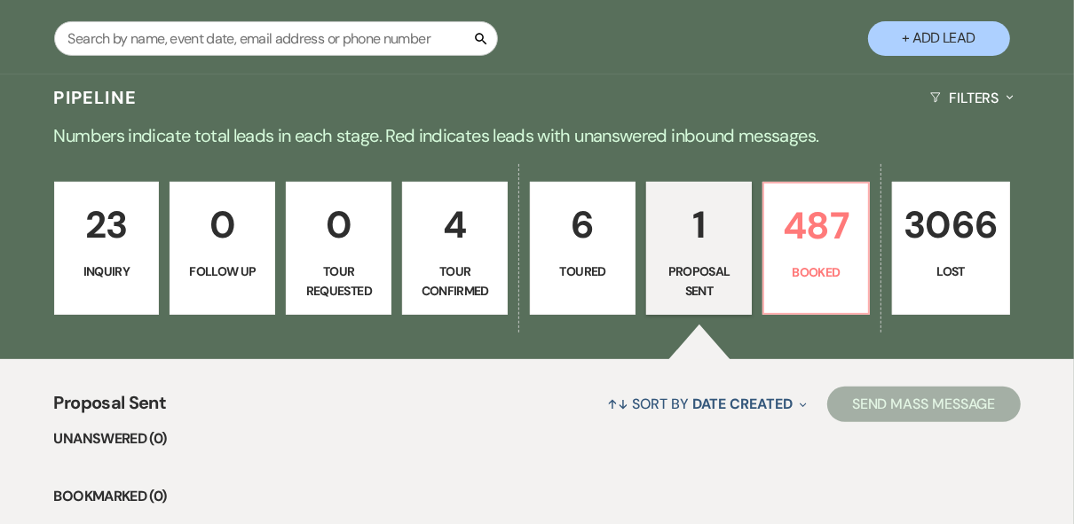
click at [587, 247] on p "6" at bounding box center [582, 224] width 83 height 59
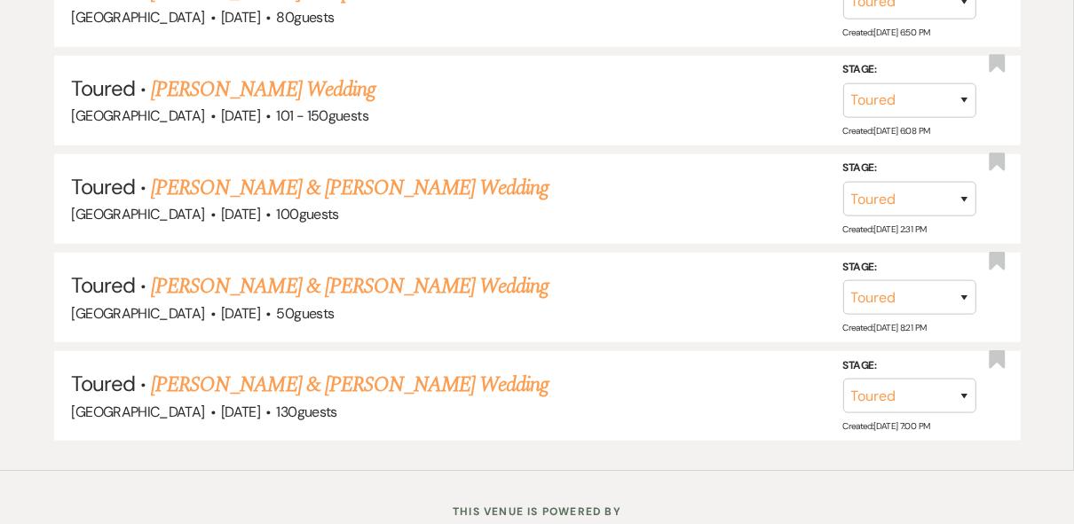
scroll to position [1088, 0]
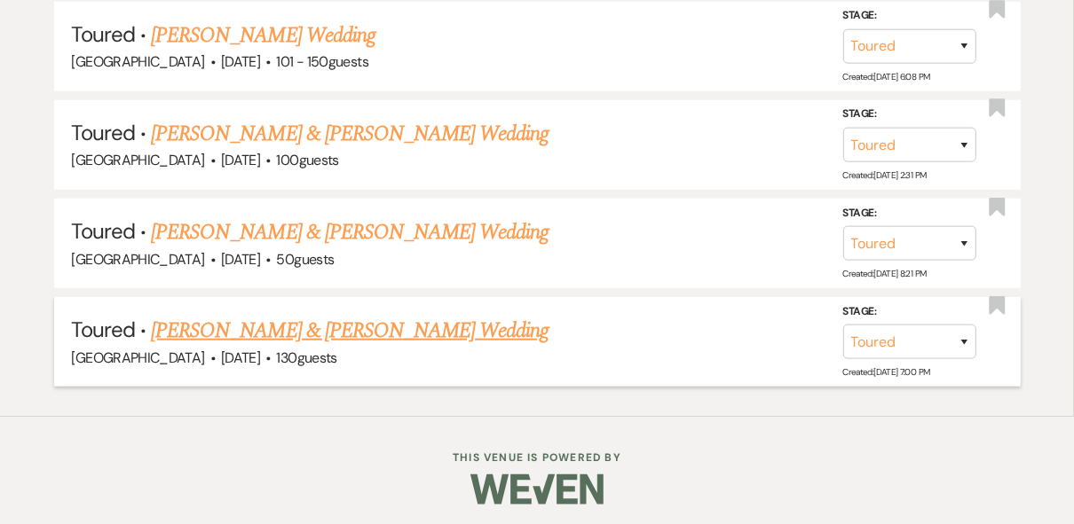
click at [351, 326] on link "[PERSON_NAME] & [PERSON_NAME] Wedding" at bounding box center [349, 331] width 397 height 32
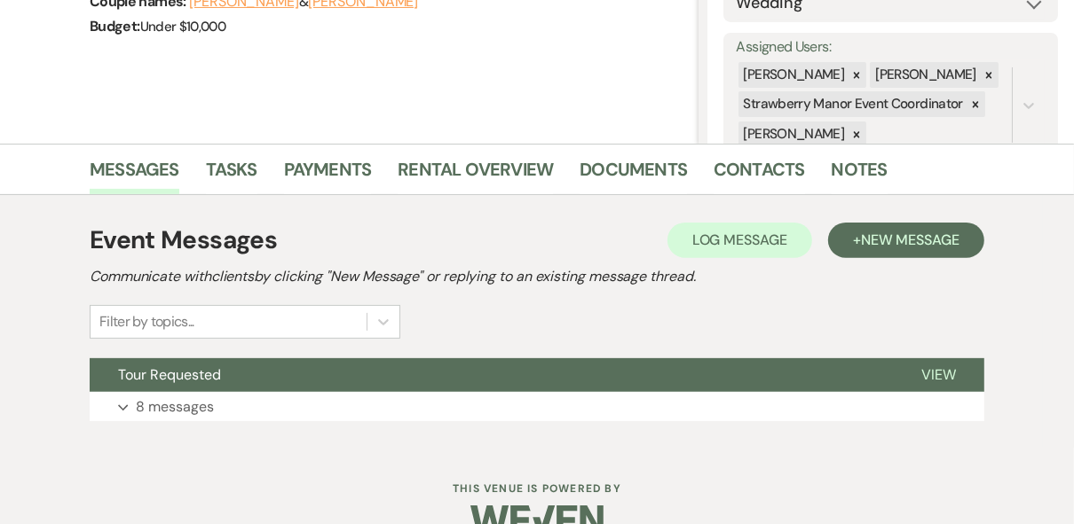
scroll to position [339, 0]
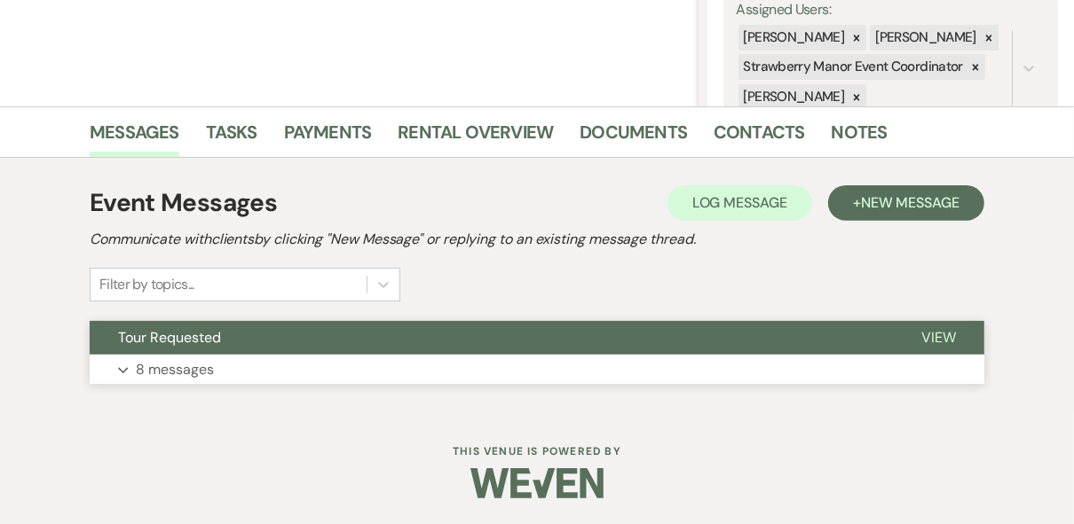
click at [933, 324] on button "View" at bounding box center [938, 338] width 91 height 34
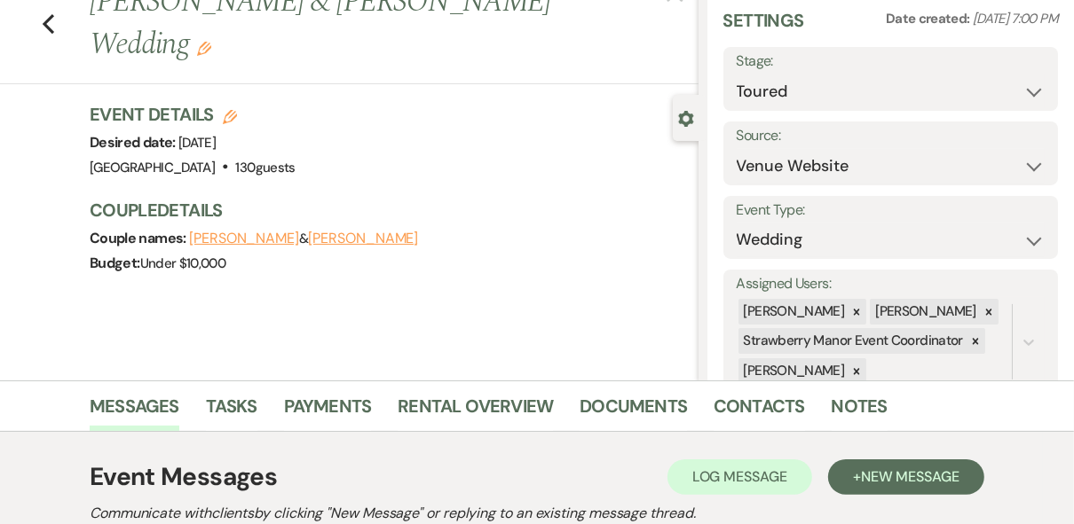
scroll to position [0, 0]
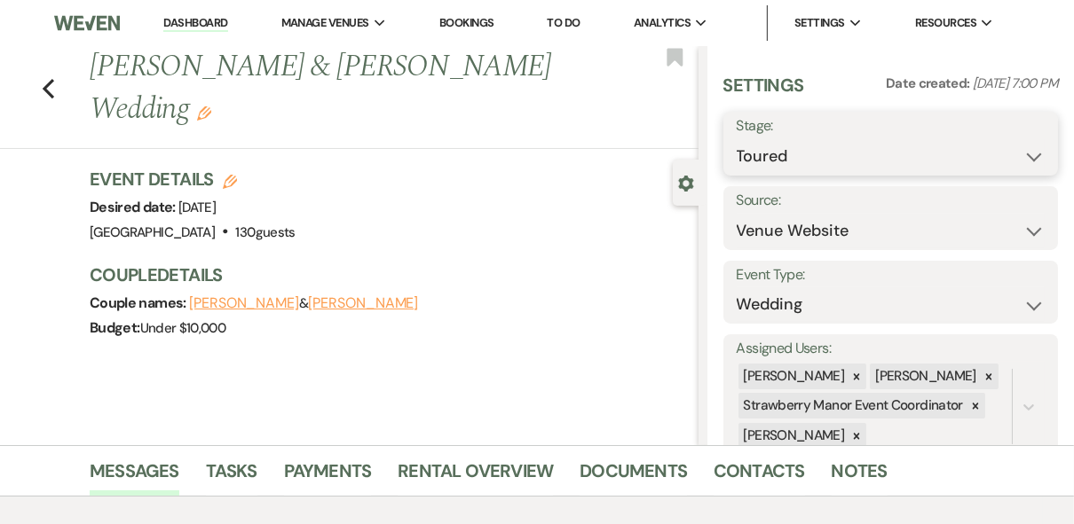
click at [1020, 157] on select "Inquiry Follow Up Tour Requested Tour Confirmed Toured Proposal Sent Booked Lost" at bounding box center [890, 156] width 309 height 35
click at [736, 139] on select "Inquiry Follow Up Tour Requested Tour Confirmed Toured Proposal Sent Booked Lost" at bounding box center [890, 156] width 309 height 35
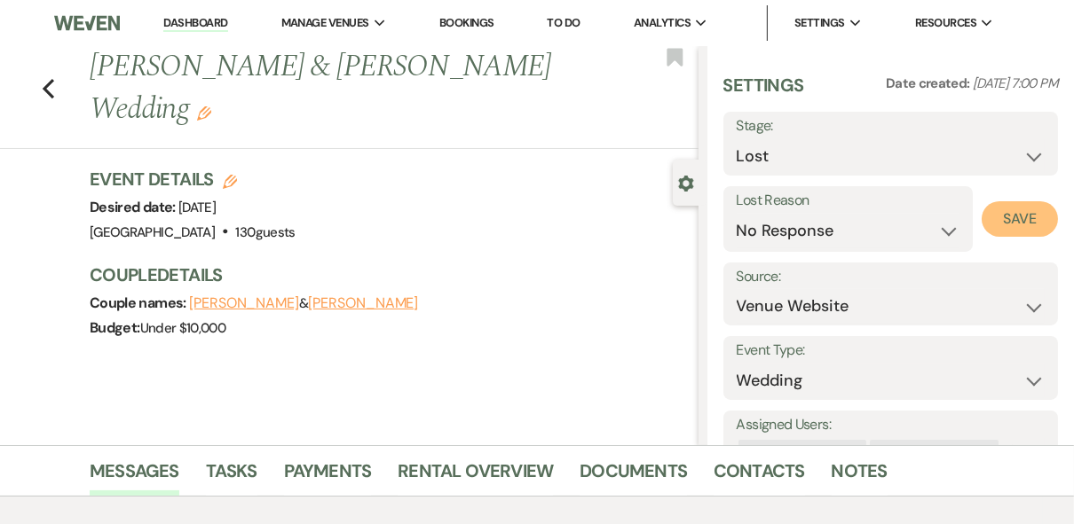
click at [1009, 226] on button "Save" at bounding box center [1019, 218] width 76 height 35
click at [53, 85] on use "button" at bounding box center [49, 89] width 12 height 20
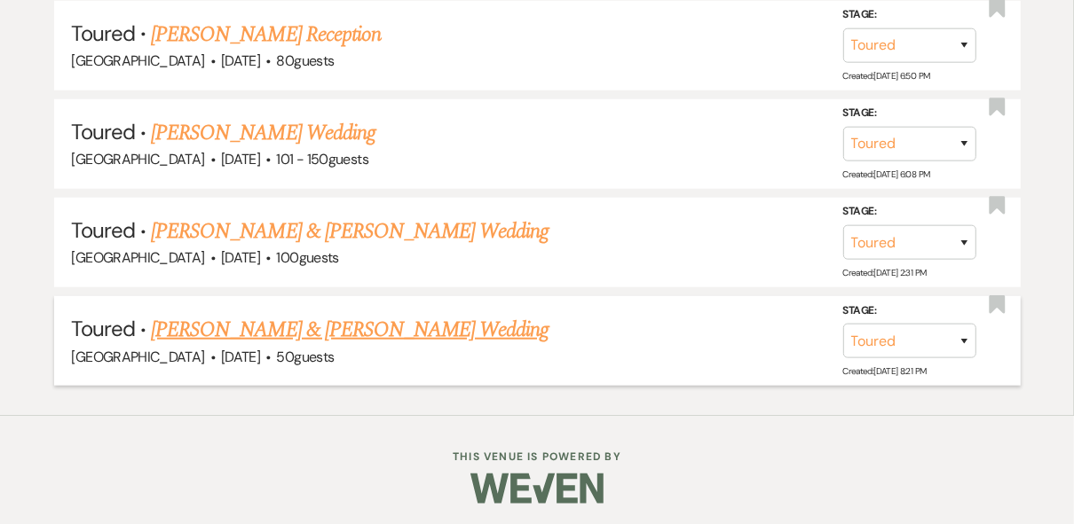
click at [468, 328] on link "[PERSON_NAME] & [PERSON_NAME] Wedding" at bounding box center [349, 330] width 397 height 32
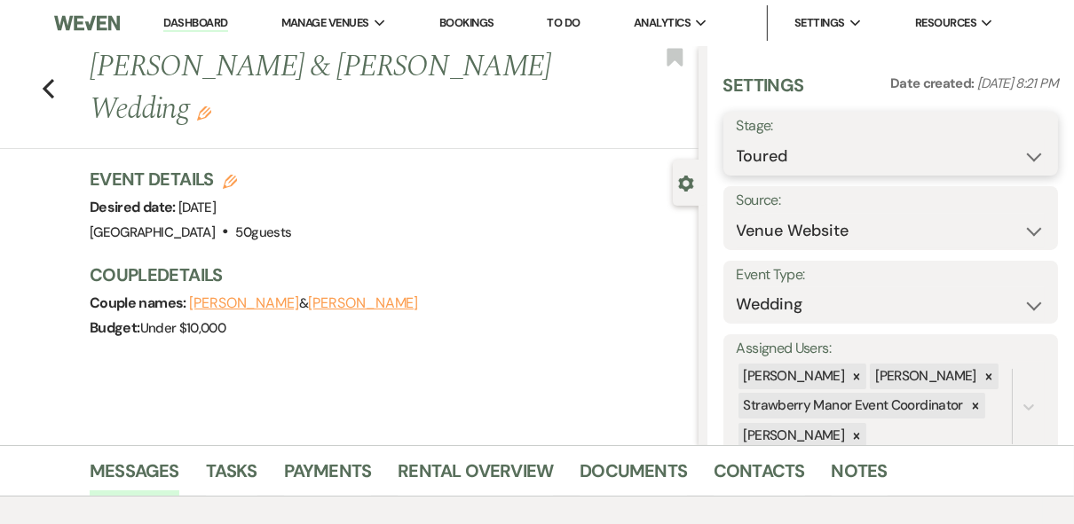
click at [901, 146] on select "Inquiry Follow Up Tour Requested Tour Confirmed Toured Proposal Sent Booked Lost" at bounding box center [890, 156] width 309 height 35
click at [736, 139] on select "Inquiry Follow Up Tour Requested Tour Confirmed Toured Proposal Sent Booked Lost" at bounding box center [890, 156] width 309 height 35
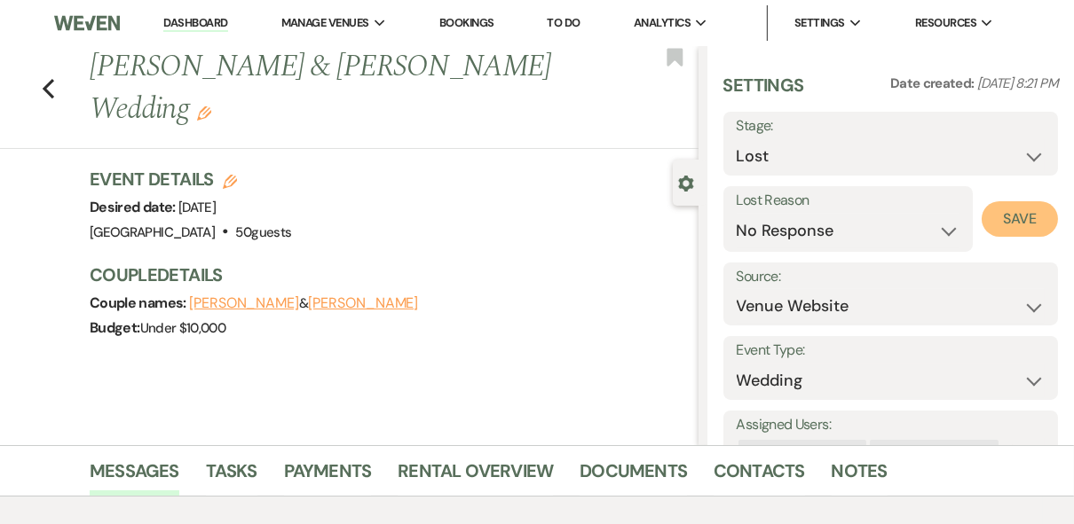
click at [988, 222] on button "Save" at bounding box center [1019, 218] width 76 height 35
click at [51, 84] on icon "Previous" at bounding box center [48, 88] width 13 height 21
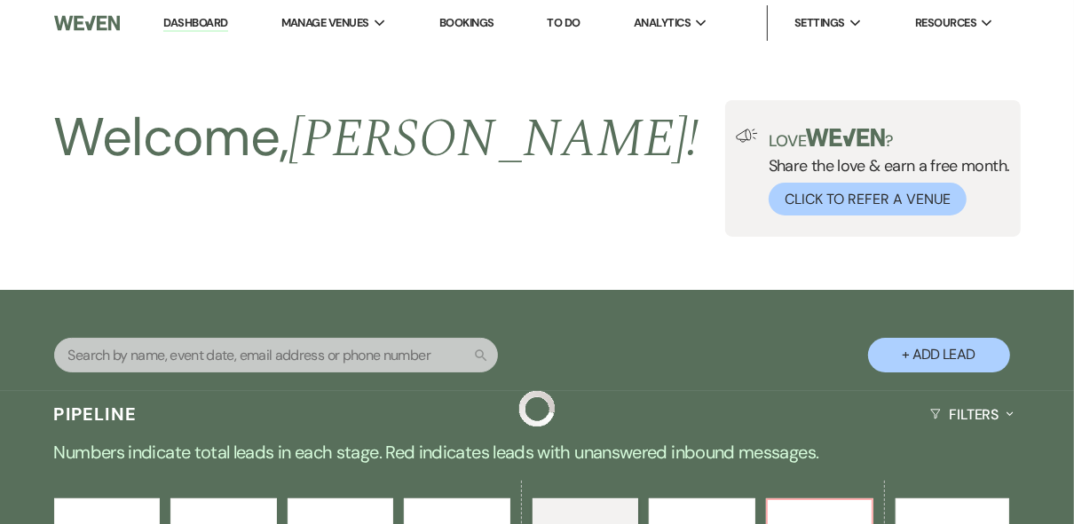
scroll to position [893, 0]
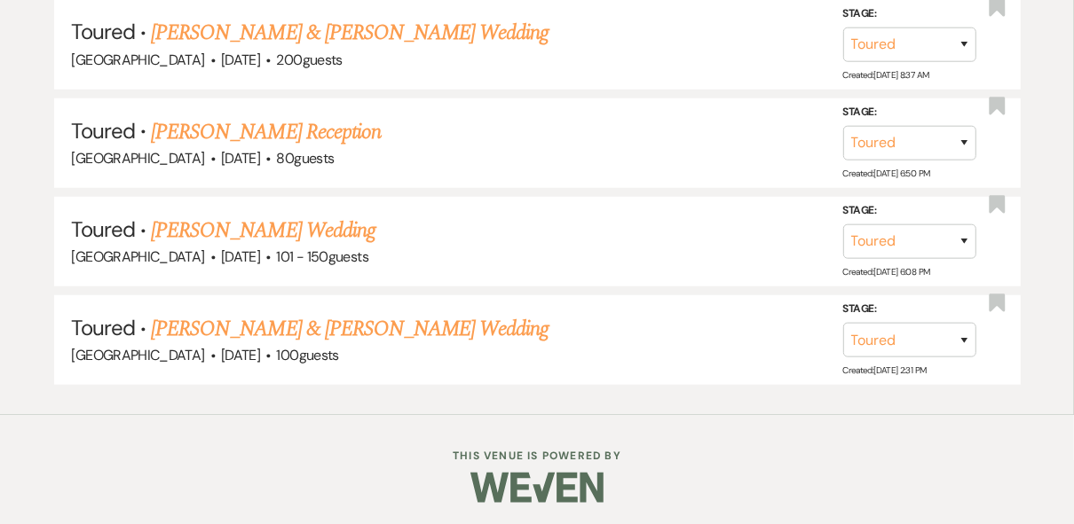
click at [303, 132] on link "[PERSON_NAME] Reception" at bounding box center [266, 132] width 230 height 32
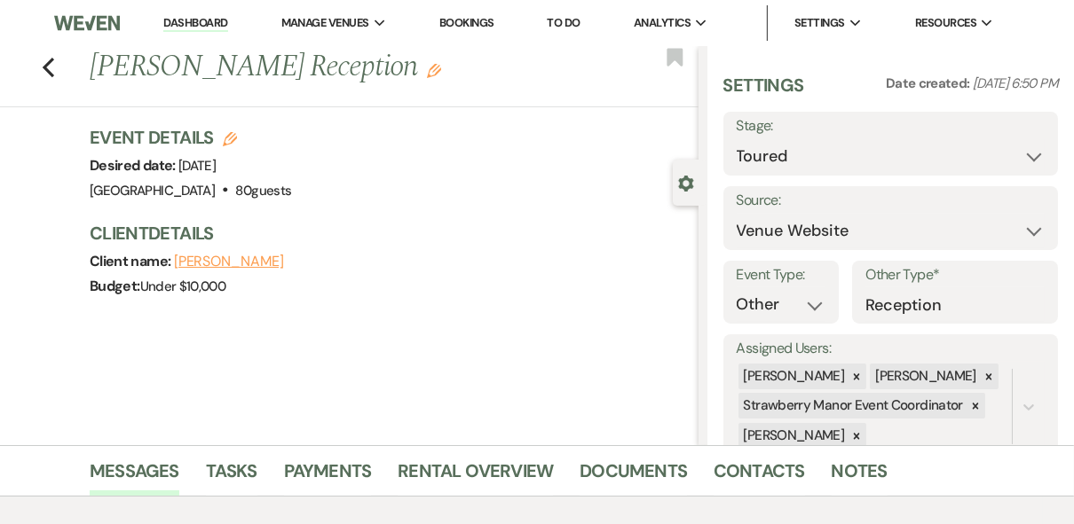
scroll to position [45, 0]
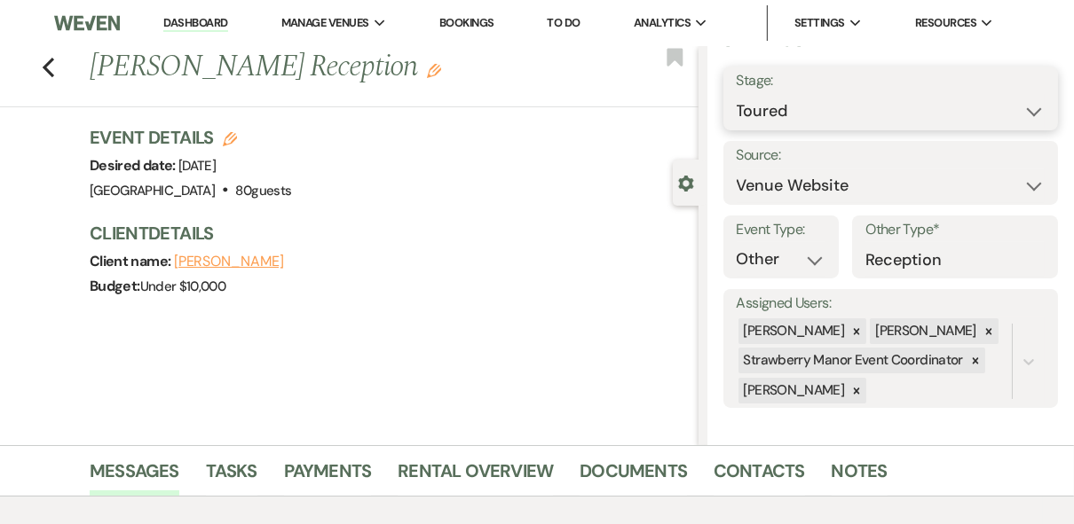
click at [997, 114] on select "Inquiry Follow Up Tour Requested Tour Confirmed Toured Proposal Sent Booked Lost" at bounding box center [890, 111] width 309 height 35
click at [736, 94] on select "Inquiry Follow Up Tour Requested Tour Confirmed Toured Proposal Sent Booked Lost" at bounding box center [890, 111] width 309 height 35
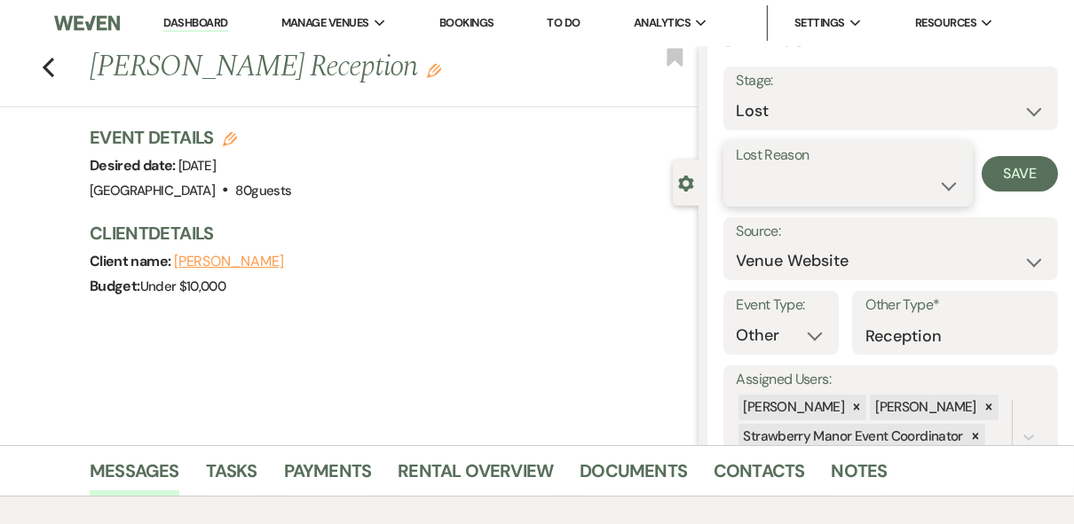
click at [899, 193] on select "Booked Elsewhere Budget Date Unavailable No Response Not a Good Match Capacity …" at bounding box center [847, 186] width 223 height 35
click at [736, 169] on select "Booked Elsewhere Budget Date Unavailable No Response Not a Good Match Capacity …" at bounding box center [847, 186] width 223 height 35
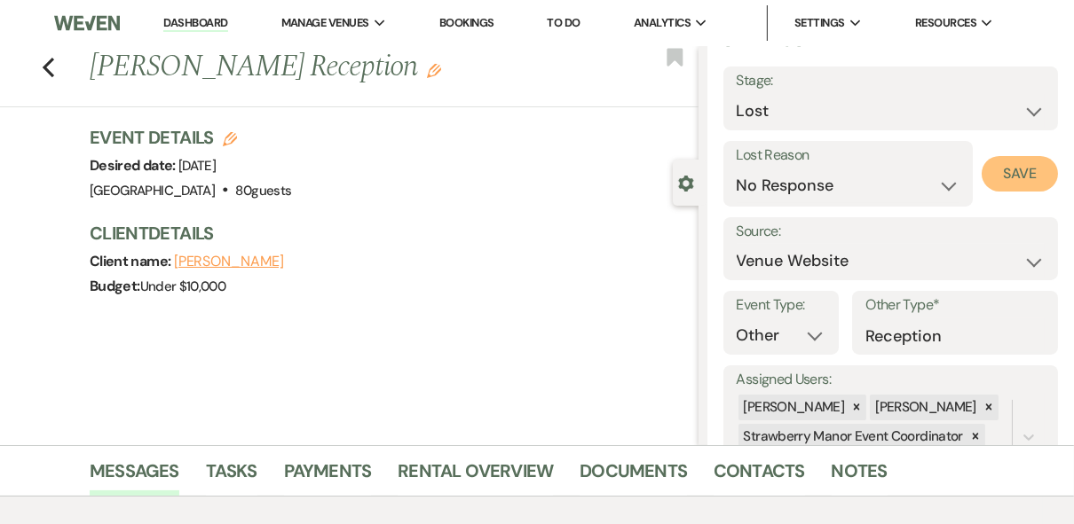
click at [1010, 182] on button "Save" at bounding box center [1019, 173] width 76 height 35
click at [53, 70] on use "button" at bounding box center [49, 68] width 12 height 20
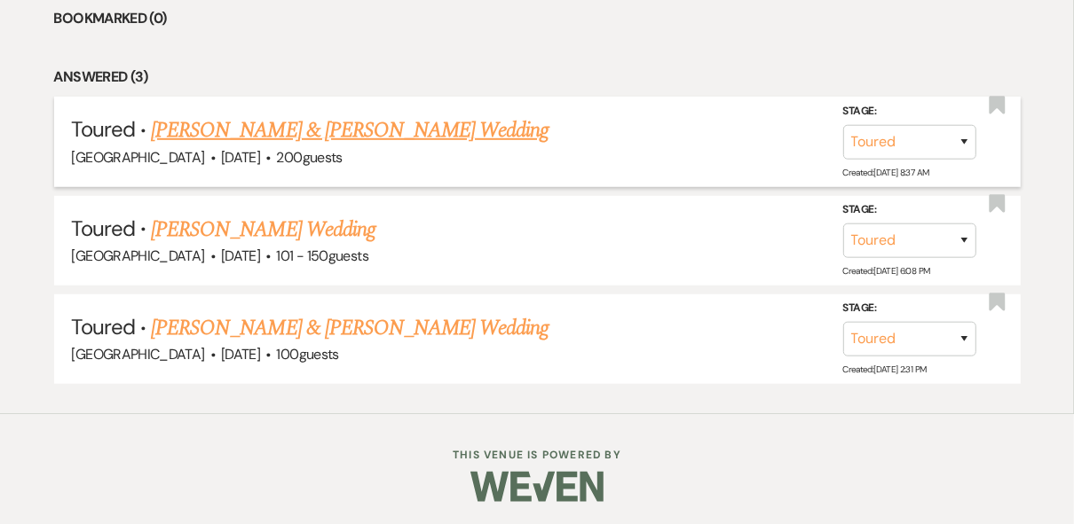
click at [365, 132] on link "[PERSON_NAME] & [PERSON_NAME] Wedding" at bounding box center [349, 130] width 397 height 32
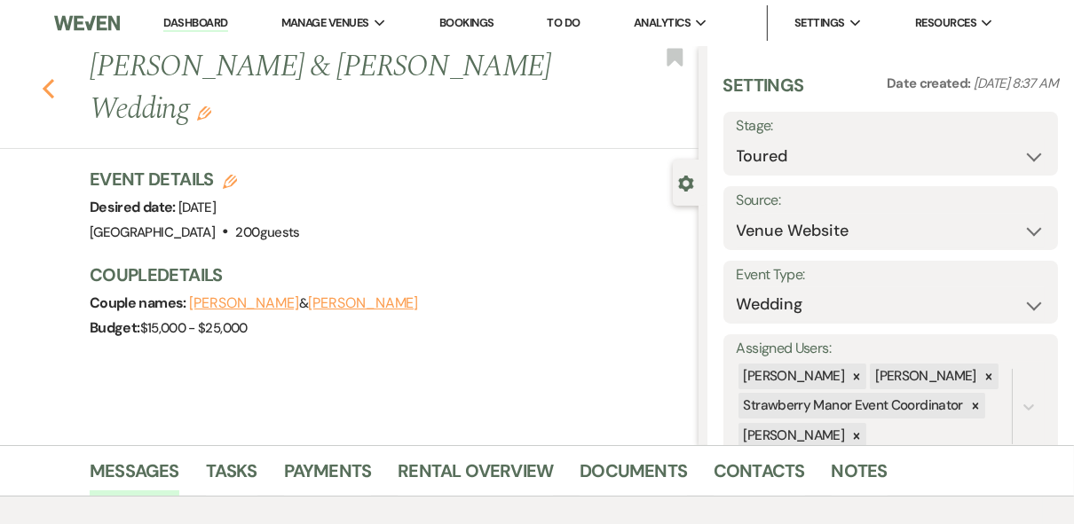
click at [55, 91] on icon "Previous" at bounding box center [48, 88] width 13 height 21
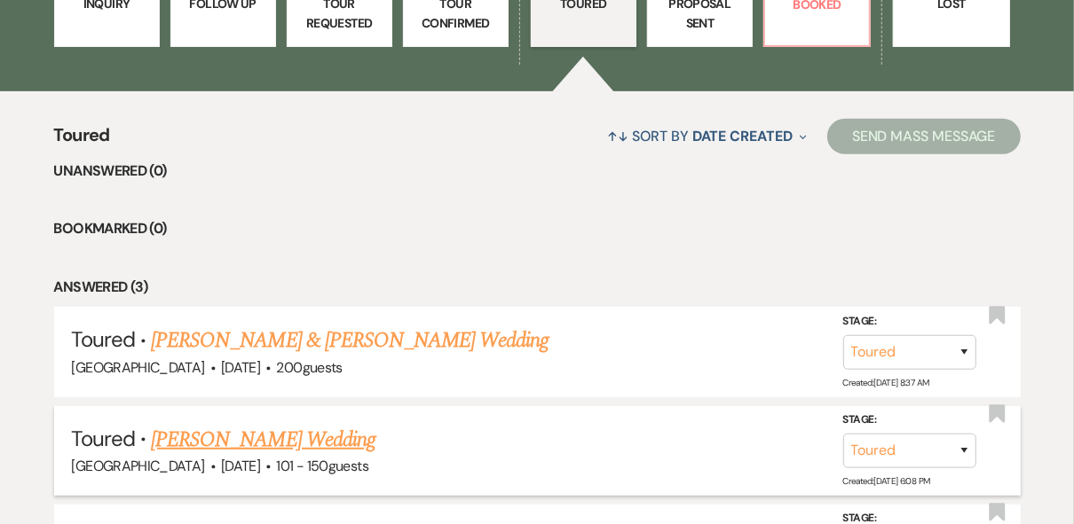
scroll to position [440, 0]
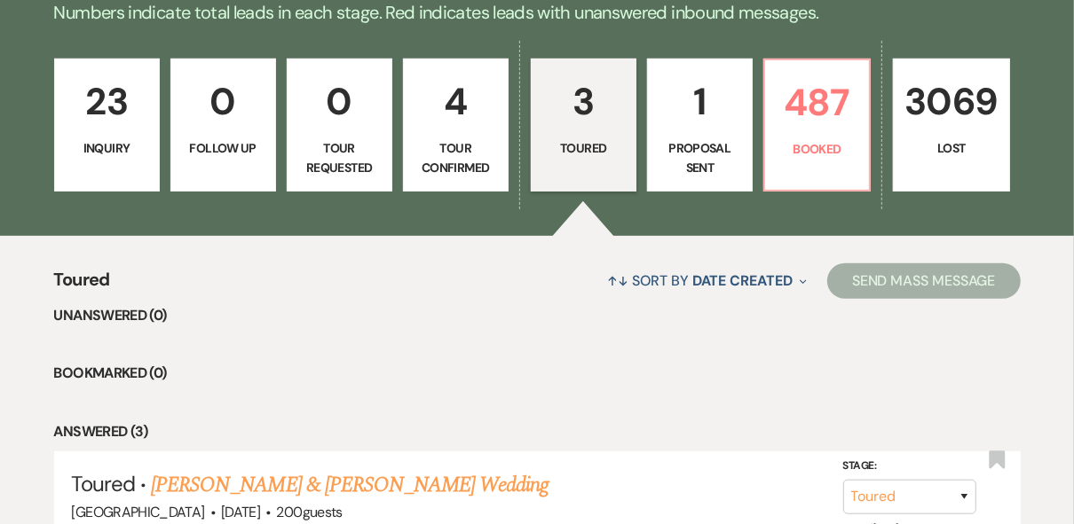
click at [470, 136] on link "4 Tour Confirmed" at bounding box center [456, 125] width 106 height 133
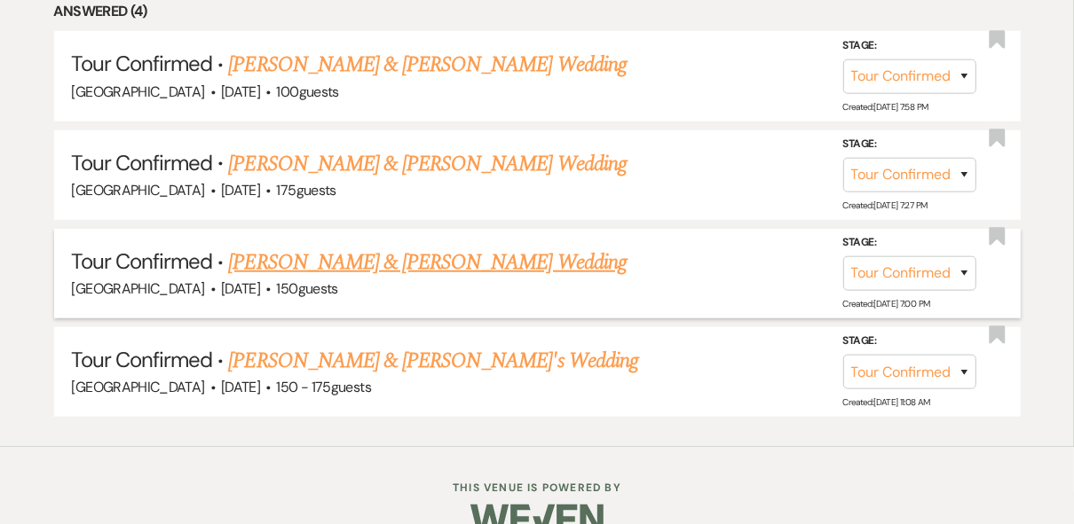
scroll to position [893, 0]
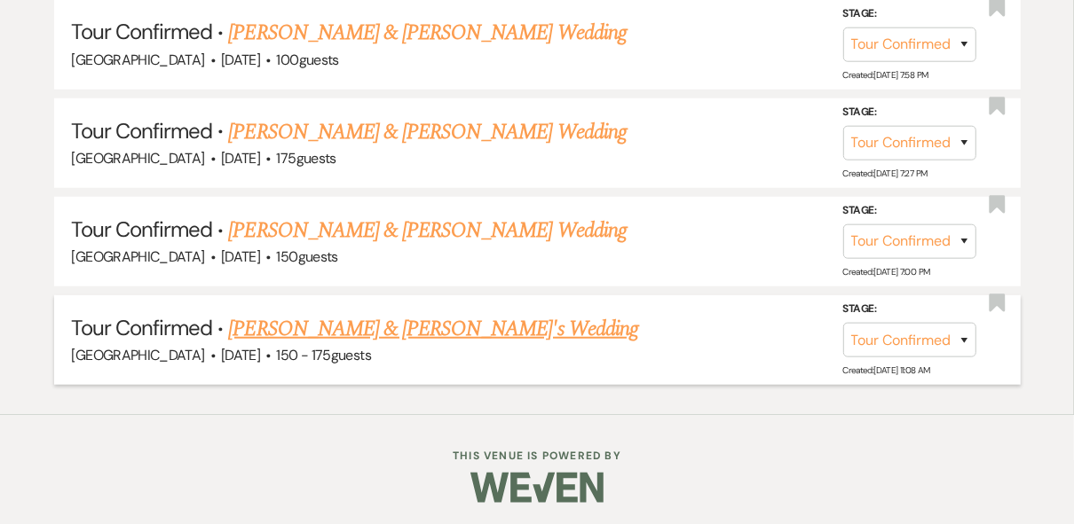
click at [369, 327] on link "[PERSON_NAME] & [PERSON_NAME]'s Wedding" at bounding box center [433, 329] width 410 height 32
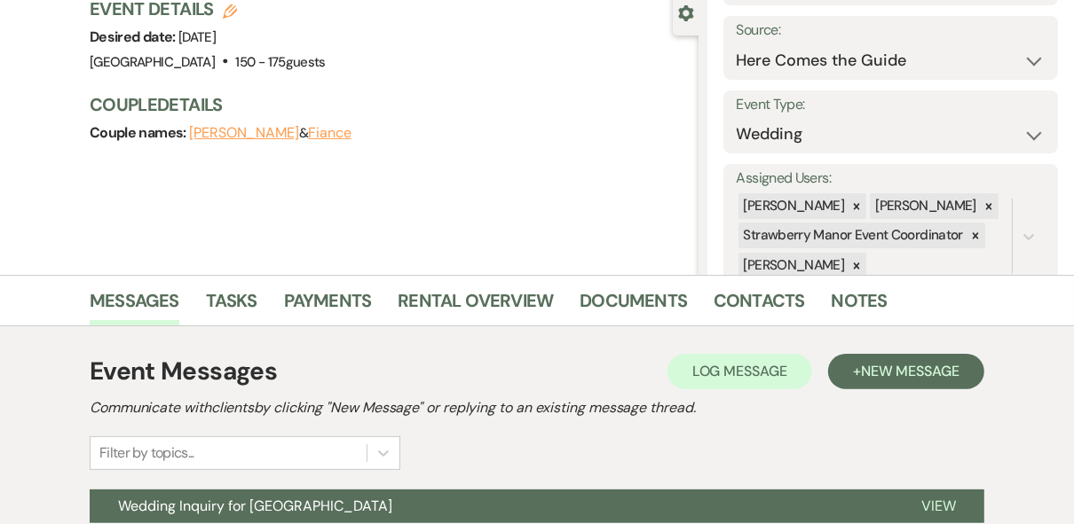
scroll to position [284, 0]
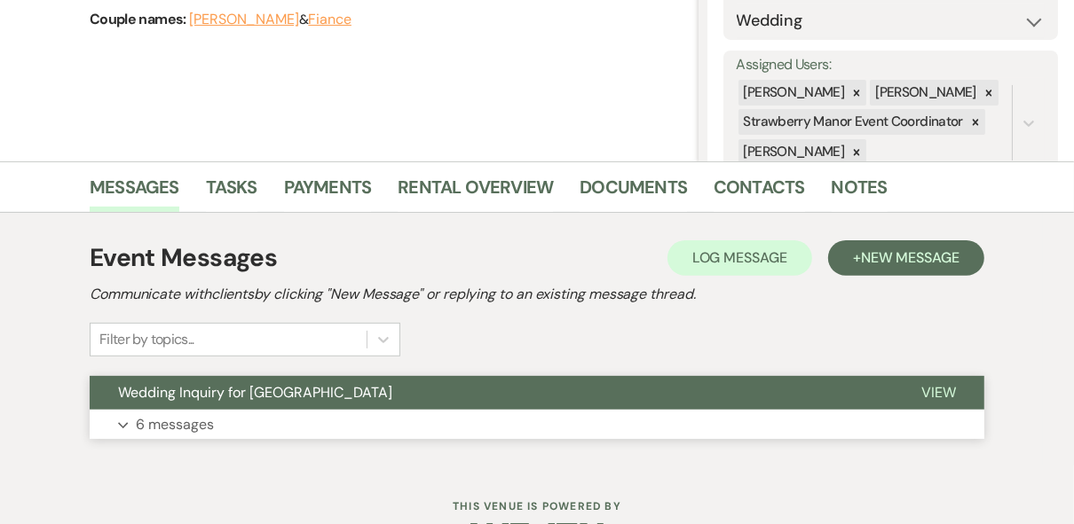
click at [946, 391] on span "View" at bounding box center [938, 392] width 35 height 19
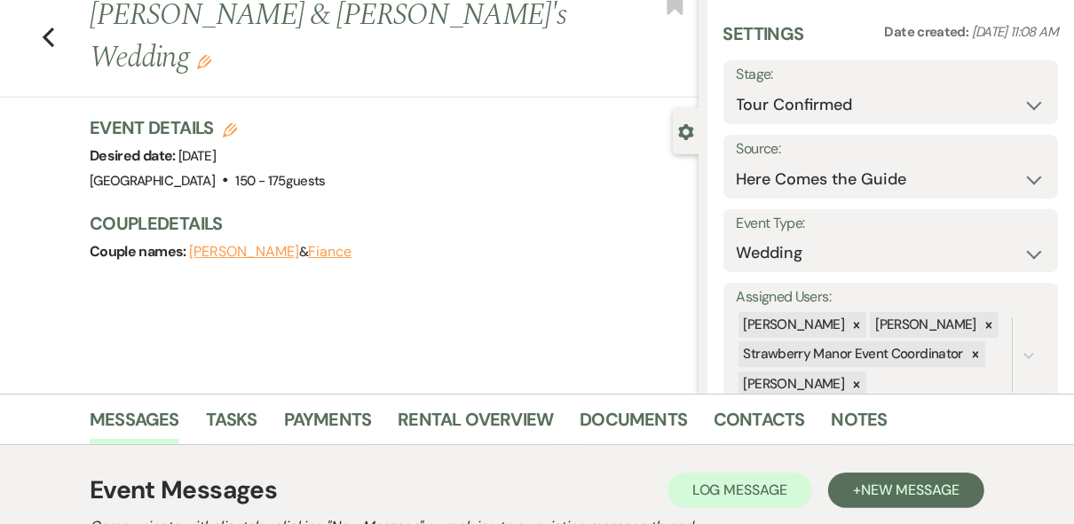
scroll to position [0, 0]
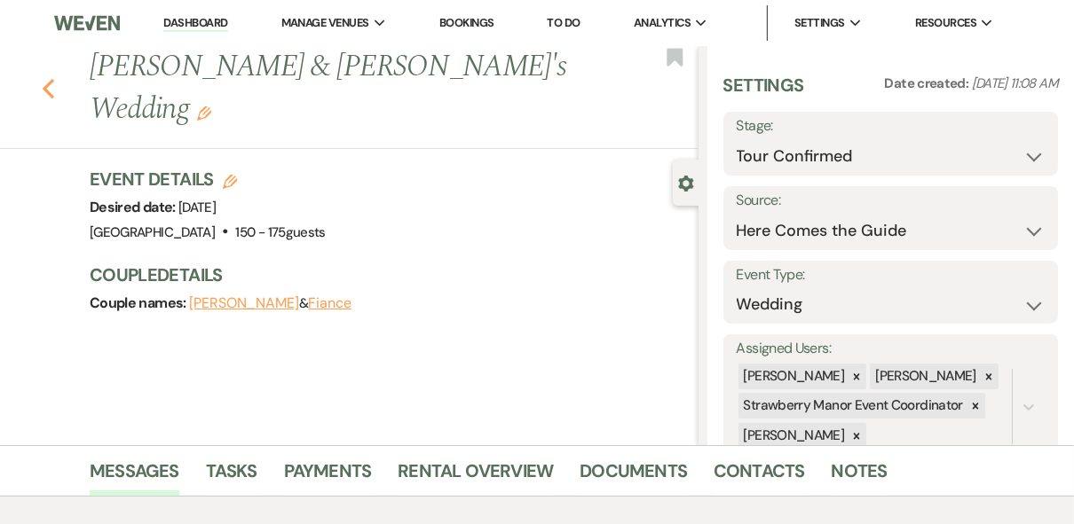
click at [51, 78] on icon "Previous" at bounding box center [48, 88] width 13 height 21
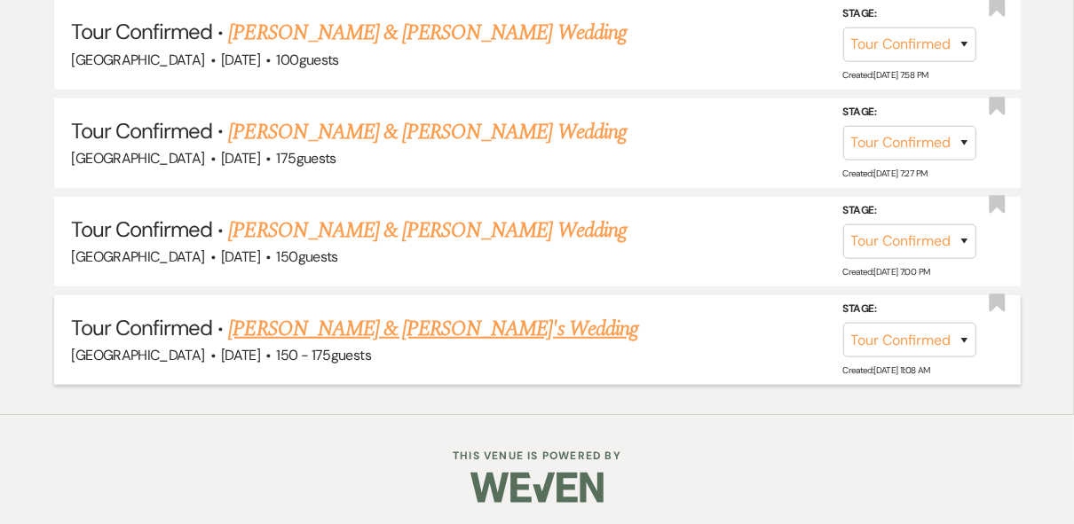
click at [357, 332] on link "[PERSON_NAME] & [PERSON_NAME]'s Wedding" at bounding box center [433, 329] width 410 height 32
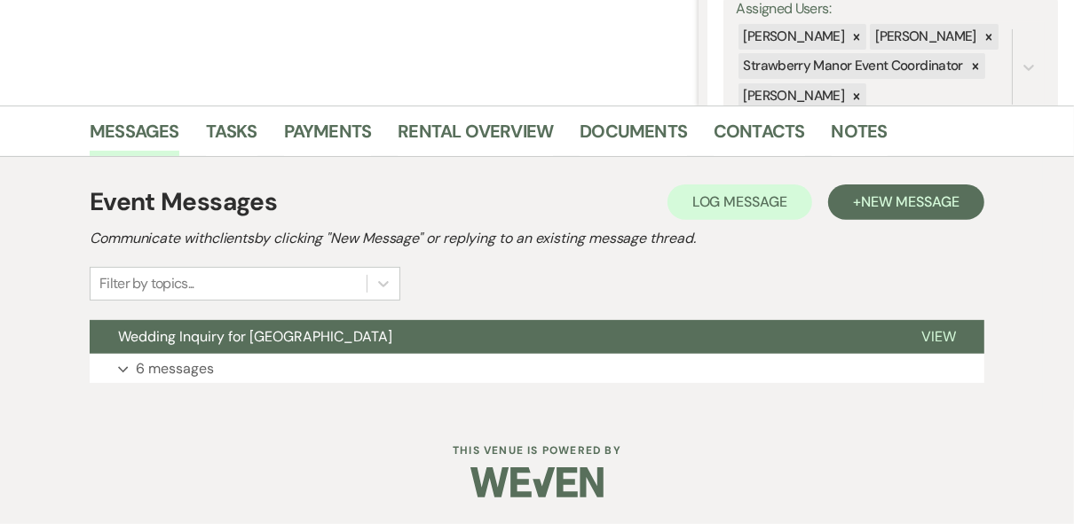
scroll to position [339, 0]
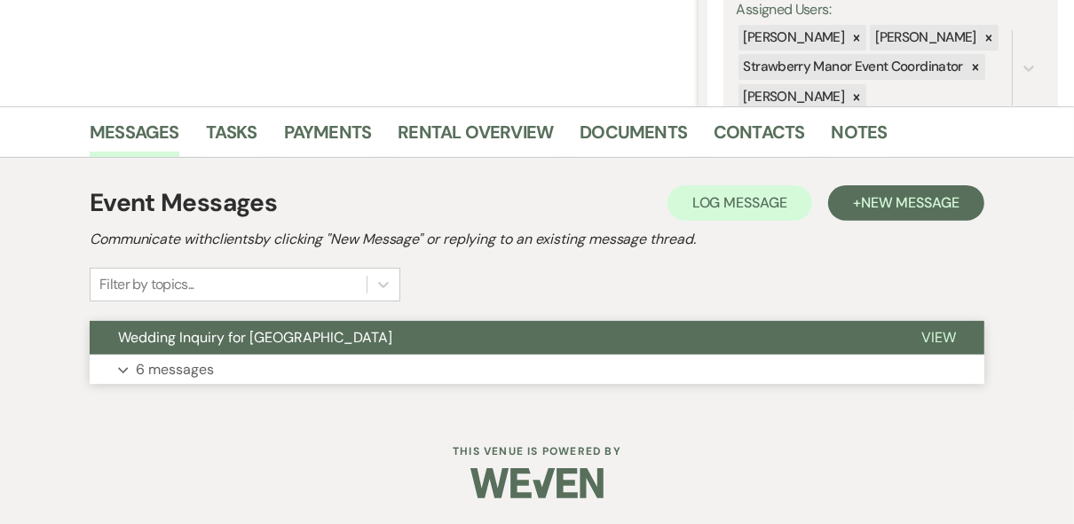
click at [943, 332] on span "View" at bounding box center [938, 337] width 35 height 19
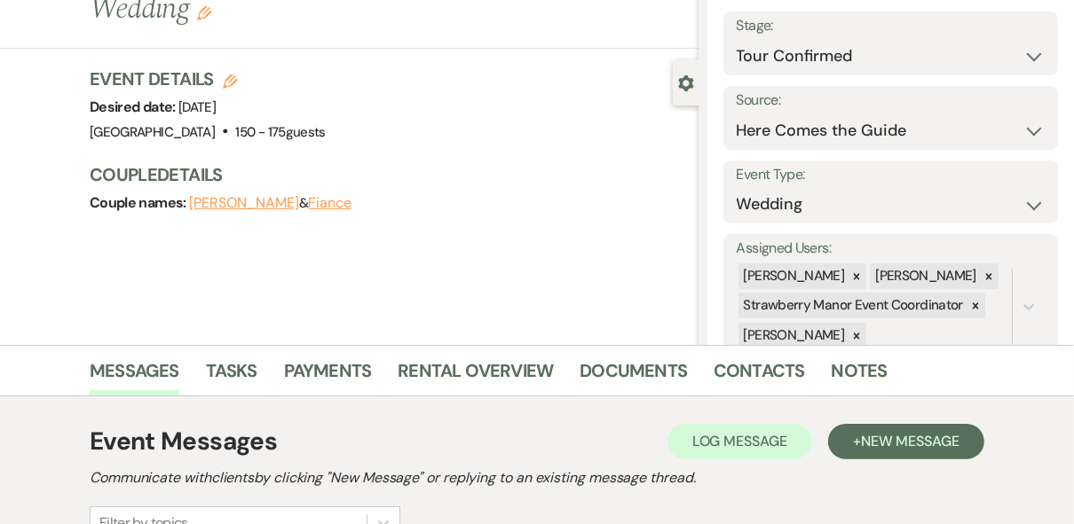
scroll to position [0, 0]
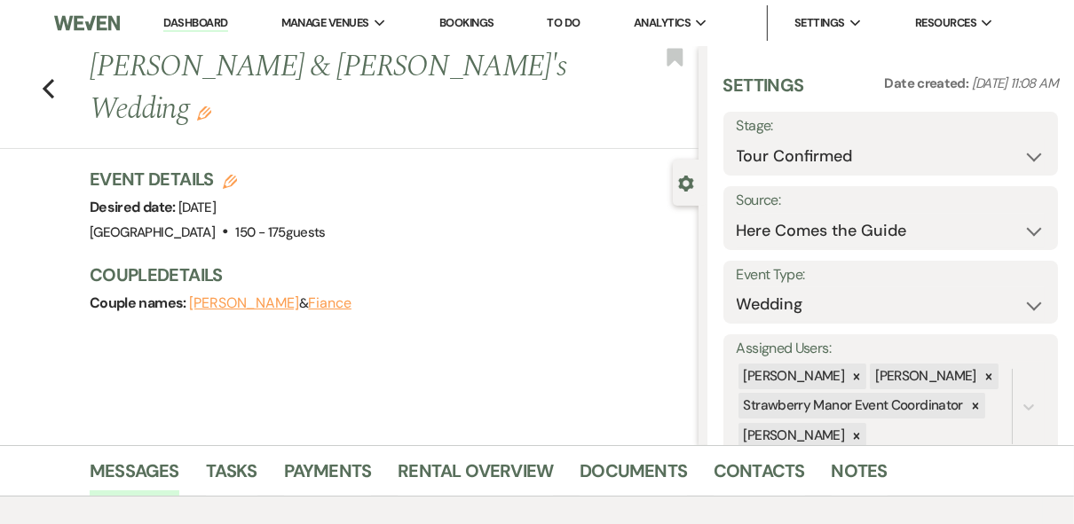
click at [440, 170] on div "Event Details Edit Desired date: [DATE] Venue: [GEOGRAPHIC_DATA] . 150 - 175 gu…" at bounding box center [385, 206] width 591 height 78
click at [51, 79] on use "button" at bounding box center [49, 89] width 12 height 20
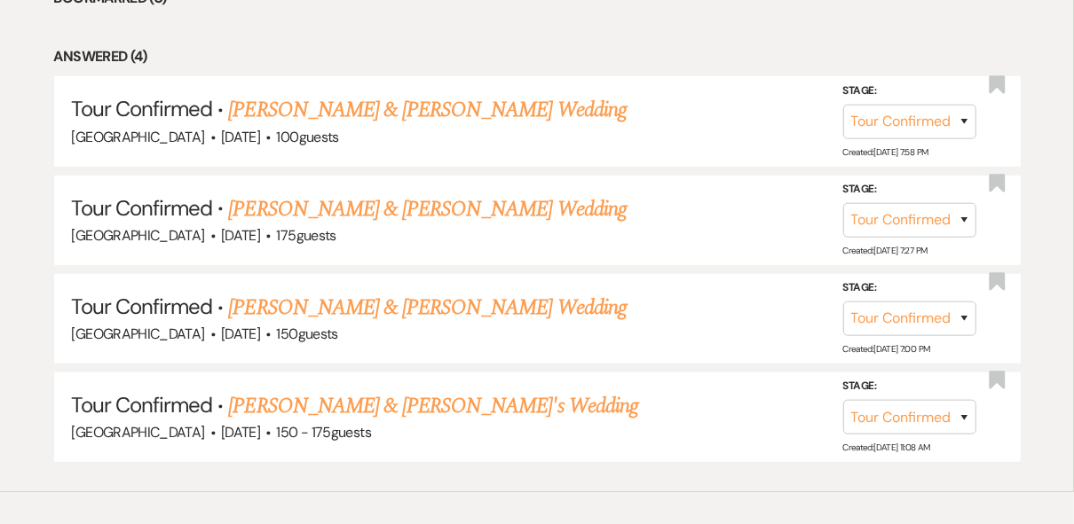
scroll to position [822, 0]
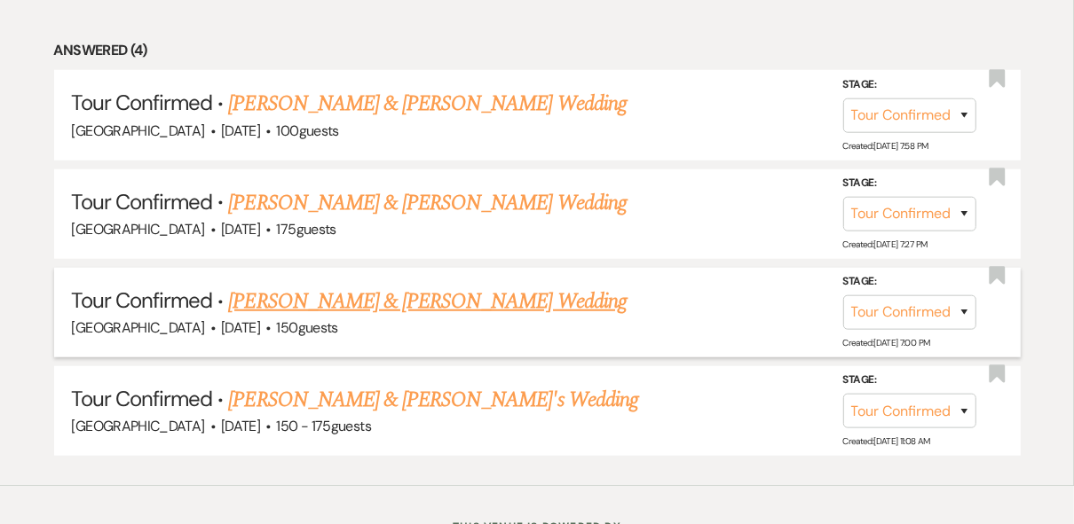
click at [421, 292] on link "[PERSON_NAME] & [PERSON_NAME] Wedding" at bounding box center [426, 302] width 397 height 32
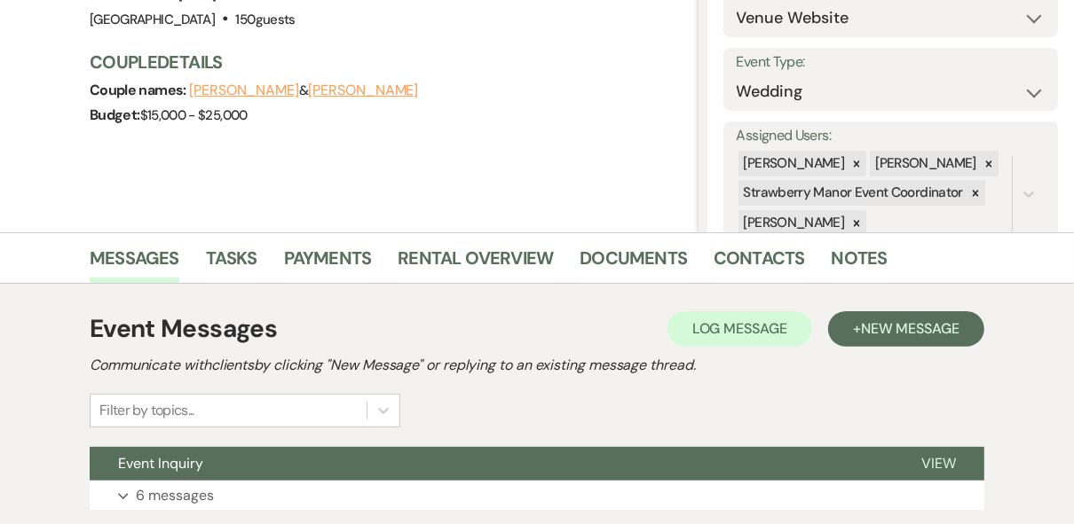
scroll to position [339, 0]
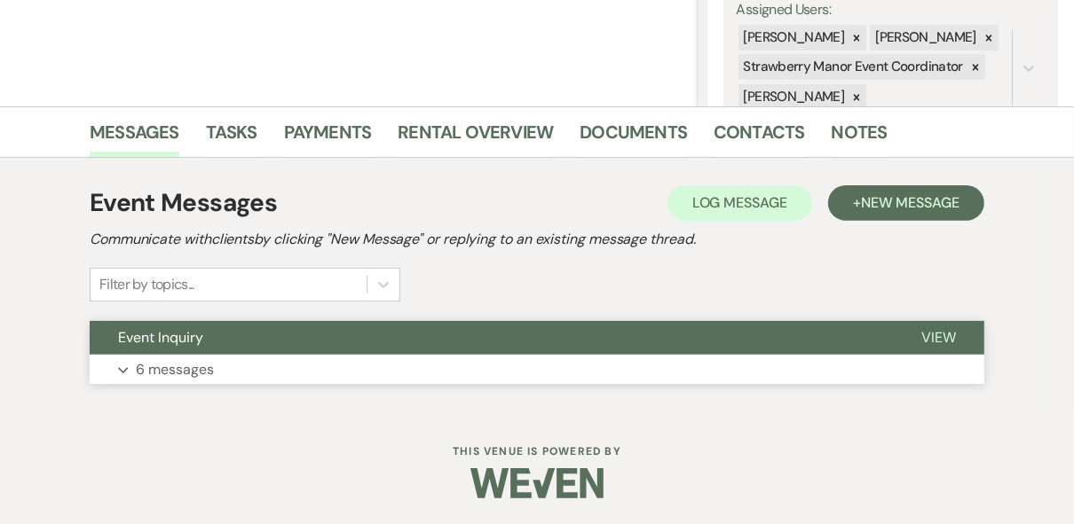
drag, startPoint x: 950, startPoint y: 347, endPoint x: 671, endPoint y: 340, distance: 279.6
click at [948, 346] on button "View" at bounding box center [938, 338] width 91 height 34
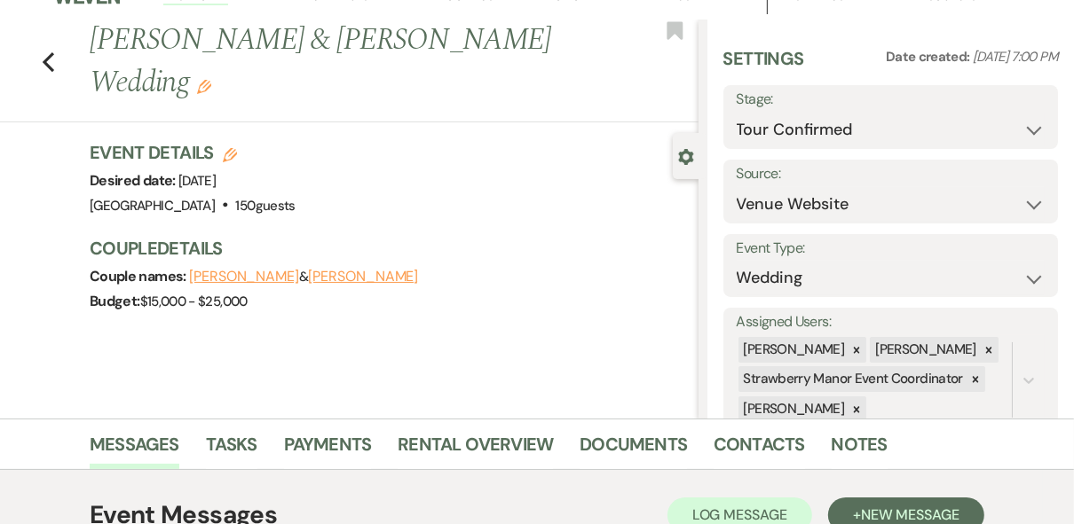
scroll to position [0, 0]
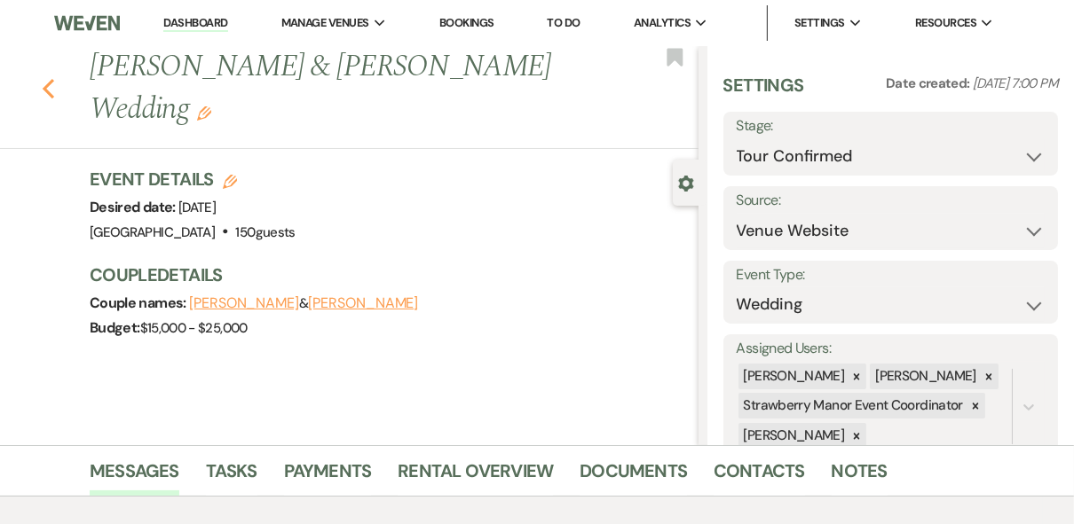
click at [48, 85] on icon "Previous" at bounding box center [48, 88] width 13 height 21
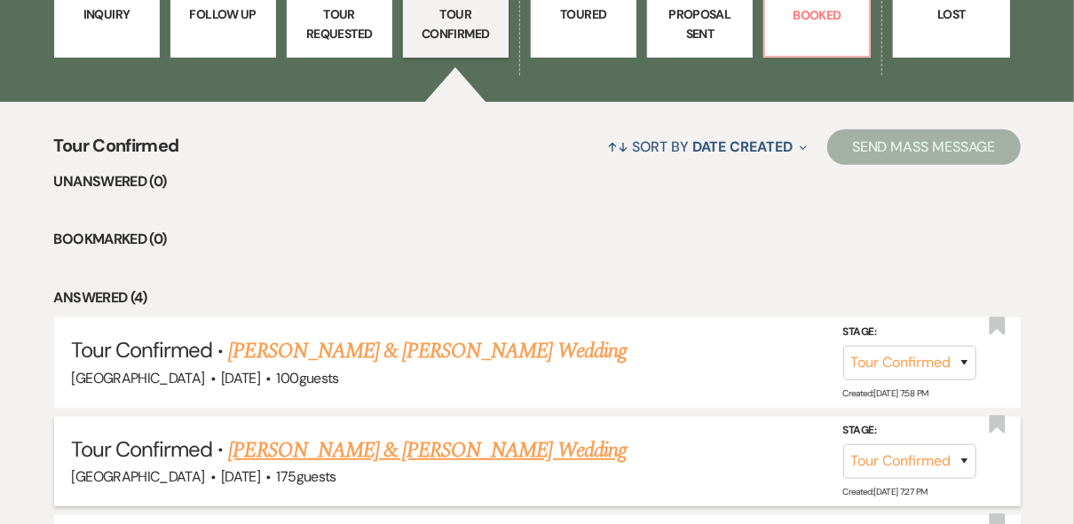
scroll to position [396, 0]
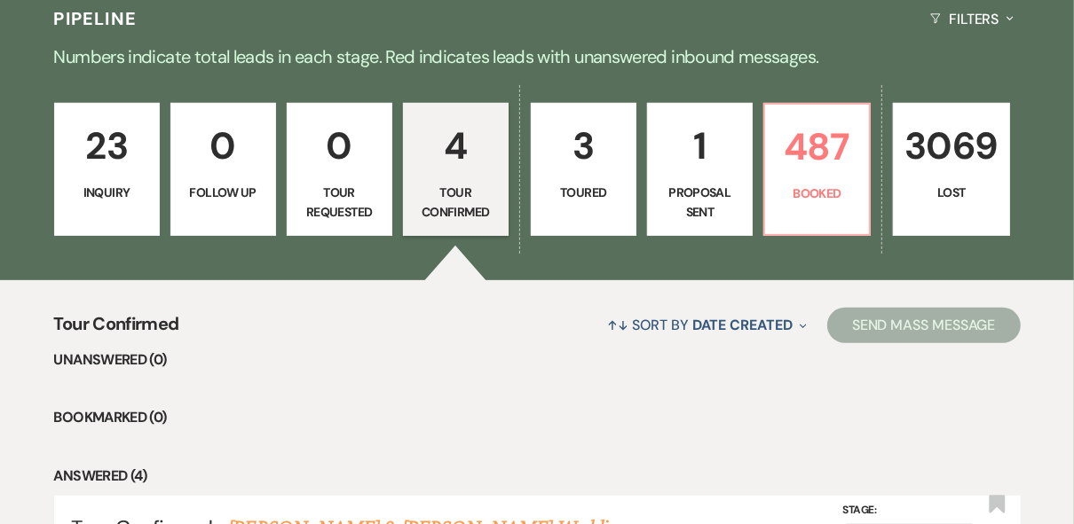
click at [964, 175] on link "3069 Lost" at bounding box center [951, 169] width 116 height 133
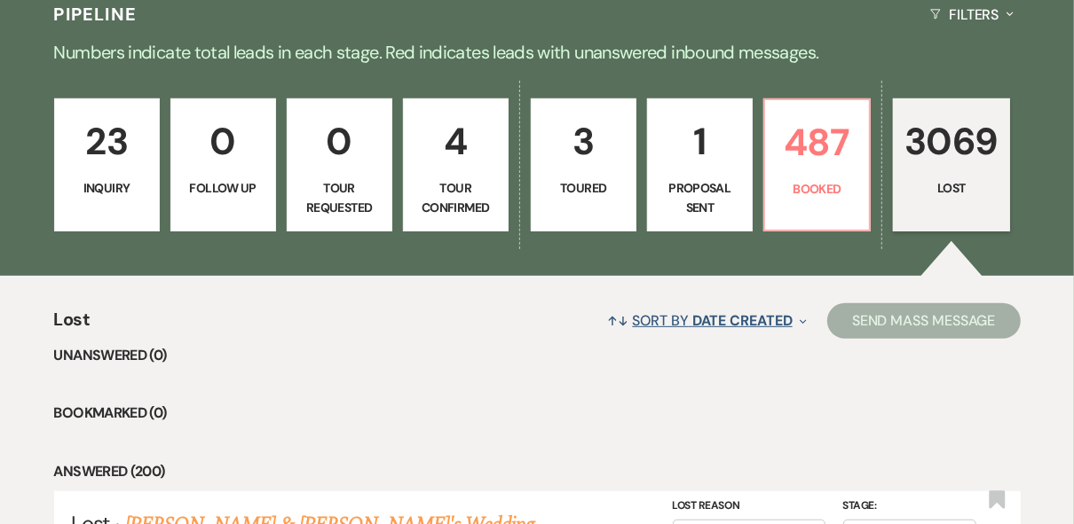
scroll to position [751, 0]
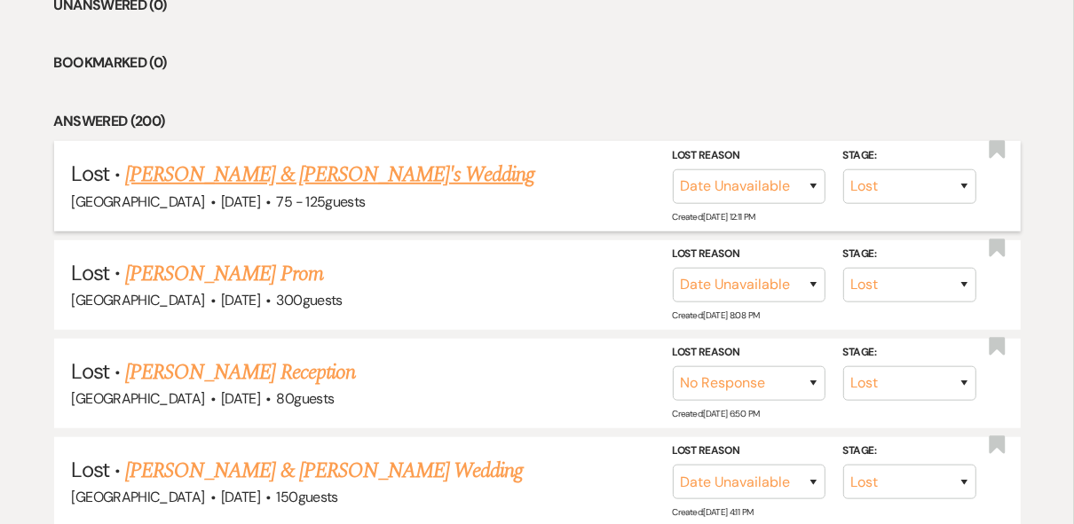
click at [283, 169] on link "[PERSON_NAME] & [PERSON_NAME]'s Wedding" at bounding box center [330, 175] width 410 height 32
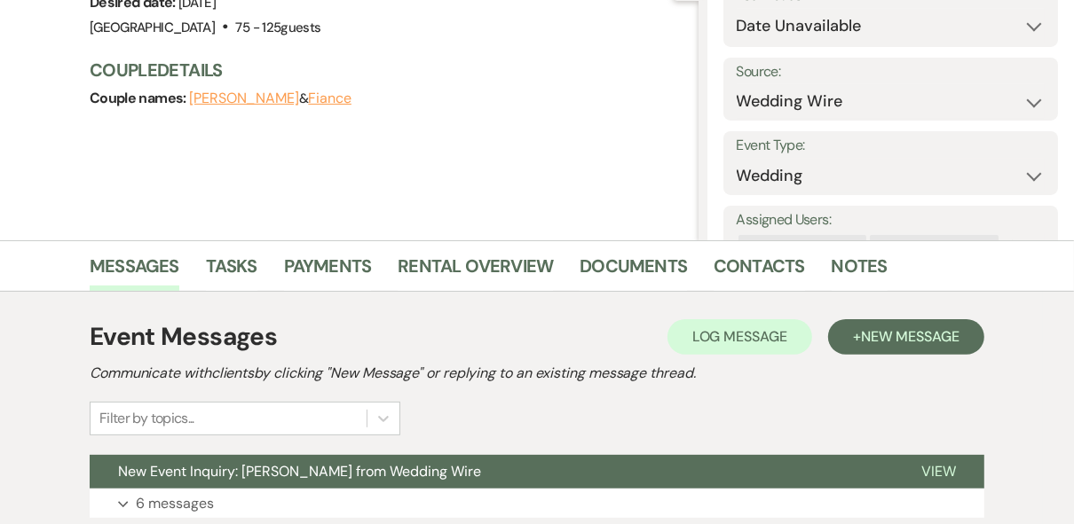
scroll to position [339, 0]
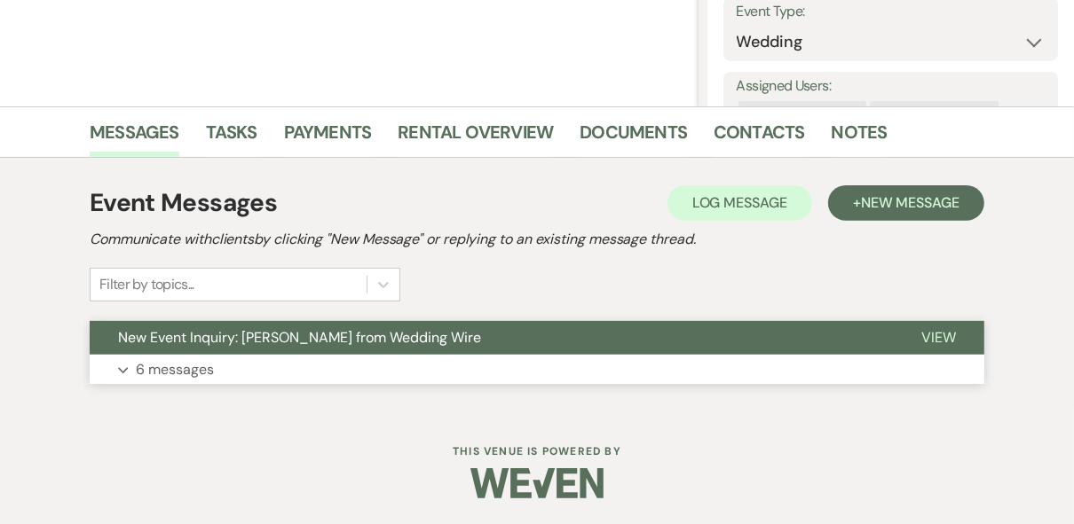
click at [942, 337] on span "View" at bounding box center [938, 337] width 35 height 19
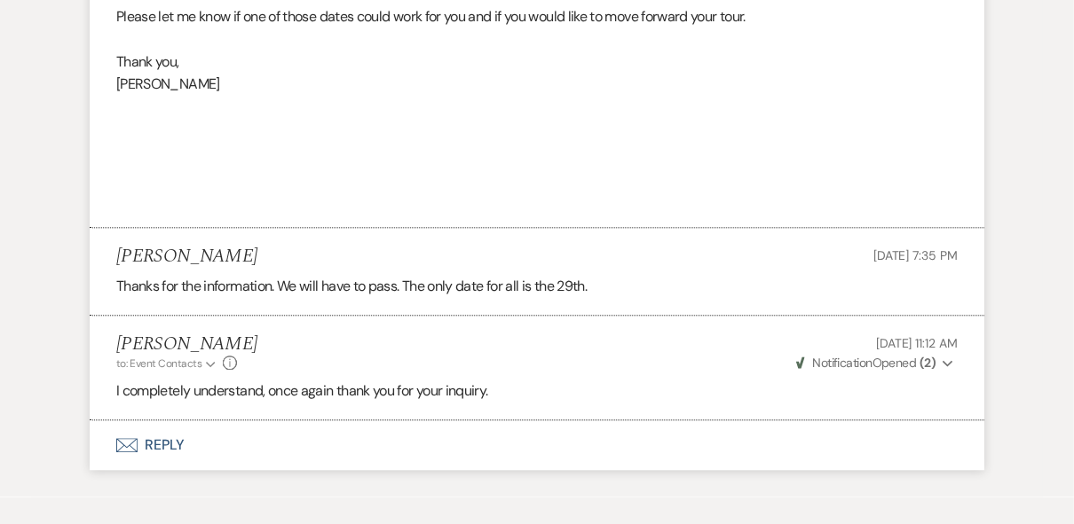
scroll to position [2899, 0]
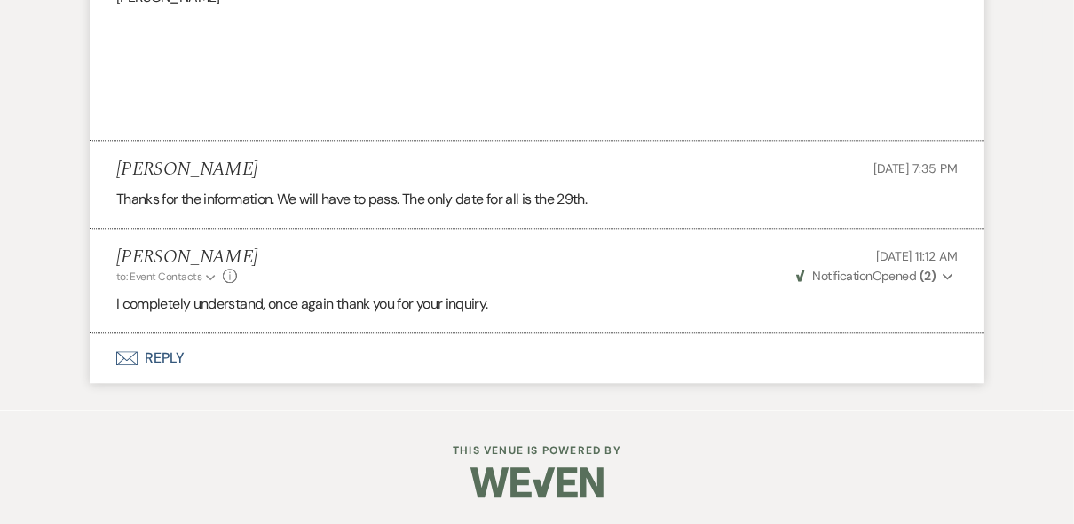
click at [170, 354] on button "Envelope Reply" at bounding box center [537, 359] width 894 height 50
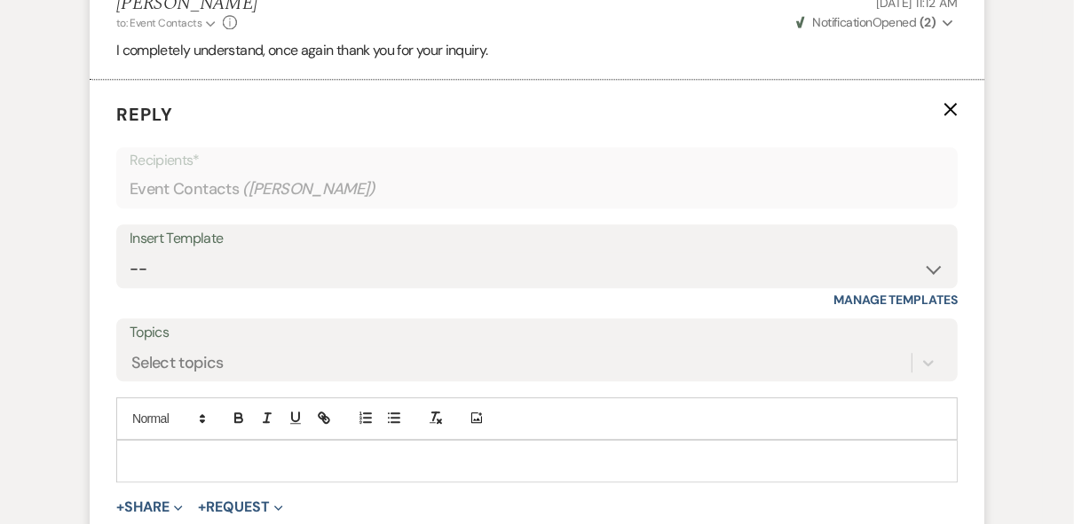
scroll to position [3232, 0]
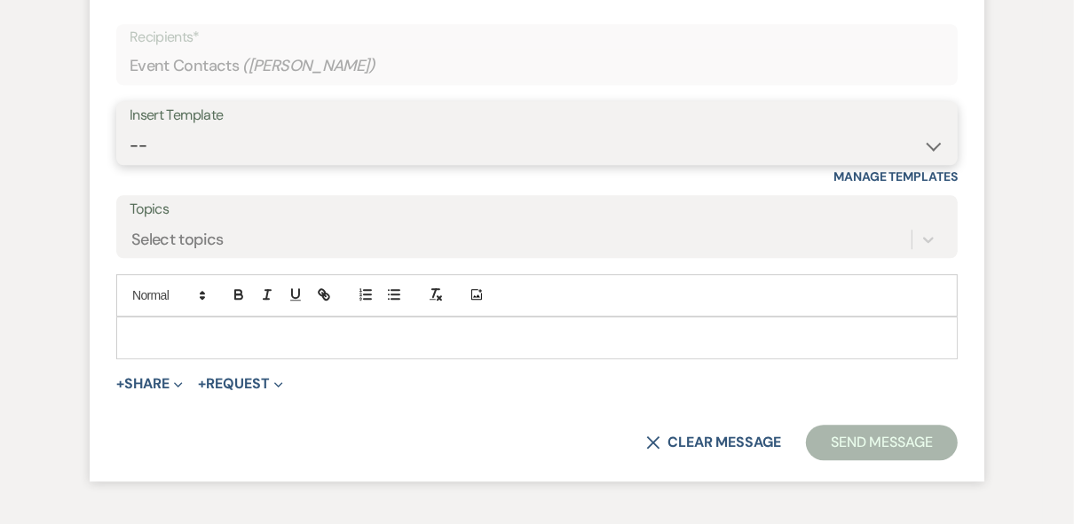
click at [309, 163] on select "-- Weven Planning Portal Introduction (Booked Events) Private Party Inquiry Res…" at bounding box center [537, 146] width 814 height 35
click at [130, 163] on select "-- Weven Planning Portal Introduction (Booked Events) Private Party Inquiry Res…" at bounding box center [537, 146] width 814 height 35
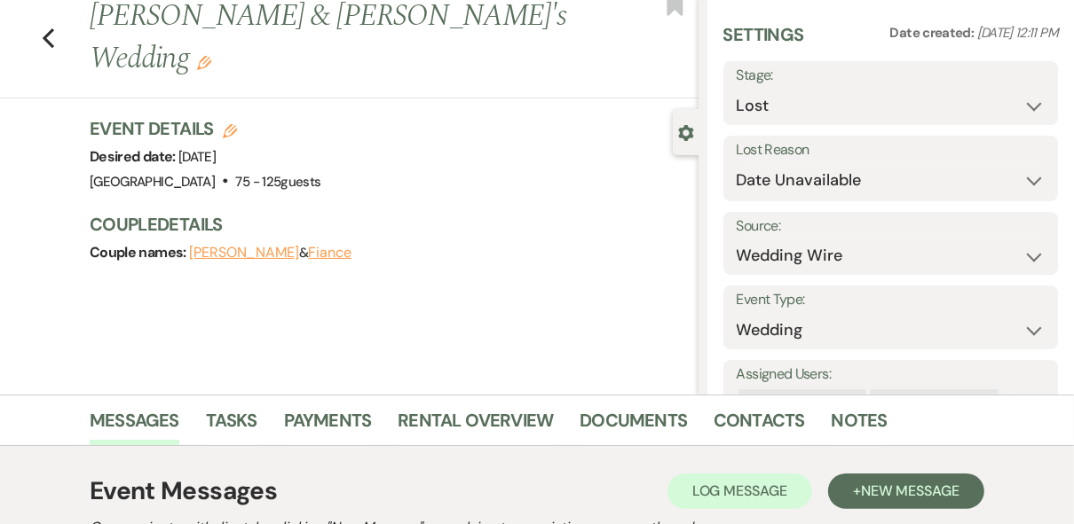
scroll to position [0, 0]
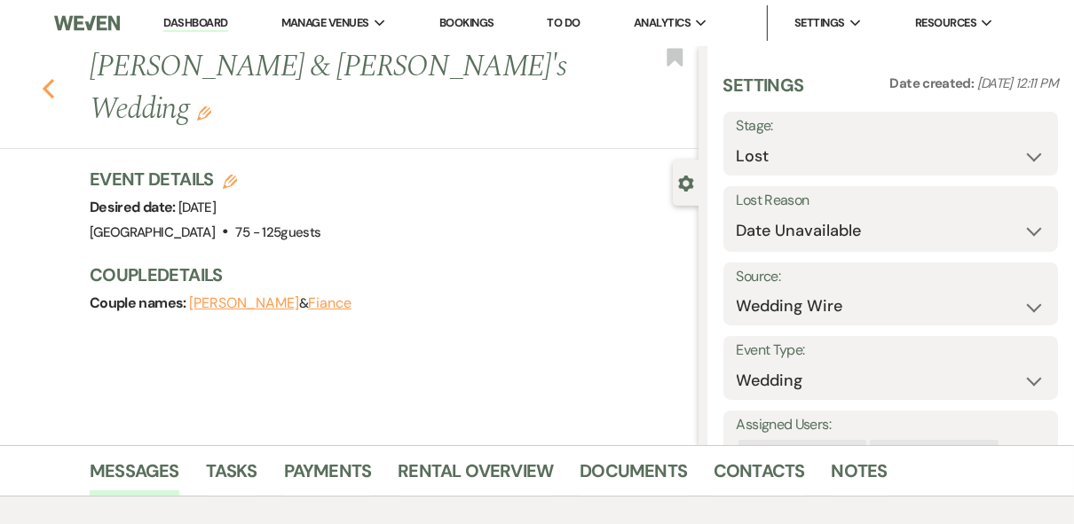
click at [54, 79] on use "button" at bounding box center [49, 89] width 12 height 20
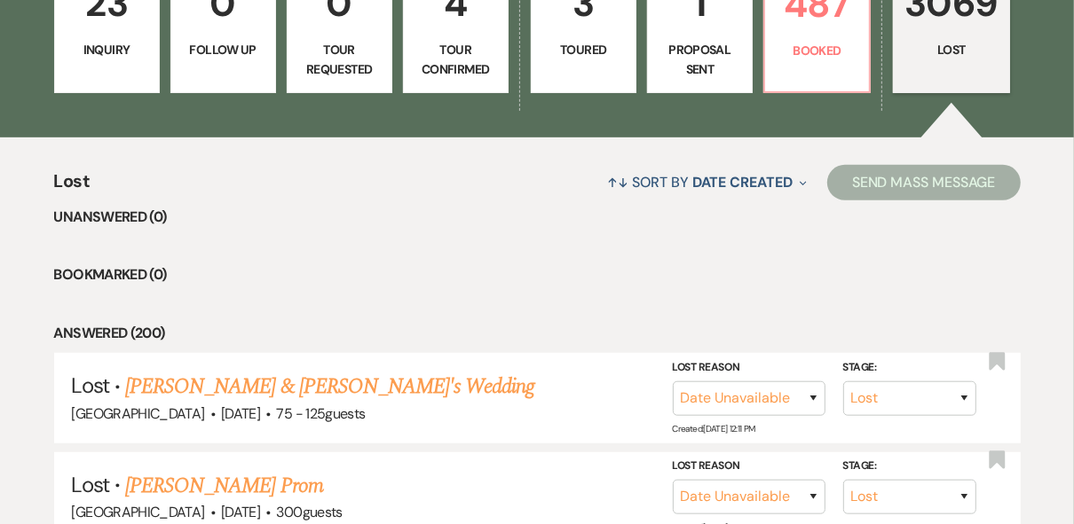
scroll to position [538, 0]
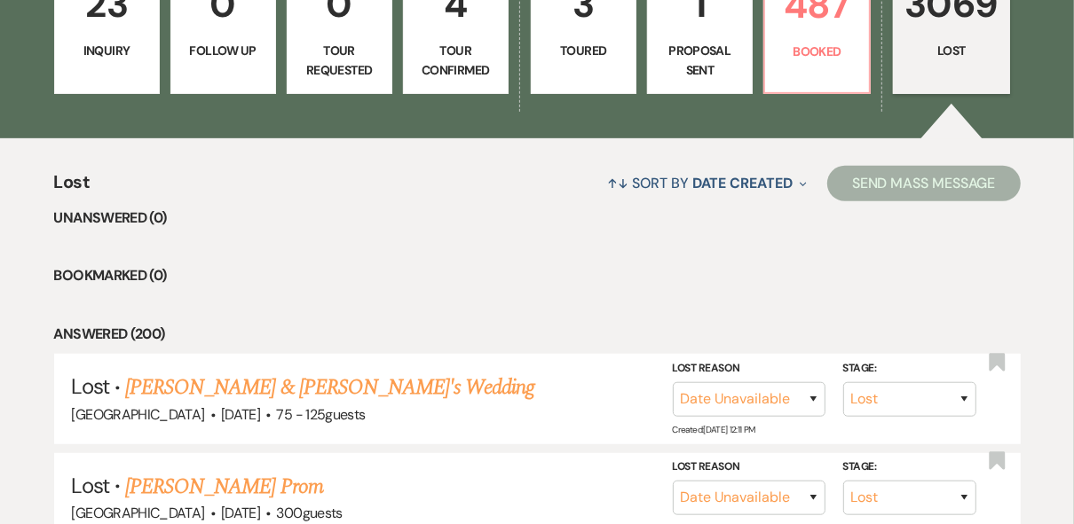
click at [446, 90] on link "4 Tour Confirmed" at bounding box center [456, 27] width 106 height 133
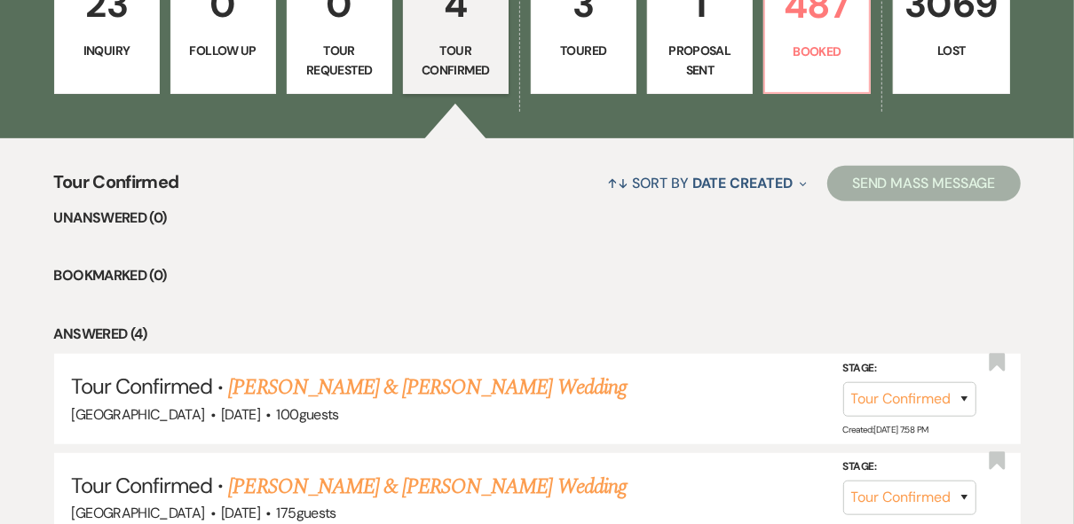
click at [456, 59] on p "Tour Confirmed" at bounding box center [455, 61] width 83 height 40
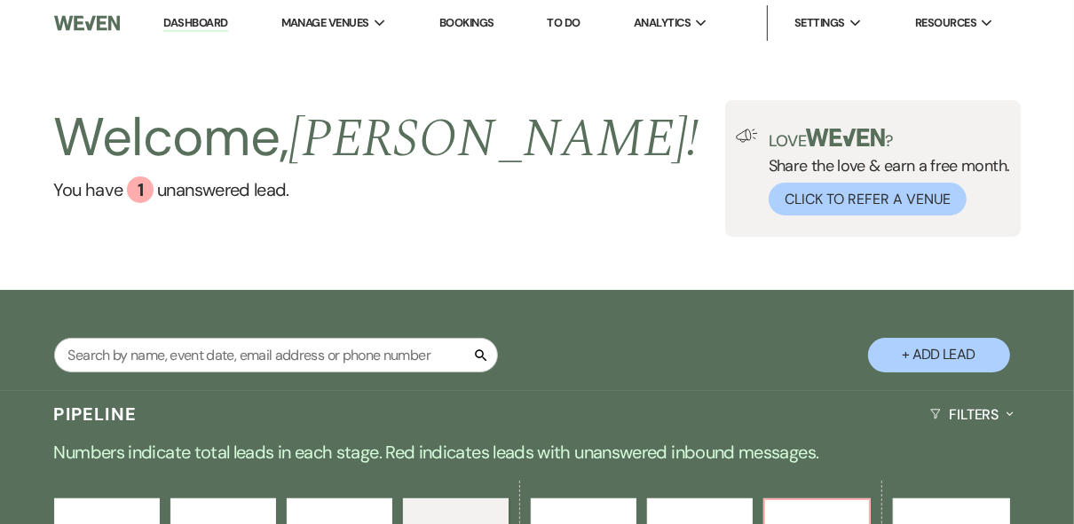
click at [185, 20] on link "Dashboard" at bounding box center [195, 23] width 64 height 17
click at [649, 189] on div "Welcome, [PERSON_NAME] ! You have 1 unanswered lead . Love ? Share the love & e…" at bounding box center [537, 168] width 1074 height 137
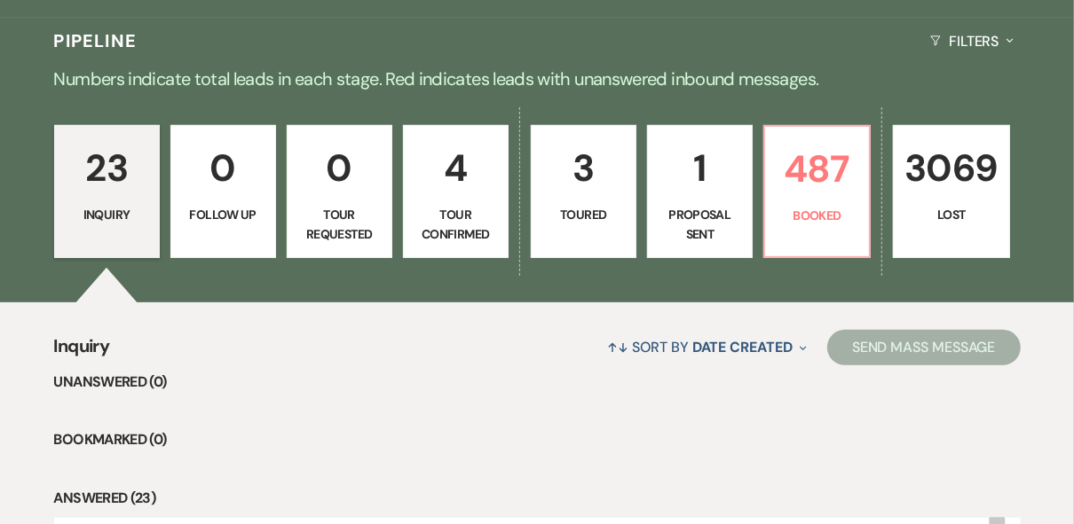
scroll to position [458, 0]
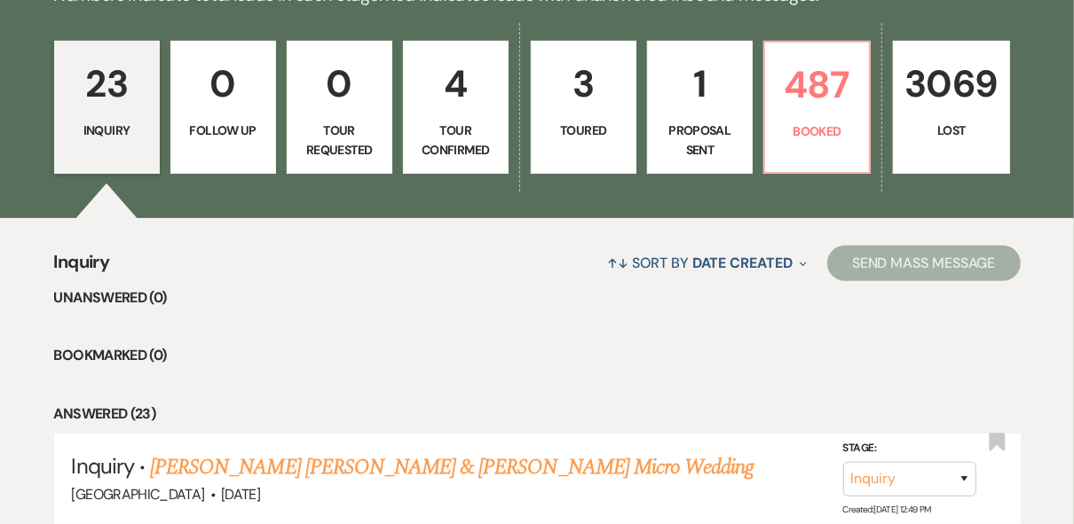
click at [401, 301] on li "Unanswered (0)" at bounding box center [537, 298] width 966 height 23
click at [497, 129] on p "Tour Confirmed" at bounding box center [455, 141] width 83 height 40
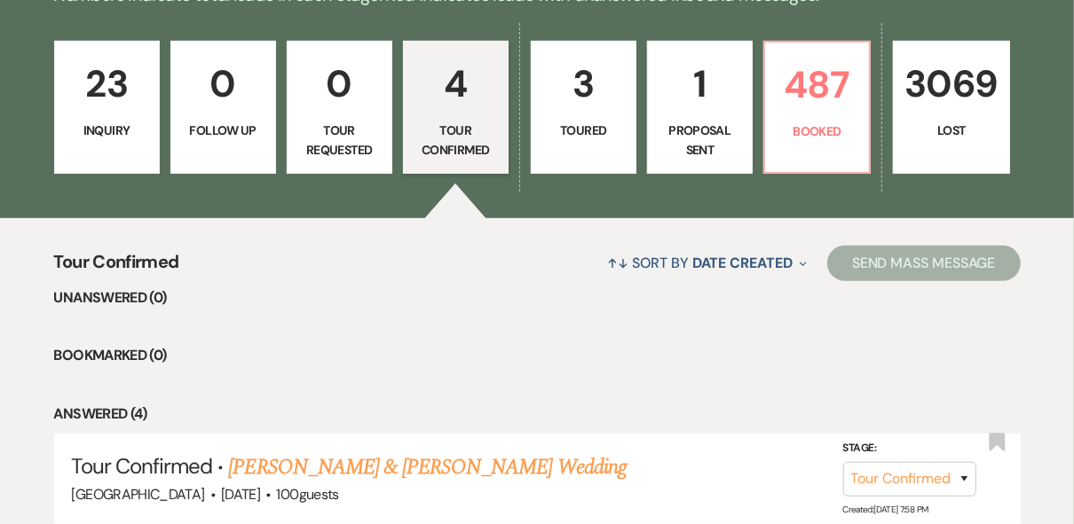
click at [572, 354] on li "Bookmarked (0)" at bounding box center [537, 355] width 966 height 23
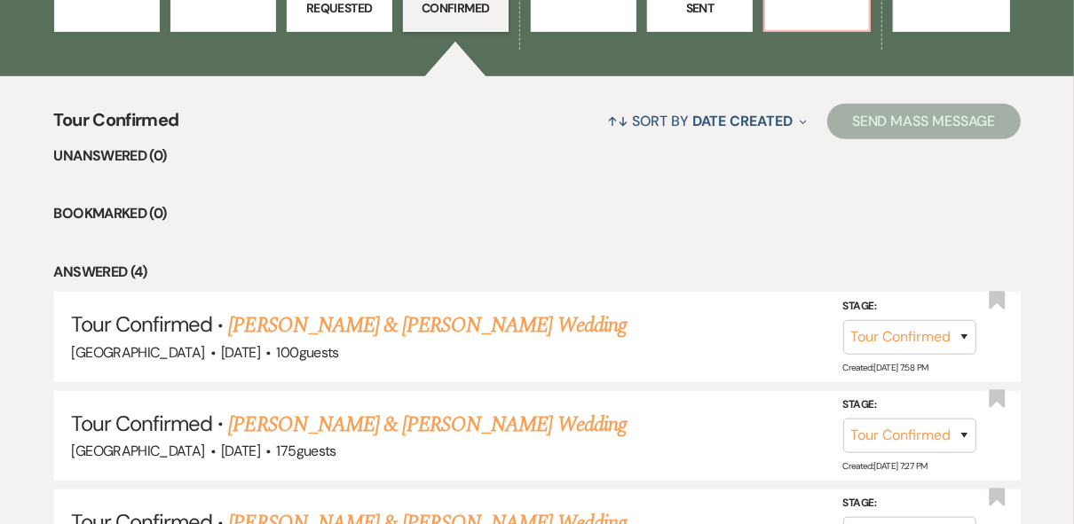
scroll to position [458, 0]
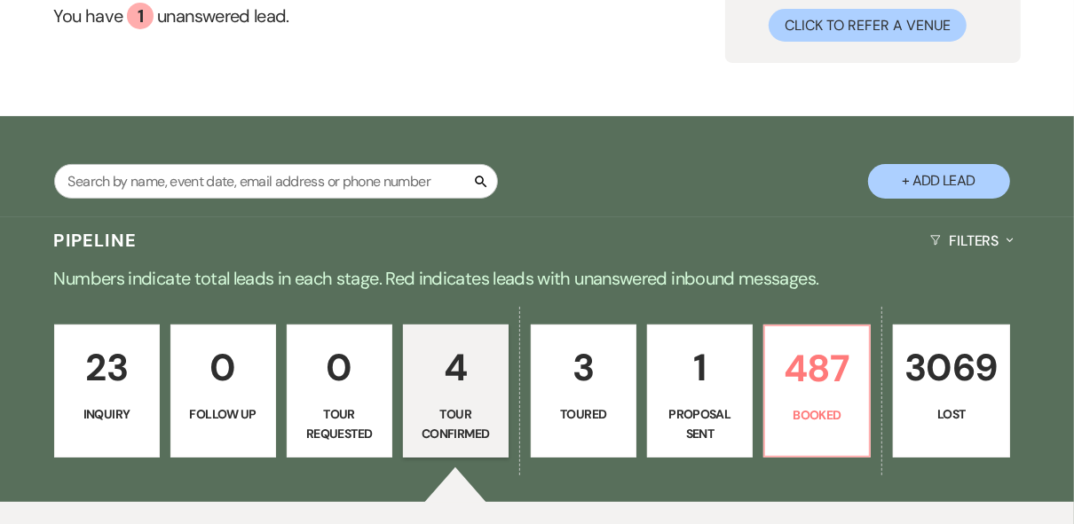
click at [889, 182] on button "+ Add Lead" at bounding box center [939, 181] width 142 height 35
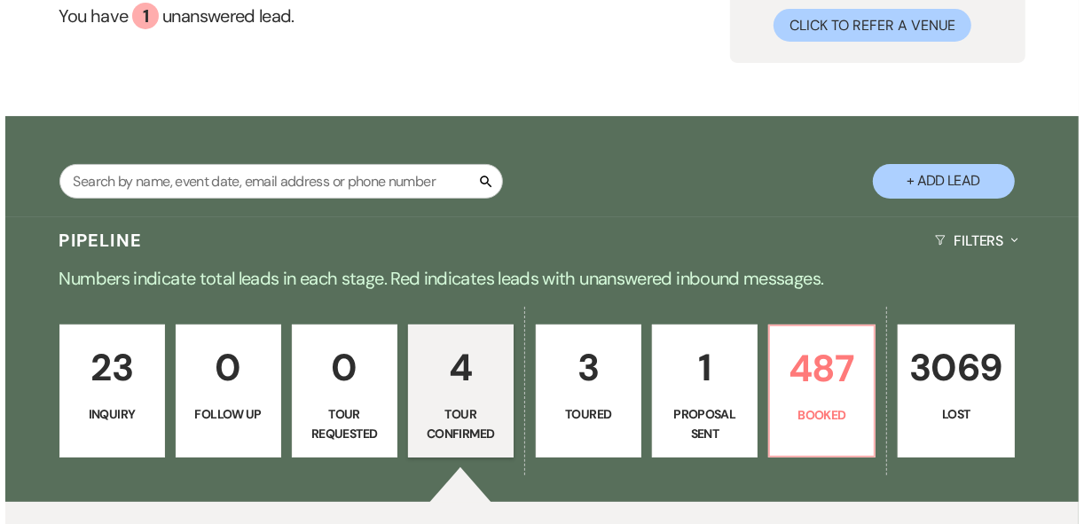
scroll to position [175, 0]
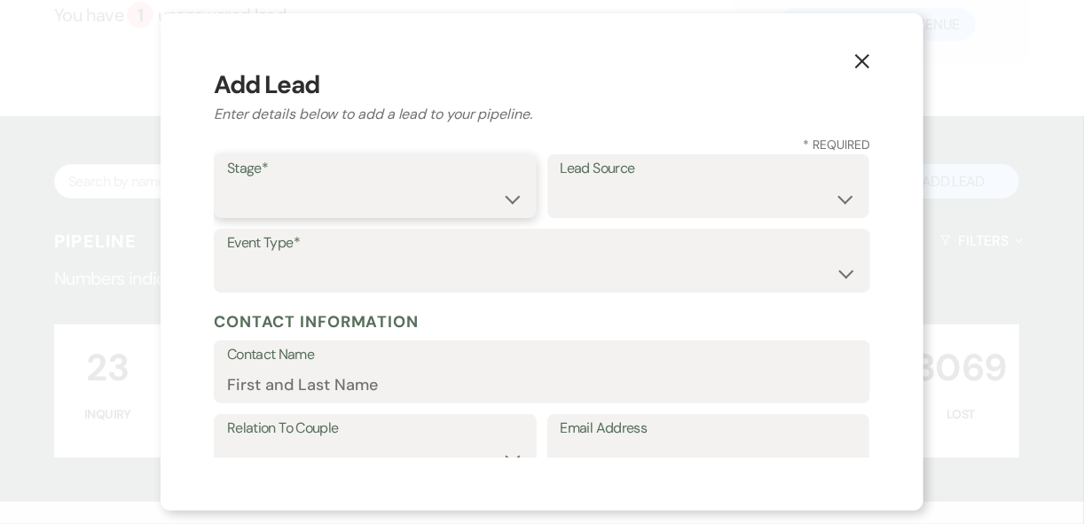
click at [348, 201] on select "Inquiry Follow Up Tour Requested Tour Confirmed Toured Proposal Sent Booked Lost" at bounding box center [375, 199] width 296 height 35
click at [227, 182] on select "Inquiry Follow Up Tour Requested Tour Confirmed Toured Proposal Sent Booked Lost" at bounding box center [375, 199] width 296 height 35
click at [670, 199] on select "Weven Venue Website Instagram Facebook Pinterest Google The Knot Wedding Wire H…" at bounding box center [709, 199] width 296 height 35
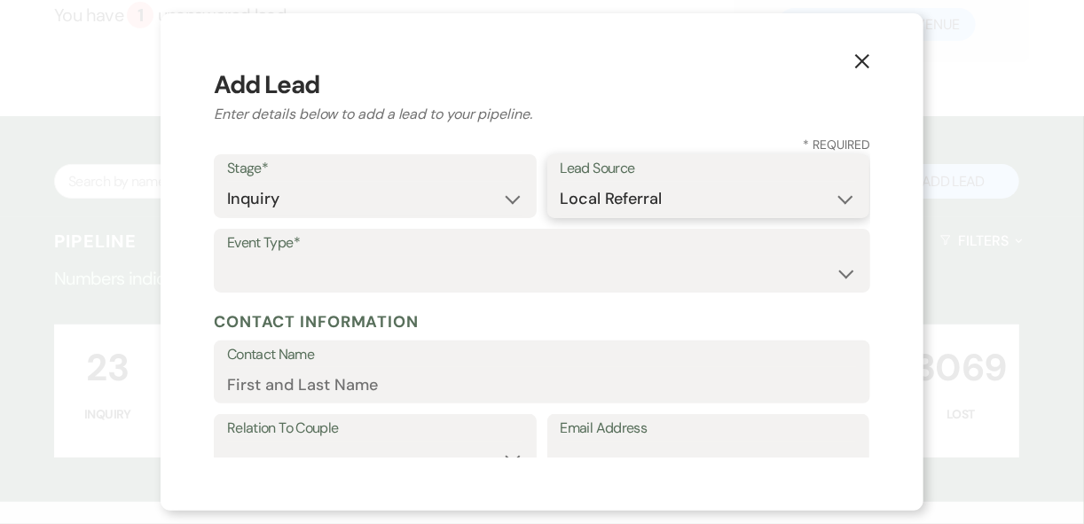
click at [561, 182] on select "Weven Venue Website Instagram Facebook Pinterest Google The Knot Wedding Wire H…" at bounding box center [709, 199] width 296 height 35
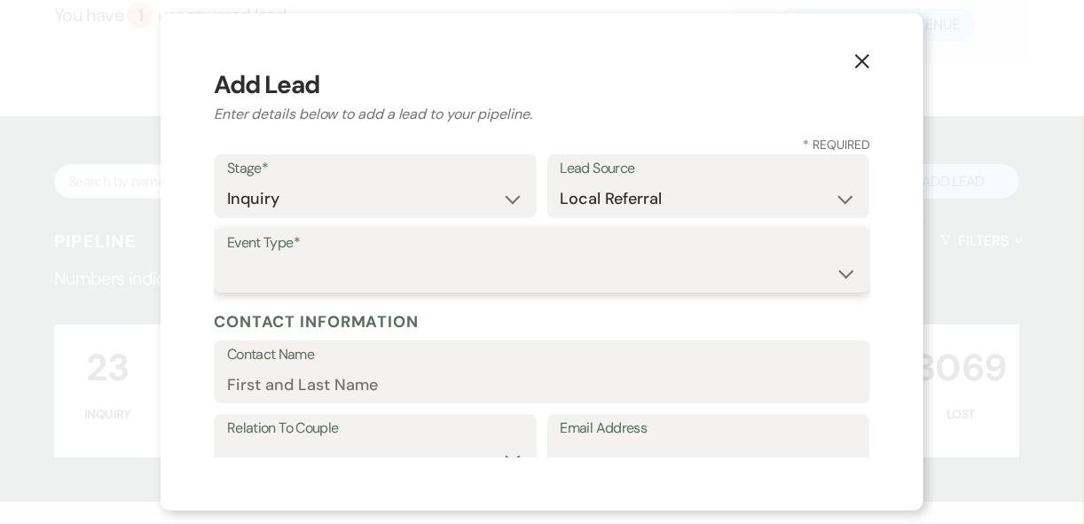
click at [416, 258] on select "Wedding Anniversary Party Baby Shower Bachelorette / Bachelor Party Birthday Pa…" at bounding box center [542, 273] width 630 height 35
click at [227, 256] on select "Wedding Anniversary Party Baby Shower Bachelorette / Bachelor Party Birthday Pa…" at bounding box center [542, 273] width 630 height 35
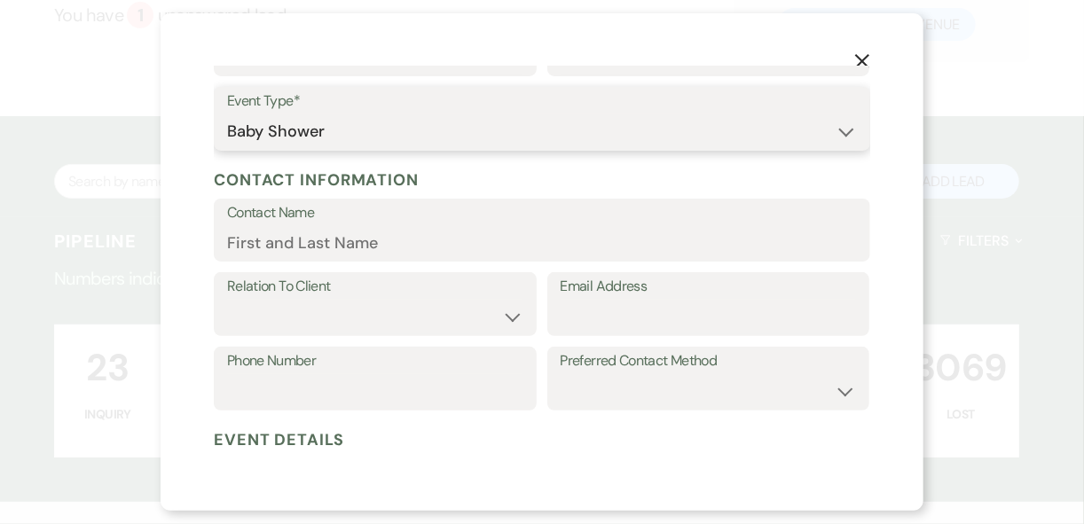
scroll to position [71, 0]
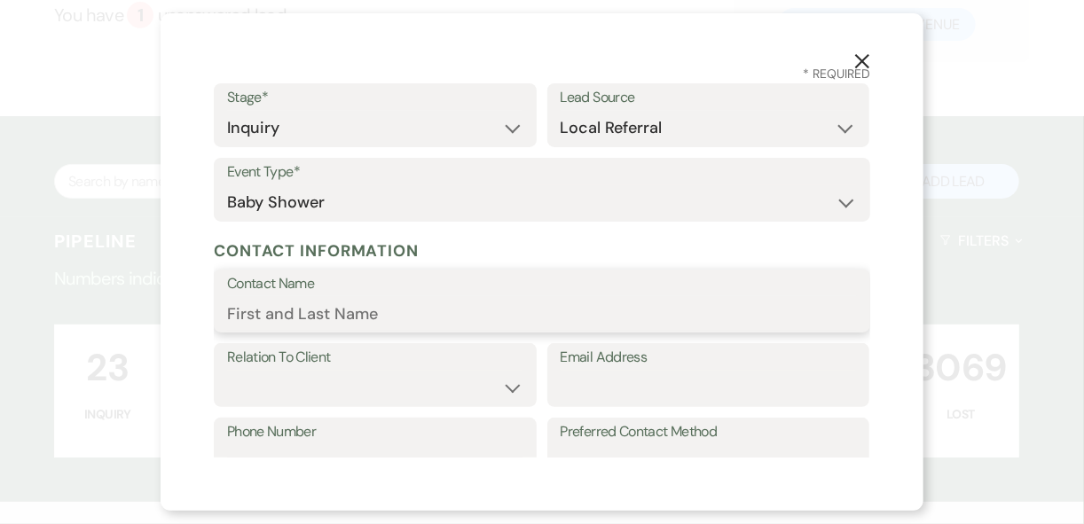
click at [370, 298] on input "Contact Name" at bounding box center [542, 313] width 630 height 35
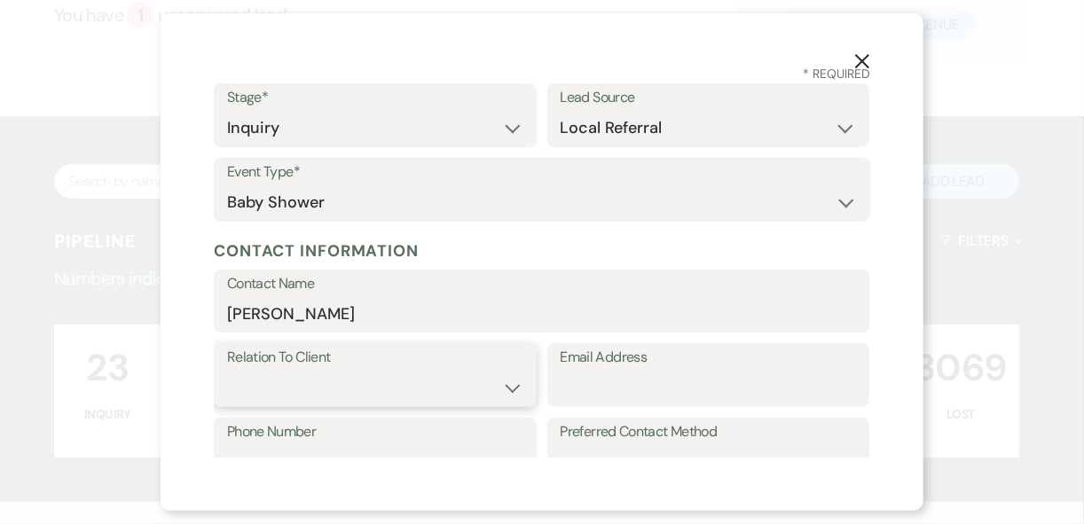
click at [461, 390] on select "Client Event Planner Parent of Client Family Member Friend Other" at bounding box center [375, 388] width 296 height 35
click at [227, 371] on select "Client Event Planner Parent of Client Family Member Friend Other" at bounding box center [375, 388] width 296 height 35
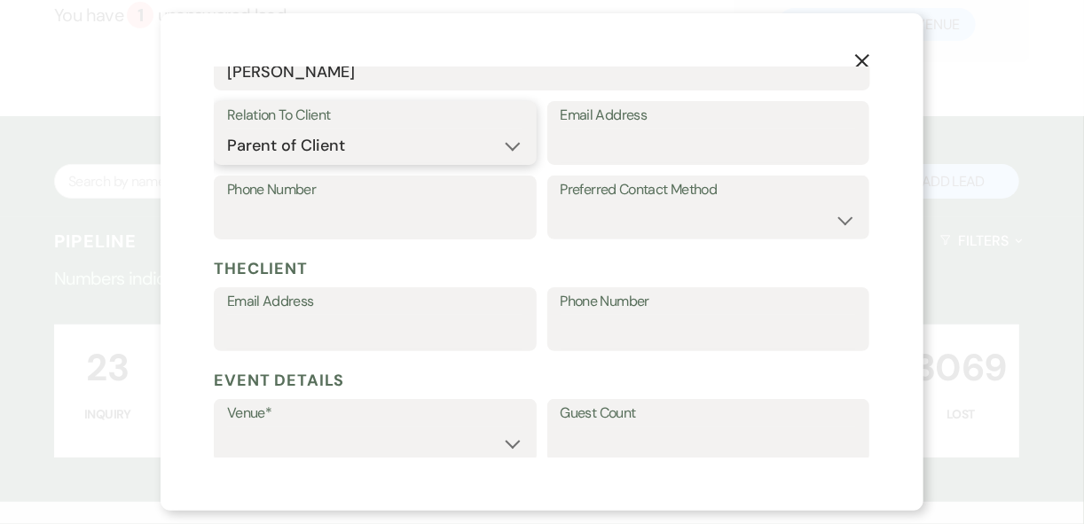
scroll to position [355, 0]
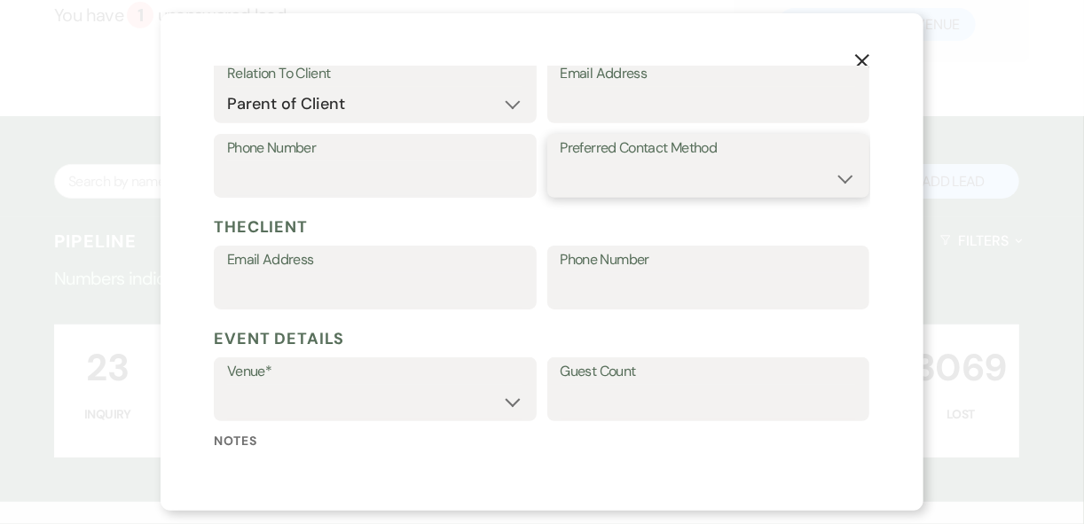
click at [640, 179] on select "Email Phone Text" at bounding box center [709, 178] width 296 height 35
click at [561, 161] on select "Email Phone Text" at bounding box center [709, 178] width 296 height 35
click at [314, 178] on input "Phone Number" at bounding box center [375, 178] width 296 height 35
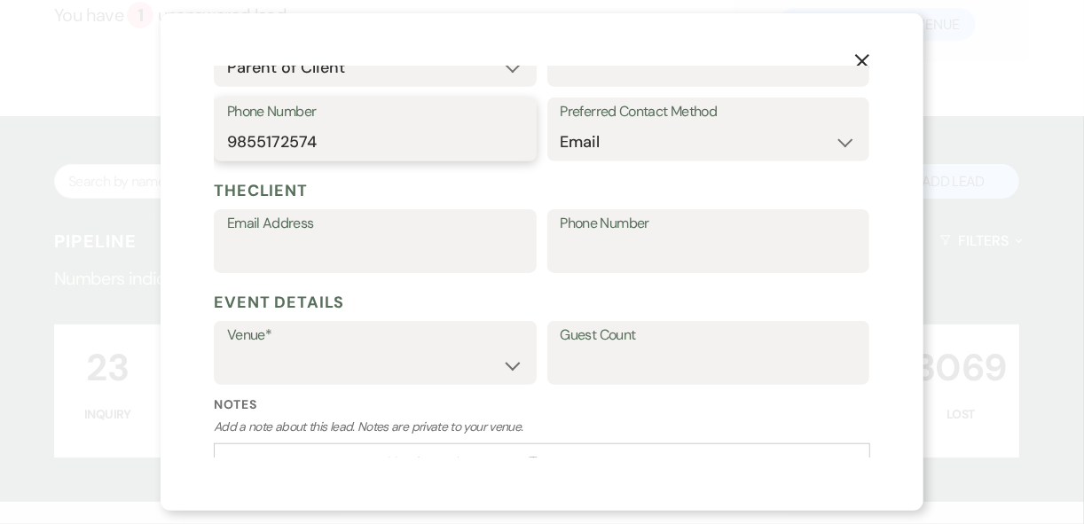
scroll to position [426, 0]
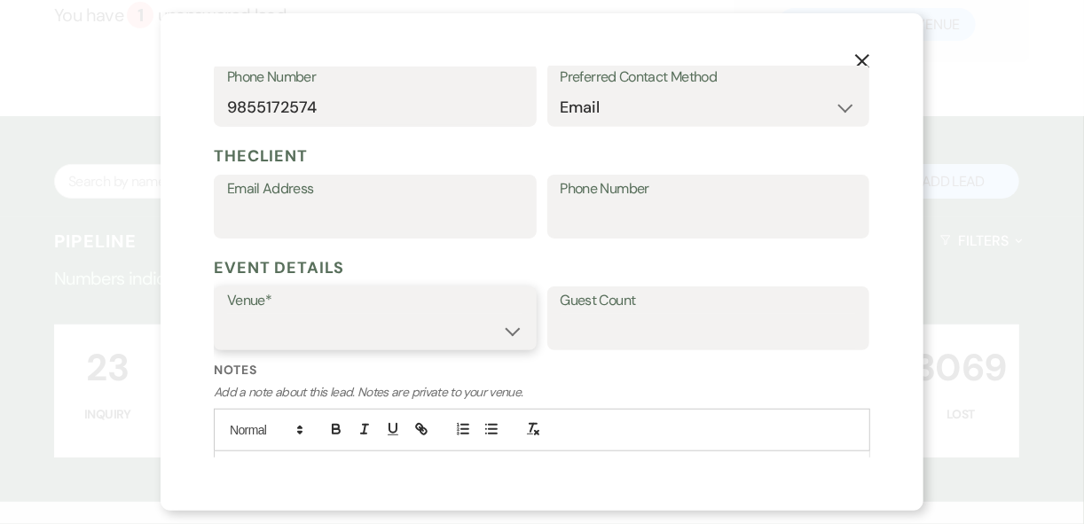
click at [499, 326] on select "[GEOGRAPHIC_DATA] [GEOGRAPHIC_DATA] Events" at bounding box center [375, 331] width 296 height 35
click at [227, 314] on select "[GEOGRAPHIC_DATA] [GEOGRAPHIC_DATA] Events" at bounding box center [375, 331] width 296 height 35
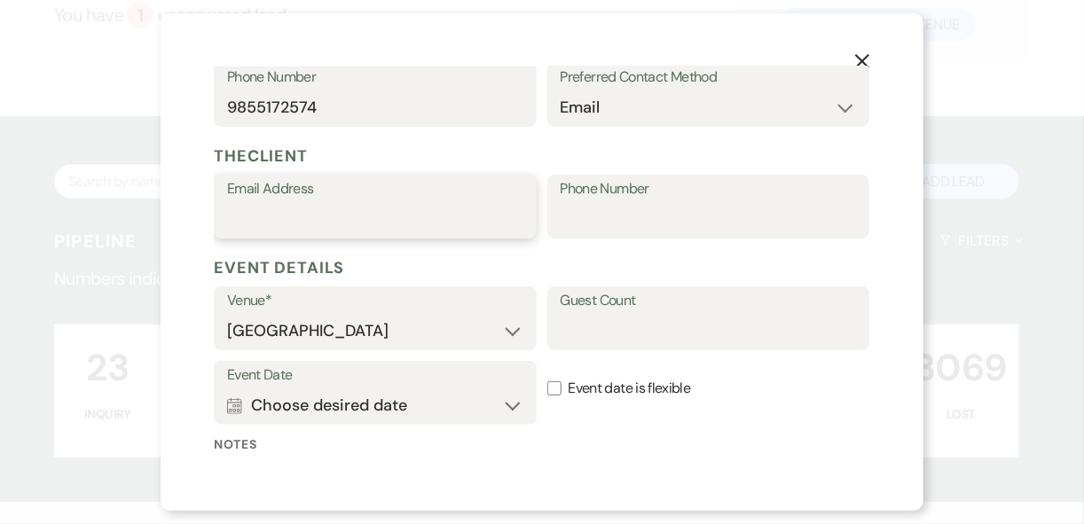
click at [319, 216] on input "Email Address" at bounding box center [375, 219] width 296 height 35
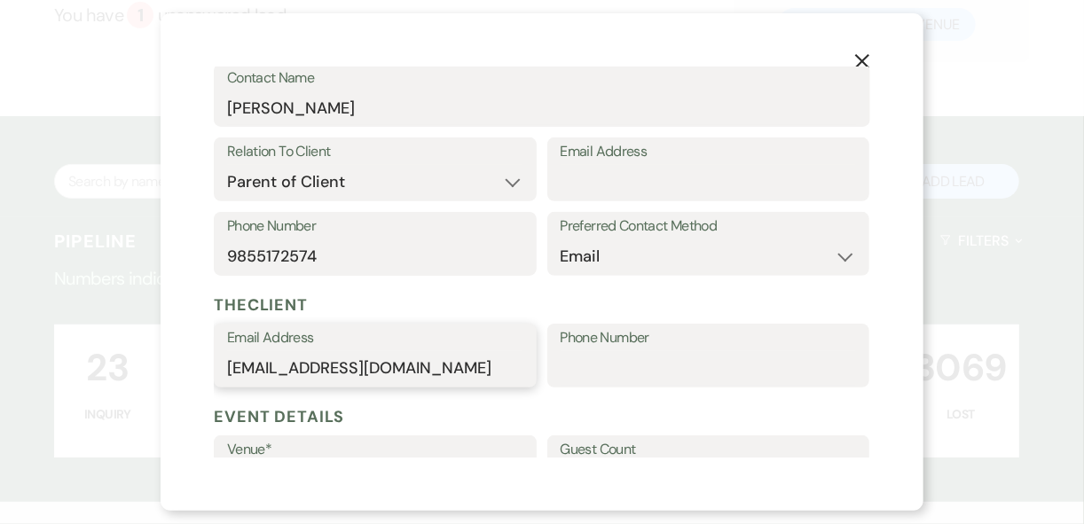
scroll to position [355, 0]
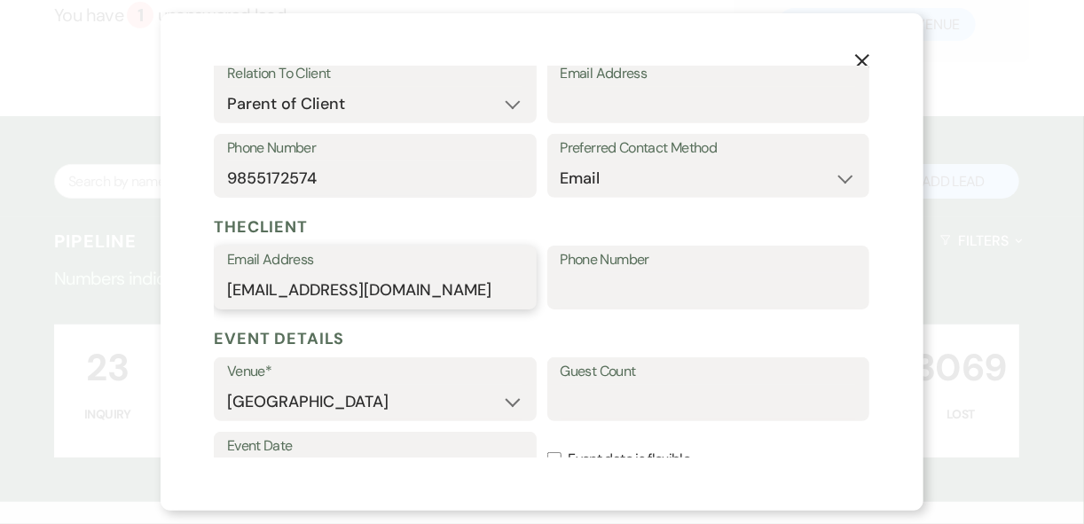
drag, startPoint x: 502, startPoint y: 294, endPoint x: 221, endPoint y: 300, distance: 281.3
click at [221, 300] on div "Email Address [EMAIL_ADDRESS][DOMAIN_NAME]" at bounding box center [375, 278] width 323 height 64
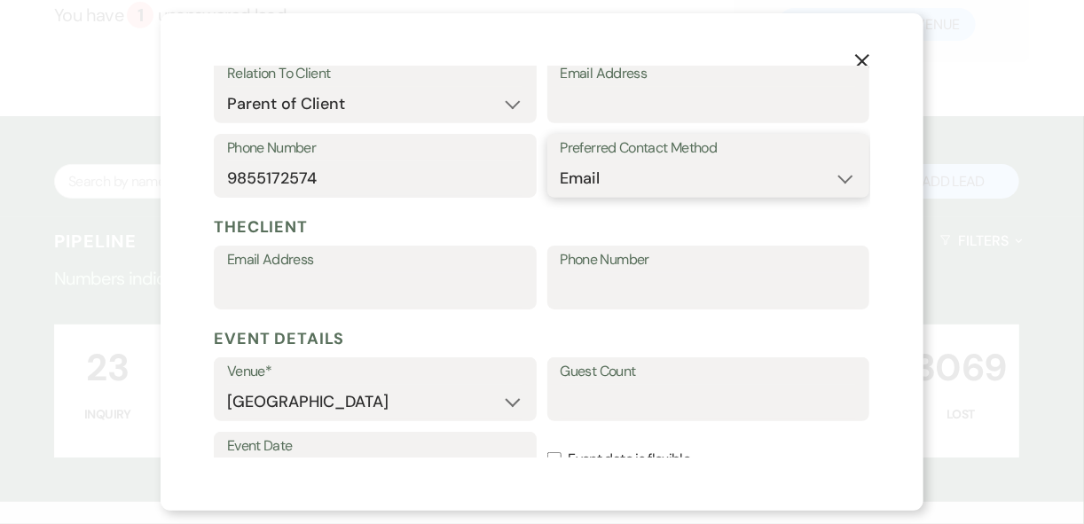
click at [599, 172] on select "Email Phone Text" at bounding box center [709, 178] width 296 height 35
click at [610, 83] on label "Email Address" at bounding box center [709, 74] width 296 height 26
drag, startPoint x: 610, startPoint y: 83, endPoint x: 596, endPoint y: 101, distance: 23.4
click at [596, 101] on input "Email Address" at bounding box center [709, 104] width 296 height 35
paste input "[EMAIL_ADDRESS][DOMAIN_NAME]"
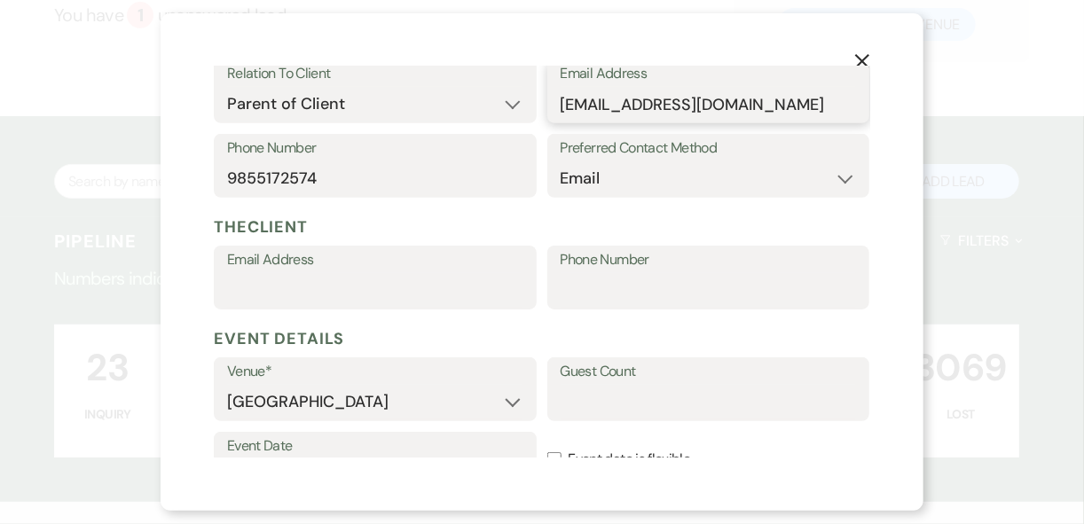
scroll to position [426, 0]
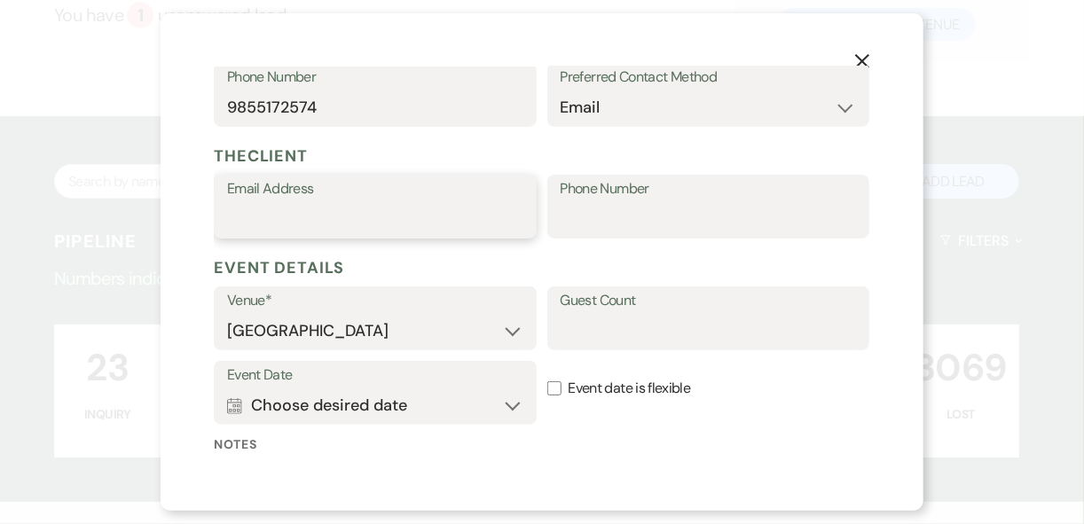
click at [344, 218] on input "Email Address" at bounding box center [375, 219] width 296 height 35
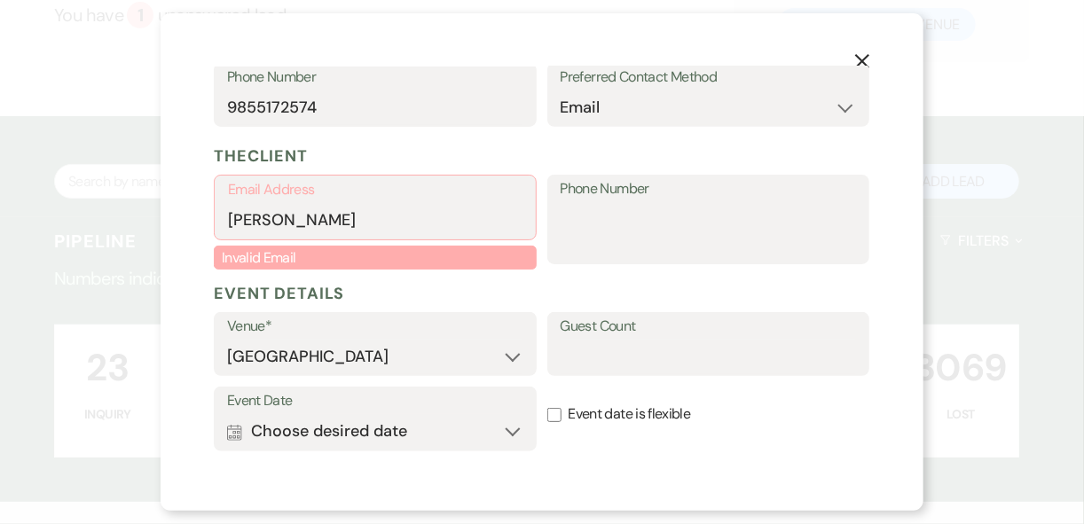
drag, startPoint x: 342, startPoint y: 199, endPoint x: 329, endPoint y: 201, distance: 12.5
click at [329, 201] on label "Email Address" at bounding box center [375, 190] width 295 height 26
click at [329, 203] on input "[PERSON_NAME]" at bounding box center [375, 220] width 295 height 35
click at [628, 288] on h5 "Event Details" at bounding box center [542, 293] width 657 height 27
drag, startPoint x: 342, startPoint y: 218, endPoint x: 179, endPoint y: 215, distance: 163.3
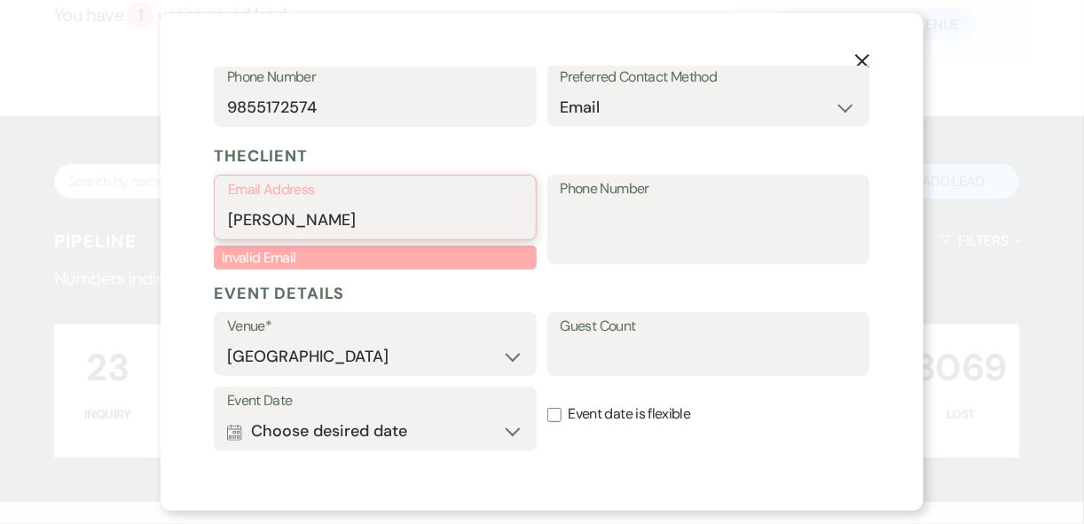
click at [182, 218] on div "X Add Lead Enter details below to add a lead to your pipeline. * Required Stage…" at bounding box center [542, 262] width 763 height 498
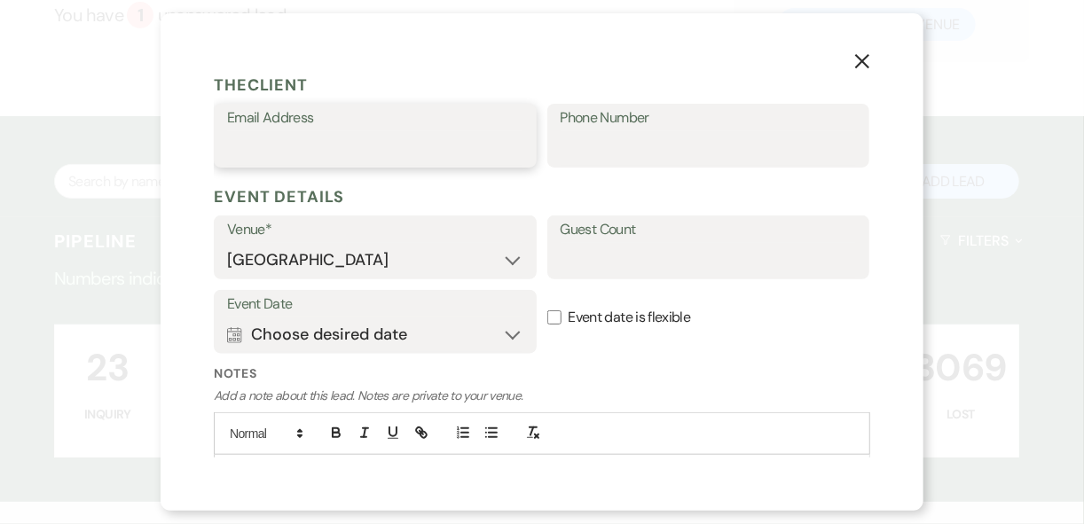
scroll to position [568, 0]
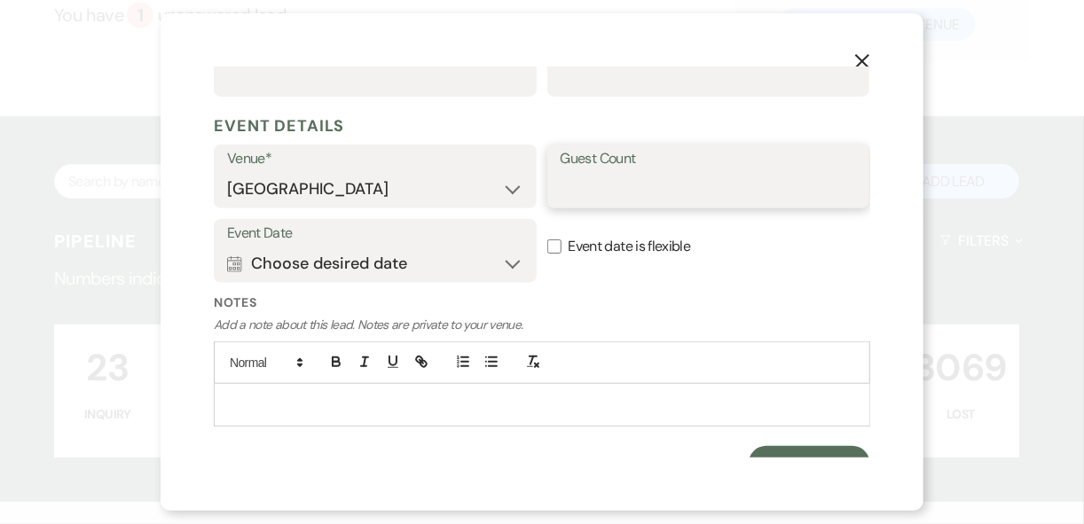
click at [602, 190] on input "Guest Count" at bounding box center [709, 189] width 296 height 35
click at [831, 286] on div "Event Date Calendar Choose desired date Expand Event date is flexible" at bounding box center [542, 256] width 657 height 75
click at [469, 249] on button "Calendar Choose desired date Expand" at bounding box center [375, 263] width 296 height 35
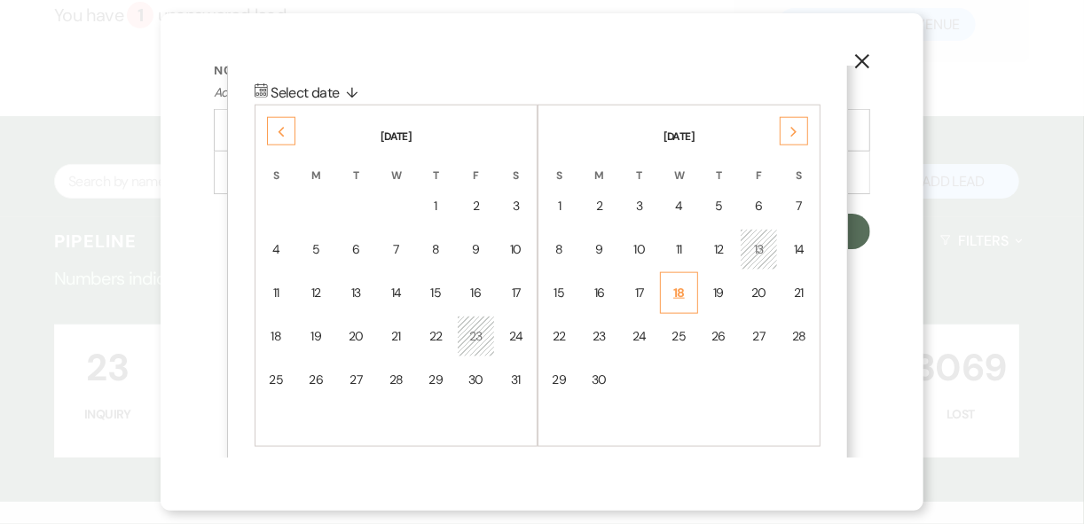
scroll to position [803, 0]
click at [804, 116] on div "Next" at bounding box center [794, 128] width 28 height 28
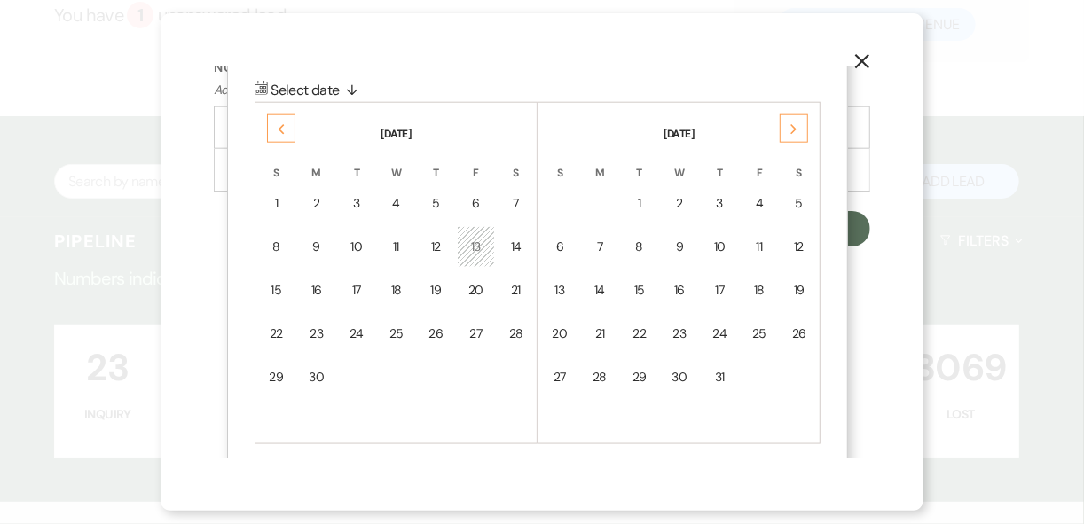
click at [797, 126] on icon "Next" at bounding box center [794, 129] width 9 height 11
click at [279, 130] on icon "Previous" at bounding box center [281, 129] width 9 height 11
click at [279, 127] on use at bounding box center [282, 129] width 6 height 10
click at [280, 127] on use at bounding box center [282, 129] width 6 height 10
click at [281, 125] on icon "Previous" at bounding box center [281, 129] width 9 height 11
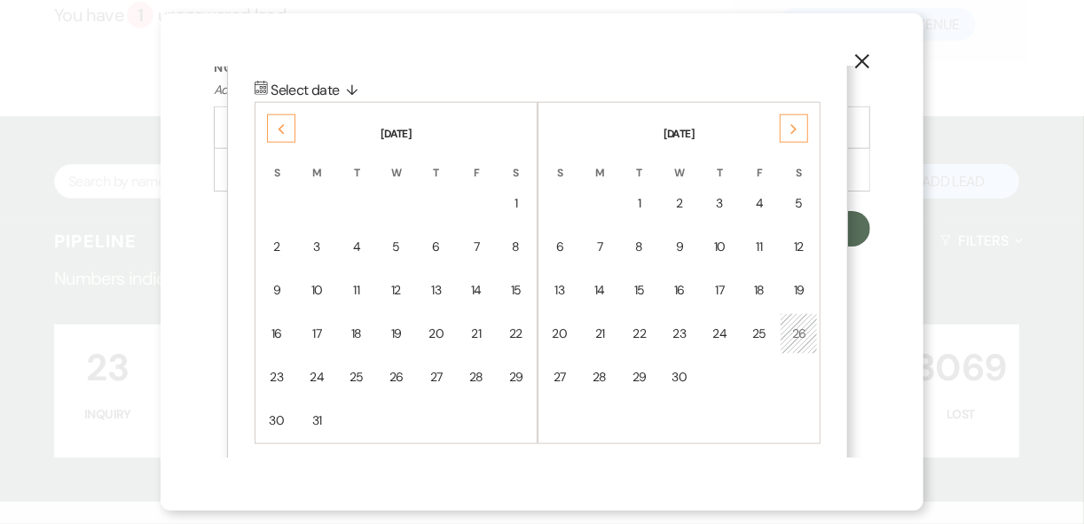
click at [281, 124] on icon "Previous" at bounding box center [281, 129] width 9 height 11
click at [282, 124] on icon "Previous" at bounding box center [281, 129] width 9 height 11
click at [282, 122] on div "Previous" at bounding box center [281, 128] width 28 height 28
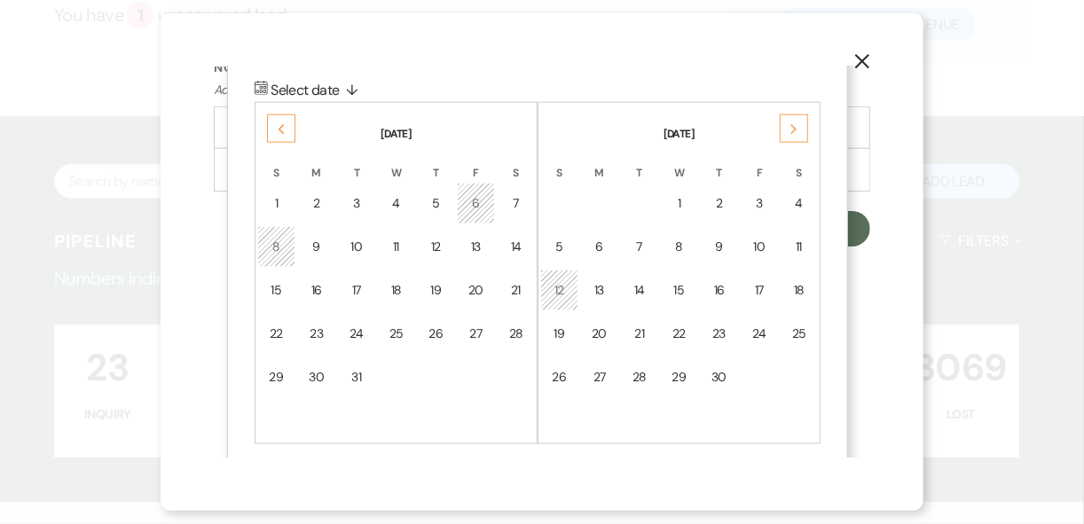
click at [282, 122] on div "Previous" at bounding box center [281, 128] width 28 height 28
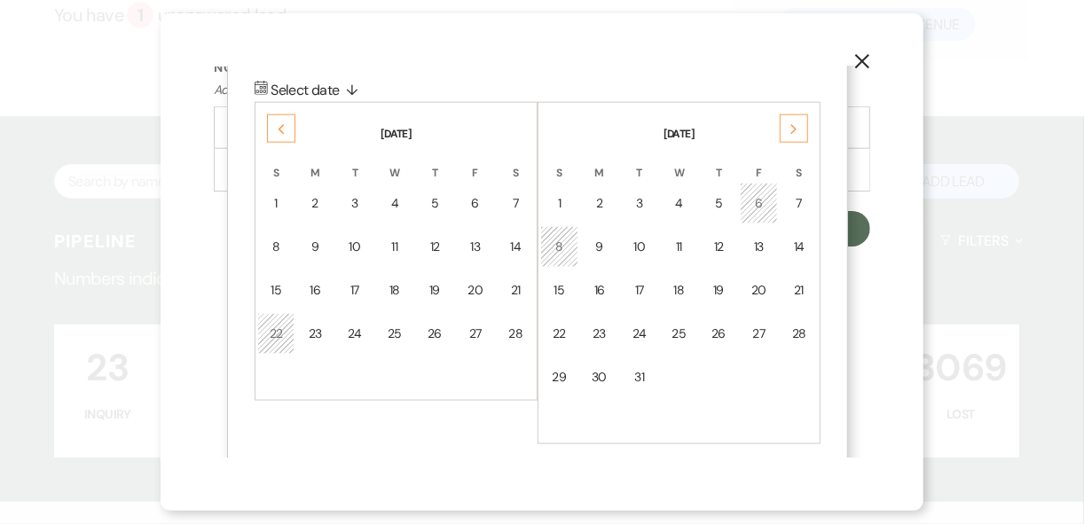
click at [282, 122] on div "Previous" at bounding box center [281, 128] width 28 height 28
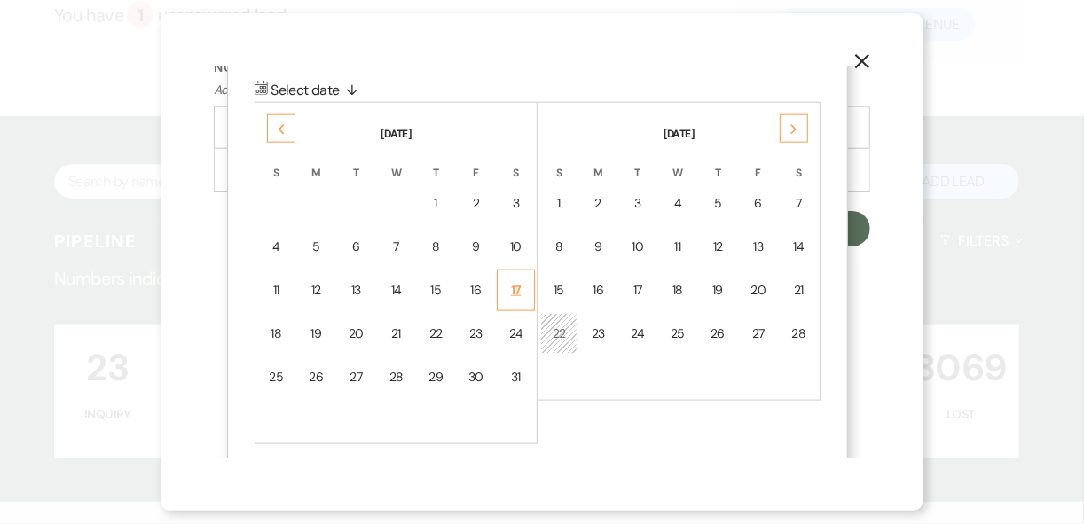
click at [530, 283] on td "17" at bounding box center [516, 291] width 38 height 42
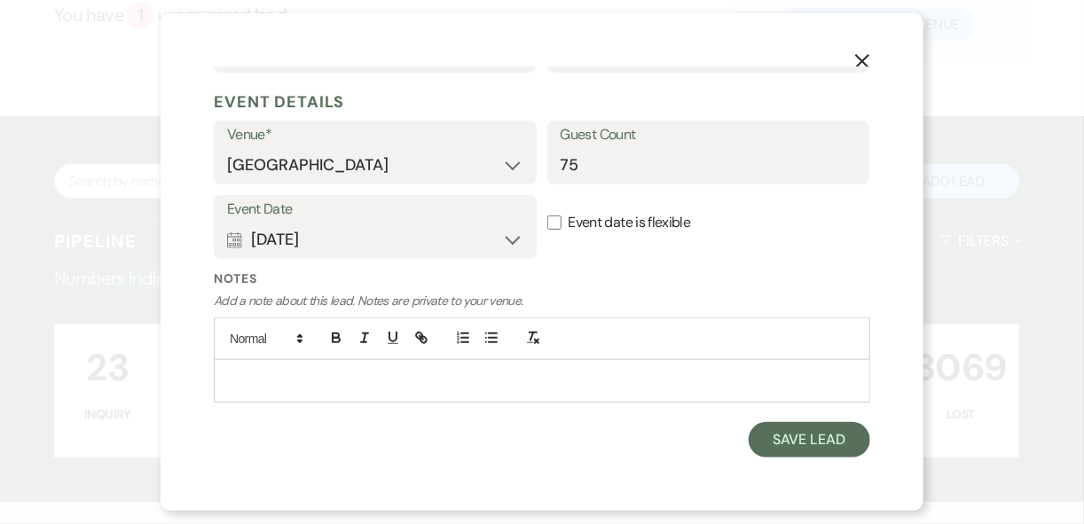
scroll to position [590, 0]
click at [730, 271] on label "Notes" at bounding box center [542, 280] width 657 height 19
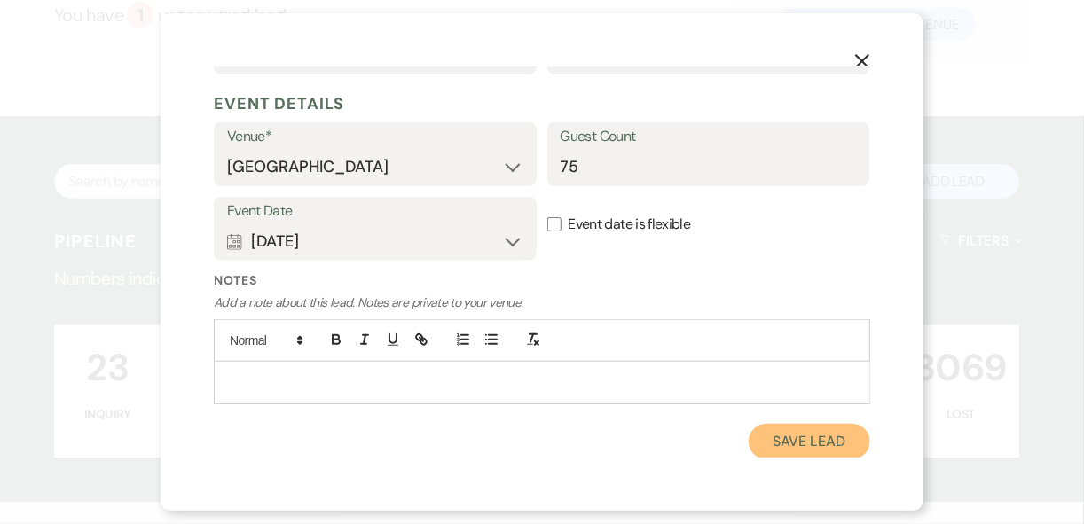
click at [803, 445] on button "Save Lead" at bounding box center [810, 441] width 122 height 35
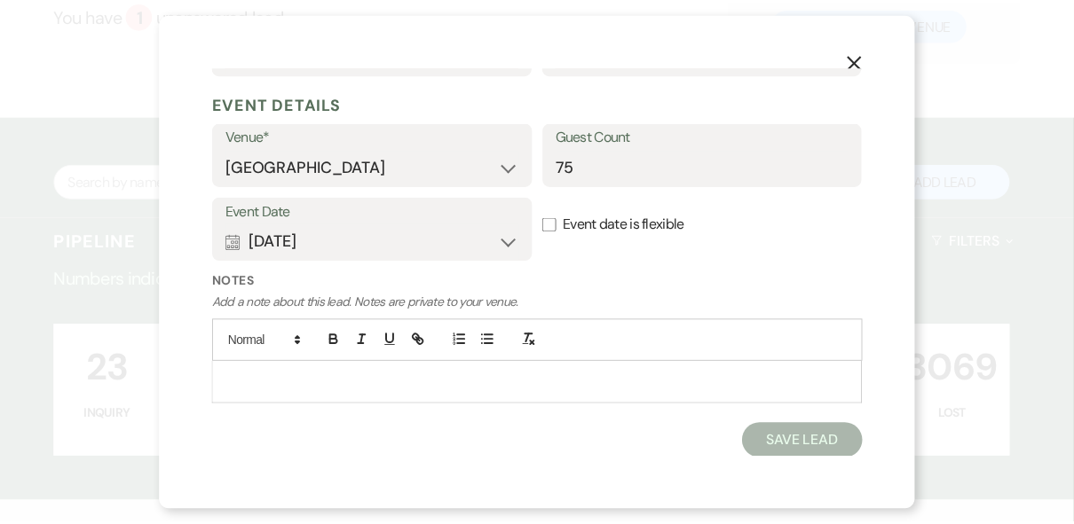
scroll to position [174, 0]
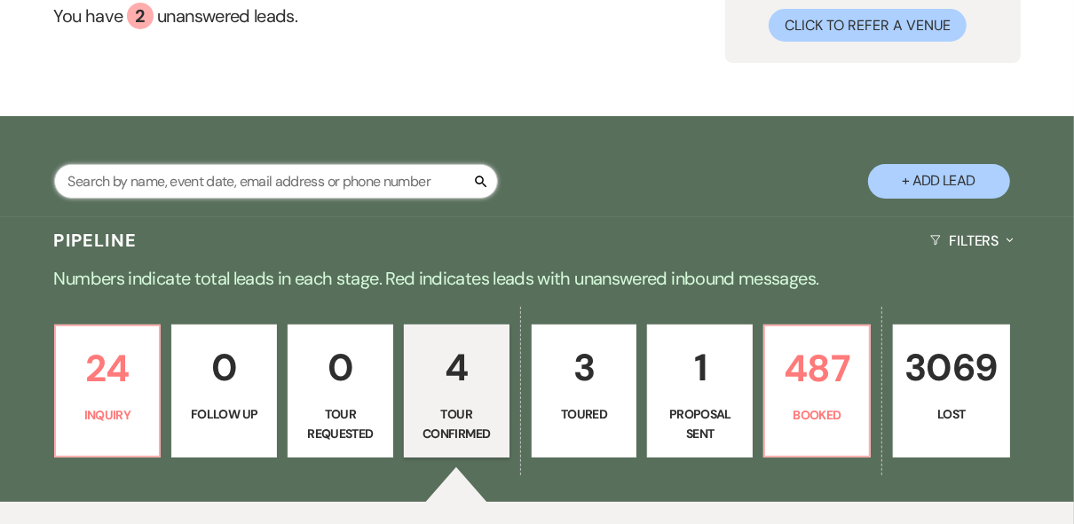
click at [277, 176] on input "text" at bounding box center [276, 181] width 444 height 35
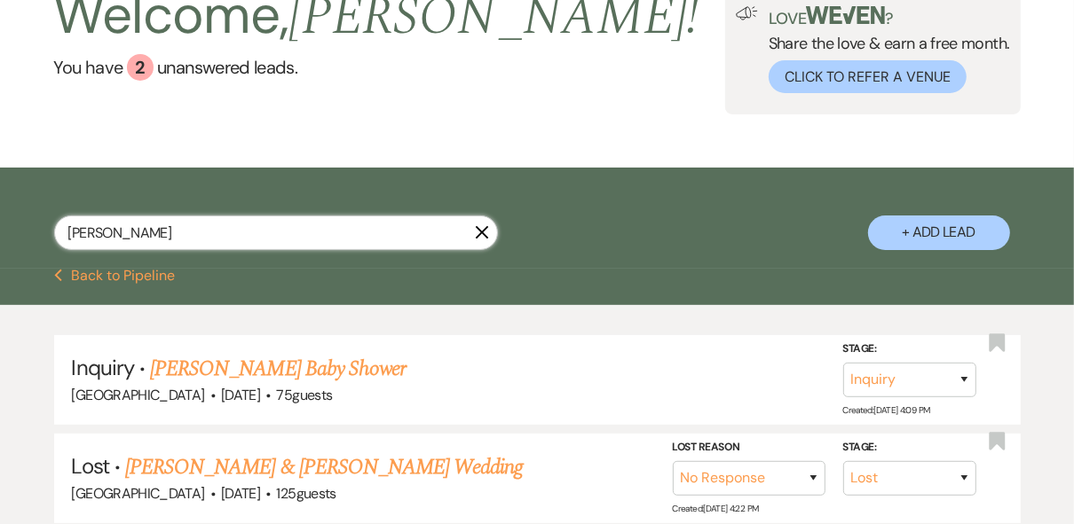
scroll to position [174, 0]
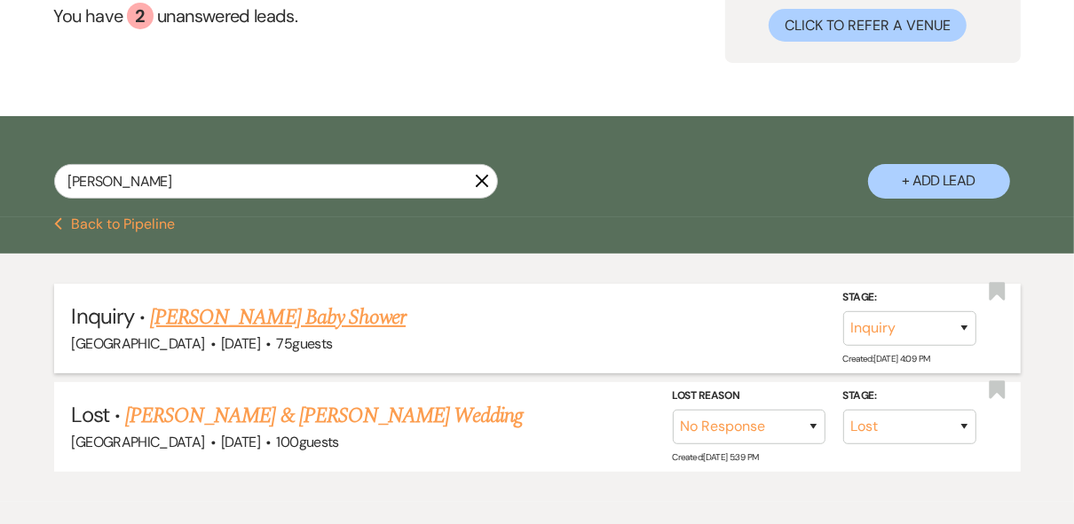
click at [246, 316] on link "[PERSON_NAME] Baby Shower" at bounding box center [278, 318] width 256 height 32
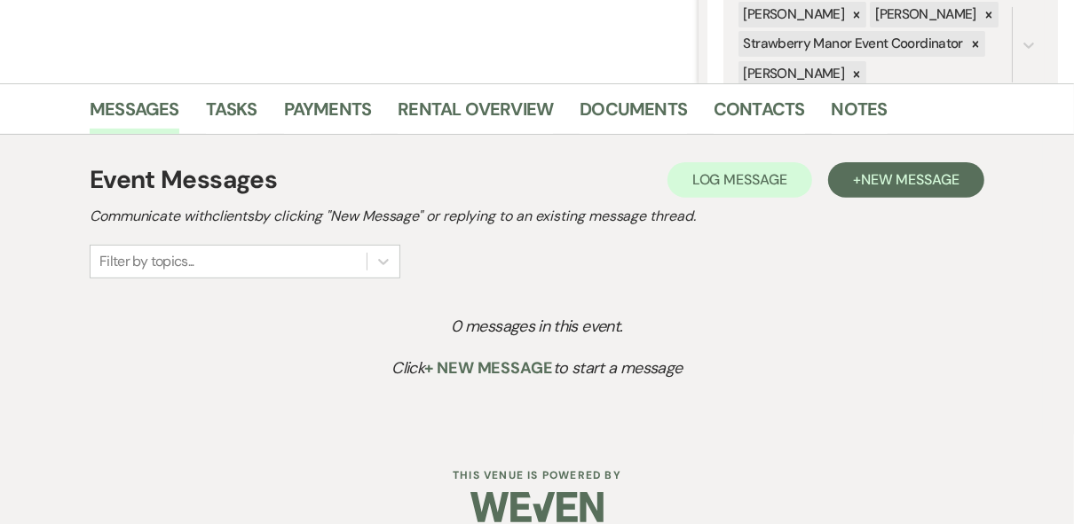
scroll to position [386, 0]
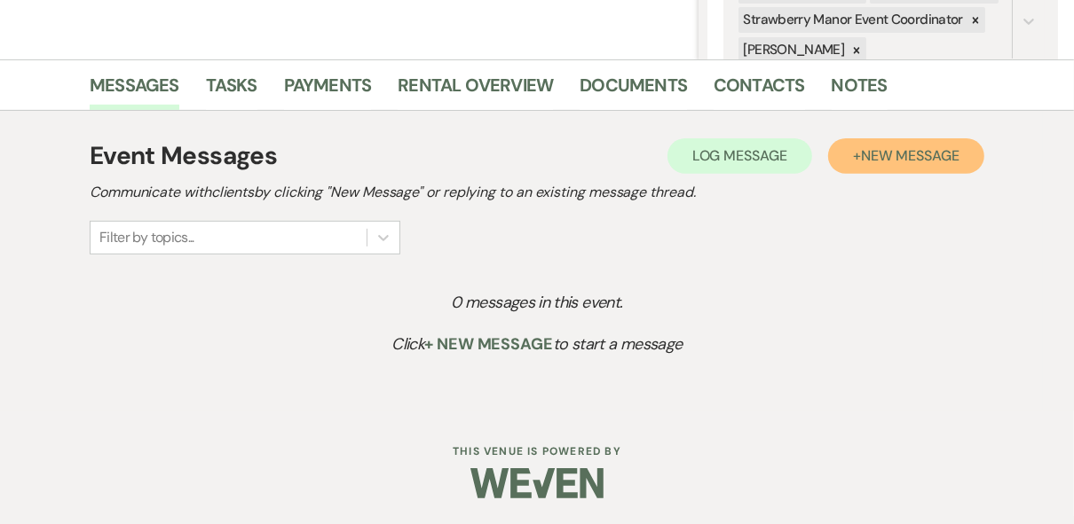
click at [868, 149] on span "New Message" at bounding box center [910, 155] width 98 height 19
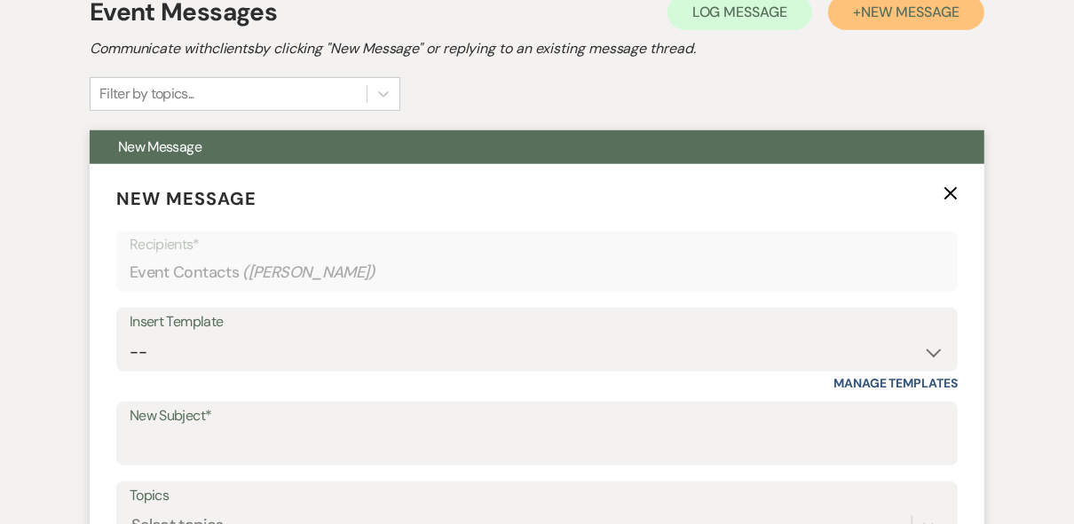
scroll to position [599, 0]
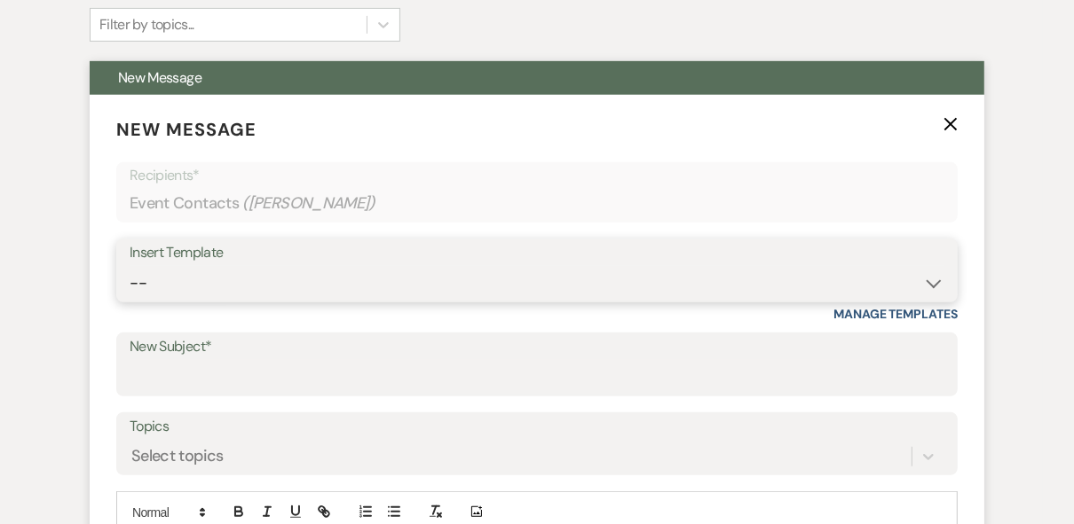
click at [187, 279] on select "-- Weven Planning Portal Introduction (Booked Events) Private Party Inquiry Res…" at bounding box center [537, 283] width 814 height 35
click at [130, 266] on select "-- Weven Planning Portal Introduction (Booked Events) Private Party Inquiry Res…" at bounding box center [537, 283] width 814 height 35
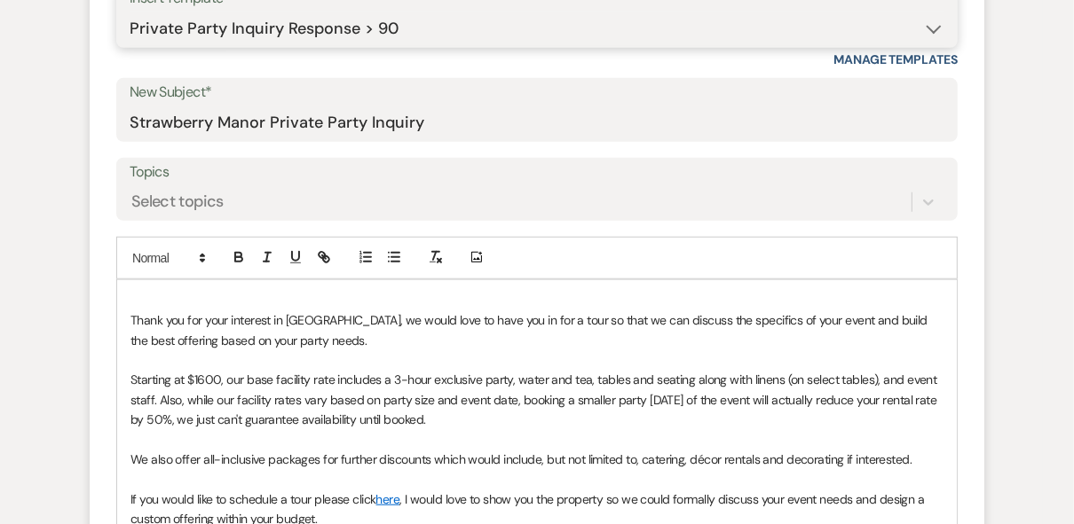
scroll to position [954, 0]
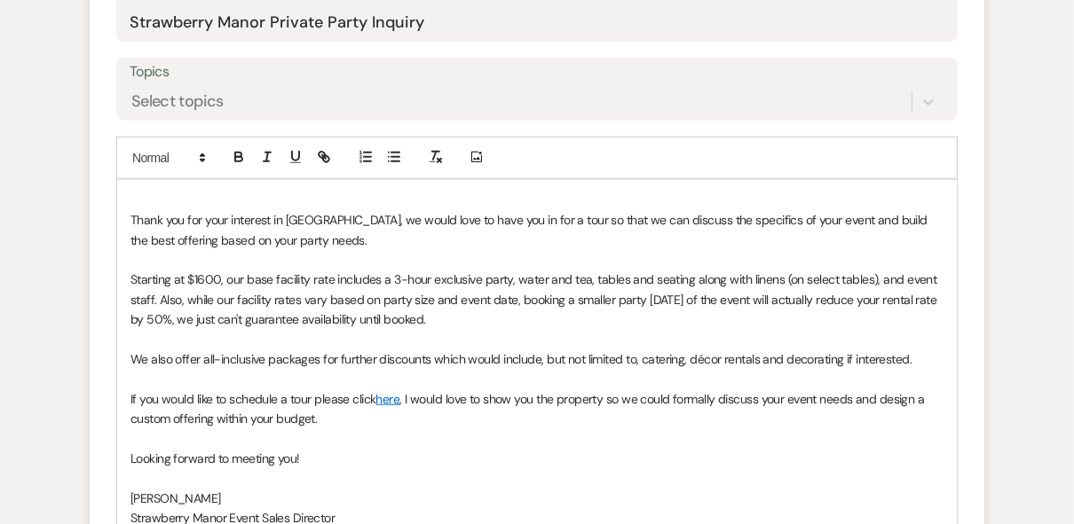
click at [162, 188] on div "Thank you for your interest in [GEOGRAPHIC_DATA], we would love to have you in …" at bounding box center [536, 359] width 839 height 359
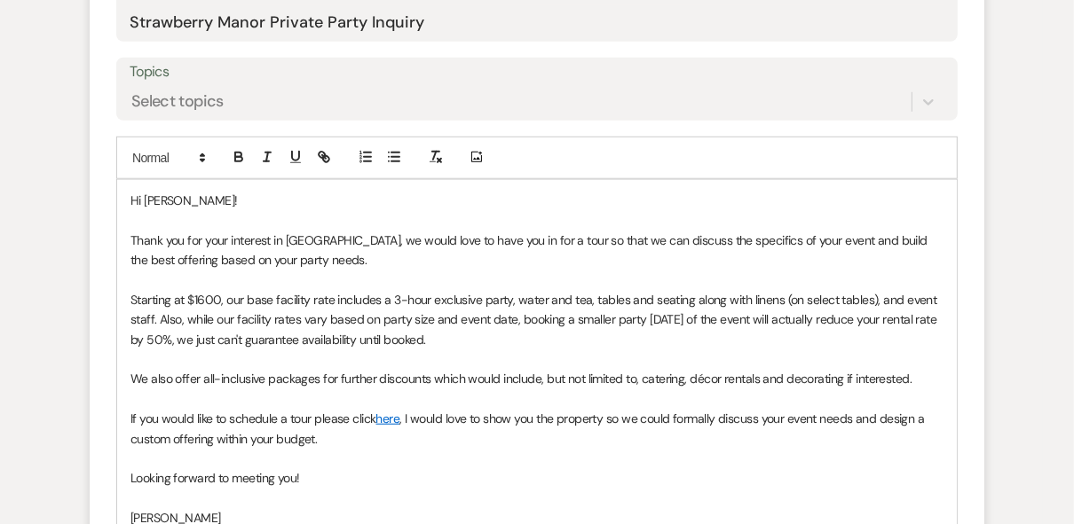
click at [228, 298] on p "Starting at $1600, our base facility rate includes a 3-hour exclusive party, wa…" at bounding box center [536, 319] width 813 height 59
click at [227, 298] on p "Starting at $1600, our base facility rate includes a 3-hour exclusive party, wa…" at bounding box center [536, 319] width 813 height 59
click at [236, 295] on p "Starting at $1600, @500 for [DATE], our base facility rate includes a 3-hour ex…" at bounding box center [536, 319] width 813 height 59
click at [426, 193] on p "Hi [PERSON_NAME]!" at bounding box center [536, 201] width 813 height 20
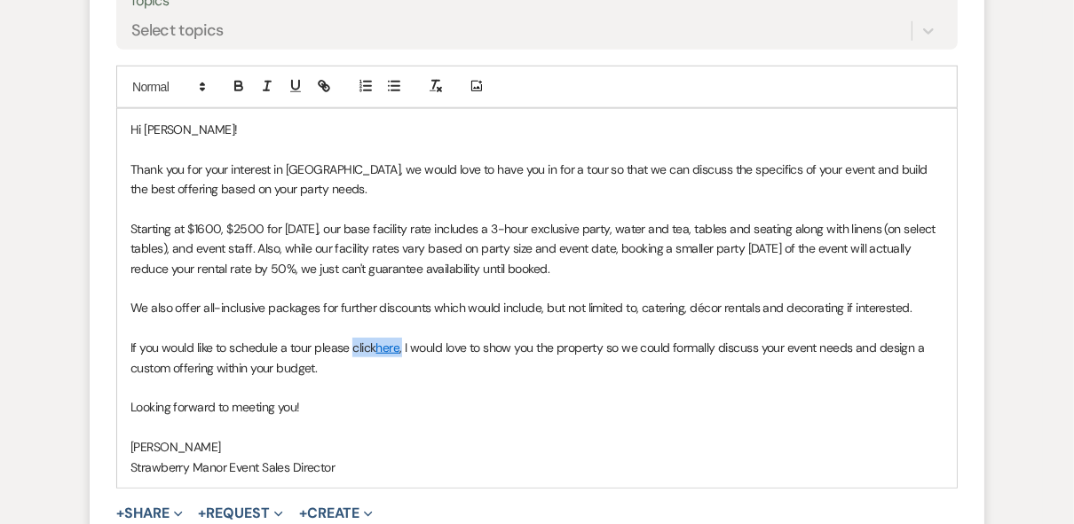
drag, startPoint x: 402, startPoint y: 343, endPoint x: 351, endPoint y: 342, distance: 50.6
click at [351, 342] on p "If you would like to schedule a tour please click here , I would love to show y…" at bounding box center [536, 358] width 813 height 40
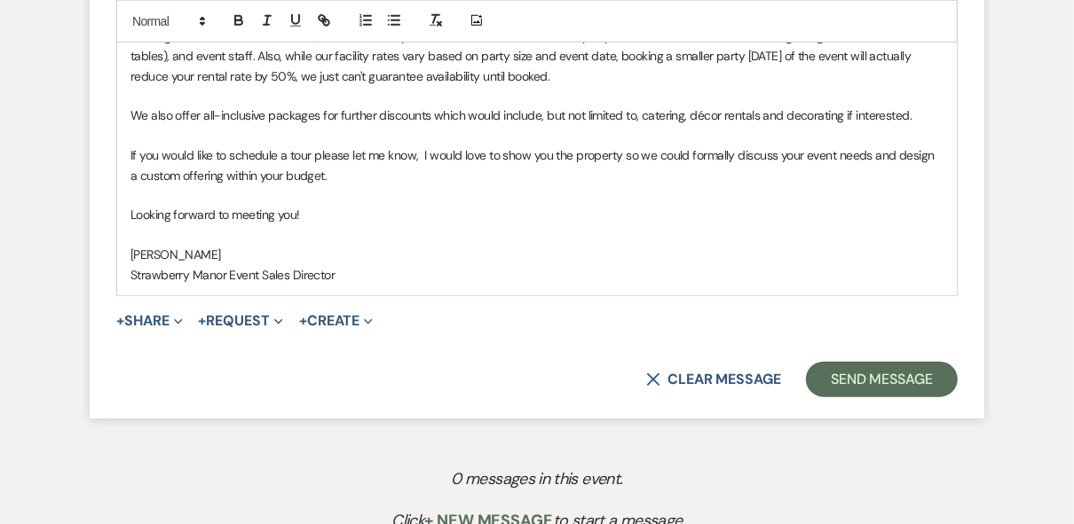
scroll to position [1238, 0]
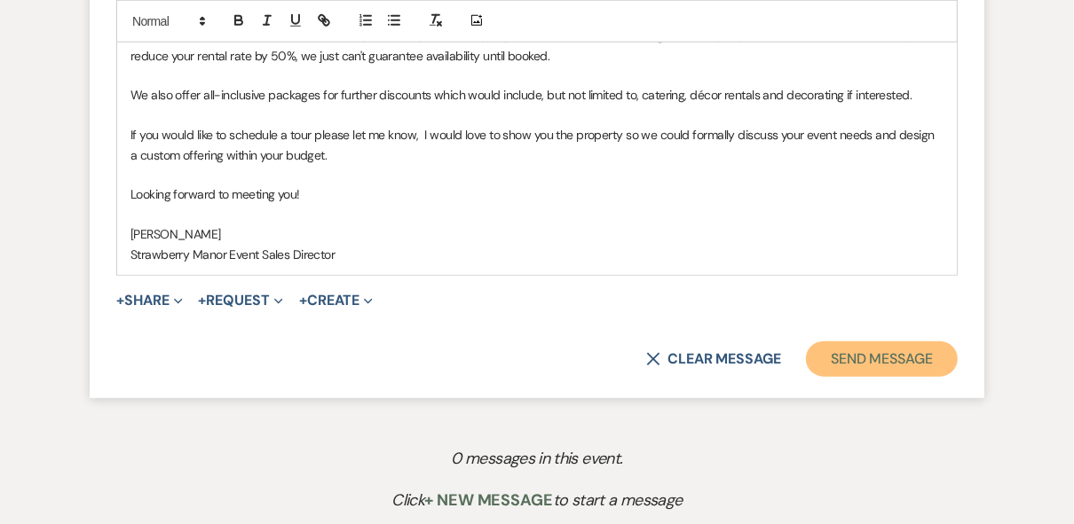
click at [820, 358] on button "Send Message" at bounding box center [882, 359] width 152 height 35
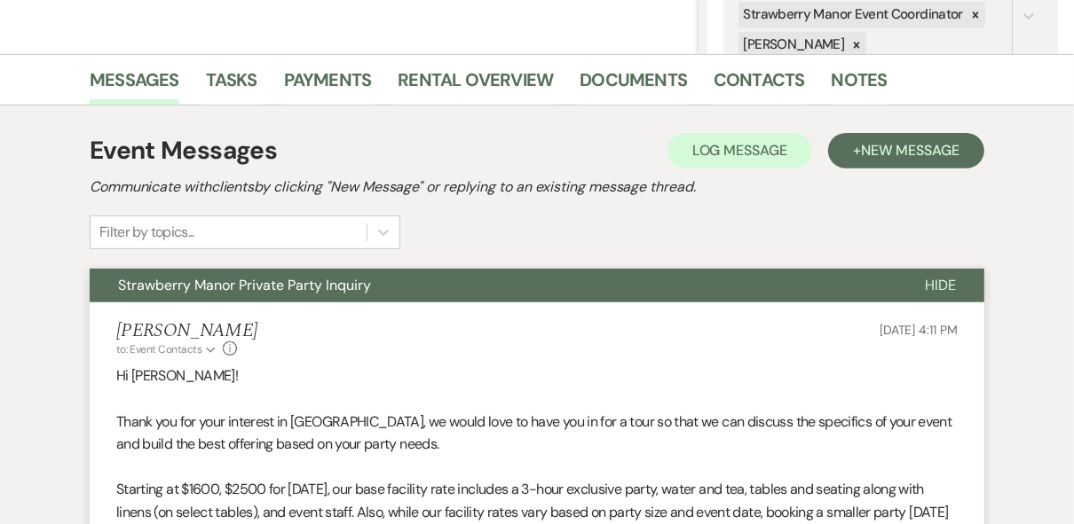
scroll to position [303, 0]
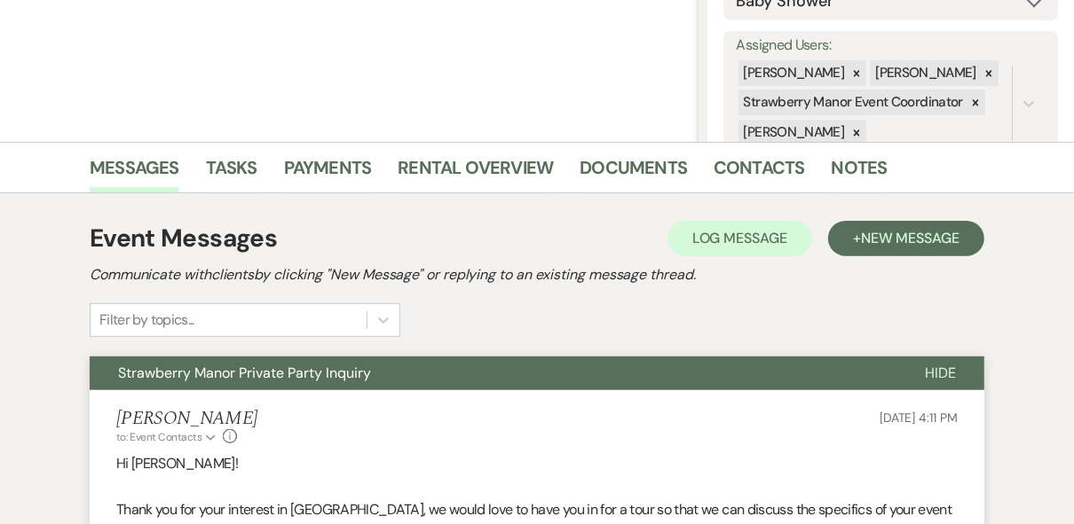
drag, startPoint x: 404, startPoint y: 104, endPoint x: 392, endPoint y: 100, distance: 12.1
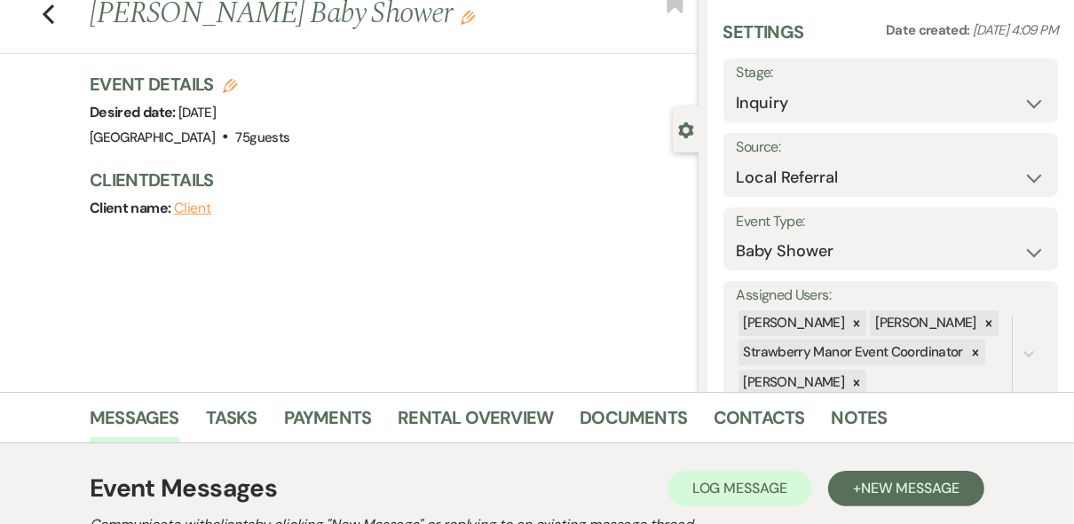
scroll to position [0, 0]
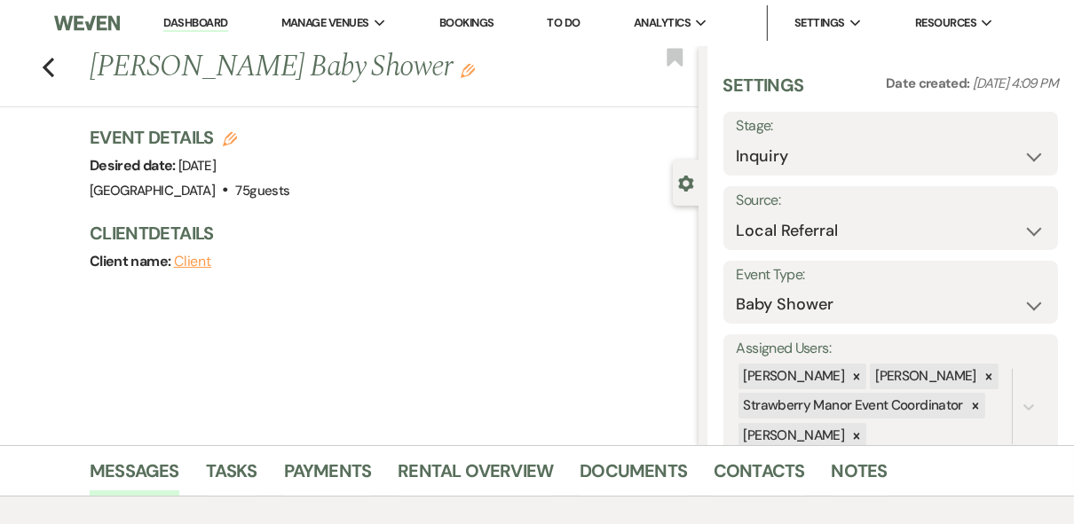
click at [186, 17] on link "Dashboard" at bounding box center [195, 23] width 64 height 17
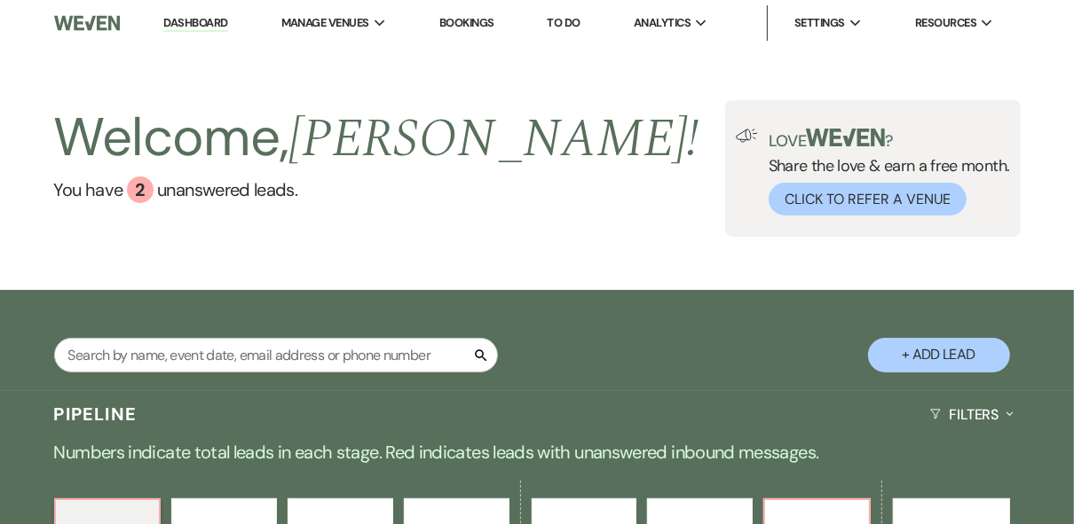
click at [558, 212] on div "Welcome, [PERSON_NAME] ! You have 2 unanswered lead s . Love ? Share the love &…" at bounding box center [537, 168] width 1074 height 137
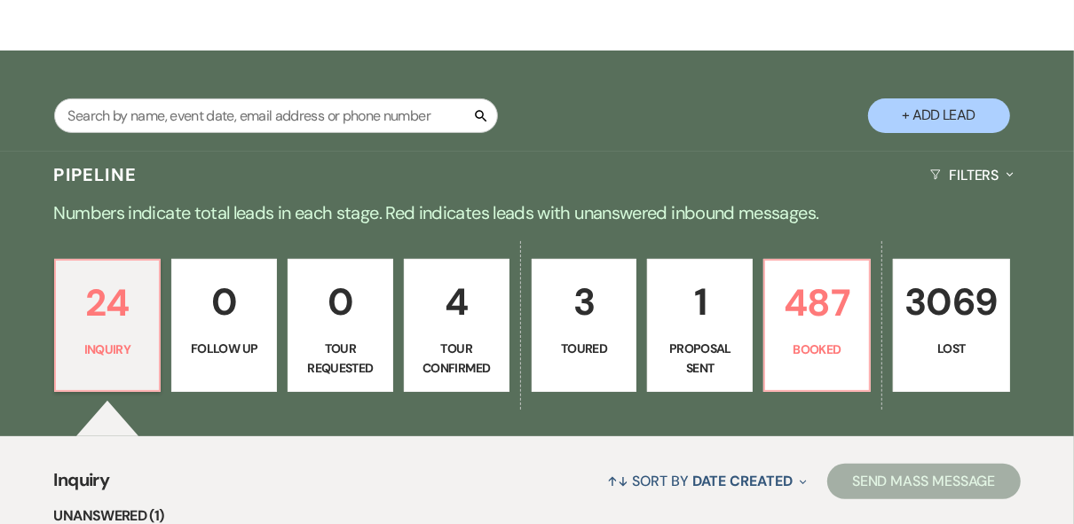
scroll to position [284, 0]
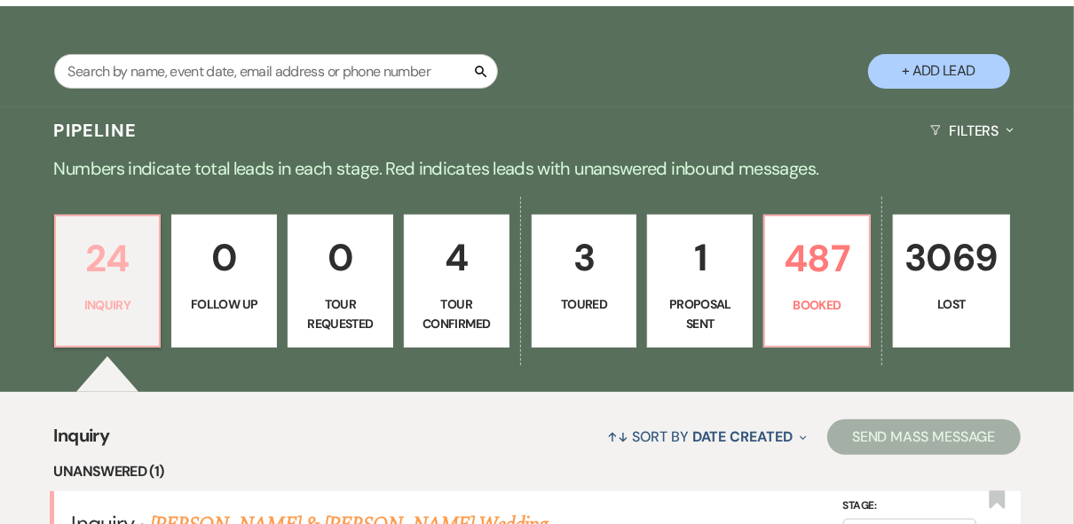
drag, startPoint x: 116, startPoint y: 283, endPoint x: 244, endPoint y: 298, distance: 128.6
click at [117, 285] on p "24" at bounding box center [108, 258] width 83 height 59
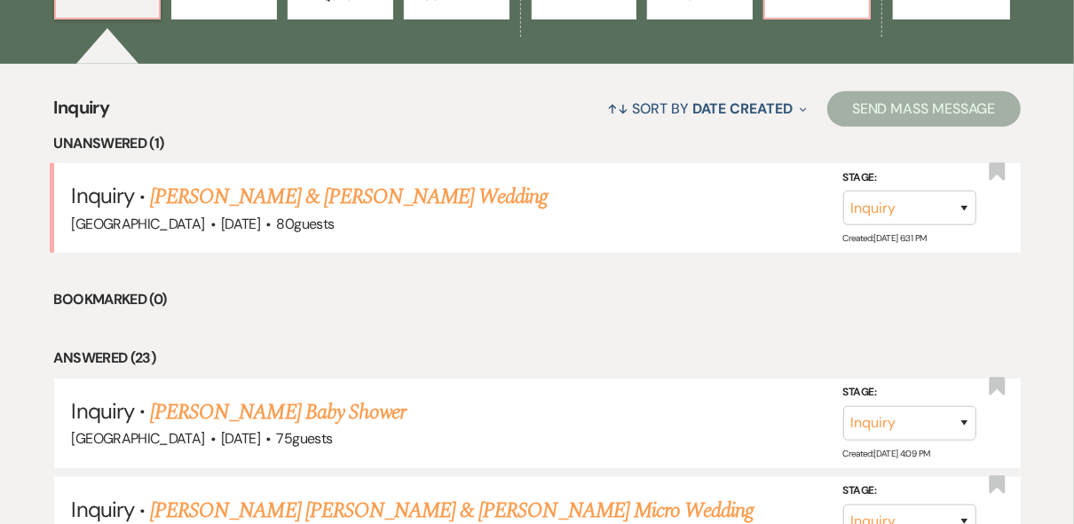
scroll to position [639, 0]
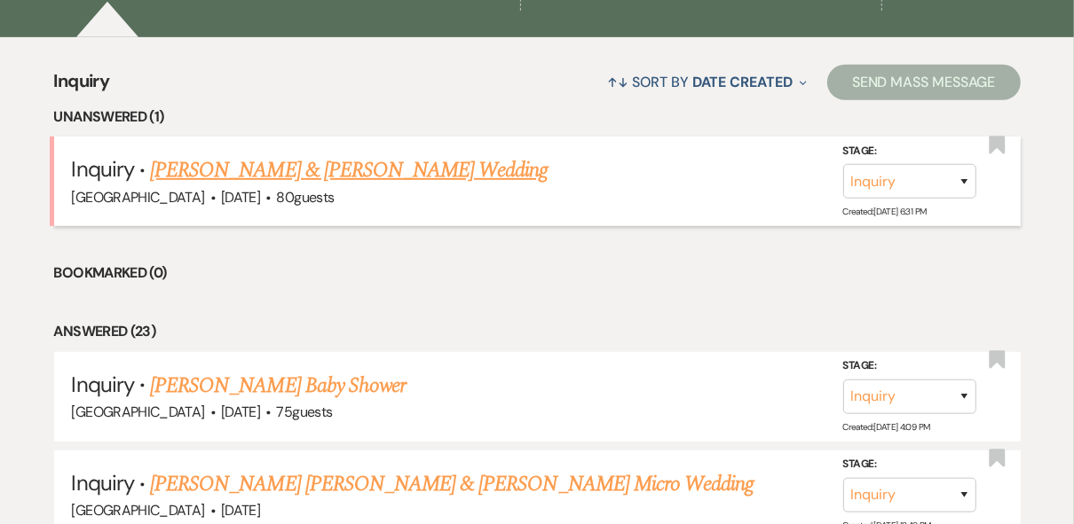
click at [393, 165] on link "[PERSON_NAME] & [PERSON_NAME] Wedding" at bounding box center [348, 170] width 397 height 32
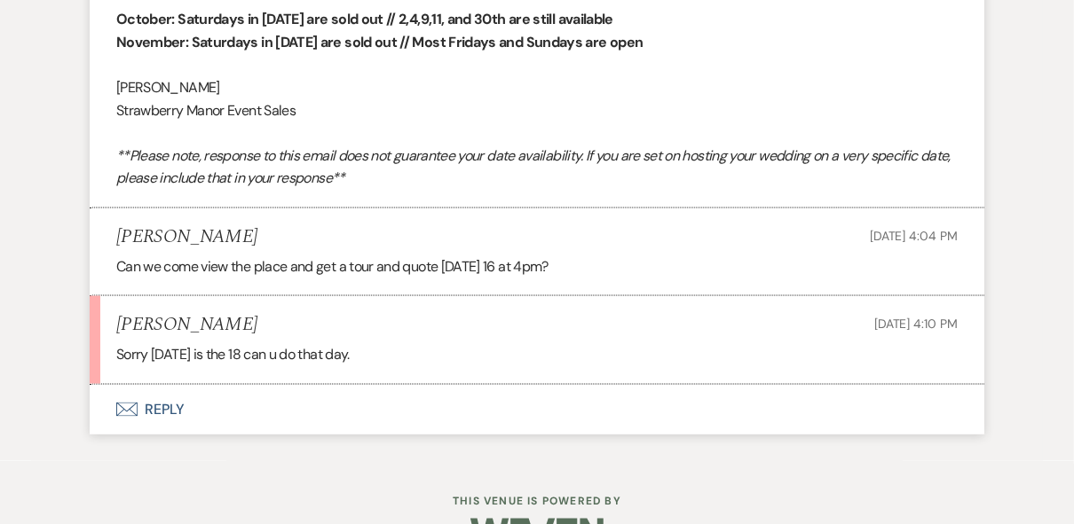
scroll to position [1862, 0]
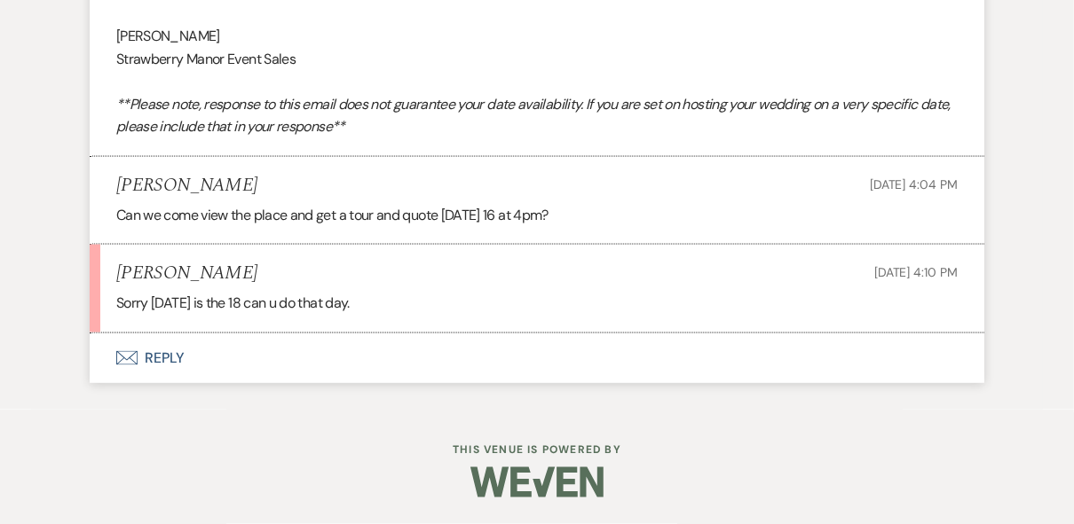
click at [164, 358] on button "Envelope Reply" at bounding box center [537, 359] width 894 height 50
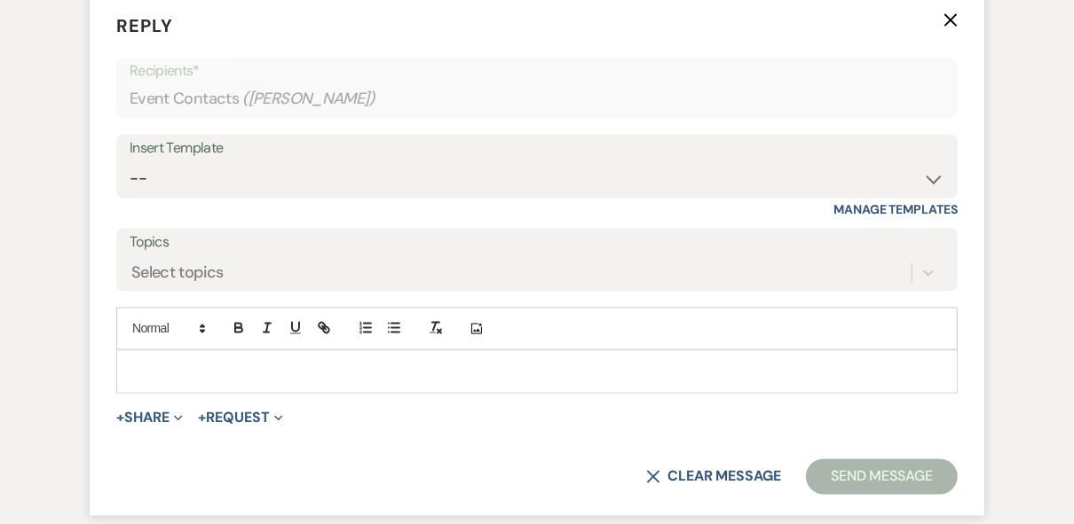
scroll to position [2196, 0]
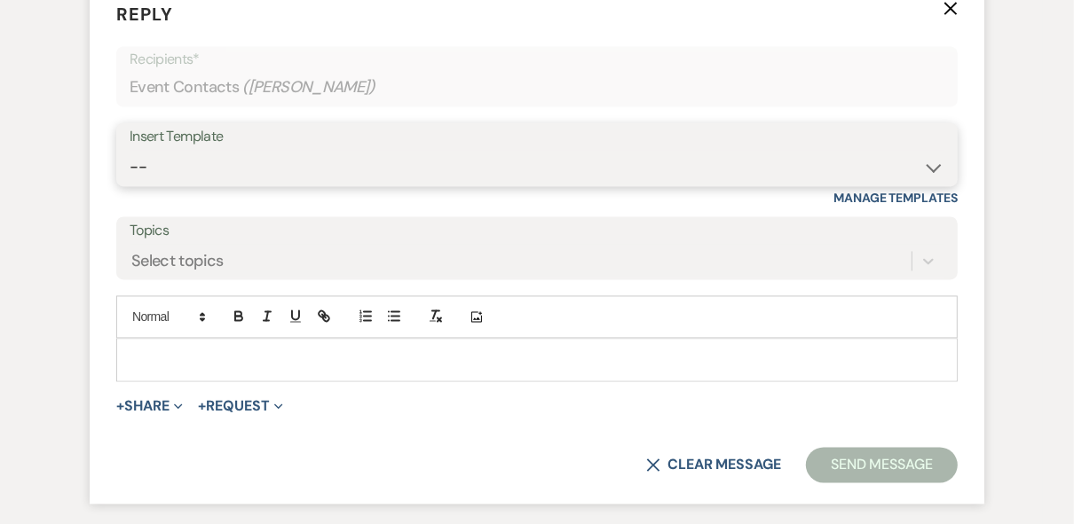
click at [224, 185] on select "-- Weven Planning Portal Introduction (Booked Events) Private Party Inquiry Res…" at bounding box center [537, 168] width 814 height 35
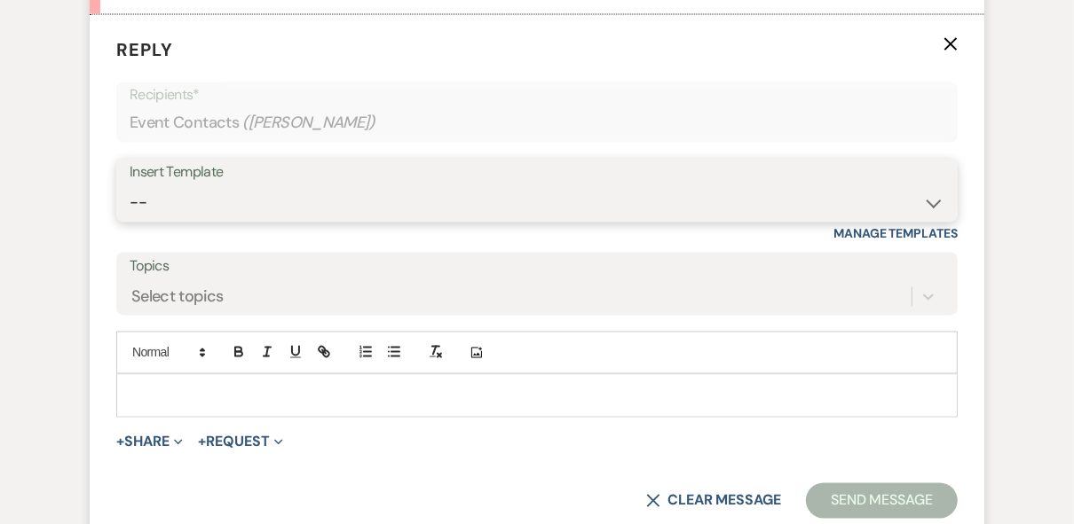
scroll to position [2144, 0]
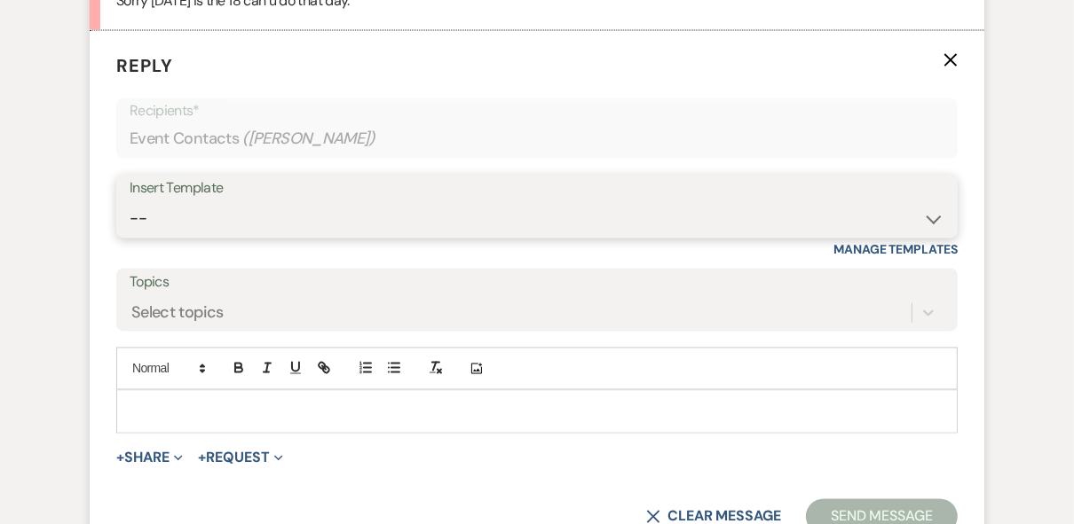
click at [224, 237] on select "-- Weven Planning Portal Introduction (Booked Events) Private Party Inquiry Res…" at bounding box center [537, 219] width 814 height 35
click at [130, 222] on select "-- Weven Planning Portal Introduction (Booked Events) Private Party Inquiry Res…" at bounding box center [537, 219] width 814 height 35
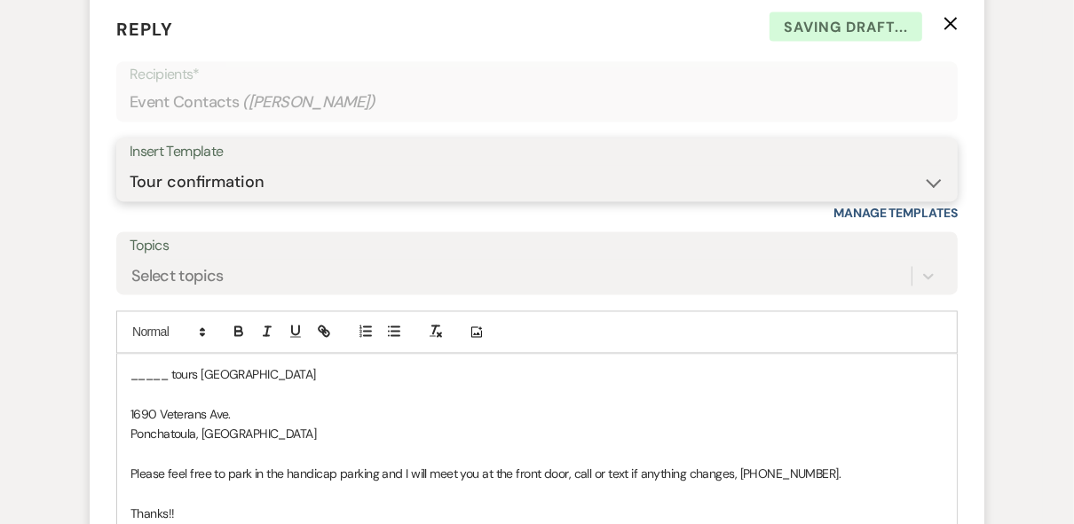
scroll to position [2286, 0]
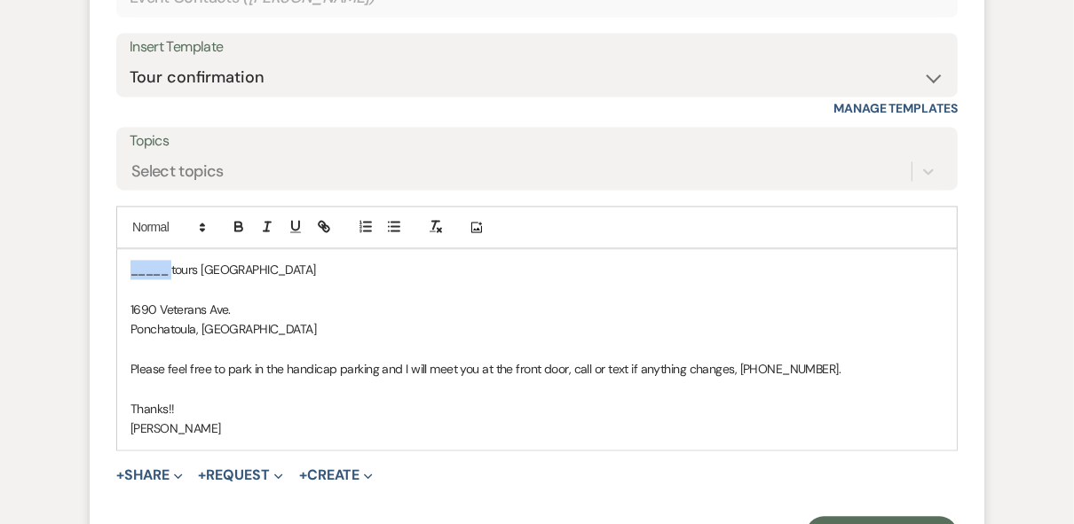
drag, startPoint x: 171, startPoint y: 288, endPoint x: 131, endPoint y: 285, distance: 40.1
click at [131, 279] on p "_____ tours [GEOGRAPHIC_DATA]" at bounding box center [536, 270] width 813 height 20
click at [329, 279] on p "[PERSON_NAME] tours [GEOGRAPHIC_DATA]" at bounding box center [536, 270] width 813 height 20
click at [130, 279] on p "[PERSON_NAME] tours [GEOGRAPHIC_DATA] [DATE] 4PM" at bounding box center [536, 270] width 813 height 20
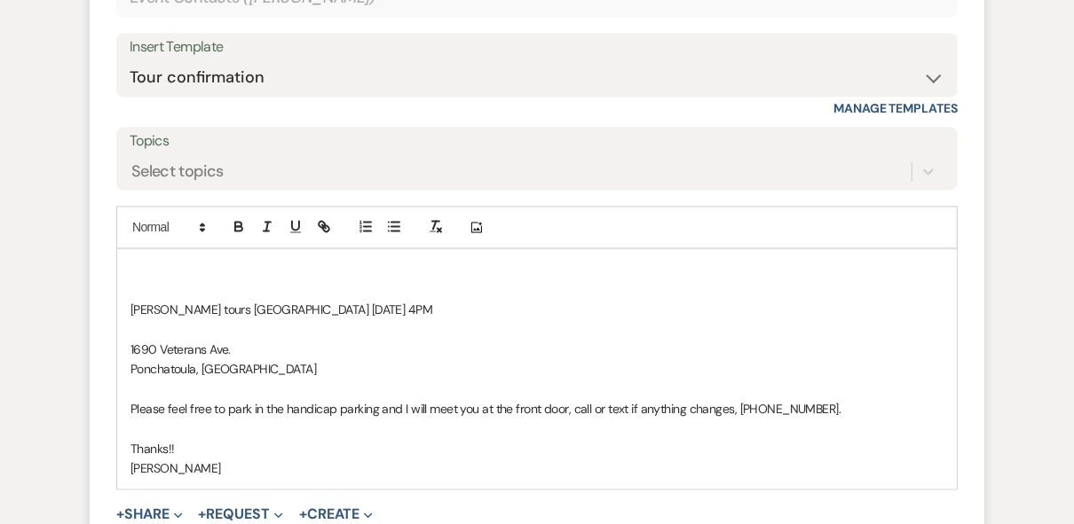
click at [134, 279] on p at bounding box center [536, 270] width 813 height 20
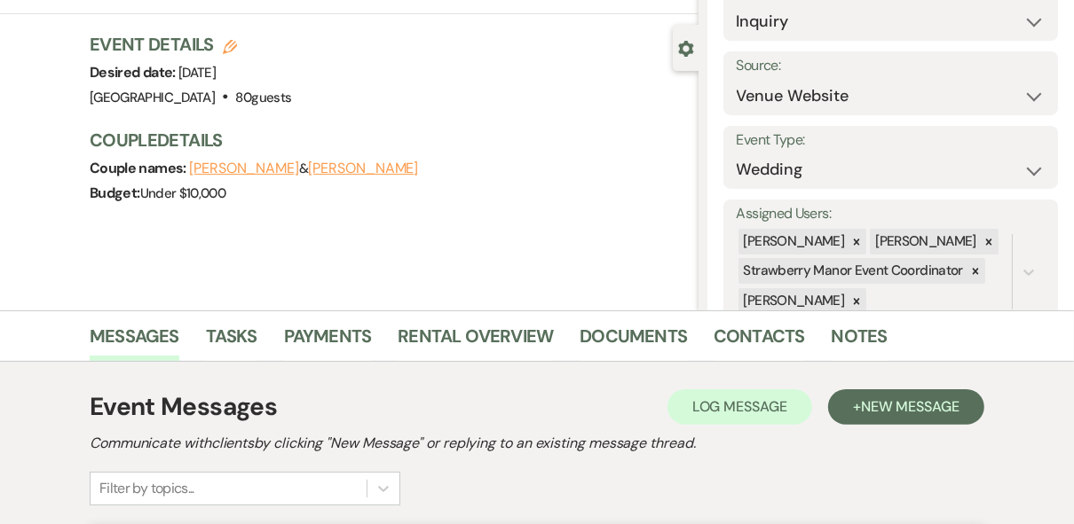
scroll to position [0, 0]
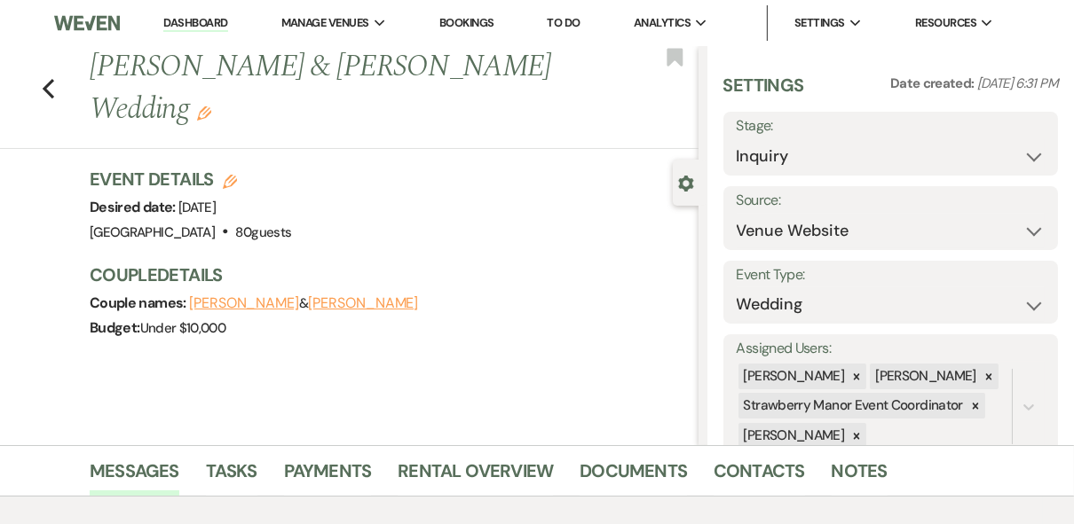
drag, startPoint x: 162, startPoint y: 99, endPoint x: 96, endPoint y: 75, distance: 71.0
click at [96, 75] on h1 "[PERSON_NAME] & [PERSON_NAME] Wedding Edit" at bounding box center [329, 88] width 479 height 84
copy h1 "[PERSON_NAME] & [PERSON_NAME] Wedding"
click at [951, 146] on select "Inquiry Follow Up Tour Requested Tour Confirmed Toured Proposal Sent Booked Lost" at bounding box center [890, 156] width 309 height 35
click at [736, 139] on select "Inquiry Follow Up Tour Requested Tour Confirmed Toured Proposal Sent Booked Lost" at bounding box center [890, 156] width 309 height 35
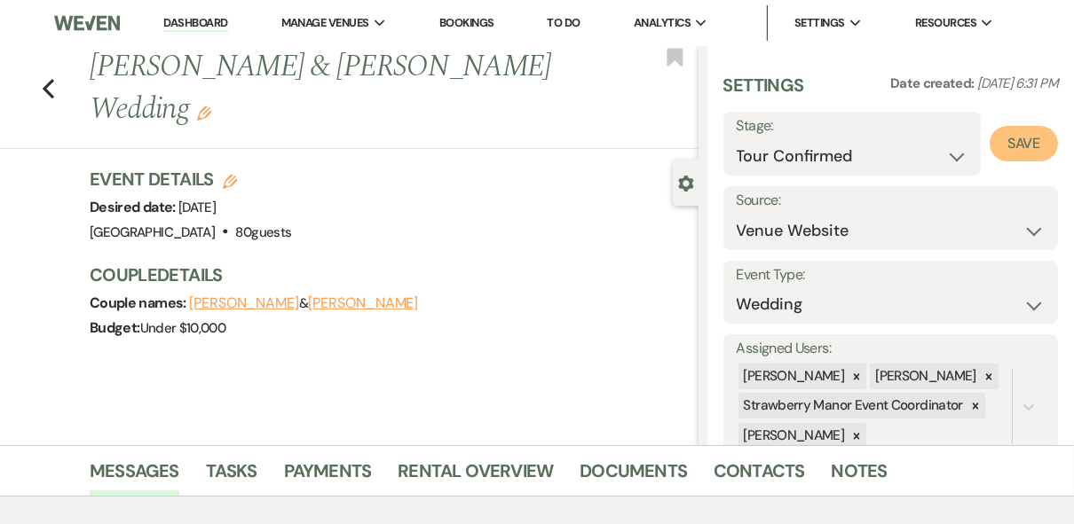
click at [992, 150] on button "Save" at bounding box center [1023, 143] width 68 height 35
click at [444, 234] on div "Event Details Edit Desired date: [DATE] Venue: [GEOGRAPHIC_DATA] . 80 guests Ve…" at bounding box center [385, 206] width 591 height 78
drag, startPoint x: 184, startPoint y: 22, endPoint x: 219, endPoint y: 32, distance: 36.8
click at [184, 22] on link "Dashboard" at bounding box center [195, 23] width 64 height 17
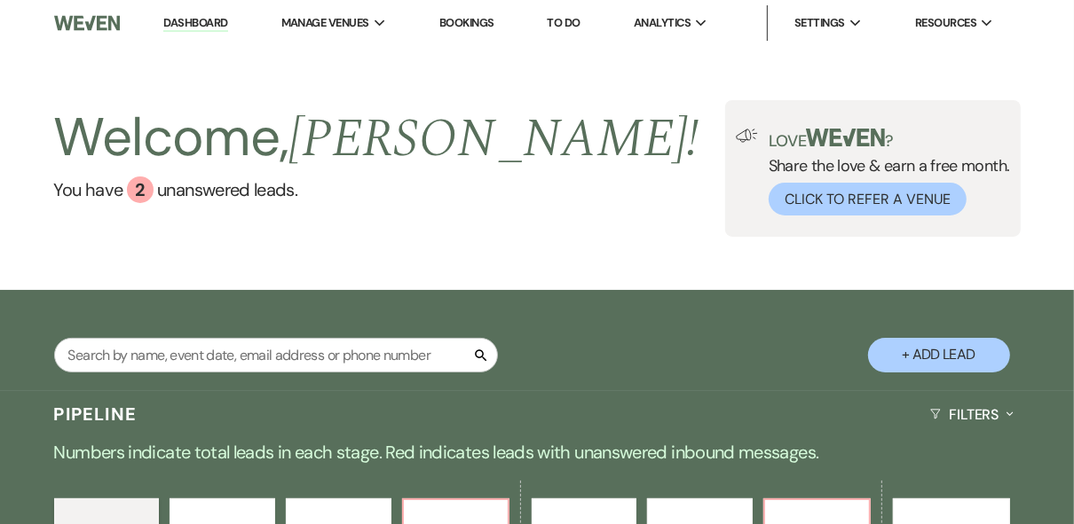
click at [490, 170] on div "Welcome, [PERSON_NAME] ! You have 2 unanswered lead s . Love ? Share the love &…" at bounding box center [537, 168] width 1074 height 137
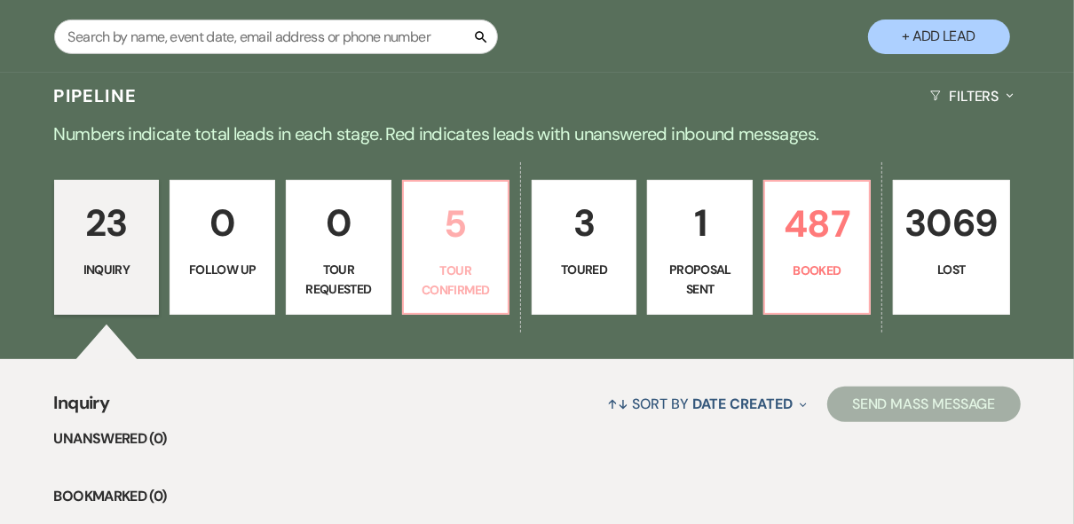
scroll to position [426, 0]
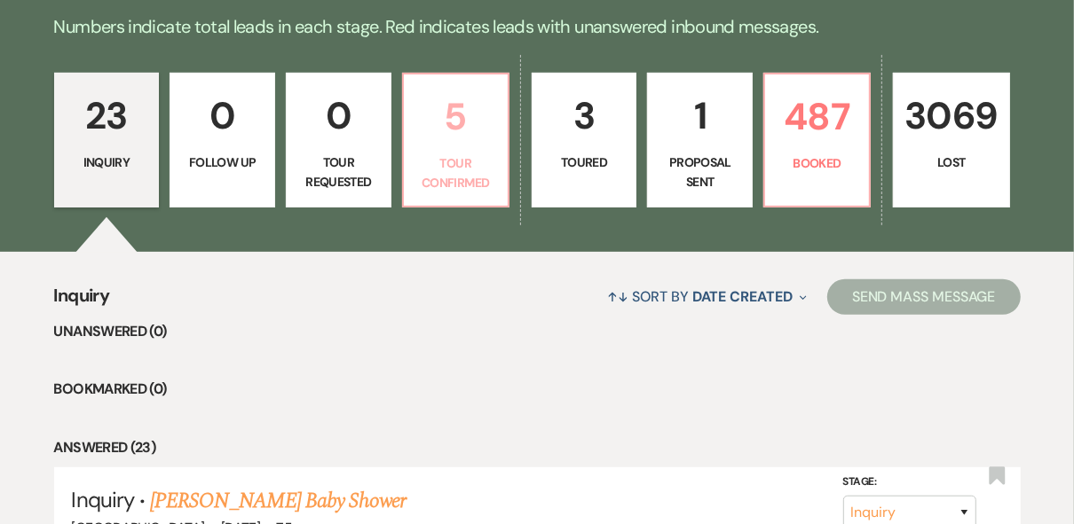
click at [462, 184] on p "Tour Confirmed" at bounding box center [455, 173] width 83 height 40
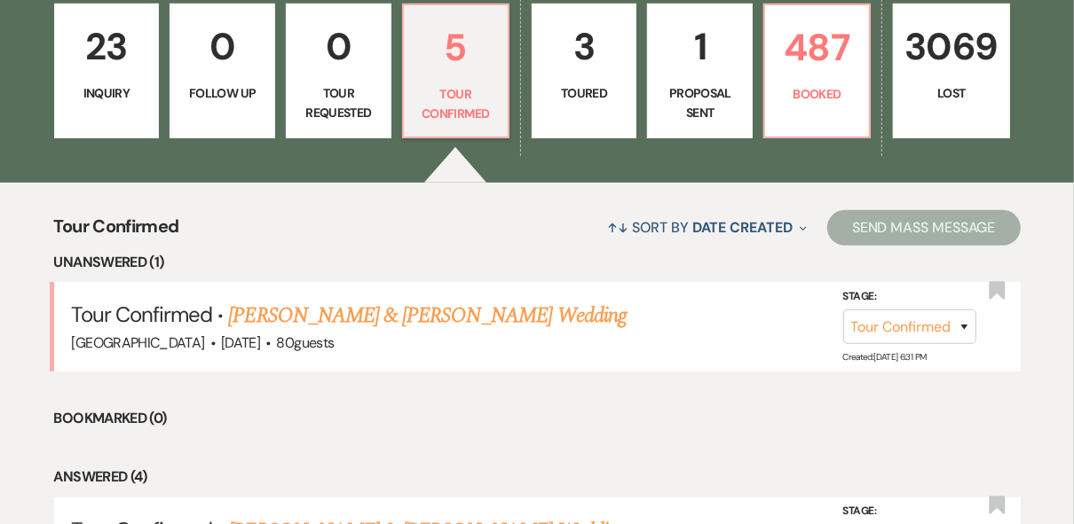
scroll to position [639, 0]
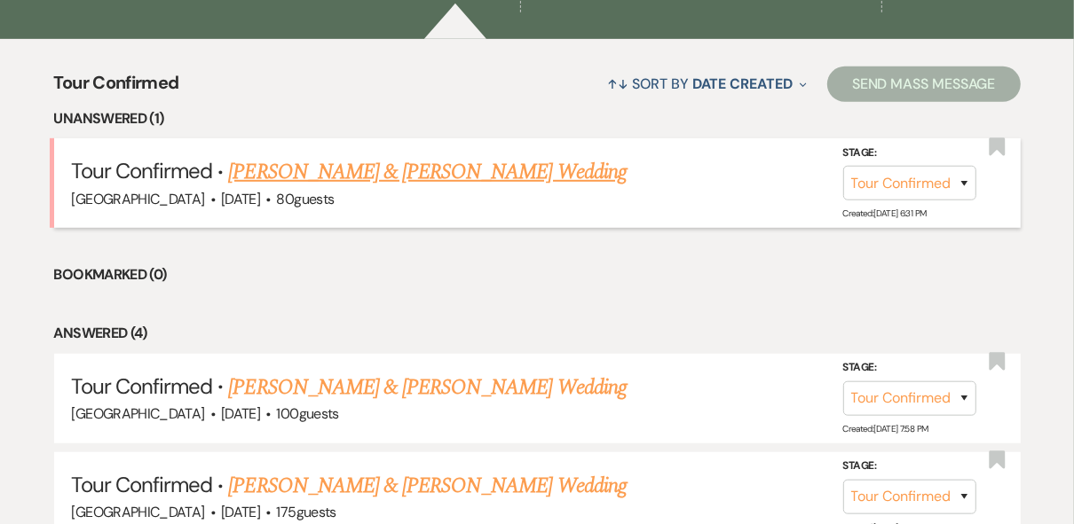
click at [370, 170] on link "[PERSON_NAME] & [PERSON_NAME] Wedding" at bounding box center [426, 172] width 397 height 32
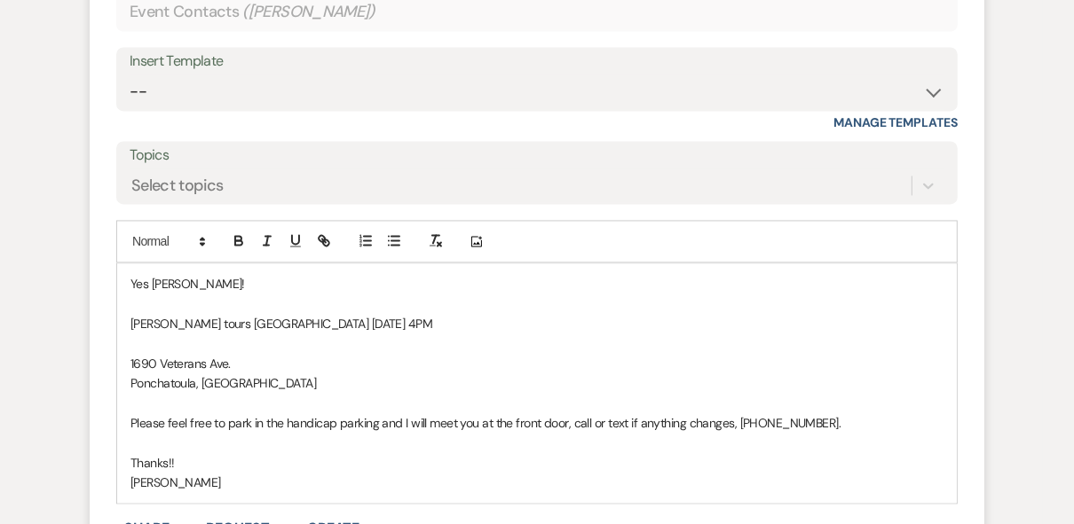
scroll to position [2485, 0]
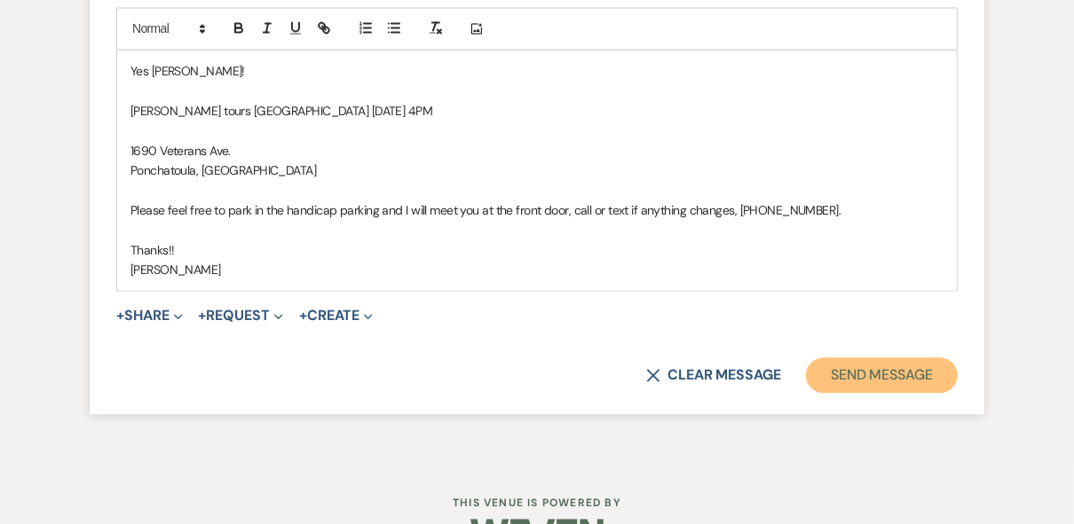
click at [851, 393] on button "Send Message" at bounding box center [882, 375] width 152 height 35
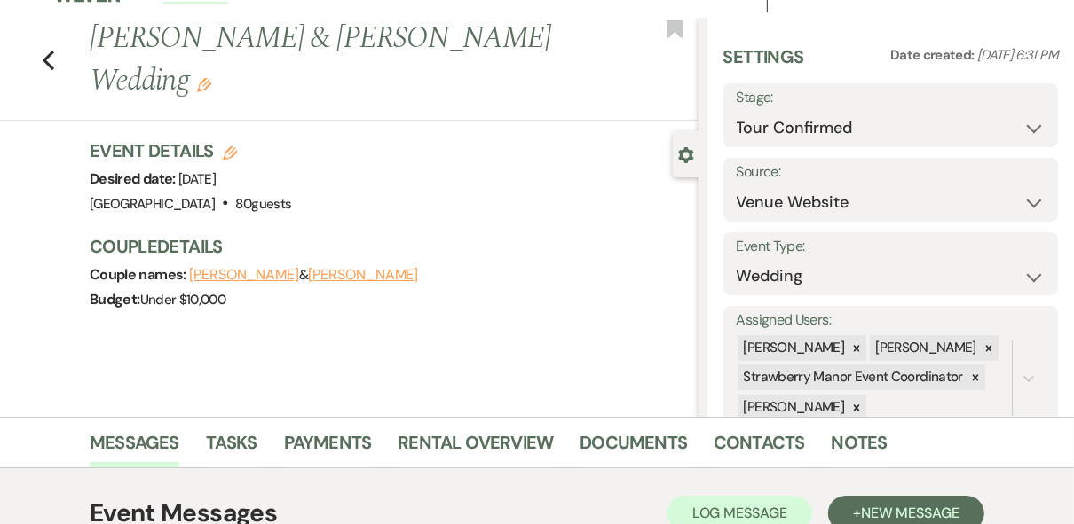
scroll to position [0, 0]
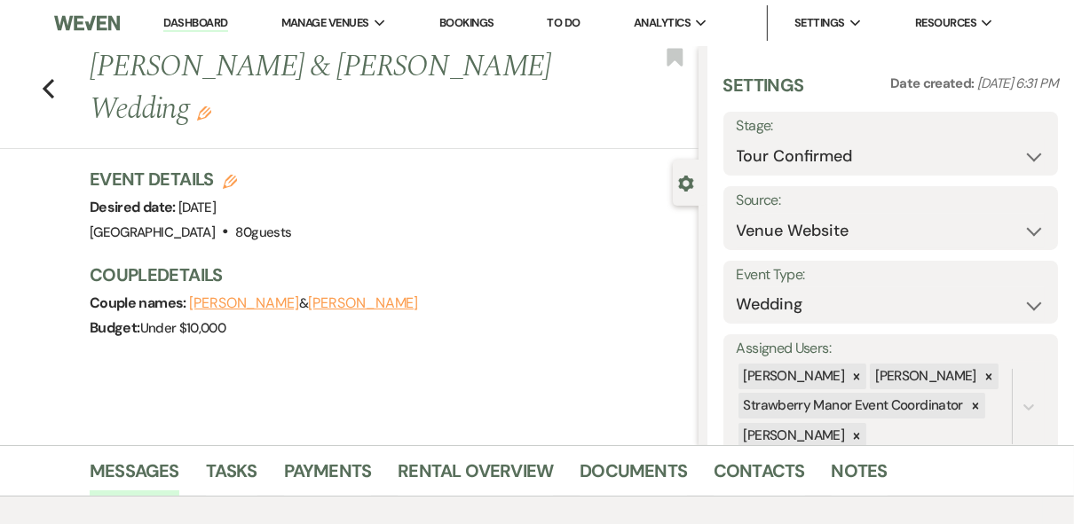
click at [196, 28] on link "Dashboard" at bounding box center [195, 23] width 64 height 17
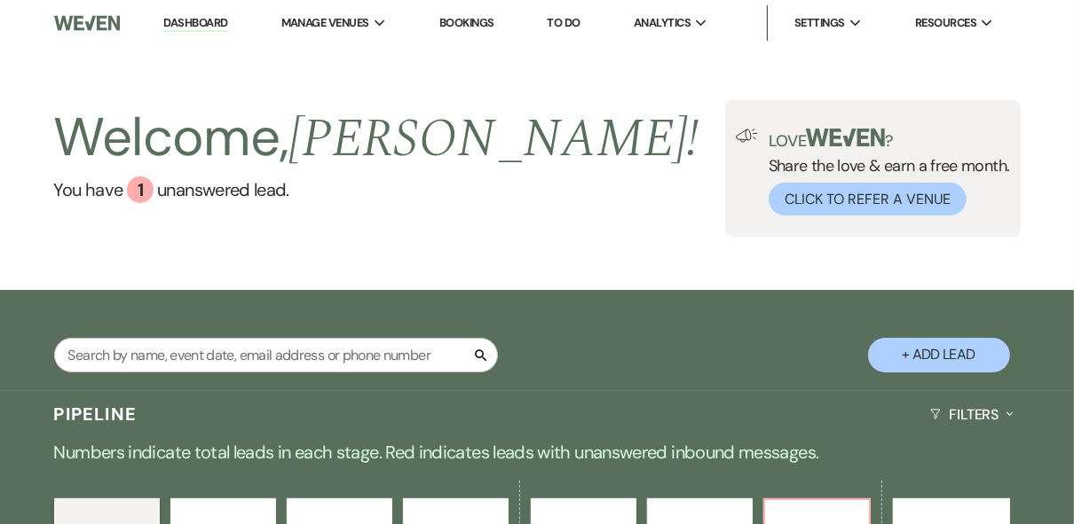
click at [527, 188] on div "Welcome, [PERSON_NAME] ! You have 1 unanswered lead . Love ? Share the love & e…" at bounding box center [537, 168] width 1074 height 137
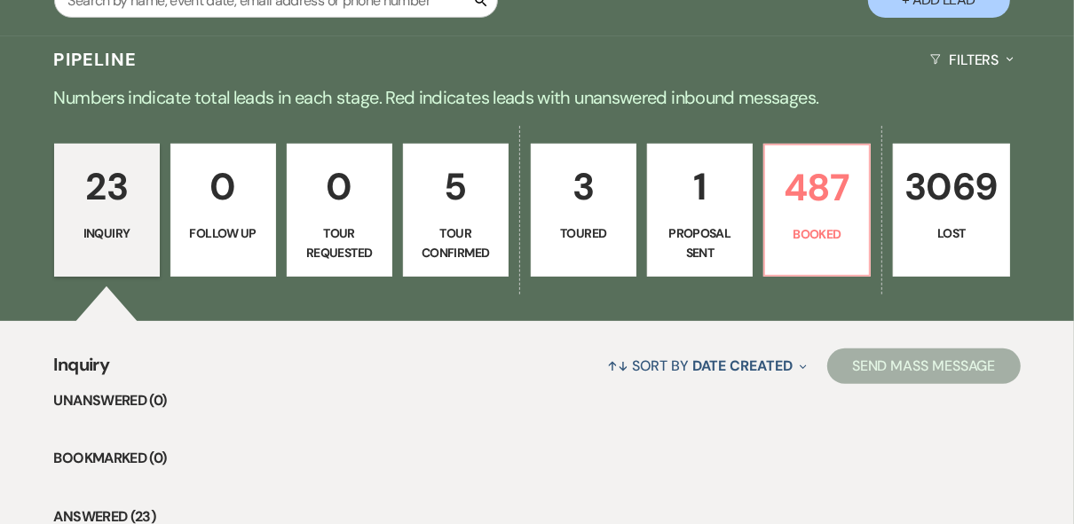
scroll to position [426, 0]
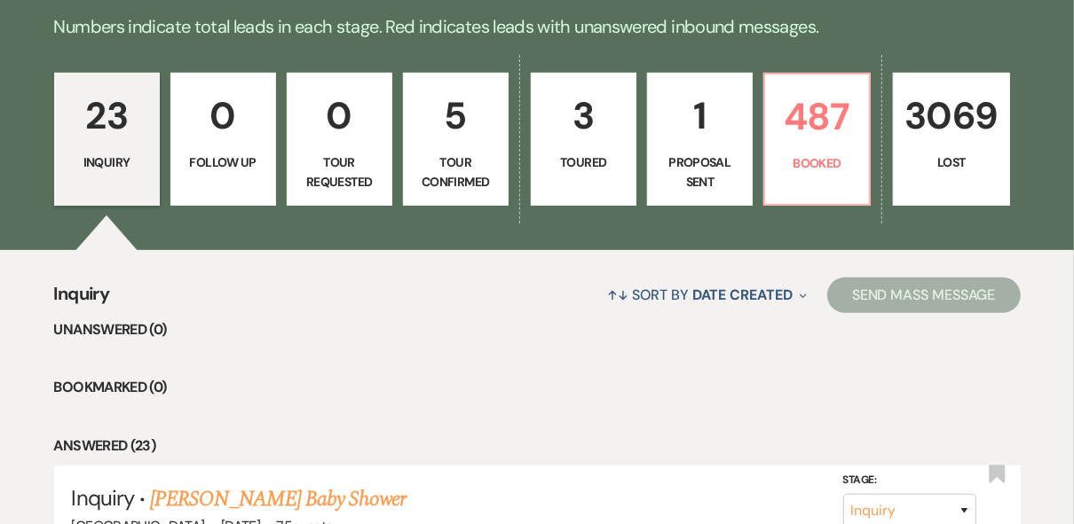
click at [603, 180] on link "3 Toured" at bounding box center [584, 139] width 106 height 133
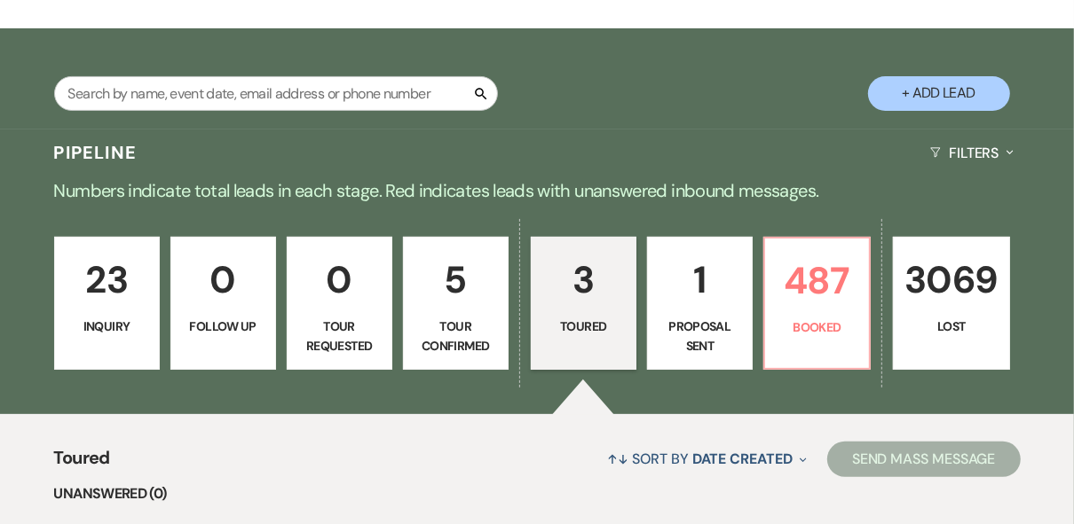
scroll to position [142, 0]
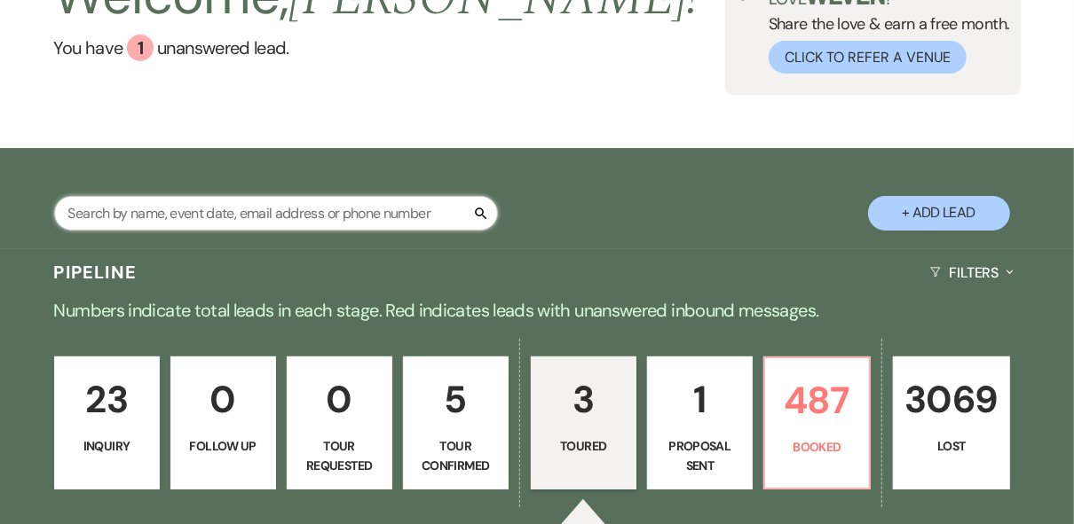
click at [203, 215] on input "text" at bounding box center [276, 213] width 444 height 35
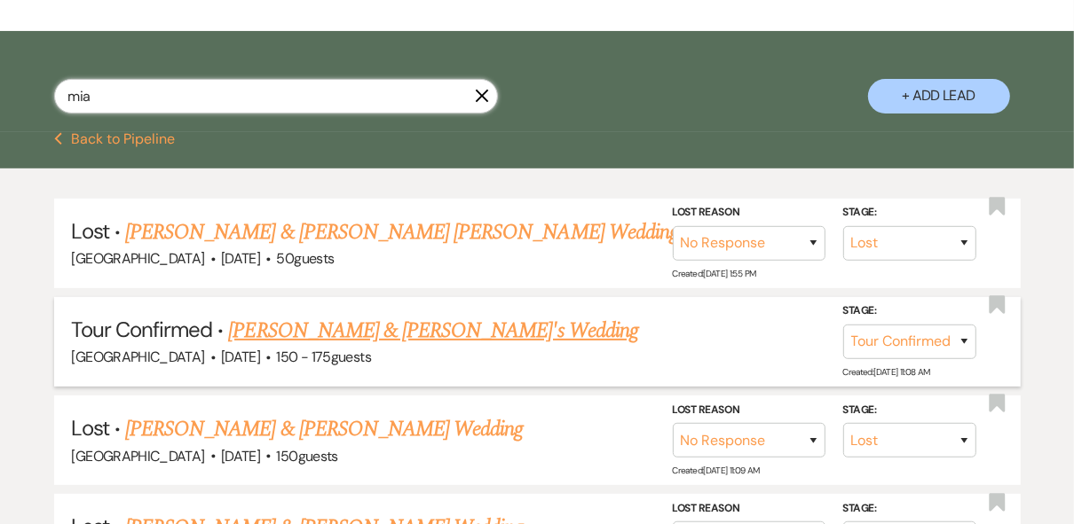
scroll to position [284, 0]
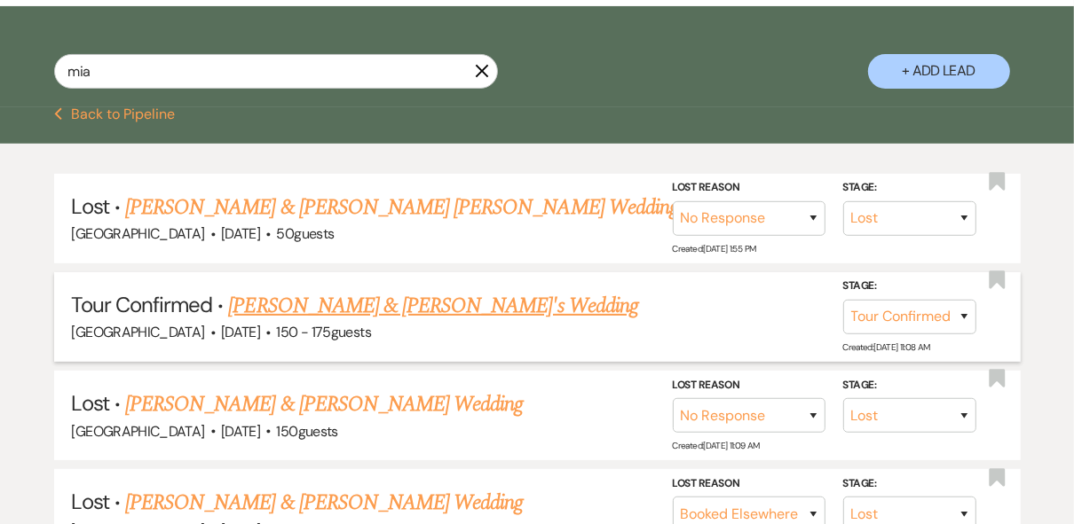
click at [394, 302] on link "[PERSON_NAME] & [PERSON_NAME]'s Wedding" at bounding box center [433, 306] width 410 height 32
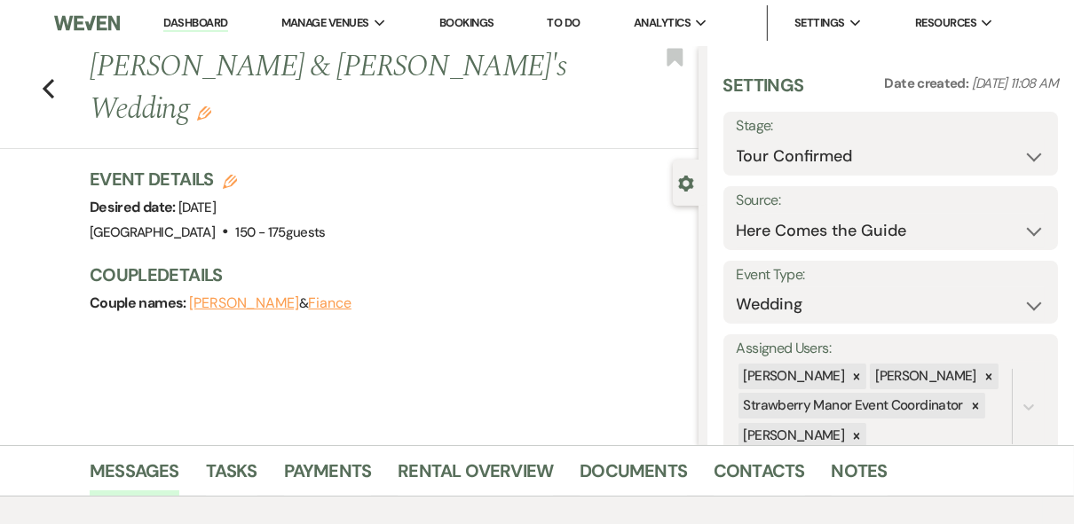
click at [199, 23] on link "Dashboard" at bounding box center [195, 23] width 64 height 17
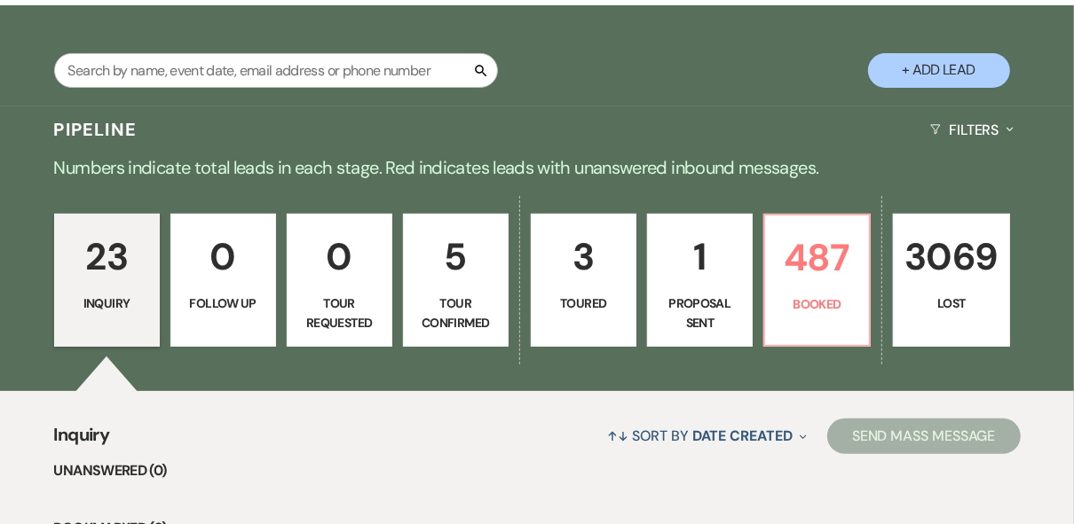
scroll to position [426, 0]
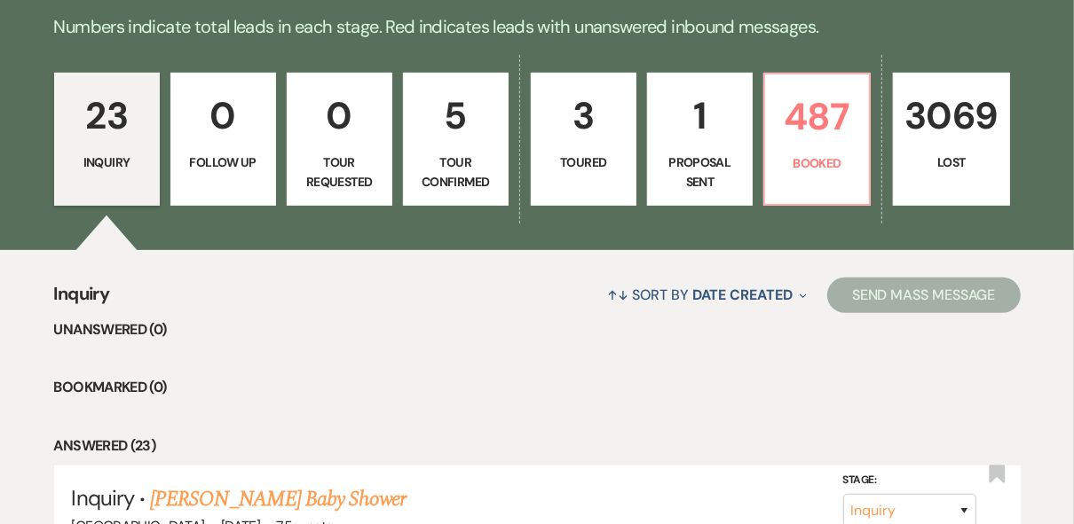
click at [451, 154] on p "Tour Confirmed" at bounding box center [455, 173] width 83 height 40
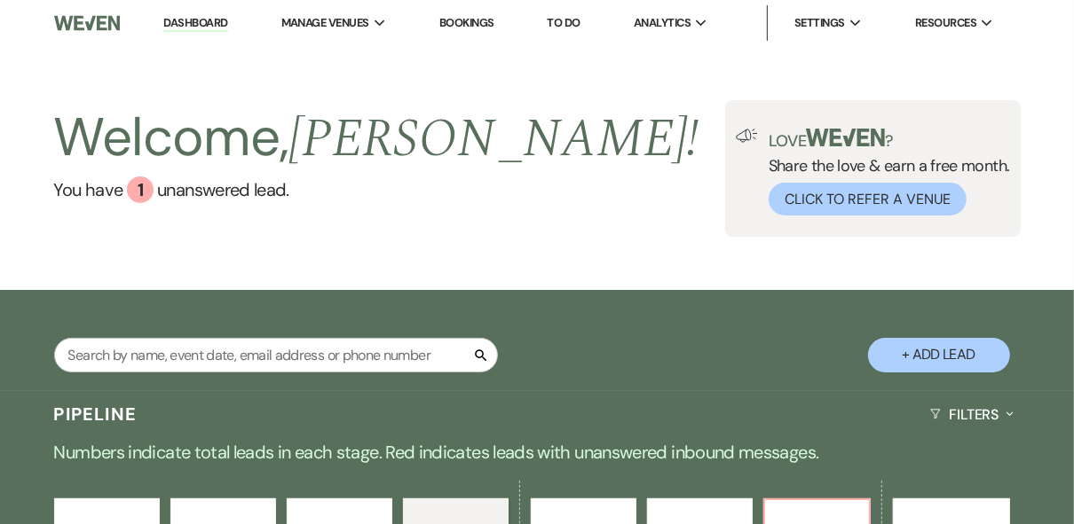
drag, startPoint x: 191, startPoint y: 28, endPoint x: 298, endPoint y: 54, distance: 110.6
click at [191, 28] on link "Dashboard" at bounding box center [195, 23] width 64 height 17
